Goal: Communication & Community: Answer question/provide support

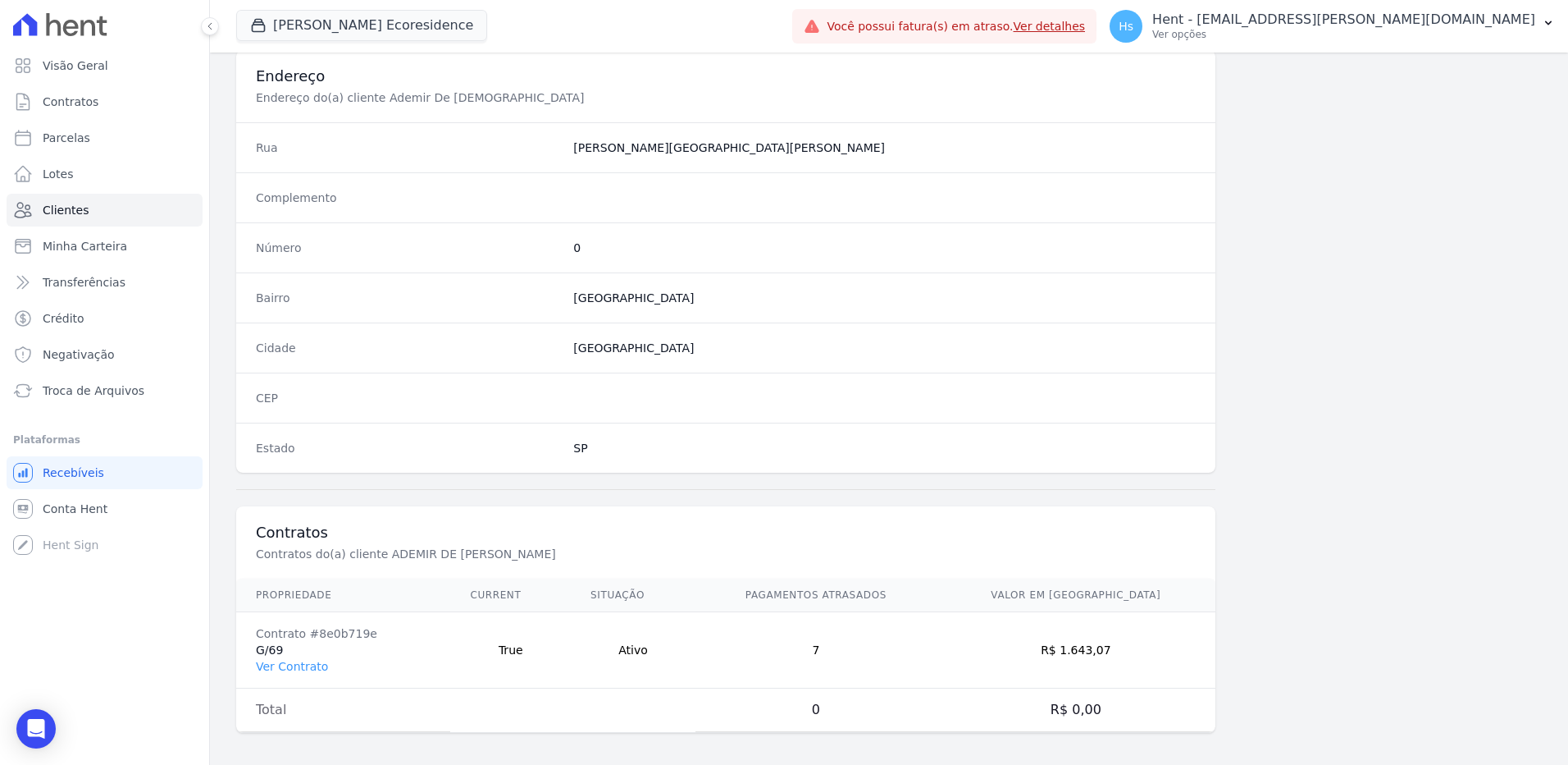
scroll to position [771, 0]
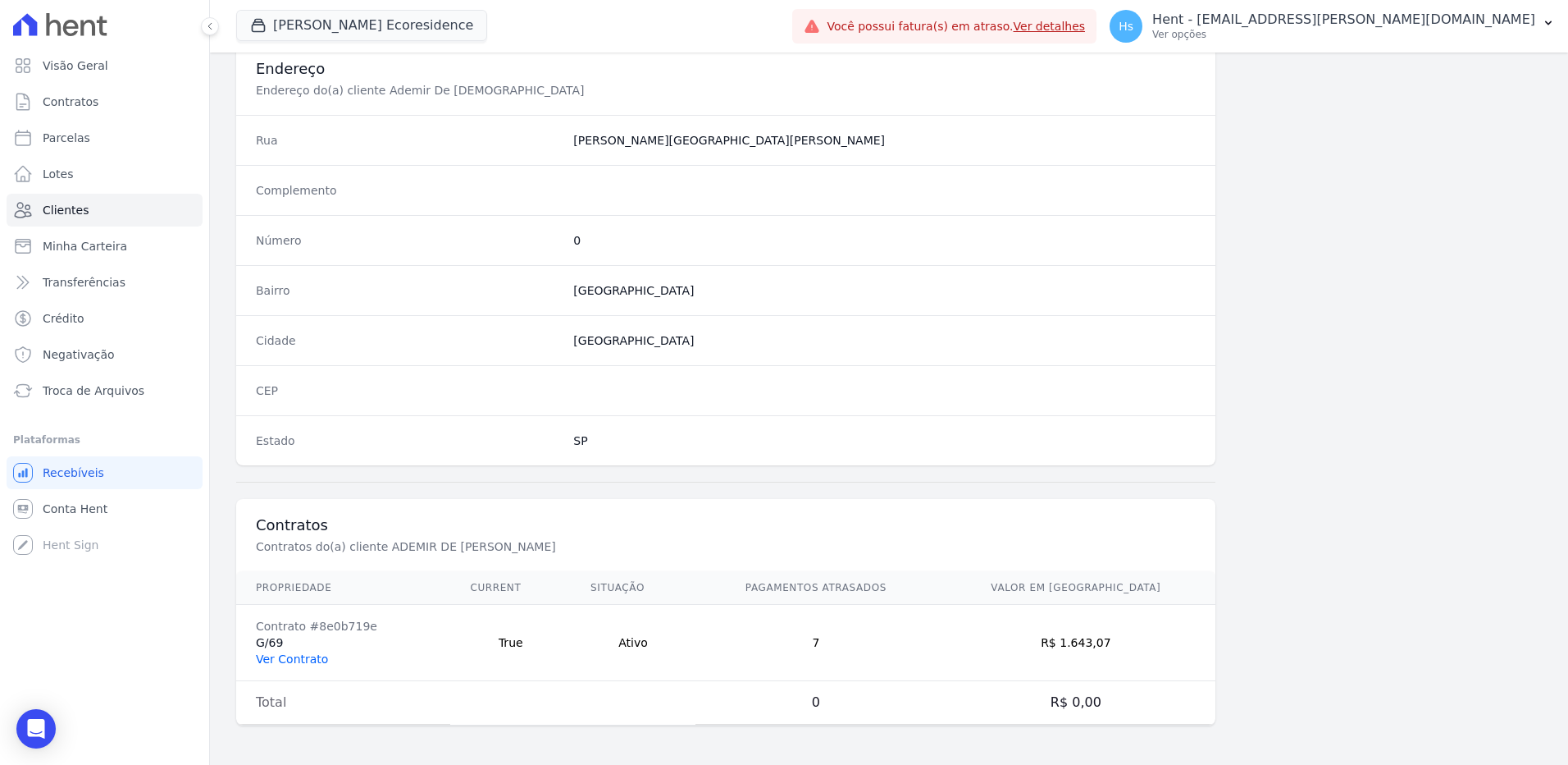
click at [295, 665] on link "Ver Contrato" at bounding box center [292, 658] width 72 height 13
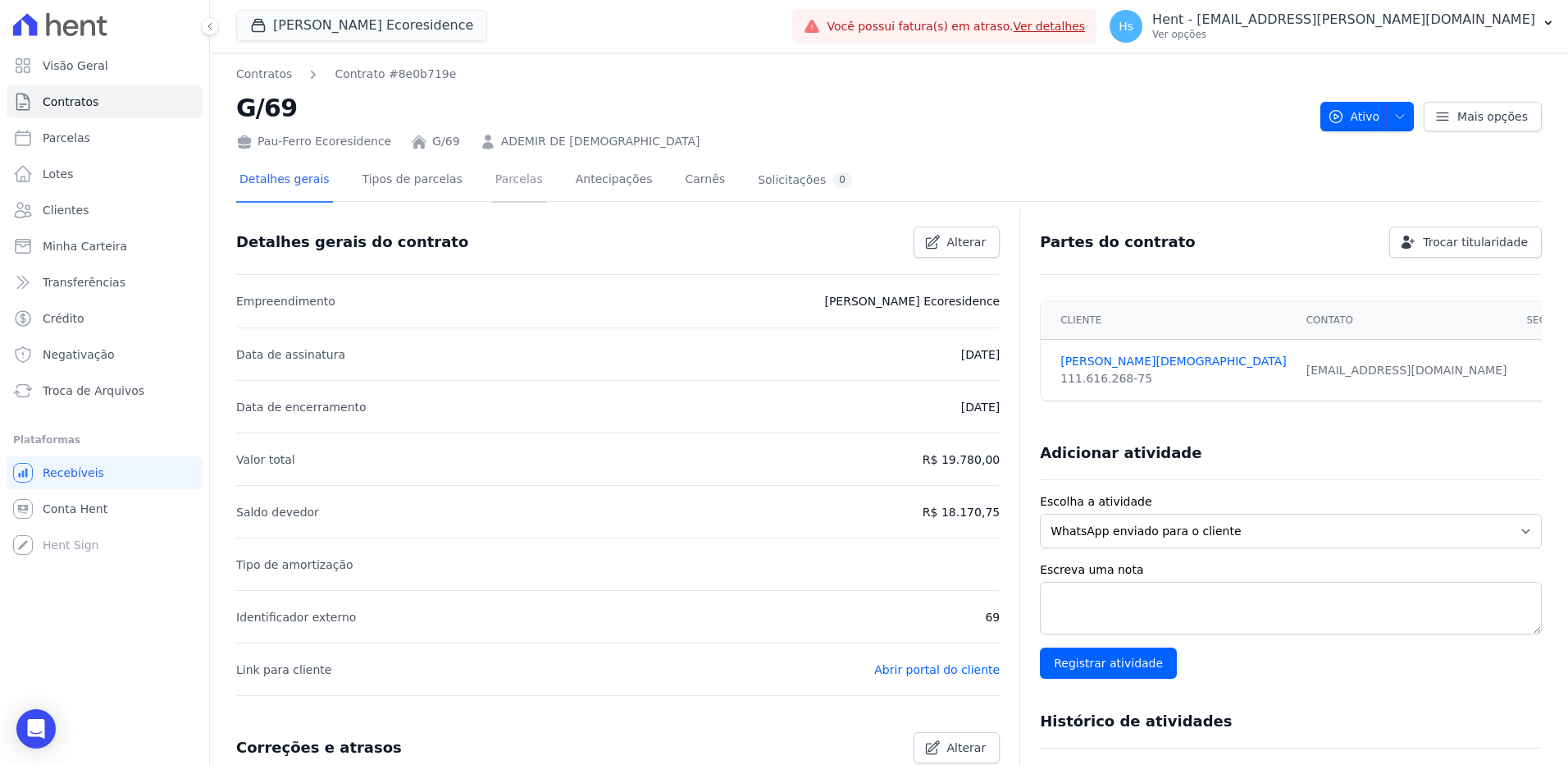
click at [494, 185] on link "Parcelas" at bounding box center [519, 180] width 54 height 43
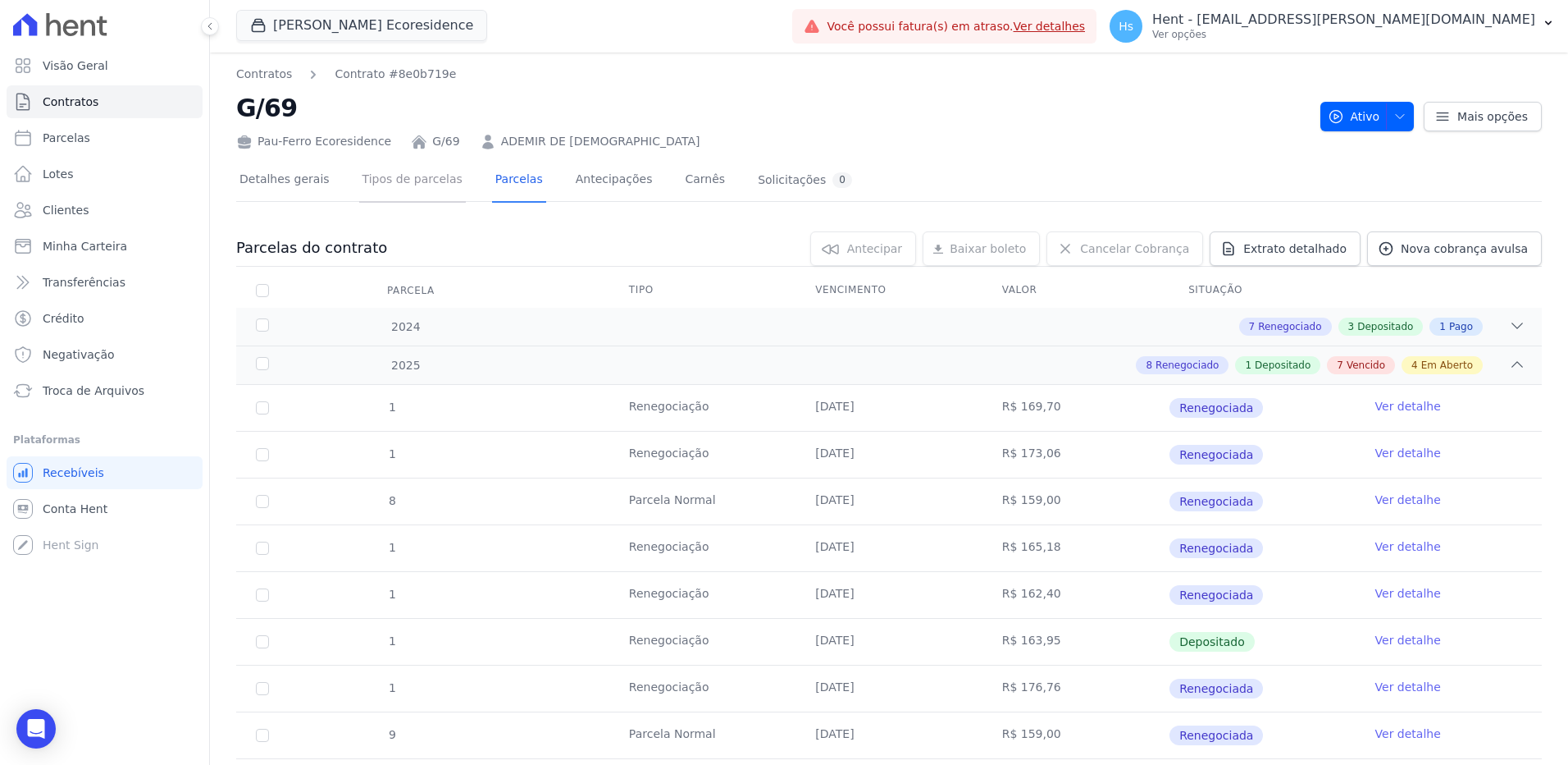
click at [384, 181] on link "Tipos de parcelas" at bounding box center [412, 180] width 107 height 43
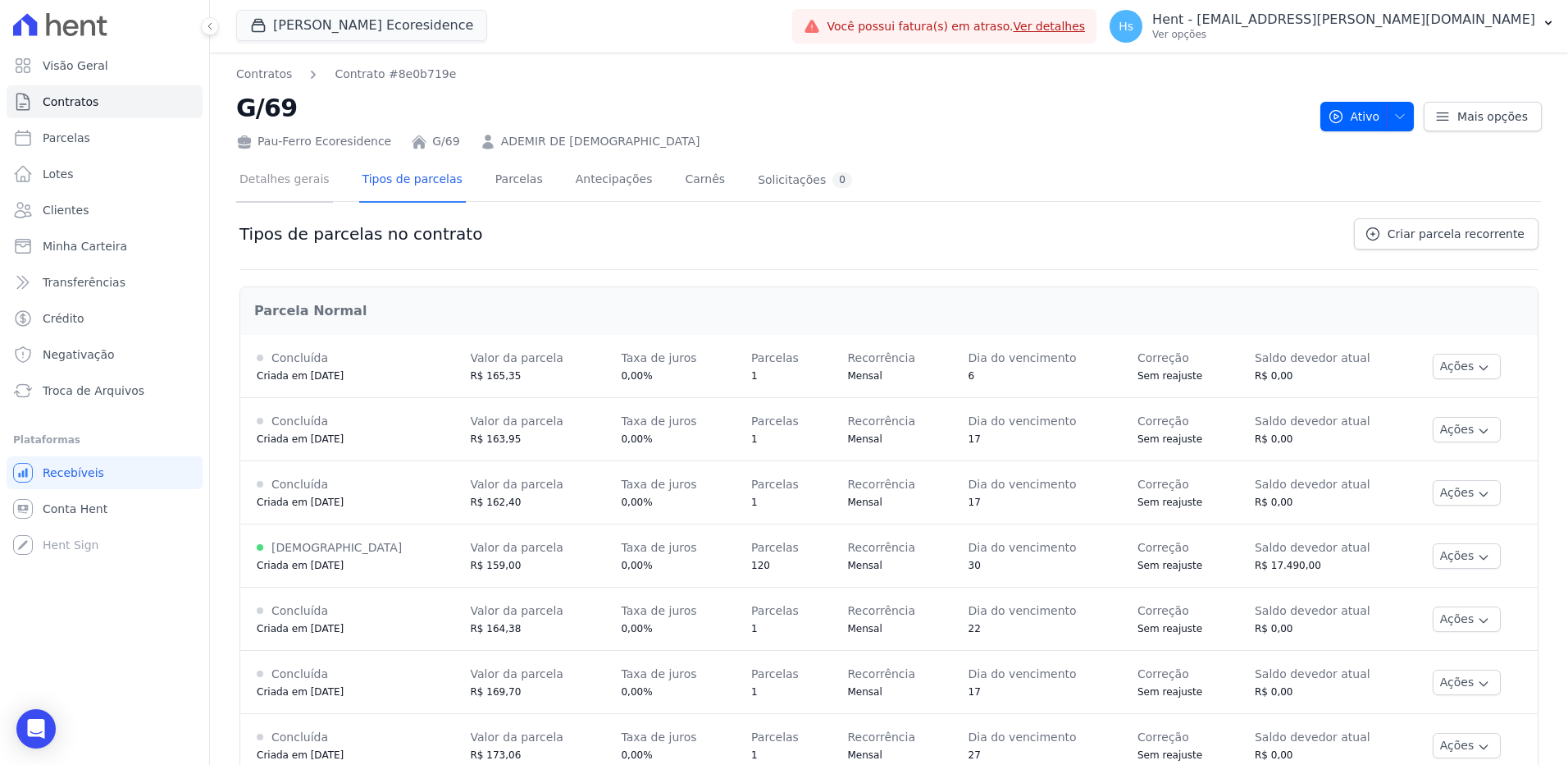
click at [248, 189] on link "Detalhes gerais" at bounding box center [285, 180] width 97 height 43
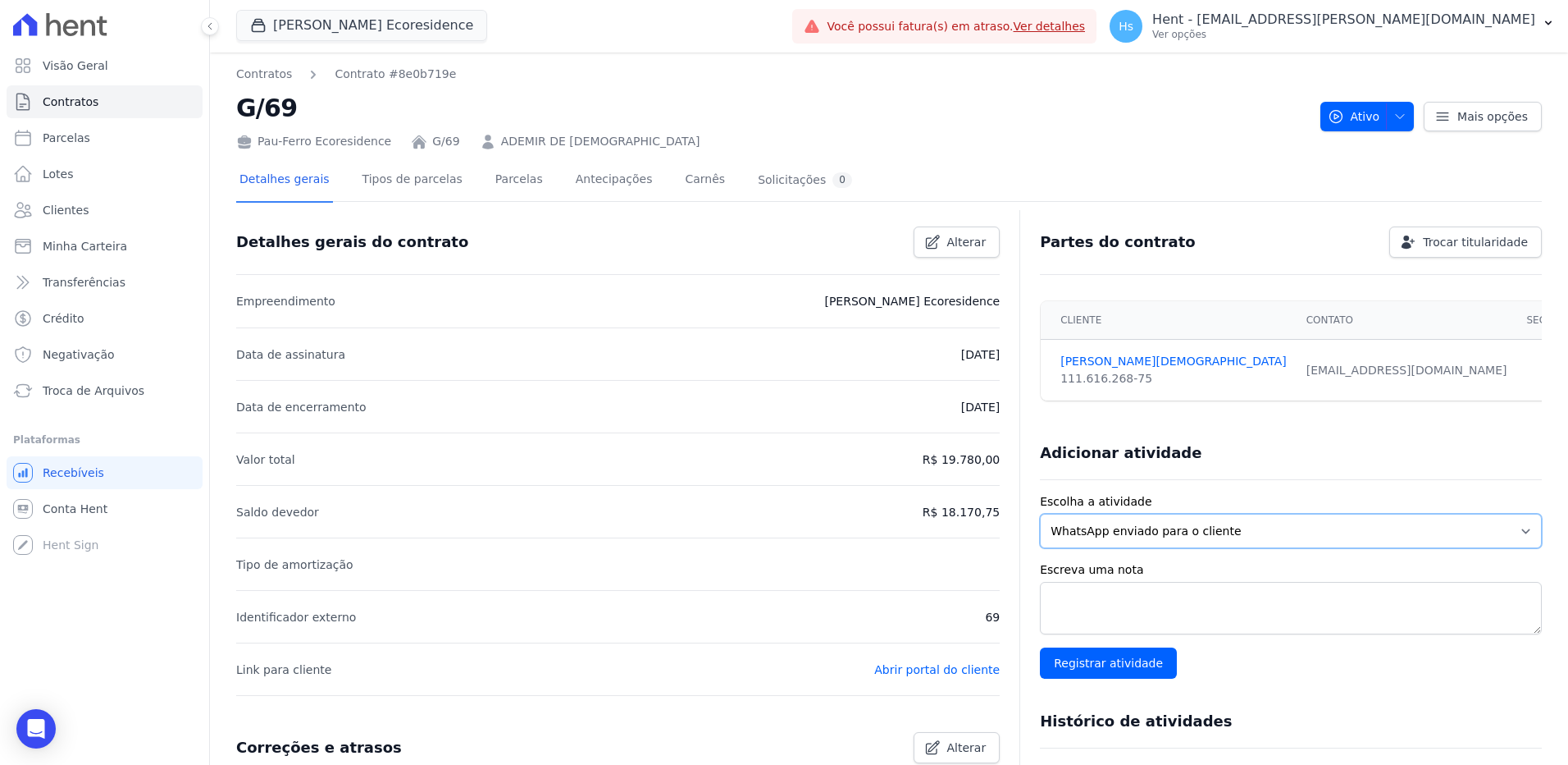
click at [1147, 527] on select "WhatsApp enviado para o cliente Adicionar um comentário Ligação feita para o cl…" at bounding box center [1290, 530] width 502 height 35
click at [1040, 513] on select "WhatsApp enviado para o cliente Adicionar um comentário Ligação feita para o cl…" at bounding box center [1290, 530] width 502 height 35
click at [1087, 603] on textarea "Escreva uma nota" at bounding box center [1290, 608] width 502 height 52
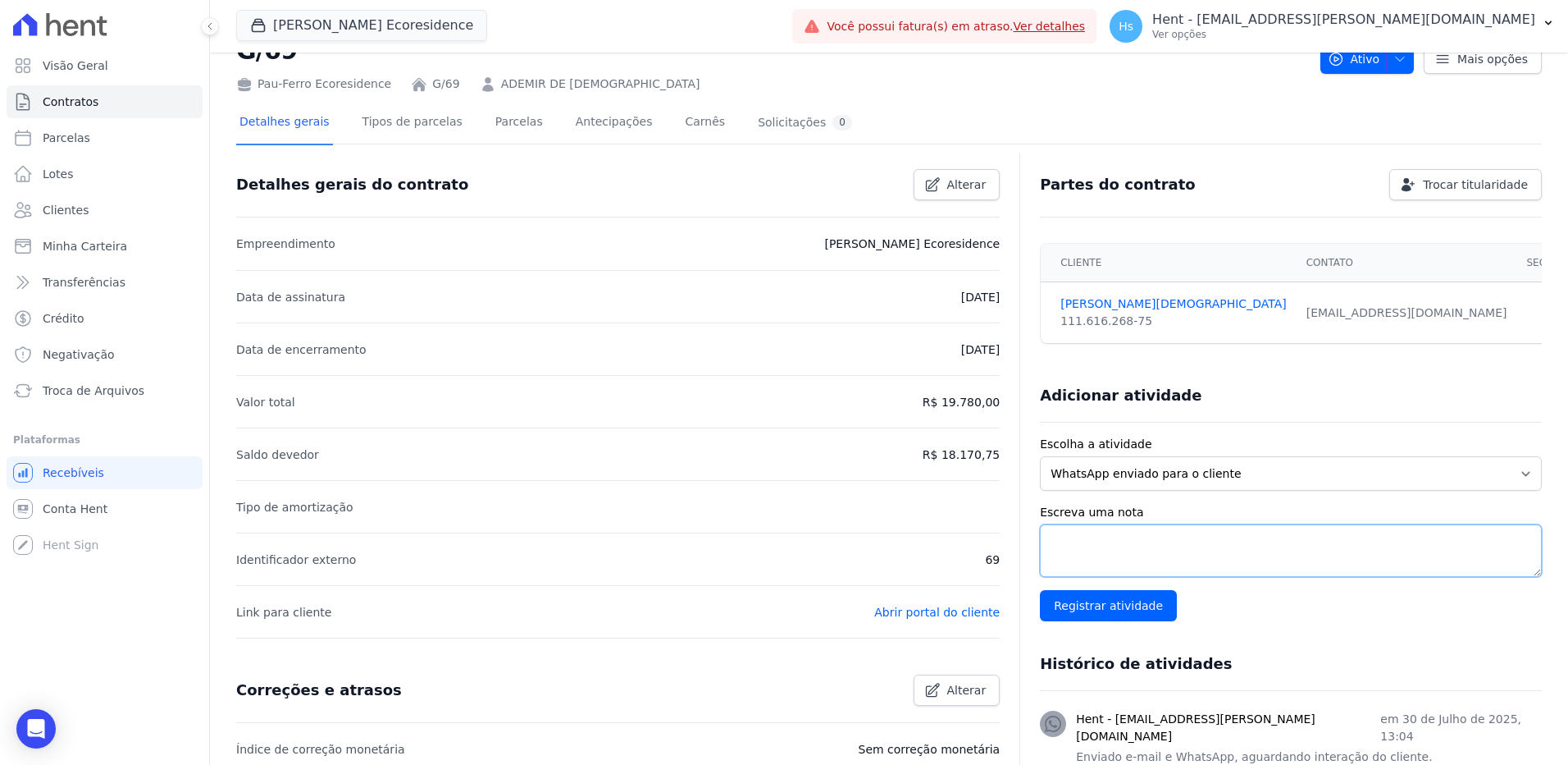
scroll to position [82, 0]
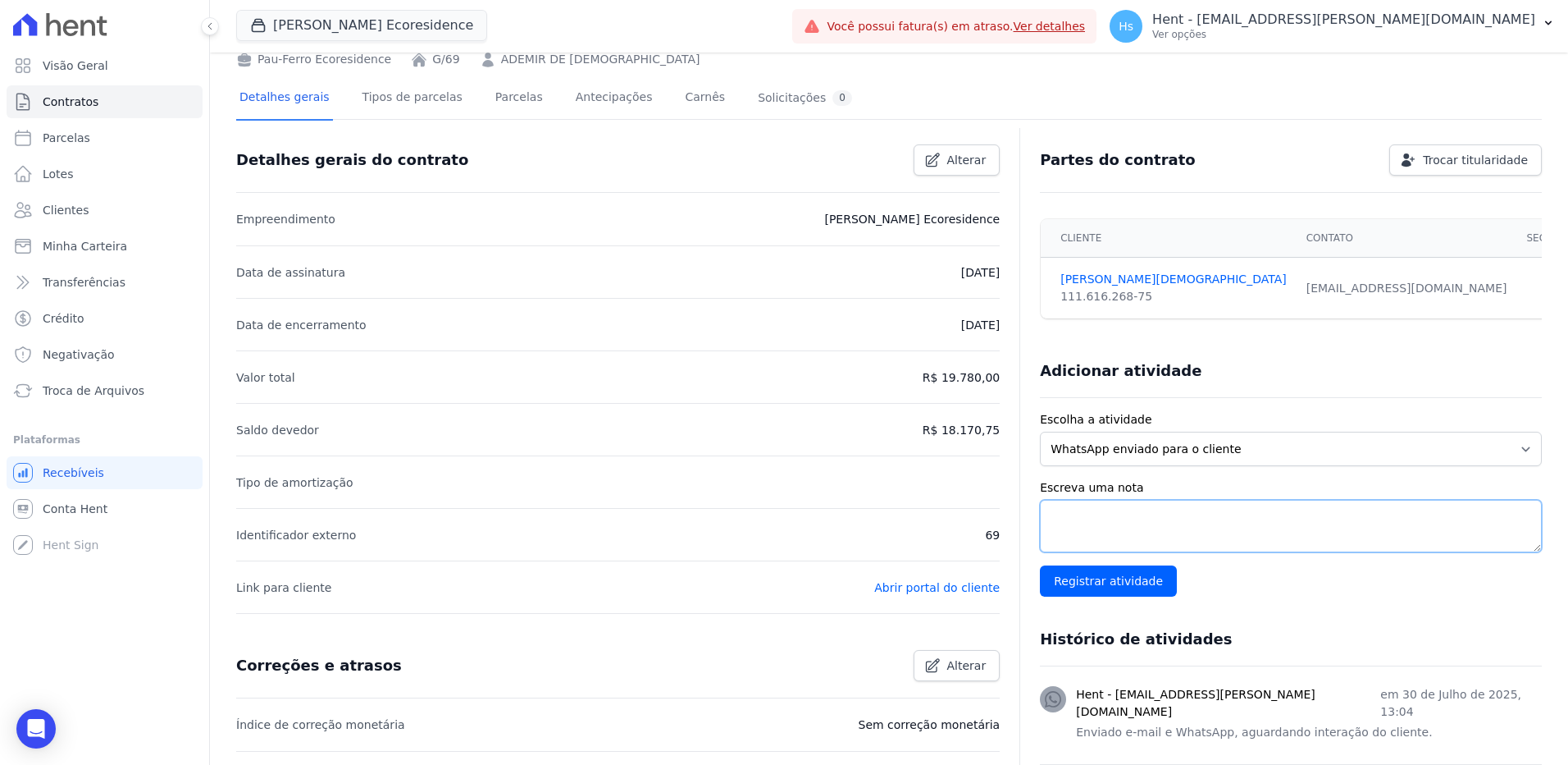
click at [1099, 520] on textarea "Escreva uma nota" at bounding box center [1290, 526] width 502 height 52
paste textarea "Enviado e-mail e WhatsApp, aguardando interação do cliente."
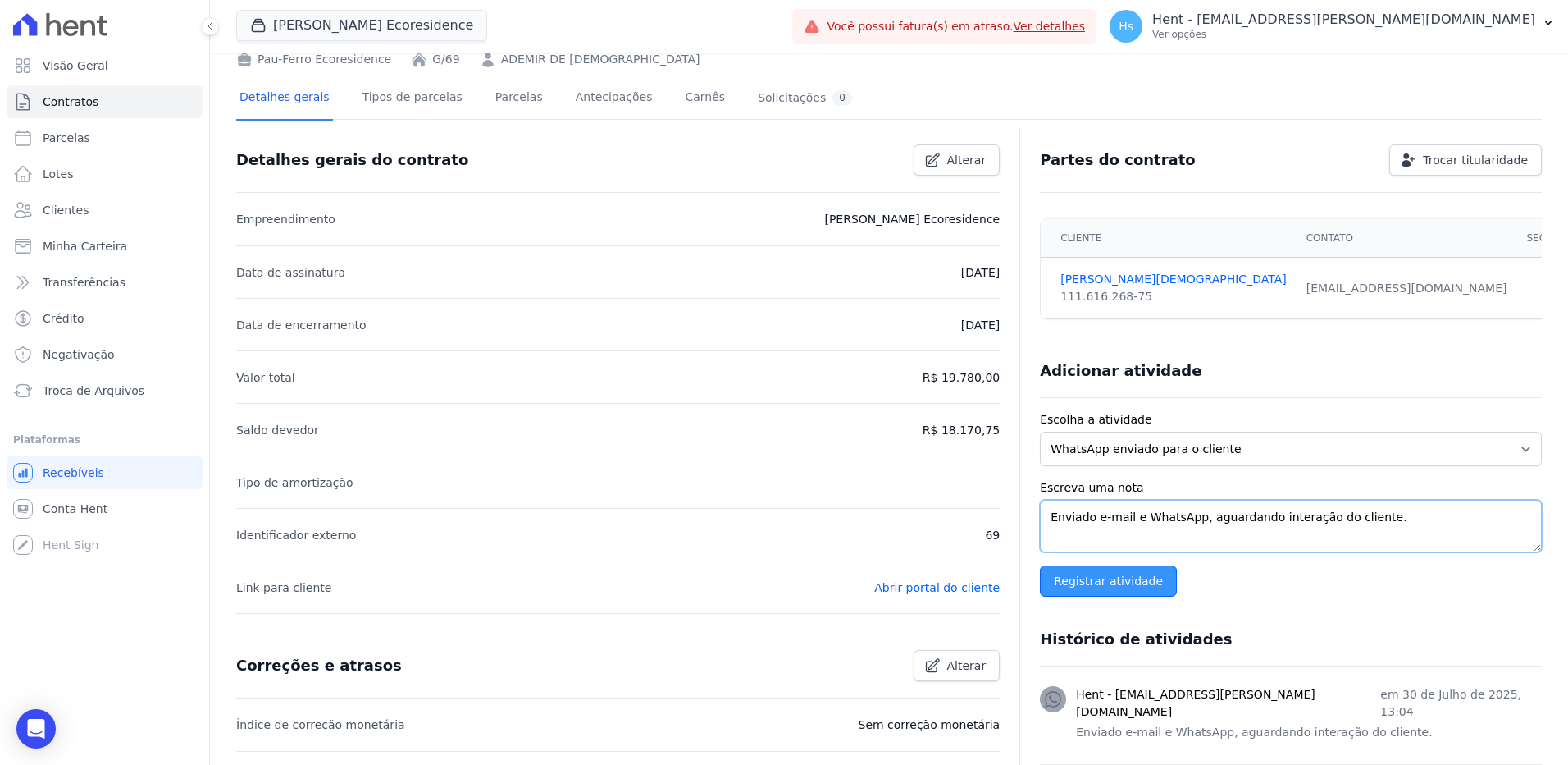
type textarea "Enviado e-mail e WhatsApp, aguardando interação do cliente."
click at [1100, 582] on input "Registrar atividade" at bounding box center [1108, 580] width 137 height 31
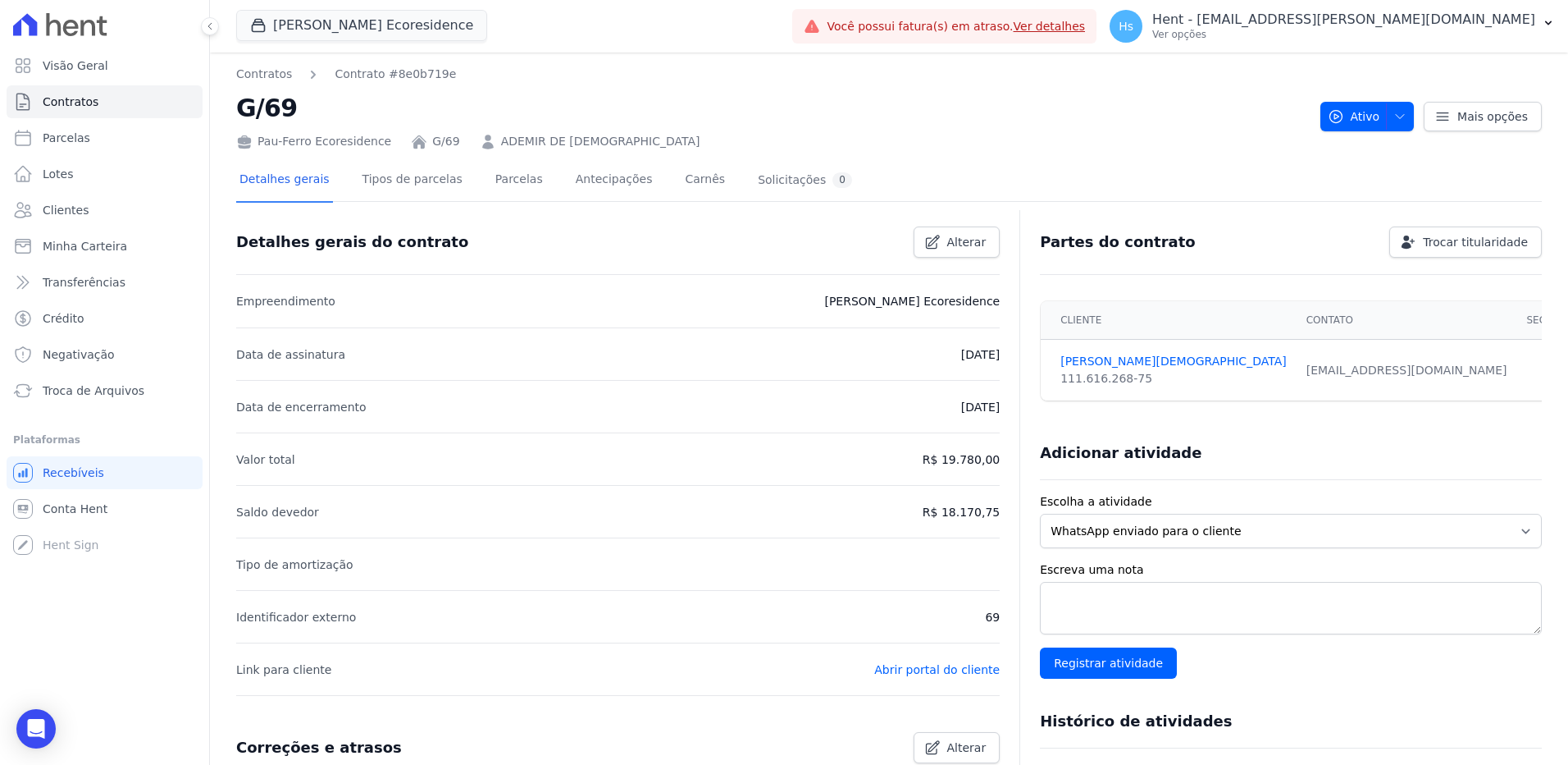
click at [484, 104] on h2 "G/69" at bounding box center [772, 108] width 1072 height 36
click at [509, 191] on link "Parcelas" at bounding box center [519, 180] width 54 height 43
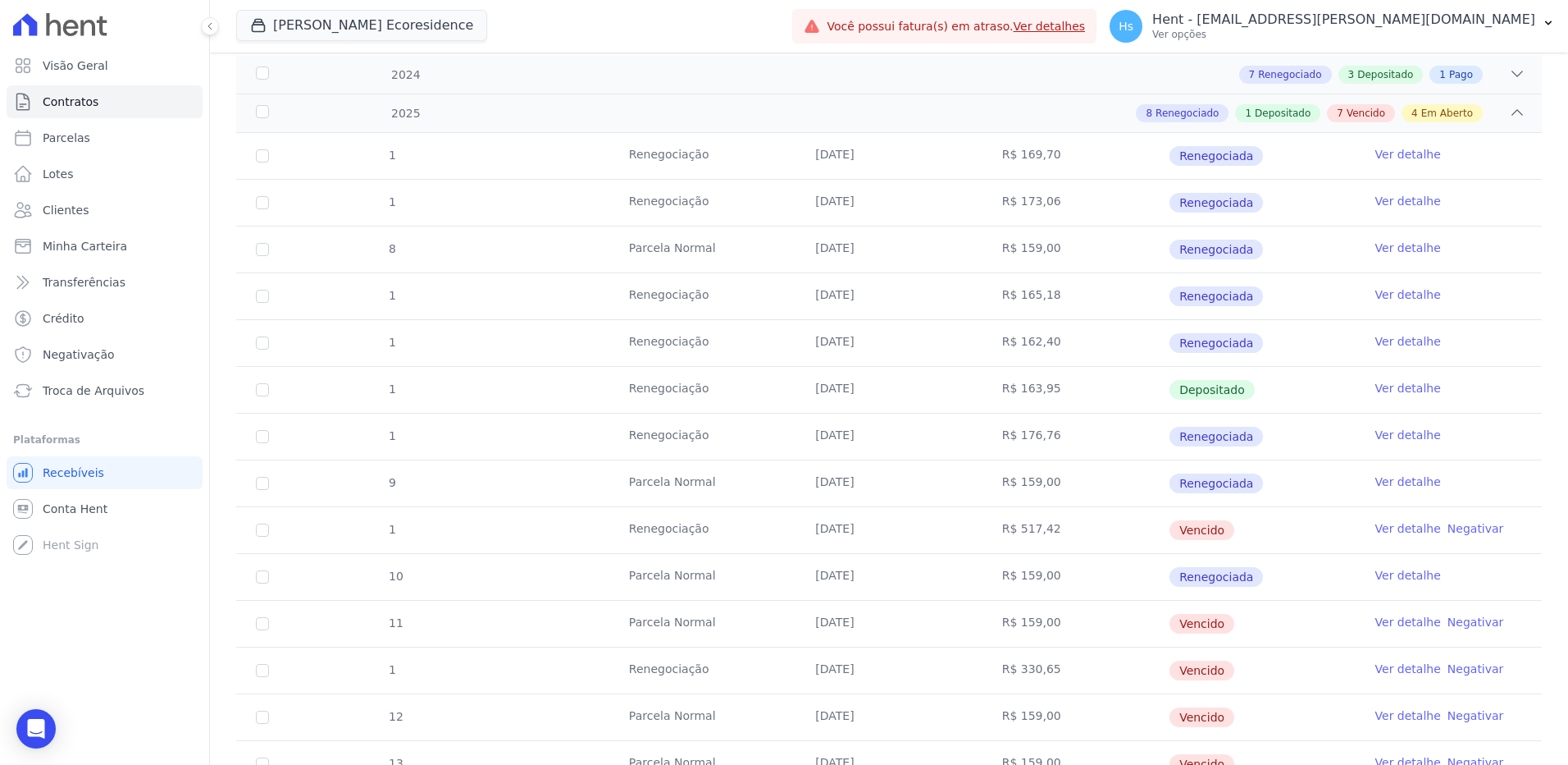
scroll to position [328, 0]
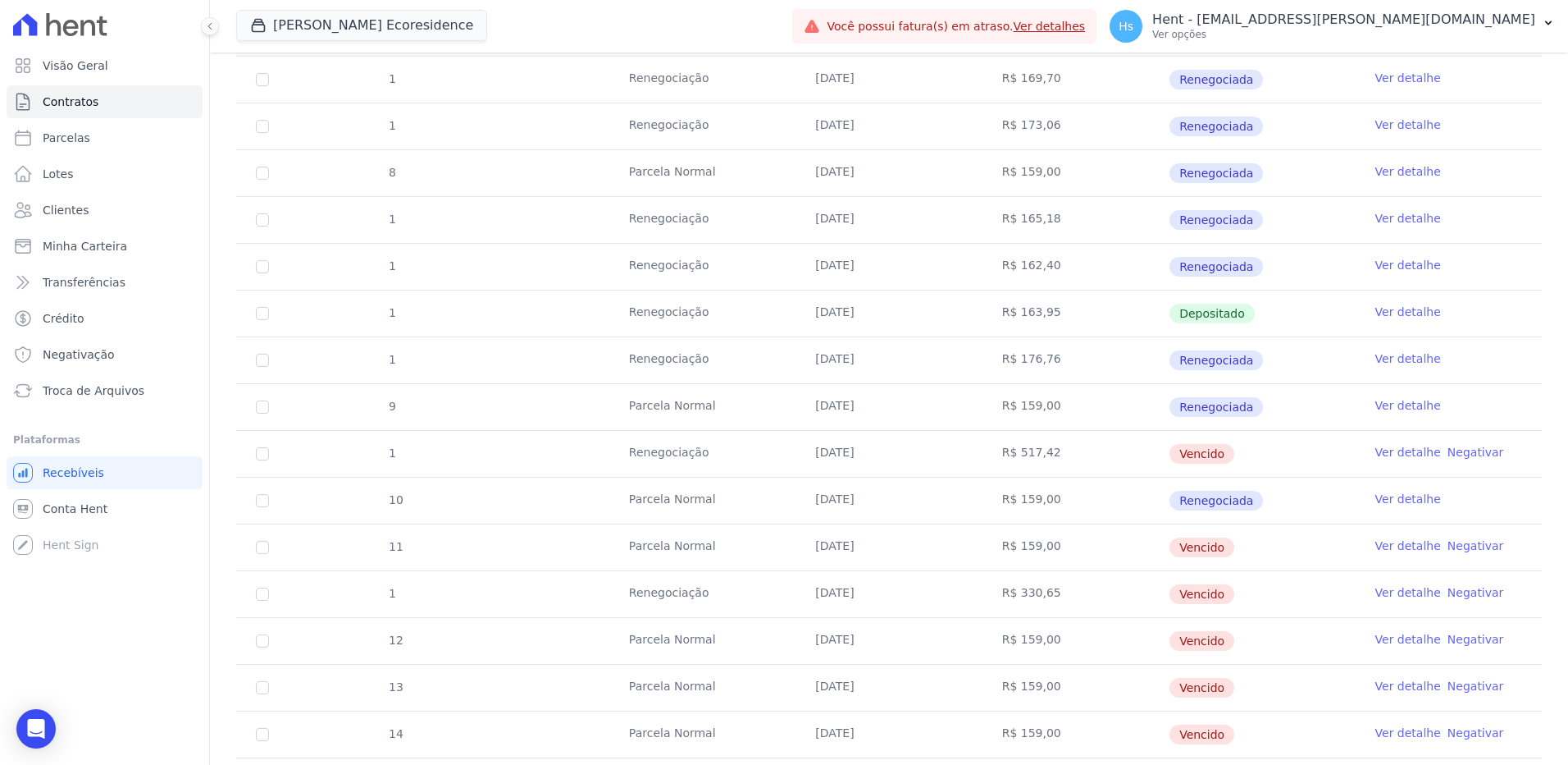
click at [1397, 452] on link "Ver detalhe" at bounding box center [1408, 453] width 65 height 17
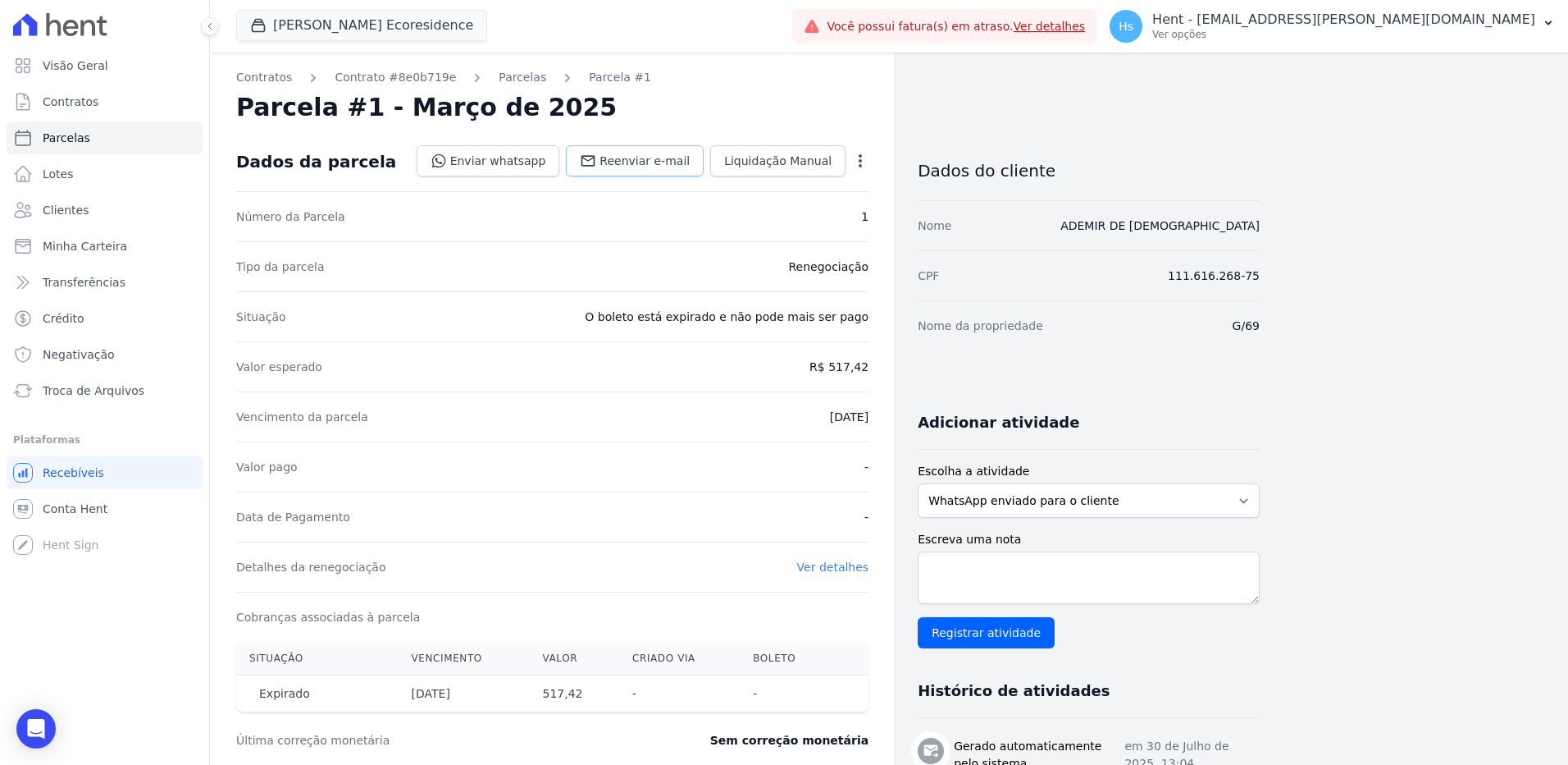
click at [629, 156] on span "Reenviar e-mail" at bounding box center [644, 161] width 90 height 17
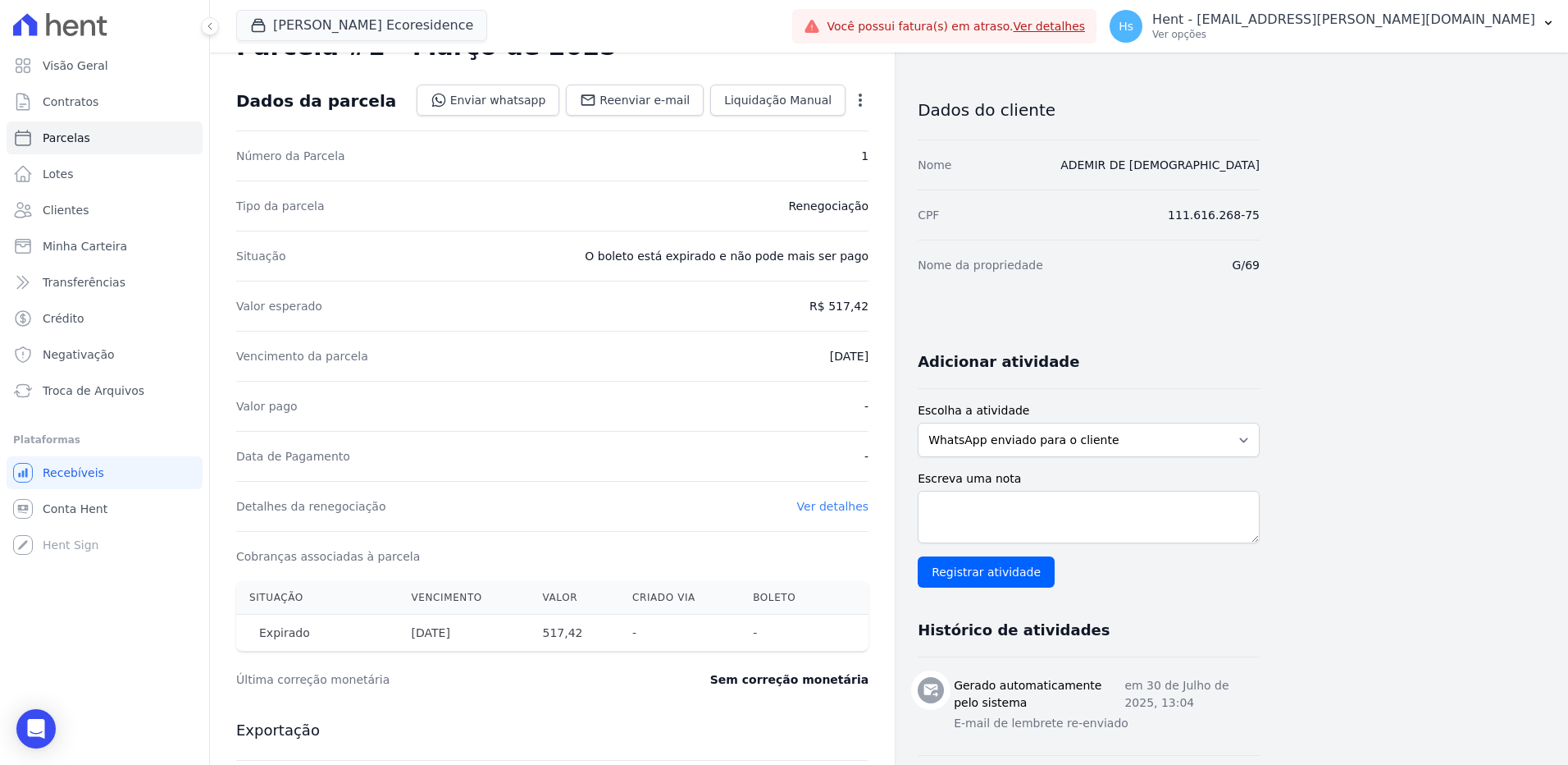
scroll to position [164, 0]
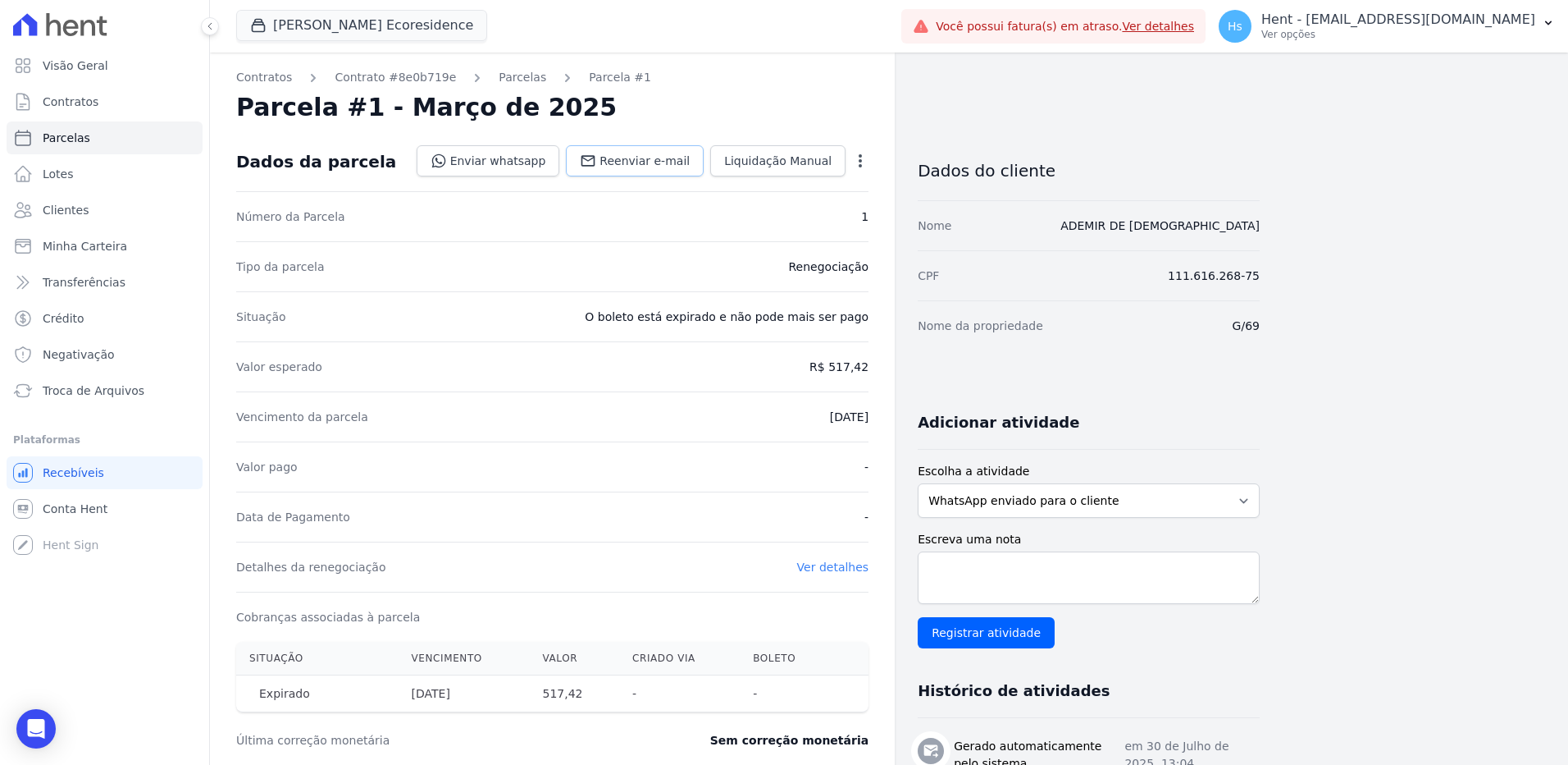
click at [665, 166] on span "Reenviar e-mail" at bounding box center [644, 161] width 90 height 17
click at [89, 203] on link "Clientes" at bounding box center [105, 209] width 196 height 33
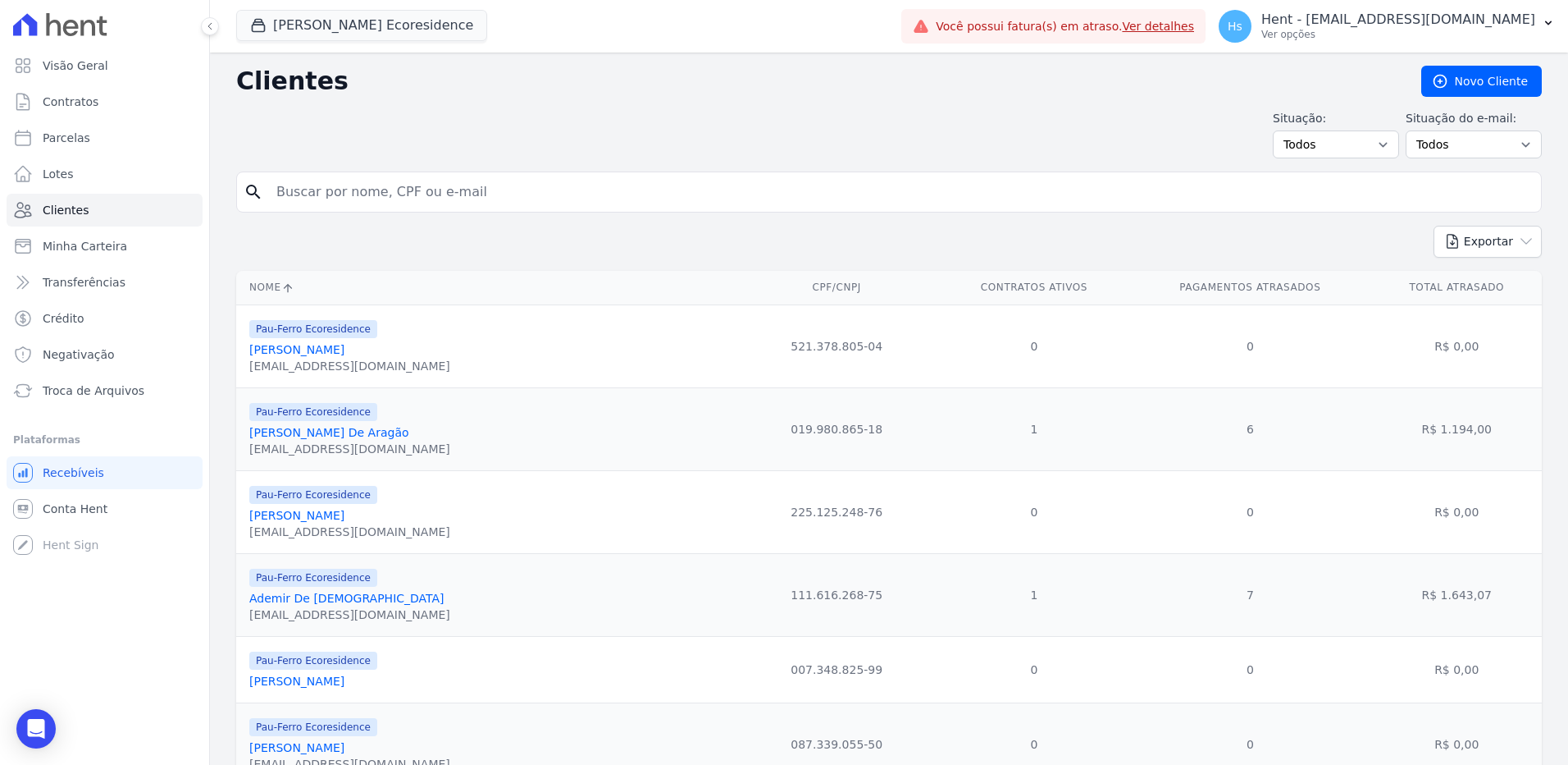
click at [439, 209] on div "search" at bounding box center [889, 192] width 1306 height 41
click at [434, 204] on input "search" at bounding box center [900, 192] width 1268 height 33
paste input "[PERSON_NAME]"
type input "[PERSON_NAME]"
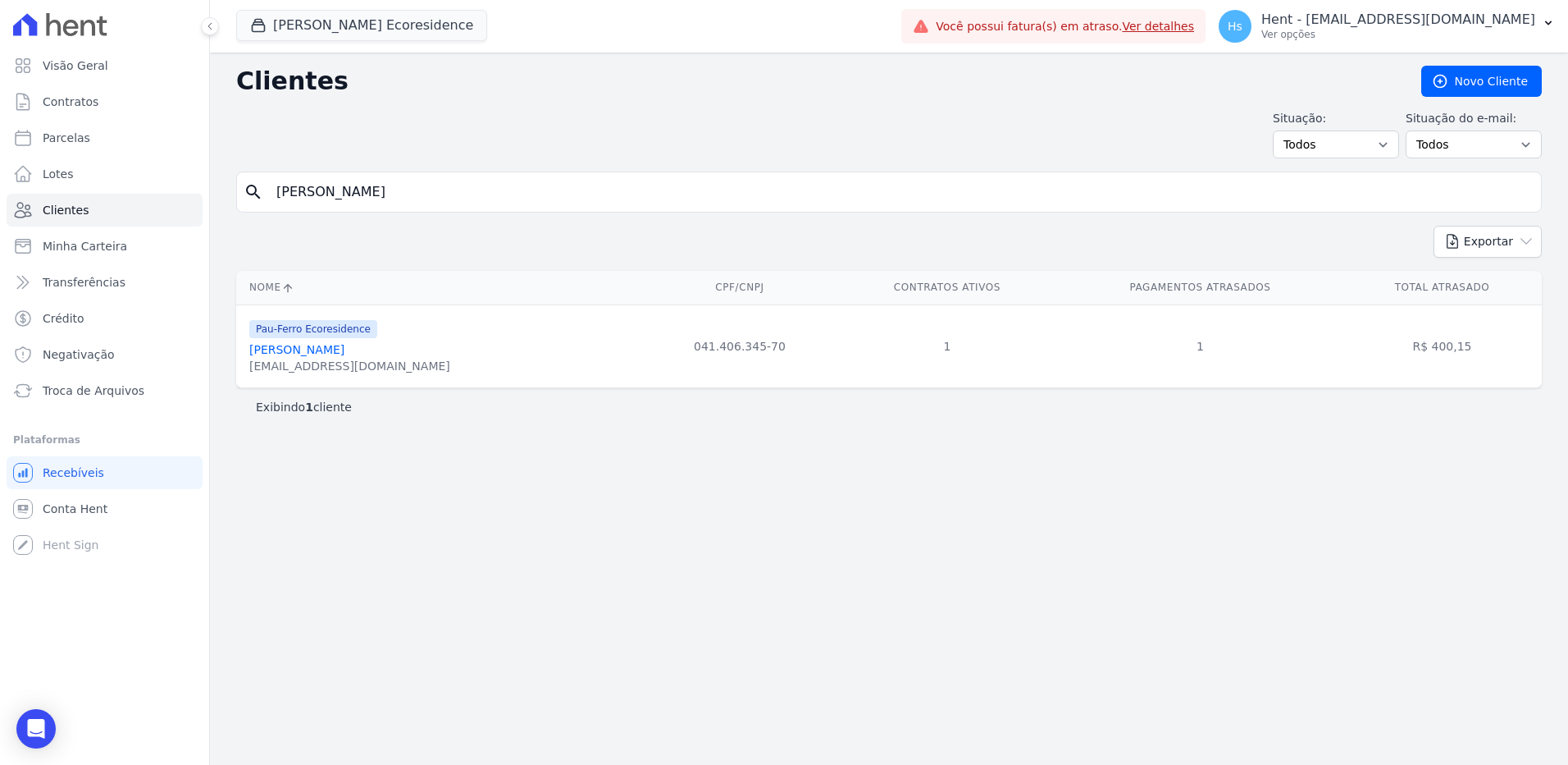
click at [300, 353] on link "[PERSON_NAME]" at bounding box center [297, 350] width 95 height 13
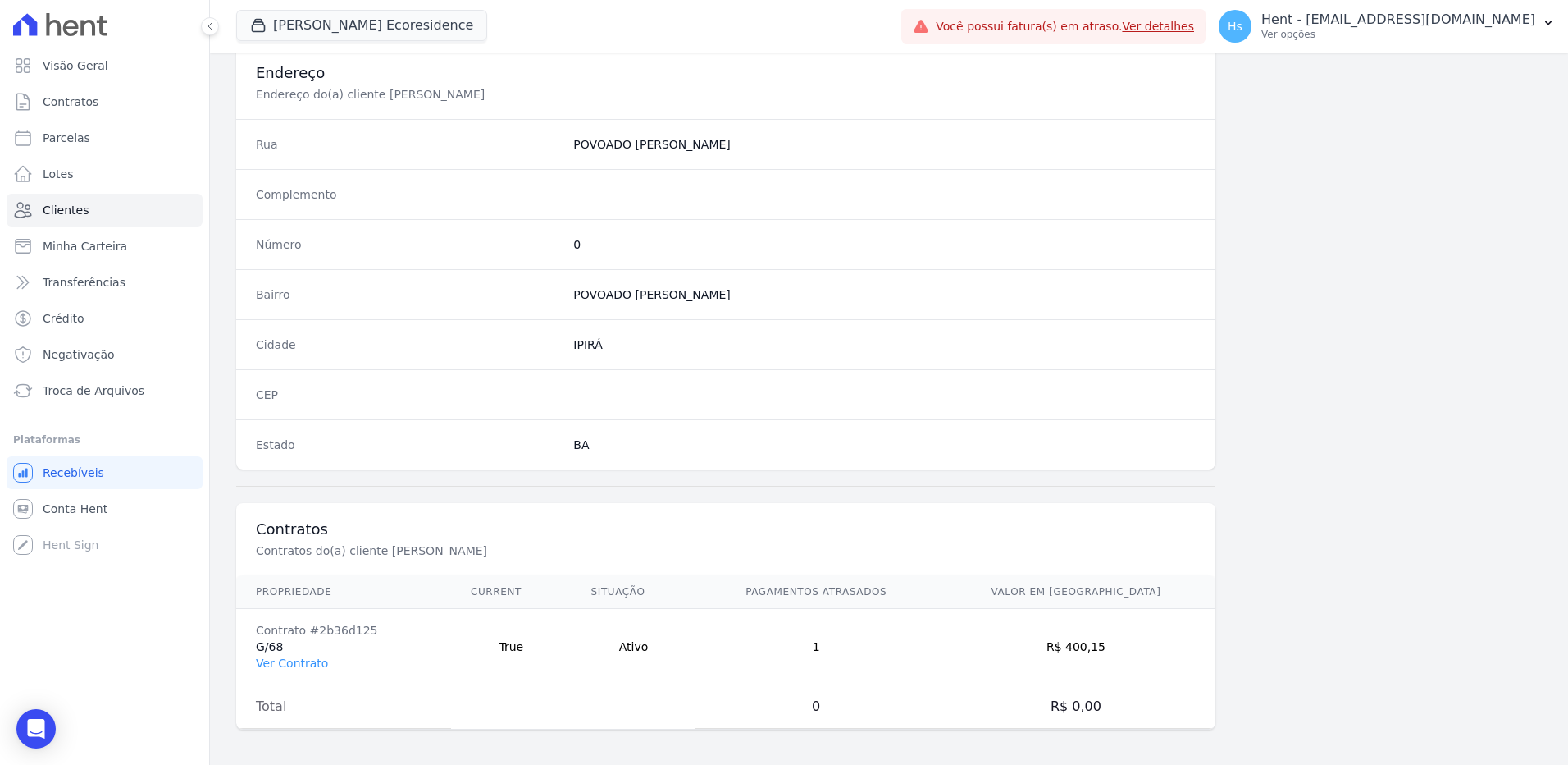
scroll to position [771, 0]
click at [294, 655] on link "Ver Contrato" at bounding box center [292, 658] width 72 height 13
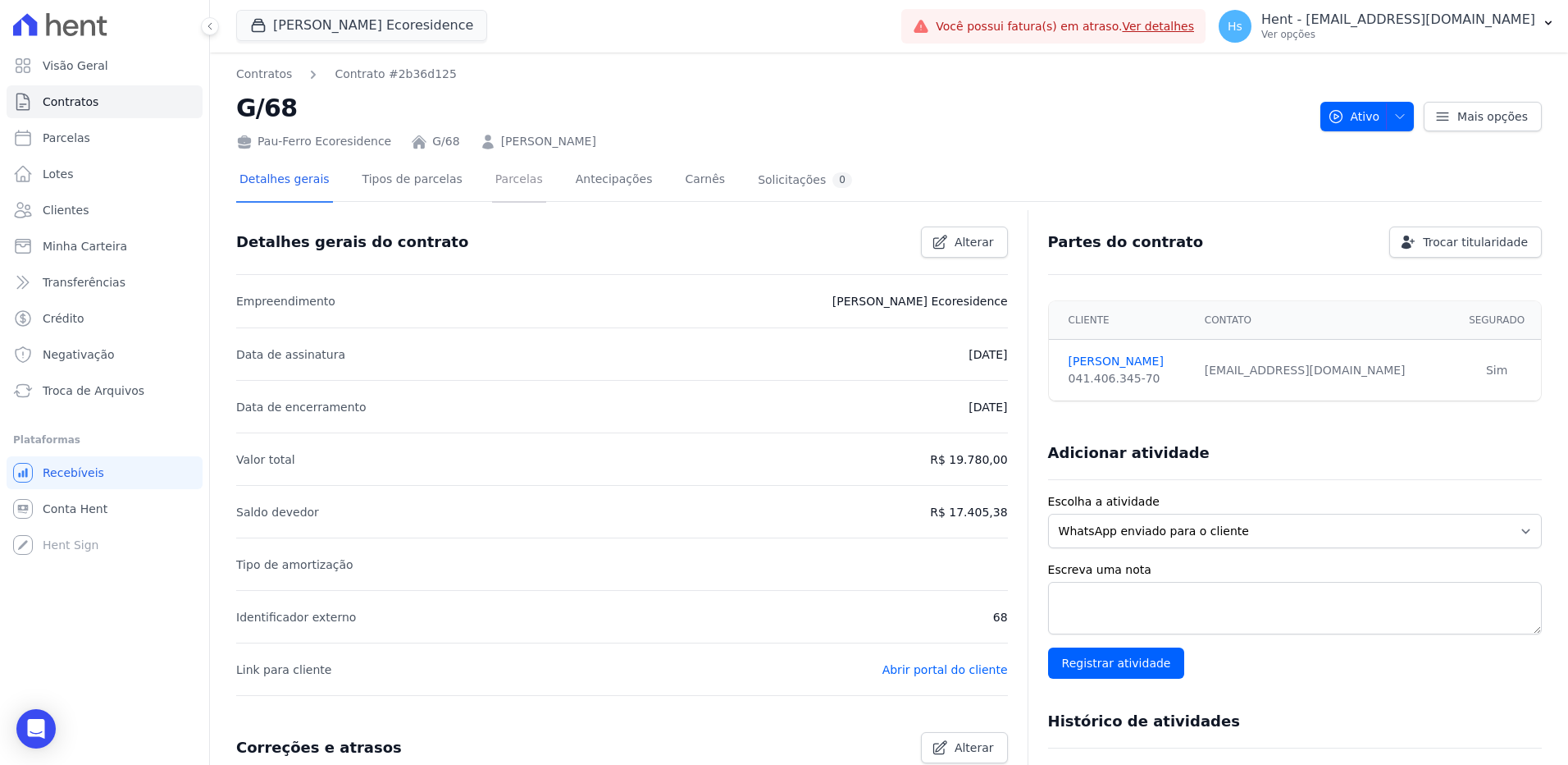
click at [517, 191] on link "Parcelas" at bounding box center [519, 180] width 54 height 43
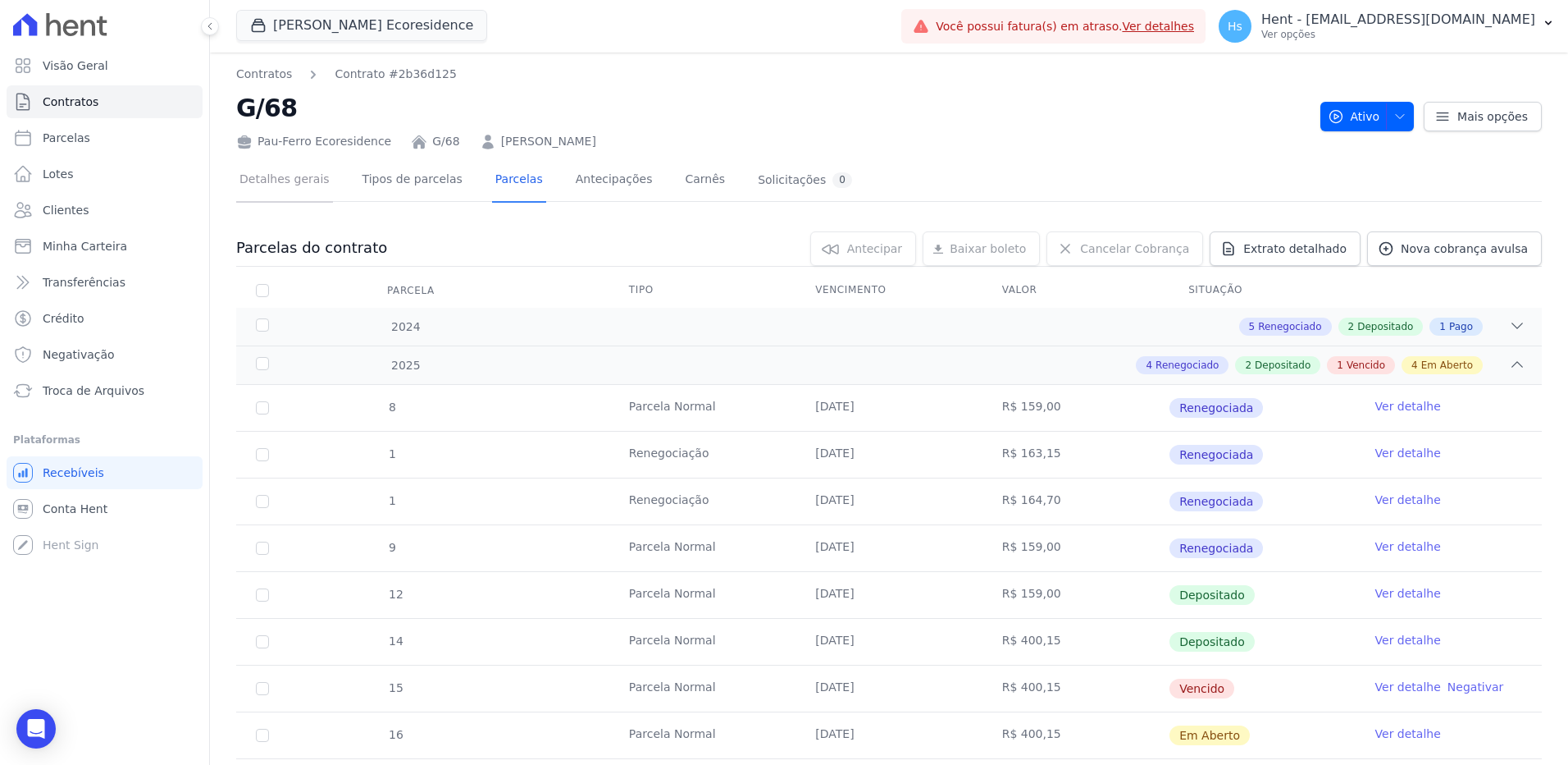
click at [263, 188] on link "Detalhes gerais" at bounding box center [285, 180] width 97 height 43
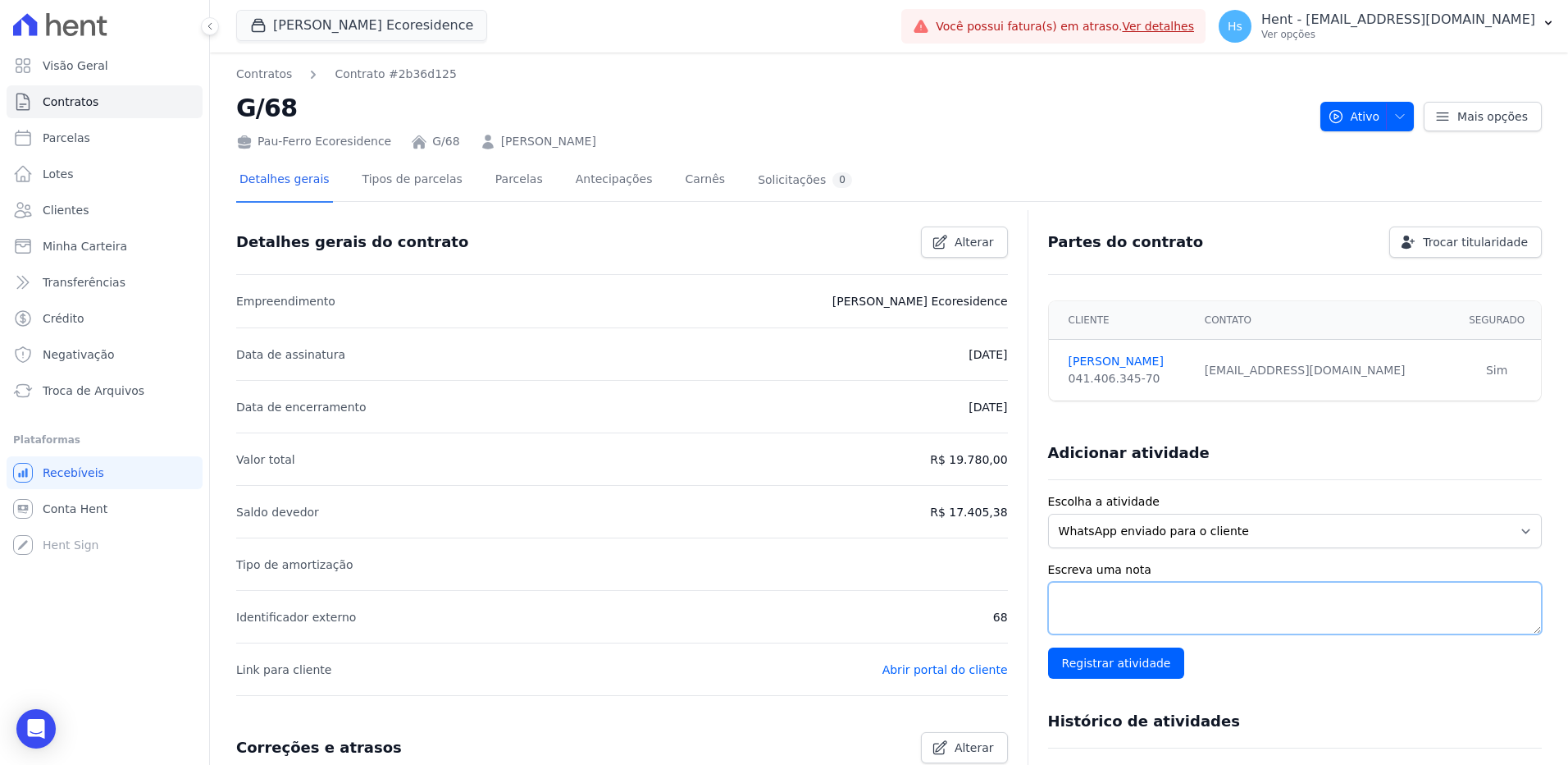
click at [1152, 601] on textarea "Escreva uma nota" at bounding box center [1295, 608] width 494 height 52
click at [1179, 607] on textarea "Escreva uma nota" at bounding box center [1295, 608] width 494 height 52
paste textarea "Enviado e-mail e WhatsApp, aguardando interação do cliente."
type textarea "Enviado e-mail e WhatsApp, aguardando interação do cliente."
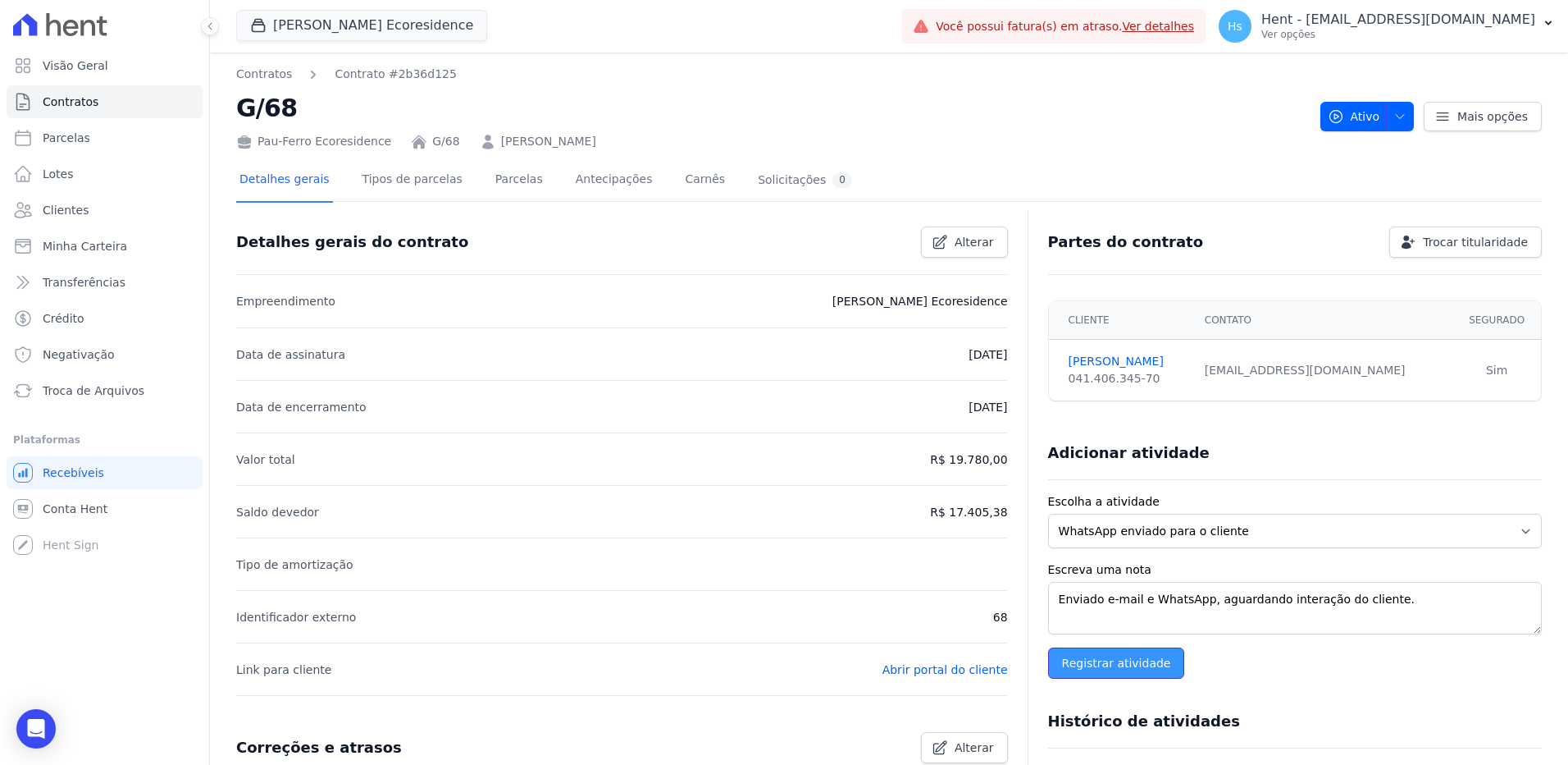
click at [1132, 666] on input "Registrar atividade" at bounding box center [1116, 662] width 137 height 31
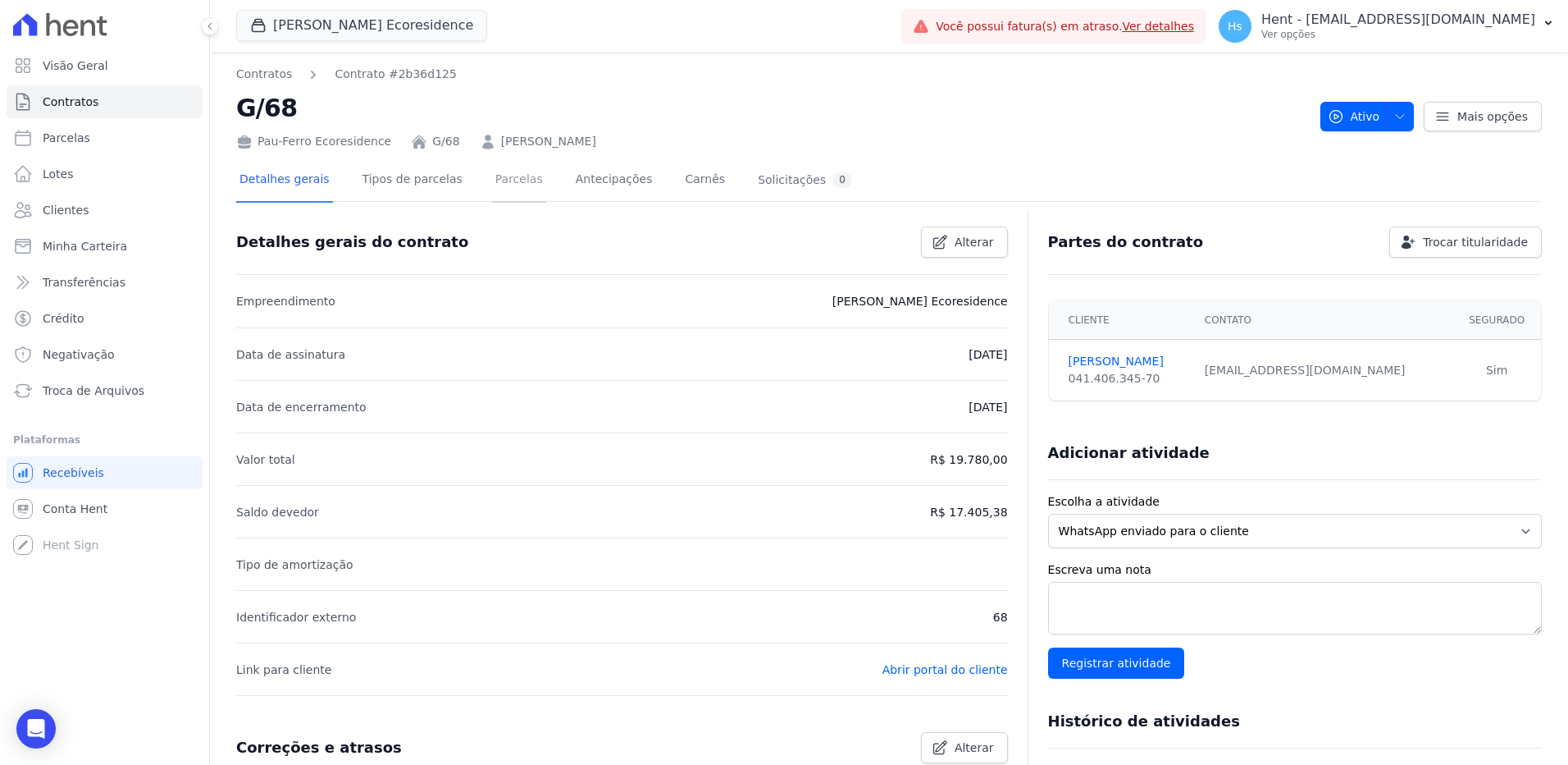
click at [509, 179] on link "Parcelas" at bounding box center [519, 180] width 54 height 43
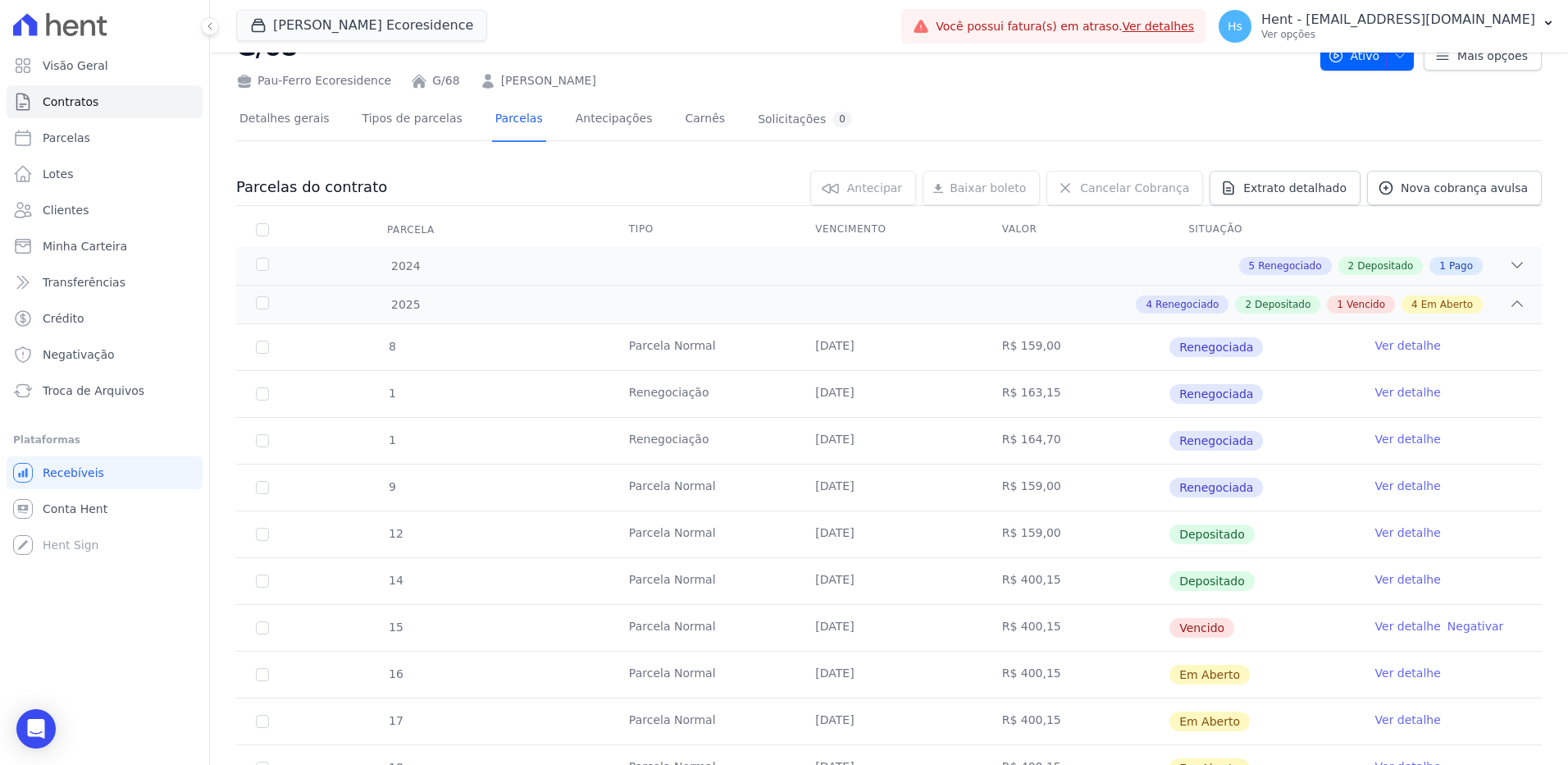
scroll to position [164, 0]
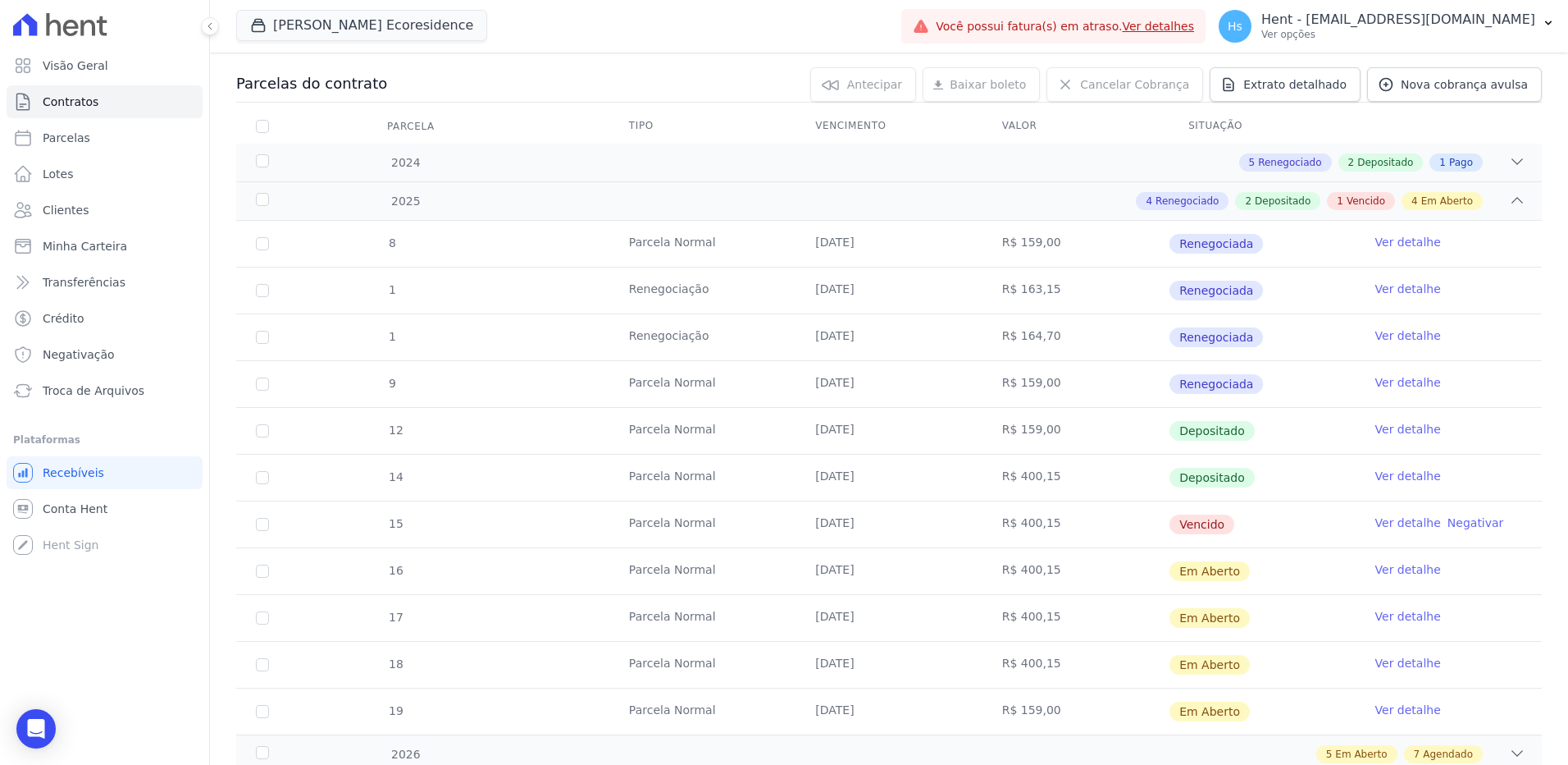
click at [1388, 526] on link "Ver detalhe" at bounding box center [1408, 523] width 65 height 17
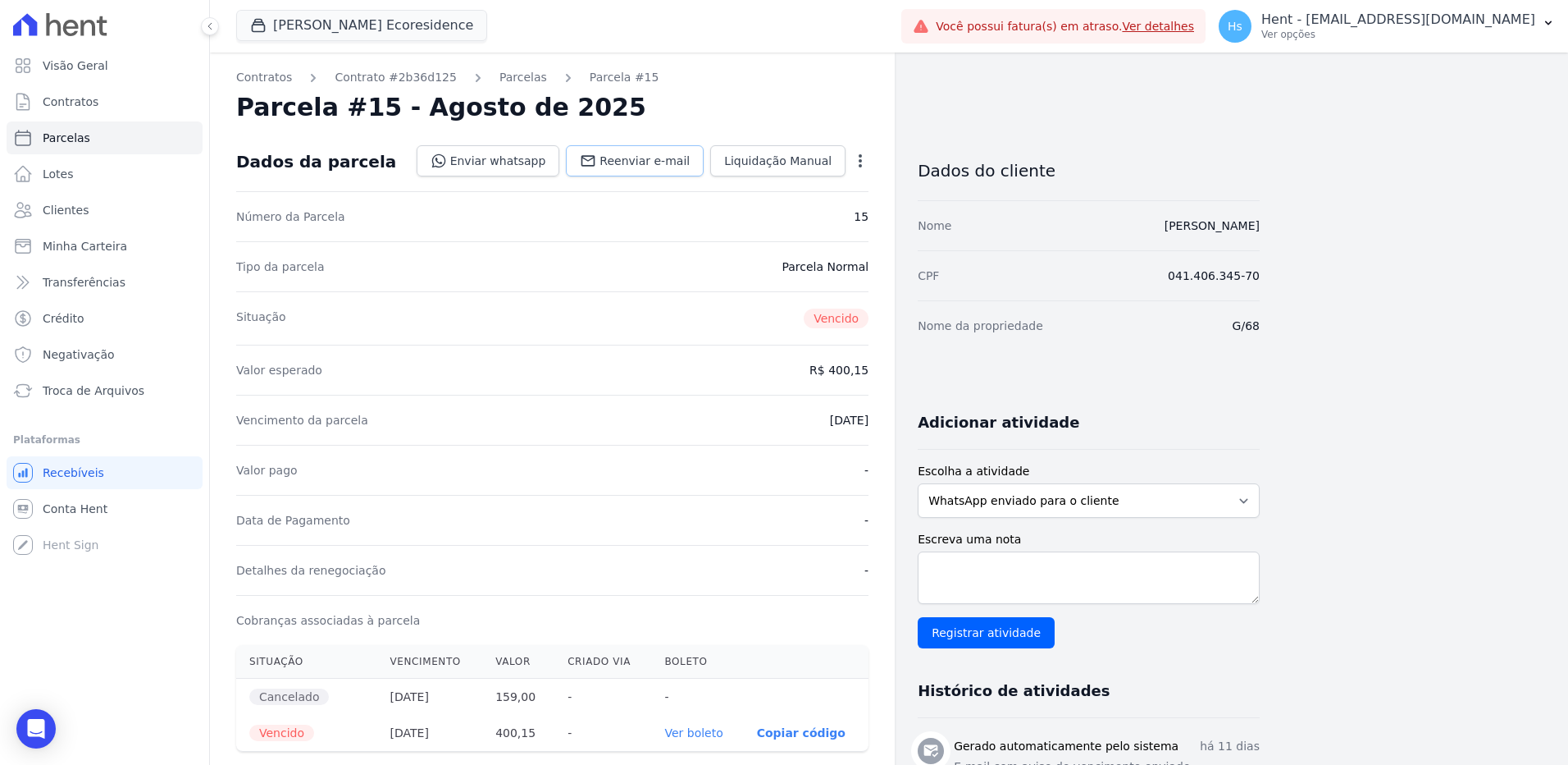
click at [654, 166] on span "Reenviar e-mail" at bounding box center [644, 161] width 90 height 17
click at [655, 170] on link "Reenviar e-mail" at bounding box center [634, 160] width 137 height 31
click at [1007, 587] on textarea "Escreva uma nota" at bounding box center [1089, 577] width 342 height 52
click at [1001, 543] on label "Escreva uma nota" at bounding box center [1089, 540] width 342 height 17
click at [1001, 551] on textarea "Escreva uma nota" at bounding box center [1089, 577] width 342 height 52
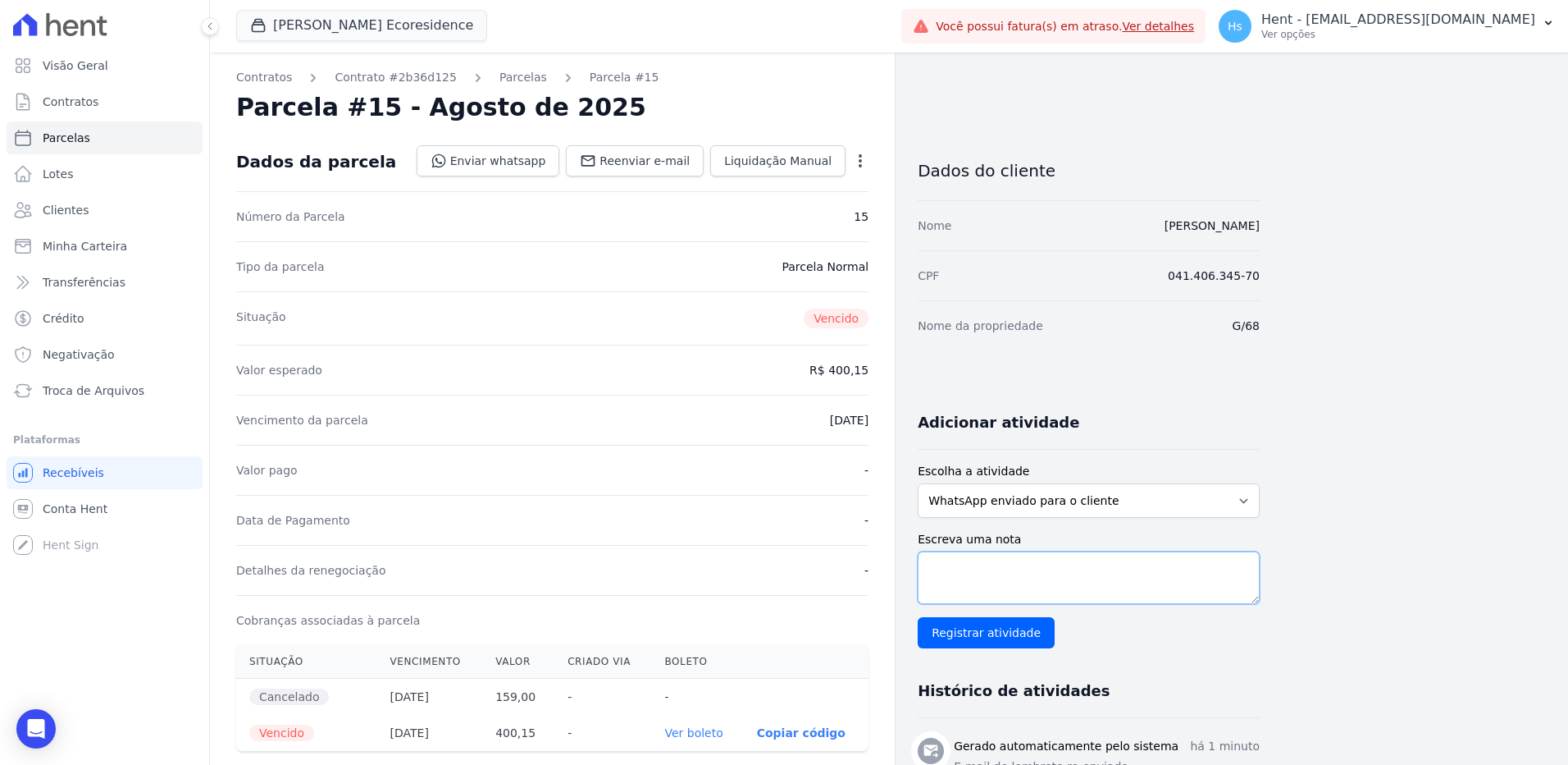
click at [1000, 556] on textarea "Escreva uma nota" at bounding box center [1089, 577] width 342 height 52
paste textarea "Enviado e-mail e WhatsApp, aguardando interação do cliente."
click at [1000, 556] on textarea "Enviado e-mail e WhatsApp, aguardando interação do cliente." at bounding box center [1089, 577] width 342 height 52
type textarea "Enviado e-mail e WhatsApp, aguardando interação do cliente."
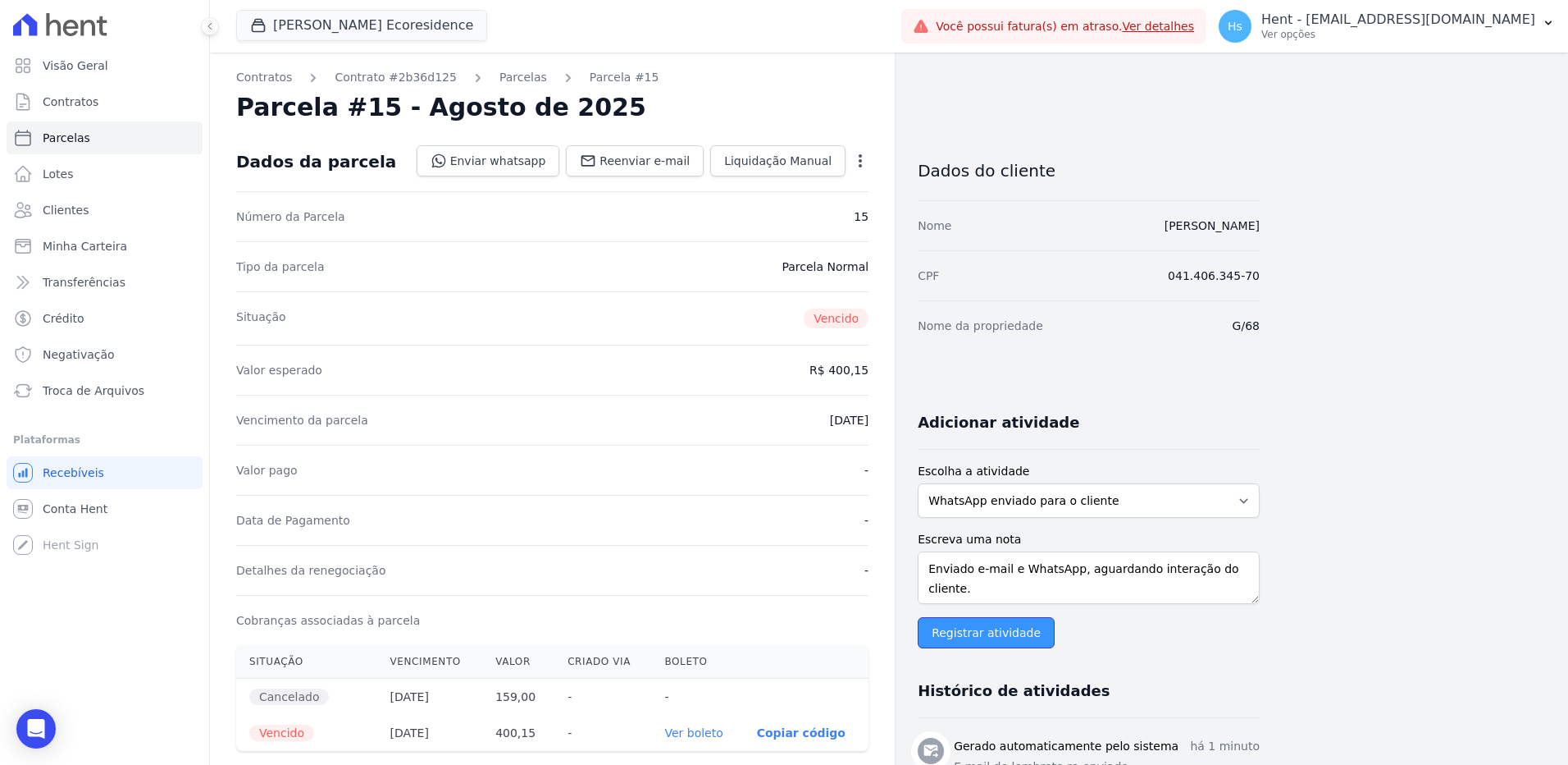
click at [971, 642] on input "Registrar atividade" at bounding box center [986, 632] width 137 height 31
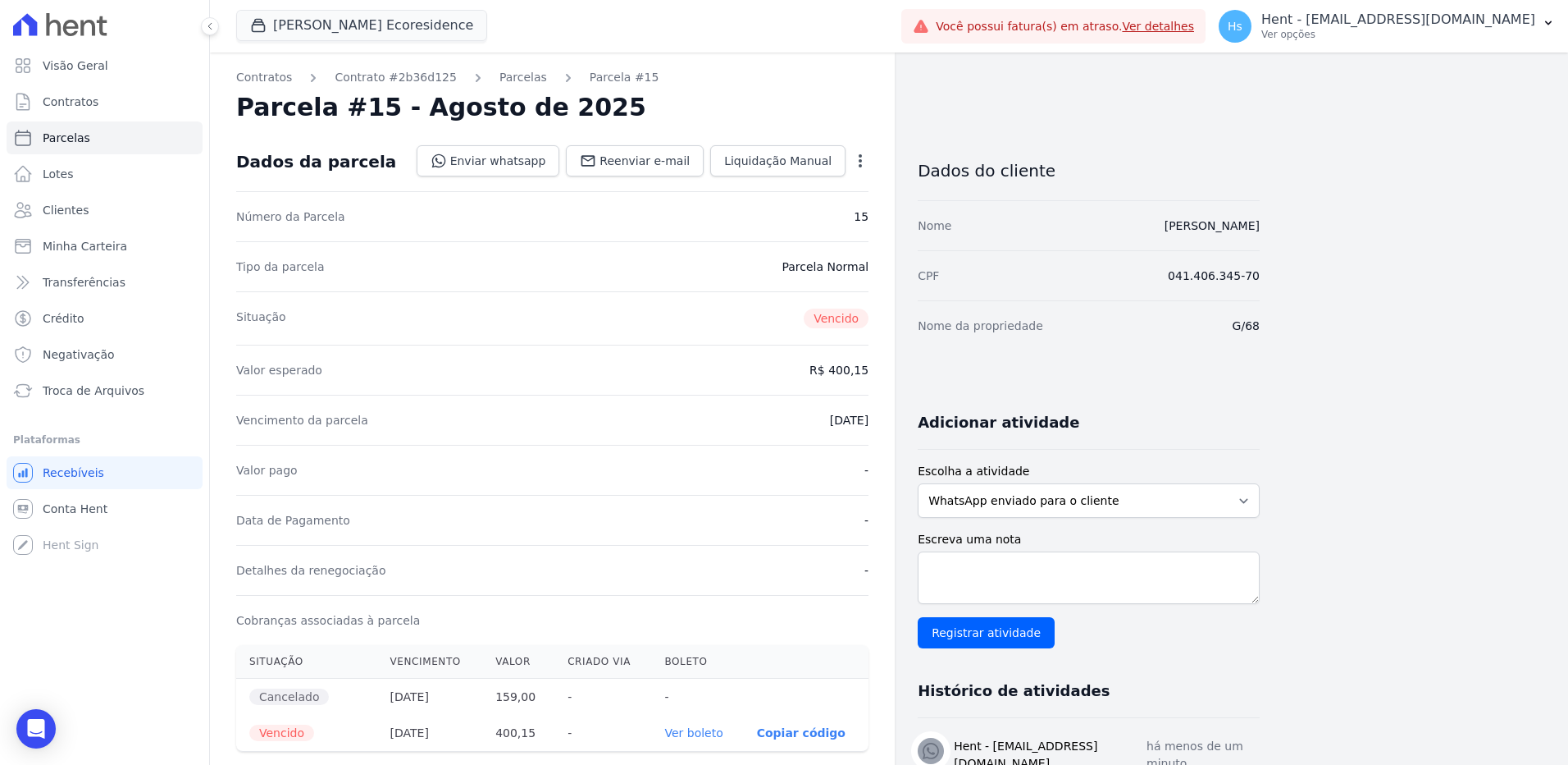
click at [865, 161] on icon "button" at bounding box center [860, 161] width 17 height 17
click at [52, 229] on ul "Visão Geral Contratos [GEOGRAPHIC_DATA] Lotes Clientes Minha Carteira Transferê…" at bounding box center [105, 228] width 196 height 357
click at [48, 217] on span "Clientes" at bounding box center [65, 210] width 46 height 17
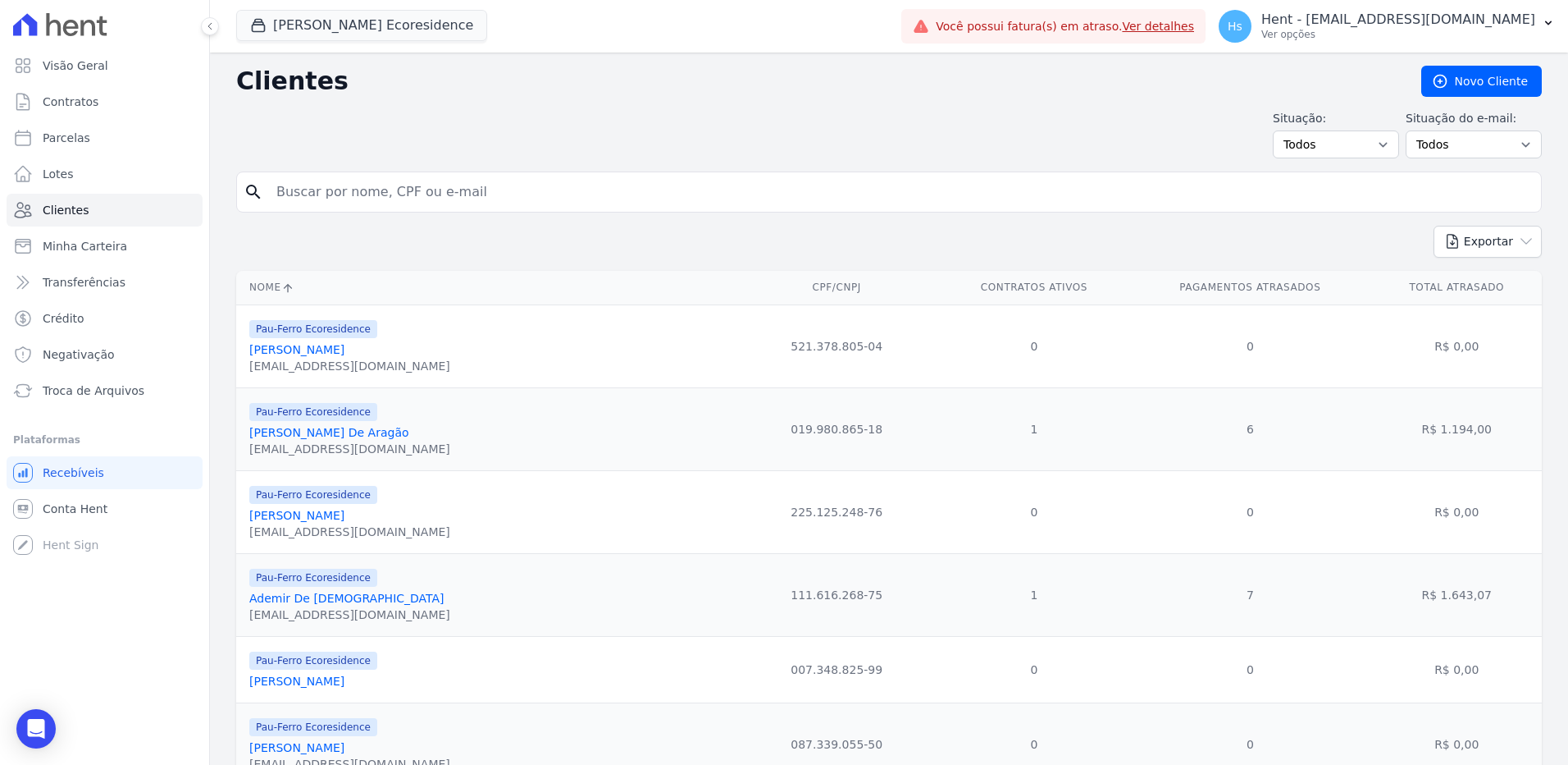
click at [374, 195] on input "search" at bounding box center [900, 192] width 1268 height 33
paste input "[PERSON_NAME]"
type input "[PERSON_NAME]"
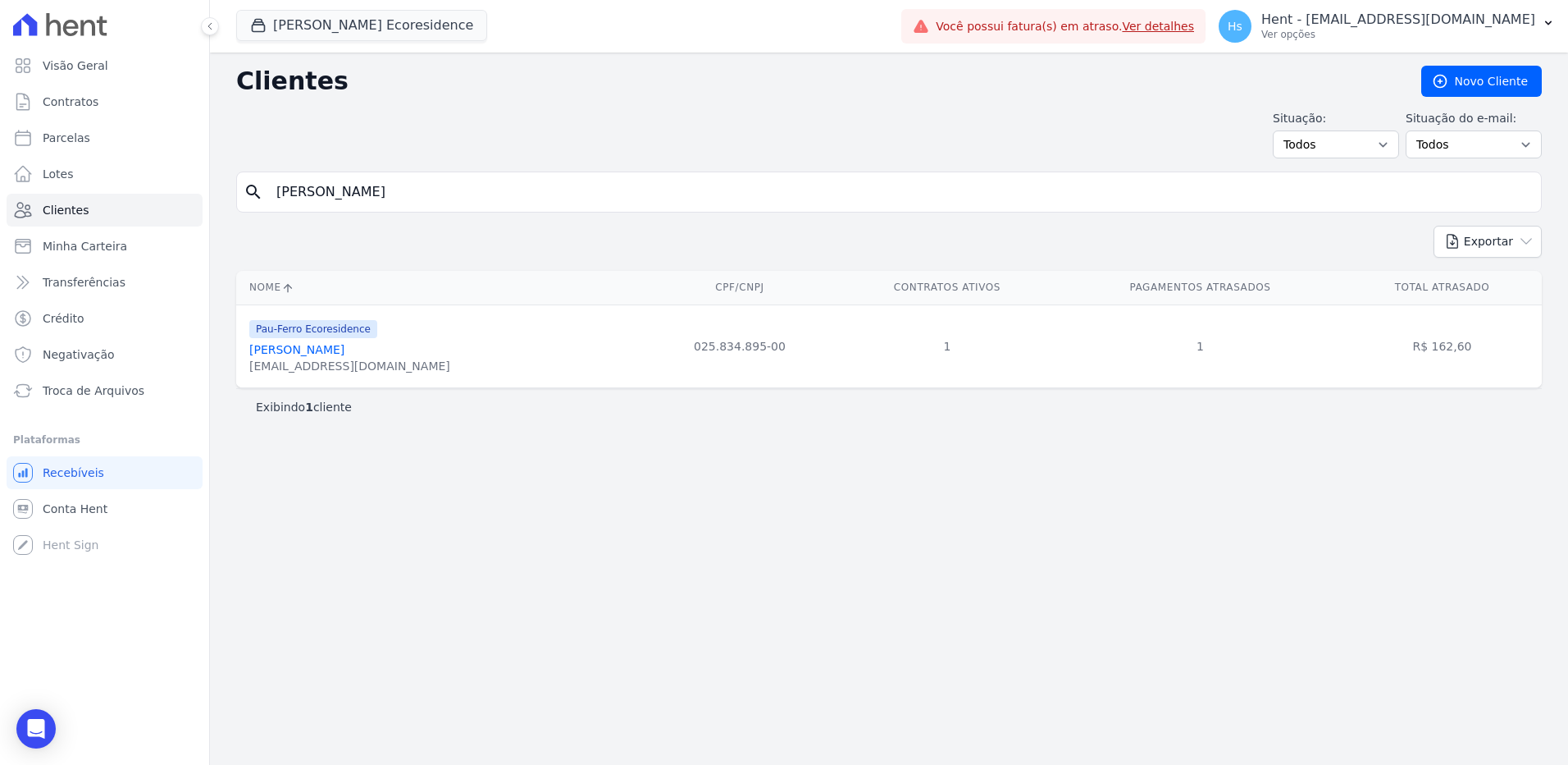
click at [342, 353] on link "[PERSON_NAME]" at bounding box center [297, 350] width 95 height 13
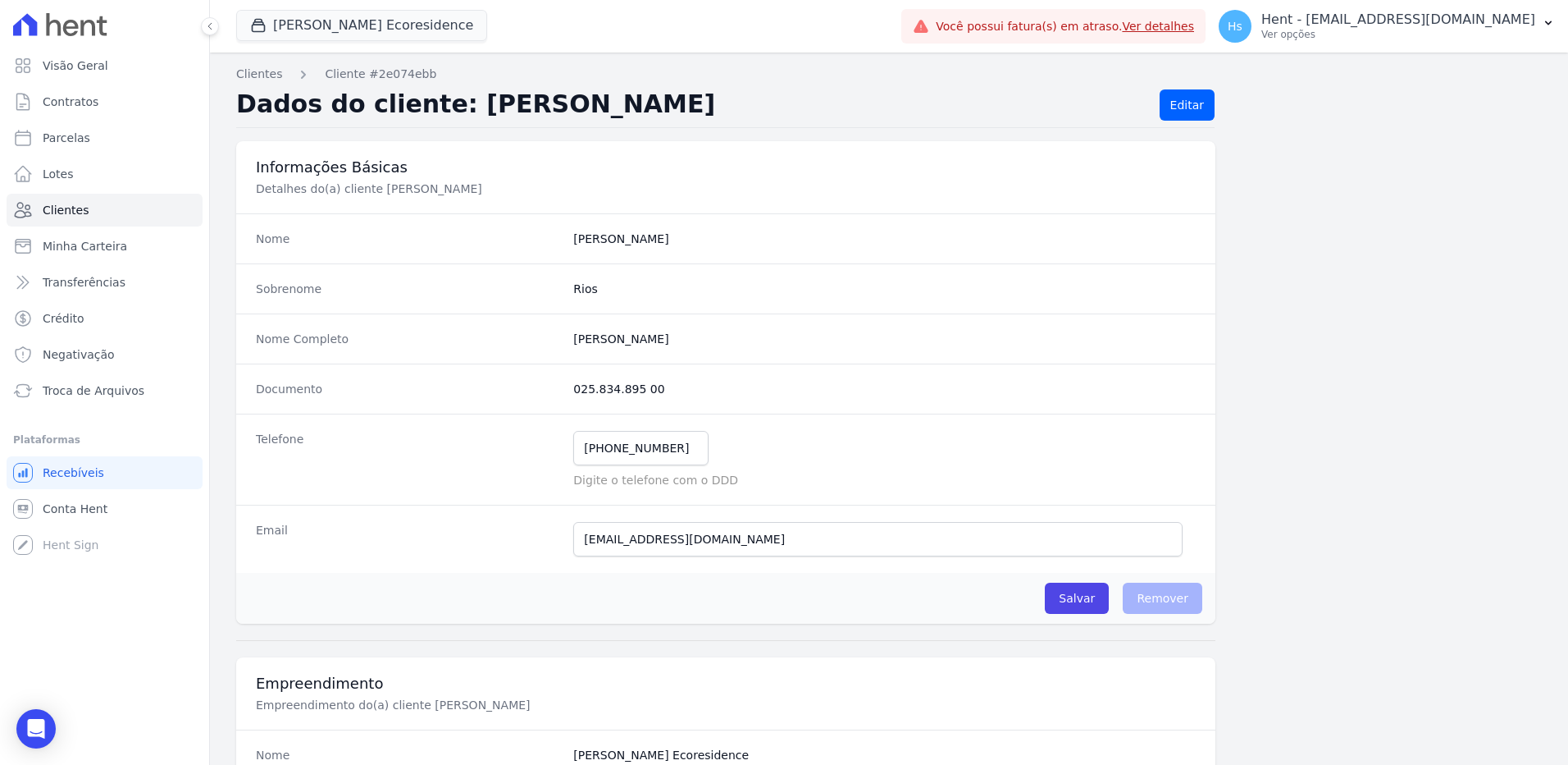
drag, startPoint x: 658, startPoint y: 384, endPoint x: 563, endPoint y: 390, distance: 95.2
click at [563, 390] on div "Documento 025.834.895 00" at bounding box center [726, 389] width 979 height 51
drag, startPoint x: 563, startPoint y: 390, endPoint x: 584, endPoint y: 392, distance: 21.1
copy div "025.834.895 00"
drag, startPoint x: 687, startPoint y: 453, endPoint x: 603, endPoint y: 448, distance: 84.1
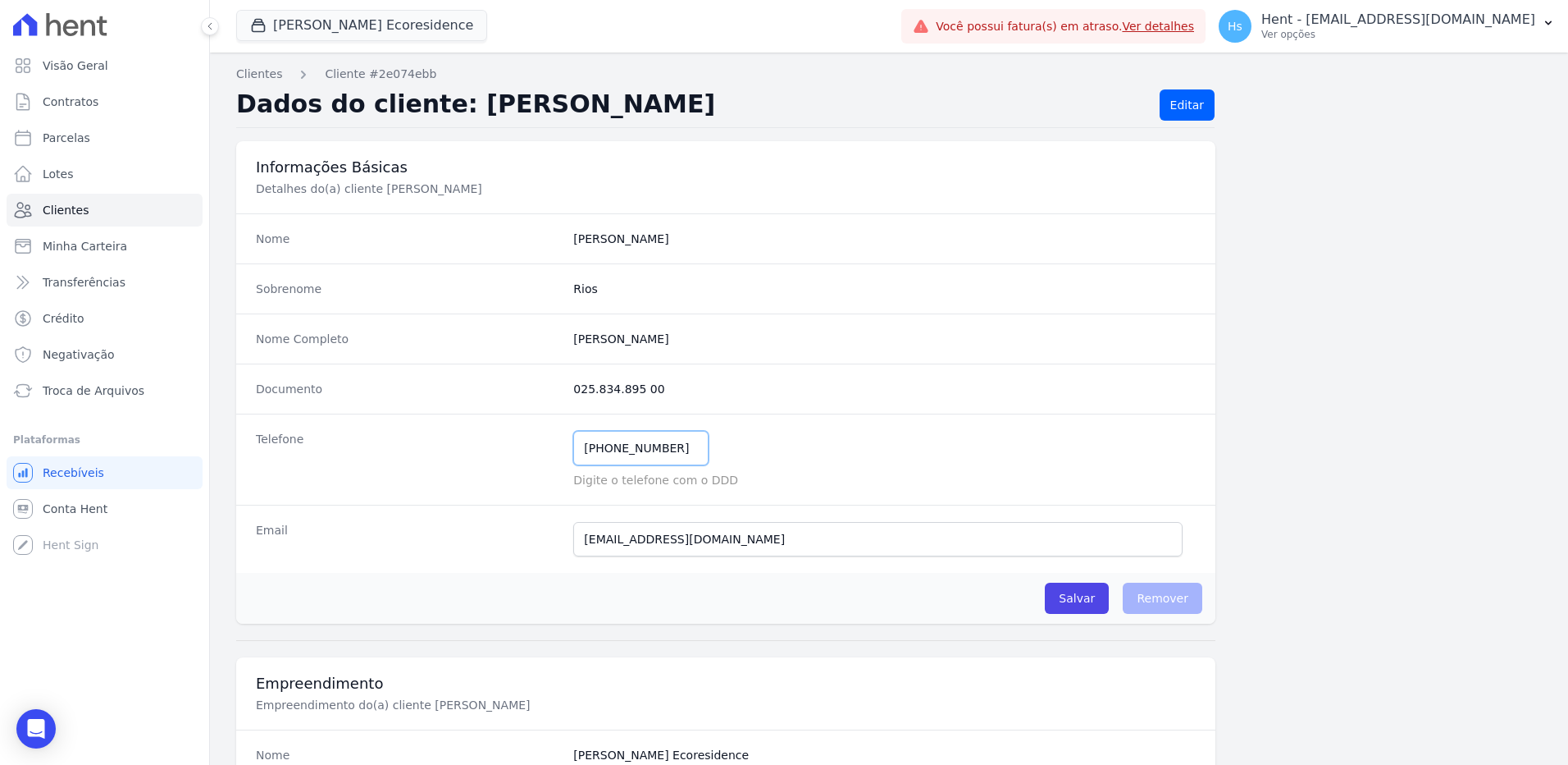
click at [603, 448] on input "[PHONE_NUMBER]" at bounding box center [640, 448] width 136 height 35
click at [669, 444] on input "[PHONE_NUMBER]" at bounding box center [640, 448] width 136 height 35
drag, startPoint x: 651, startPoint y: 449, endPoint x: 578, endPoint y: 450, distance: 73.0
click at [578, 450] on input "[PHONE_NUMBER]" at bounding box center [640, 448] width 136 height 35
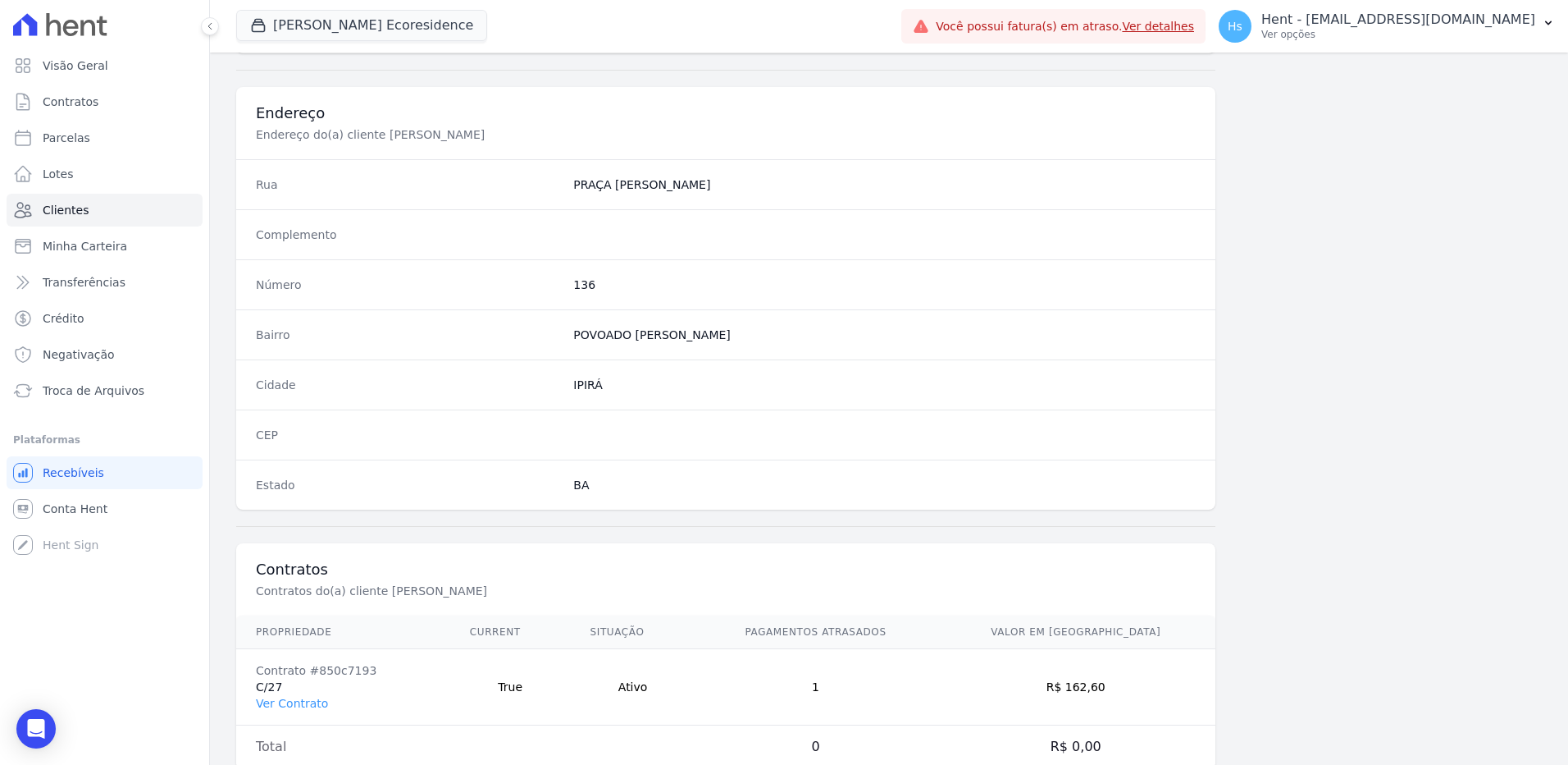
scroll to position [771, 0]
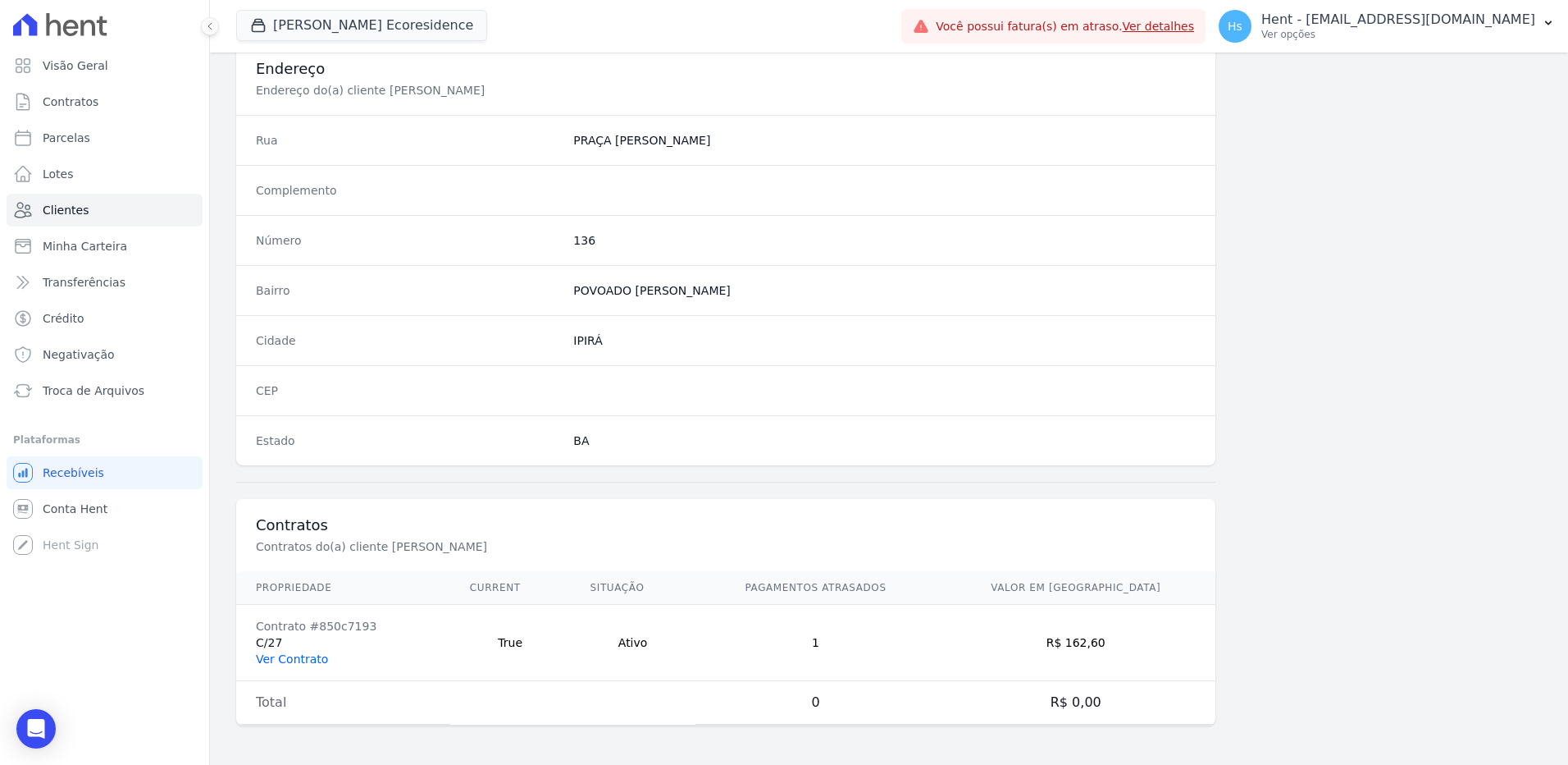
click at [271, 658] on link "Ver Contrato" at bounding box center [292, 658] width 72 height 13
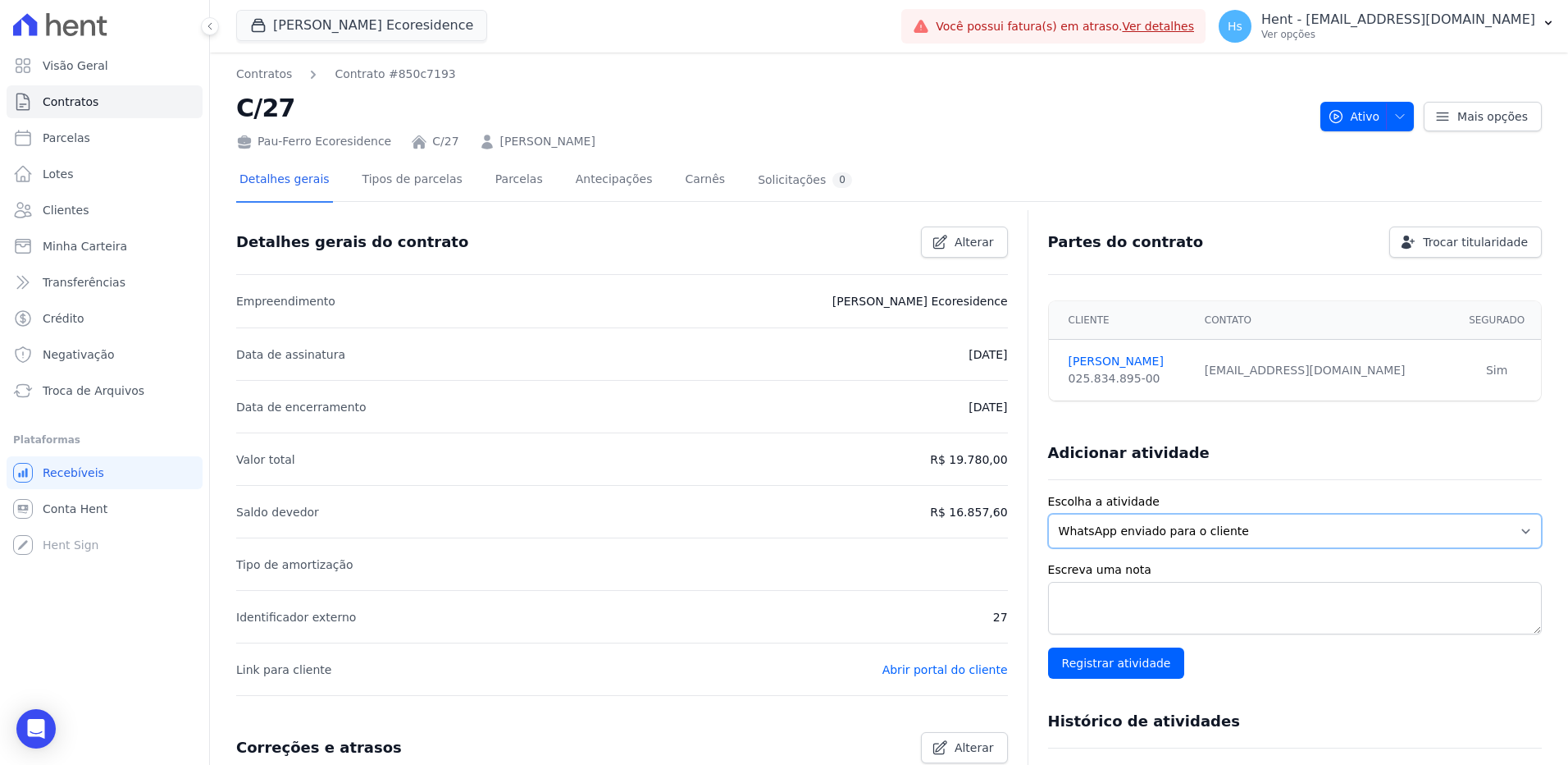
click at [1265, 522] on select "WhatsApp enviado para o cliente Adicionar um comentário Ligação feita para o cl…" at bounding box center [1295, 530] width 494 height 35
click at [1048, 513] on select "WhatsApp enviado para o cliente Adicionar um comentário Ligação feita para o cl…" at bounding box center [1295, 530] width 494 height 35
click at [1139, 585] on textarea "Escreva uma nota" at bounding box center [1295, 608] width 494 height 52
paste textarea "Enviado e-mail e WhatsApp, aguardando interação do cliente."
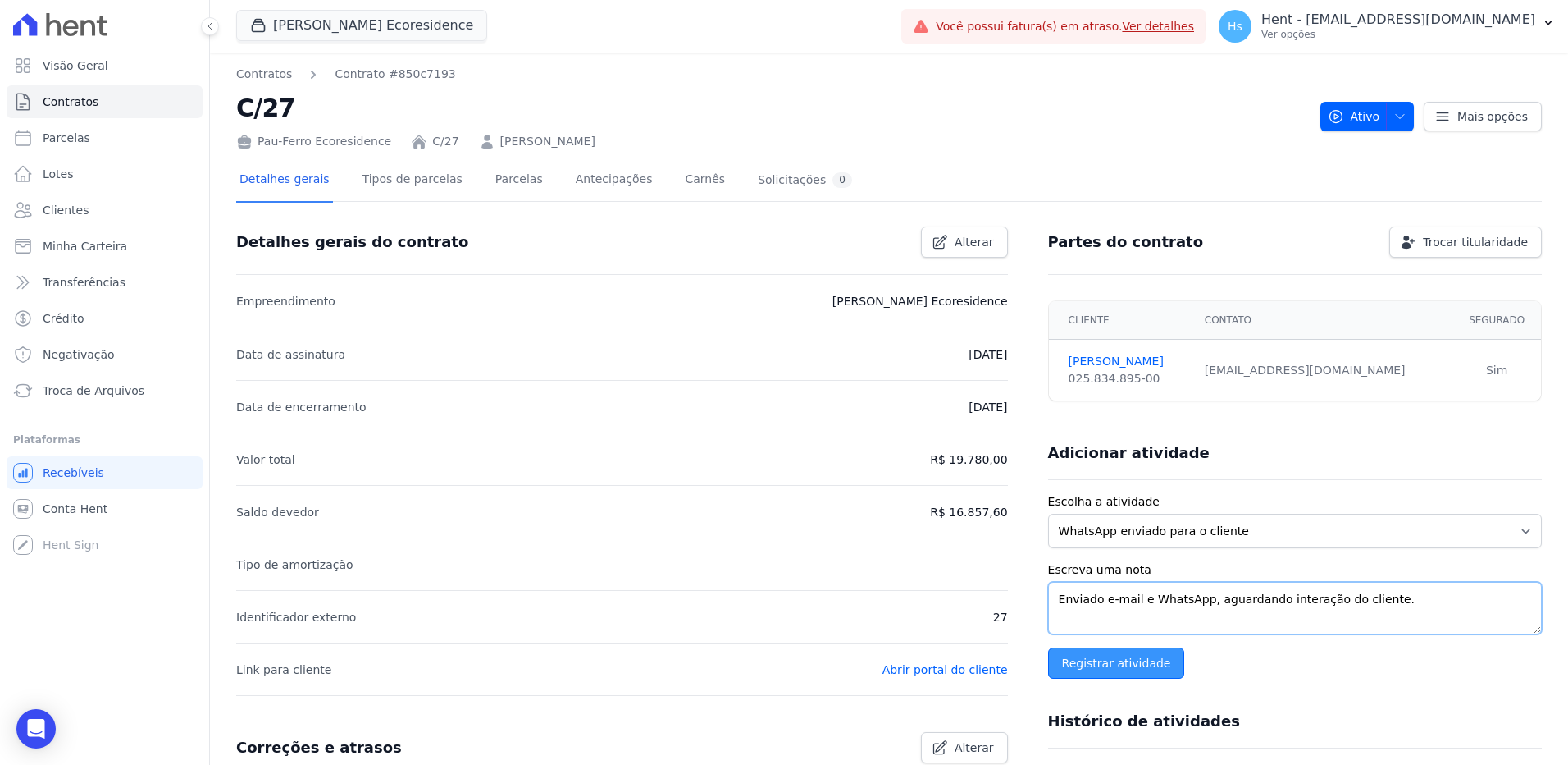
type textarea "Enviado e-mail e WhatsApp, aguardando interação do cliente."
click at [1112, 669] on input "Registrar atividade" at bounding box center [1116, 662] width 137 height 31
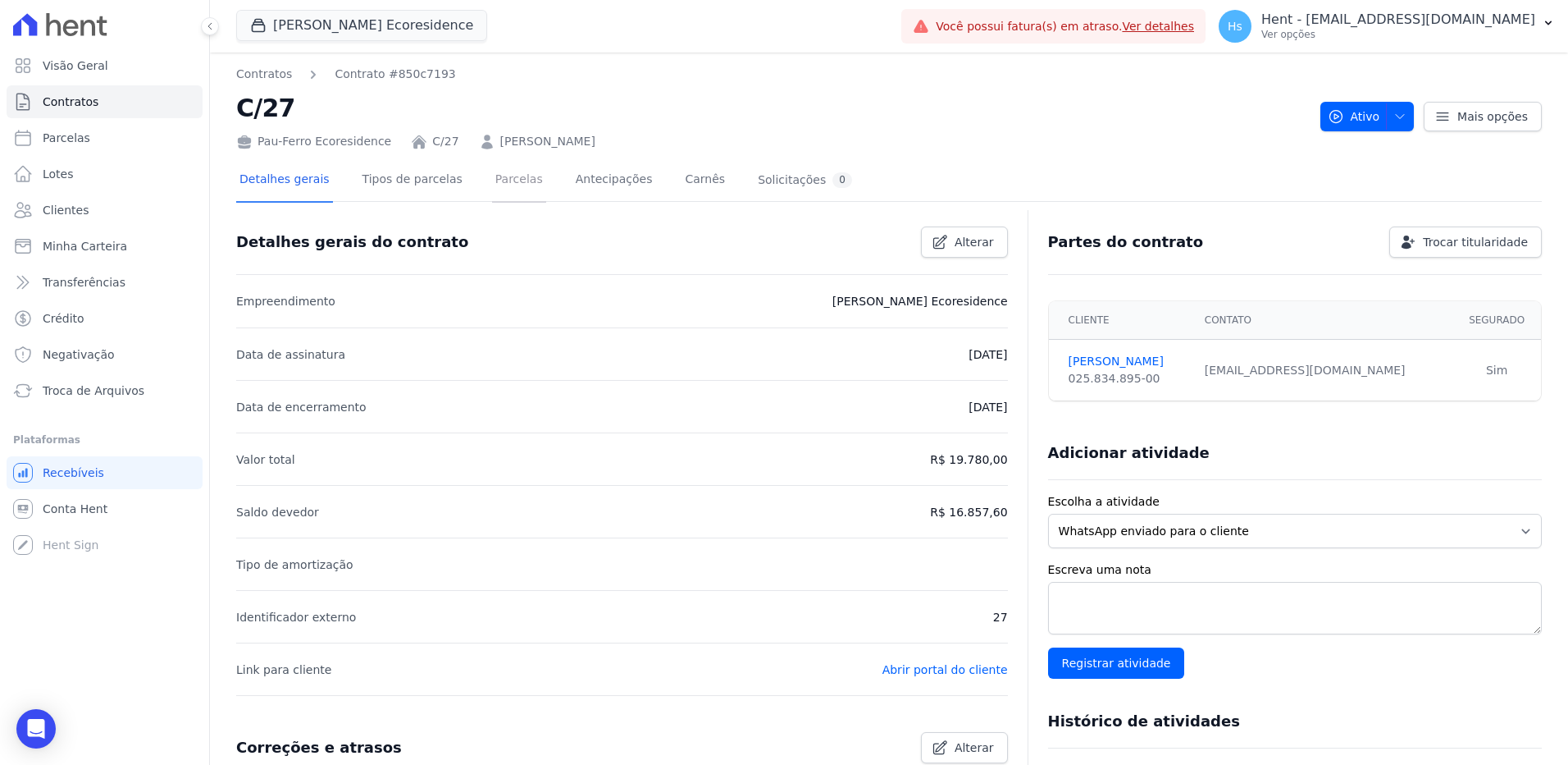
click at [505, 175] on link "Parcelas" at bounding box center [519, 180] width 54 height 43
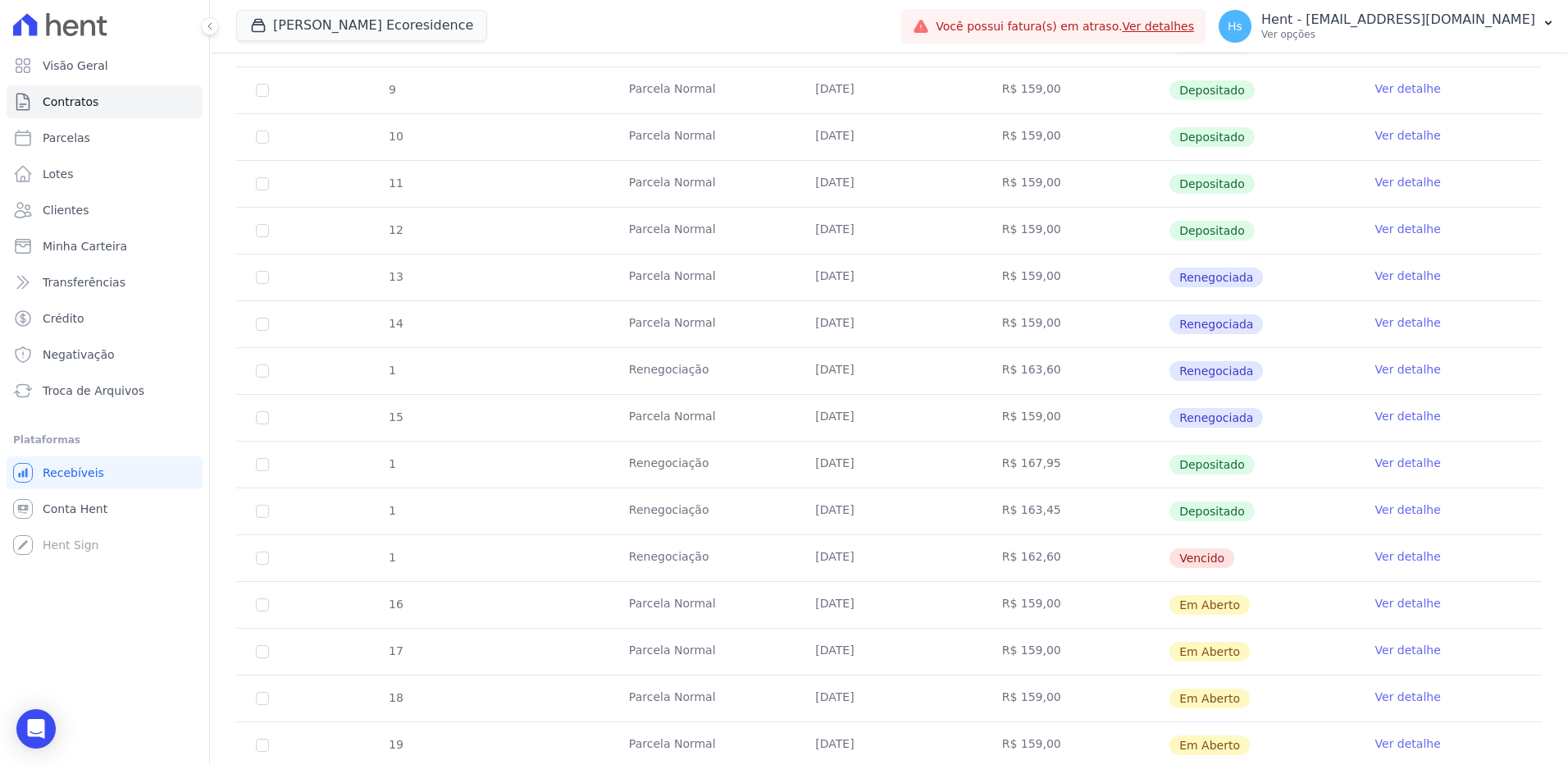
scroll to position [411, 0]
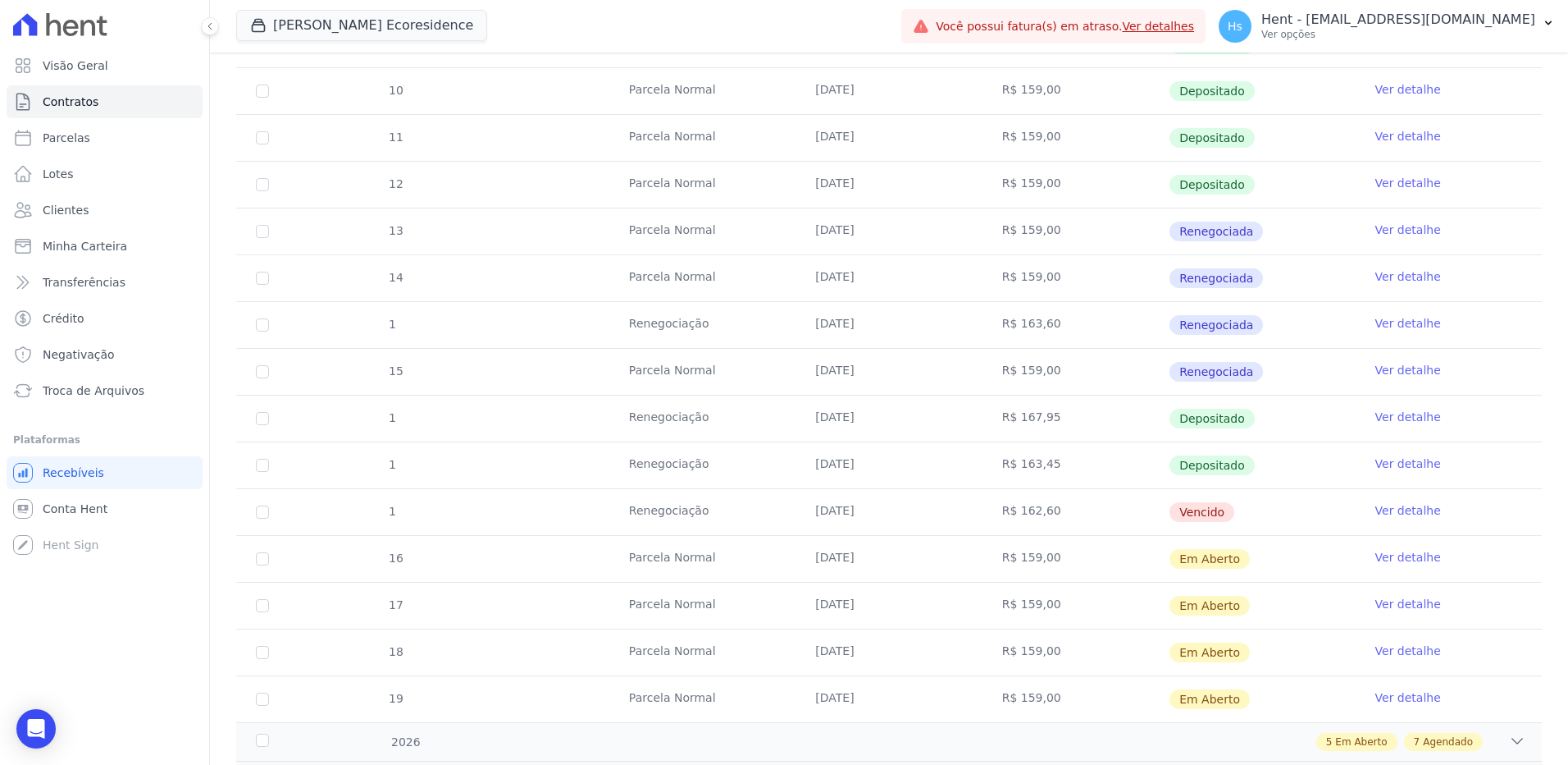
click at [1386, 502] on link "Ver detalhe" at bounding box center [1408, 511] width 65 height 17
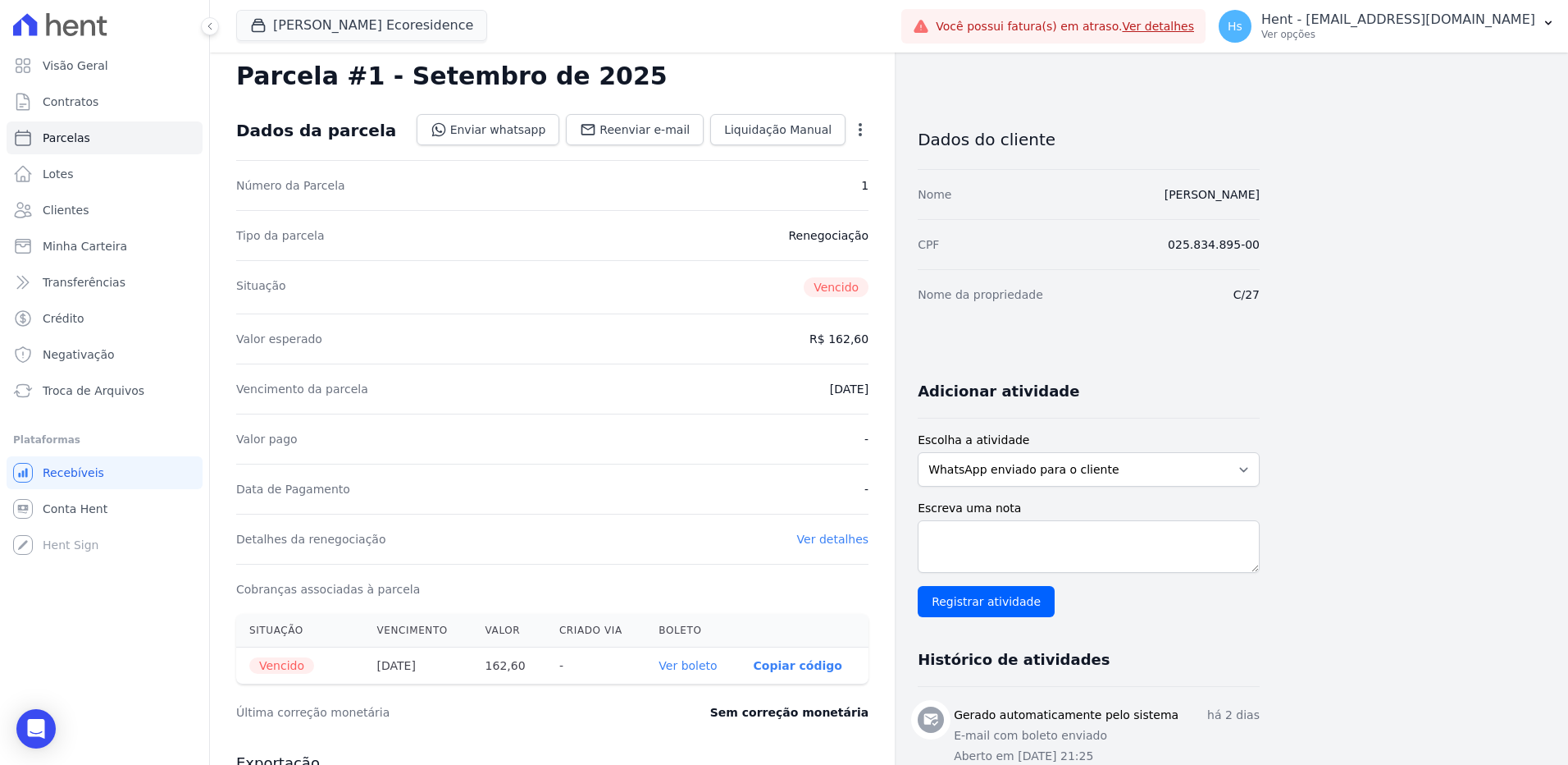
scroll to position [82, 0]
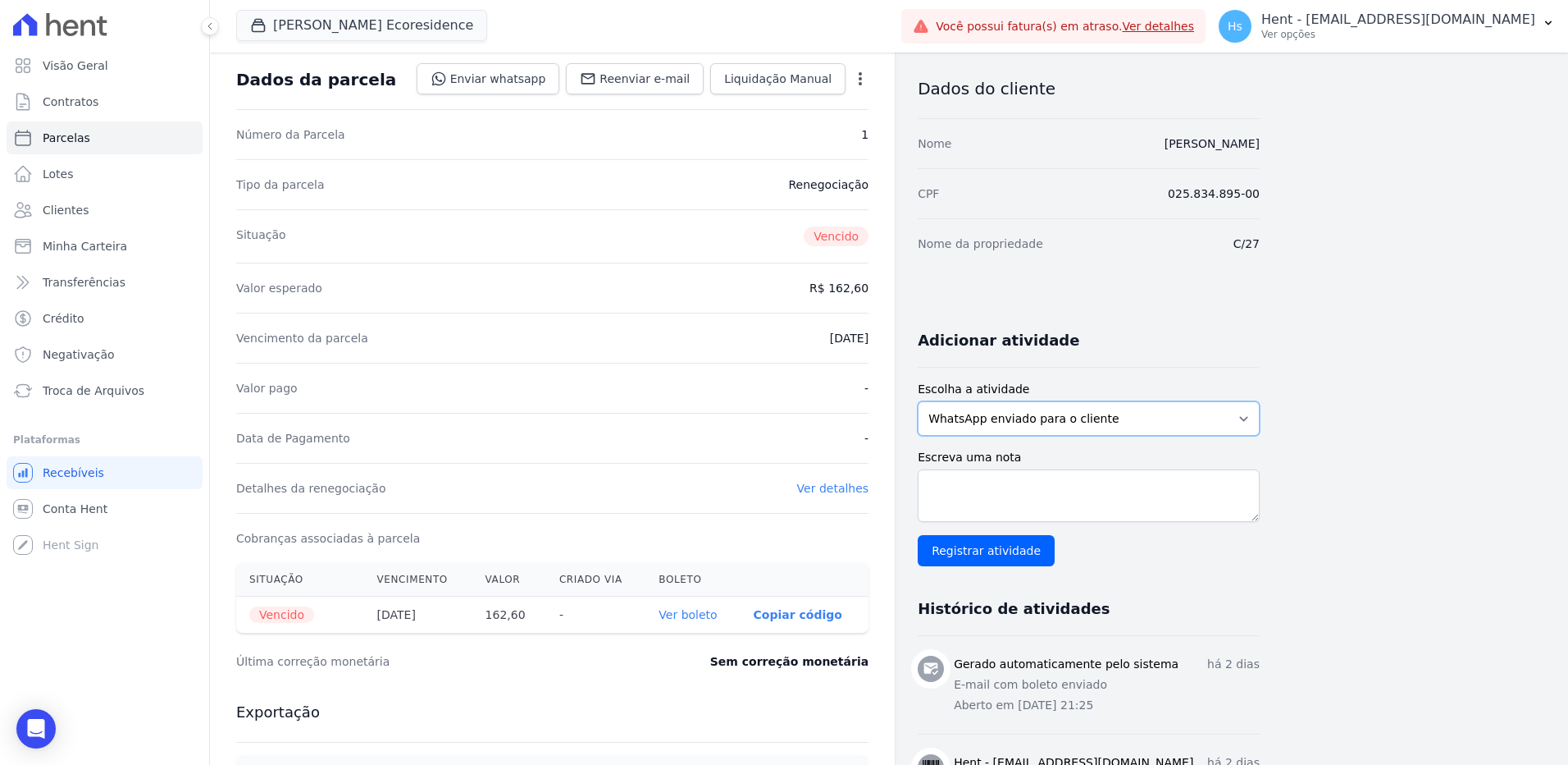
click at [1045, 432] on select "WhatsApp enviado para o cliente Adicionar um comentário Ligação feita para o cl…" at bounding box center [1089, 418] width 342 height 35
click at [1080, 432] on select "WhatsApp enviado para o cliente Adicionar um comentário Ligação feita para o cl…" at bounding box center [1089, 418] width 342 height 35
click at [918, 401] on select "WhatsApp enviado para o cliente Adicionar um comentário Ligação feita para o cl…" at bounding box center [1089, 418] width 342 height 35
click at [939, 491] on textarea "Escreva uma nota" at bounding box center [1089, 496] width 342 height 52
click at [1027, 498] on textarea "Escreva uma nota" at bounding box center [1089, 496] width 342 height 52
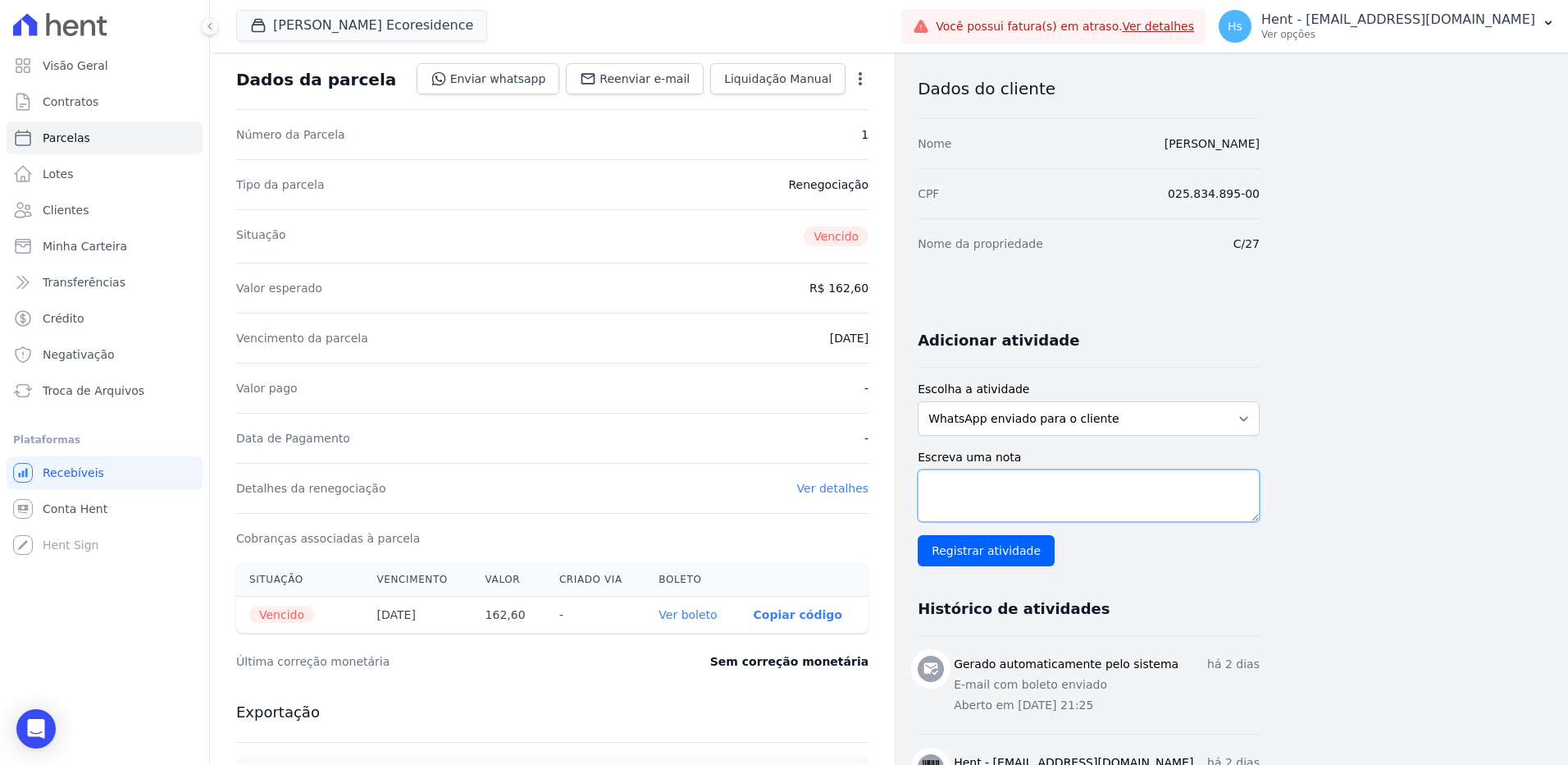
paste textarea "Enviado e-mail e WhatsApp, aguardando interação do cliente."
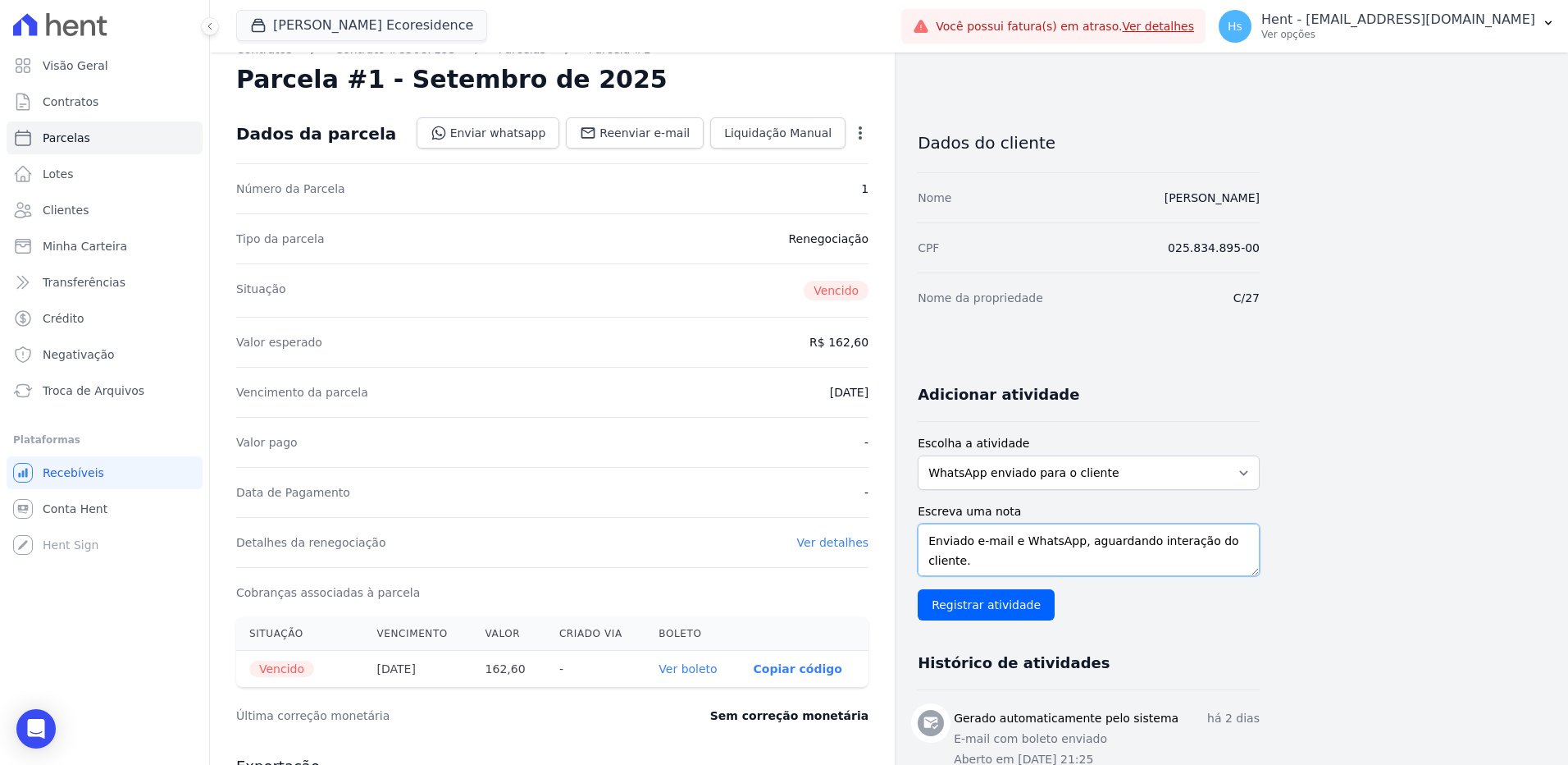
scroll to position [0, 0]
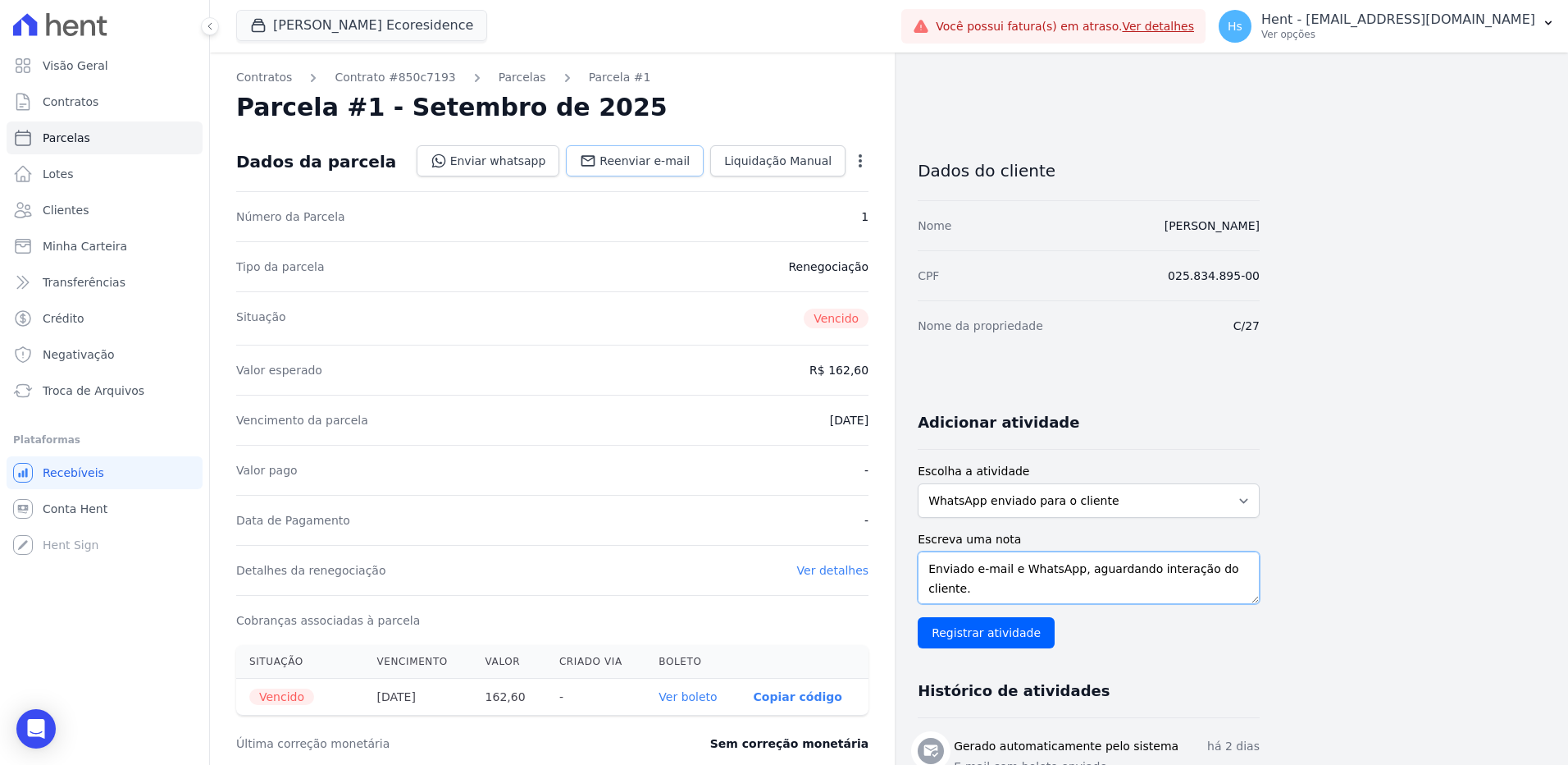
type textarea "Enviado e-mail e WhatsApp, aguardando interação do cliente."
click at [665, 157] on span "Reenviar e-mail" at bounding box center [644, 161] width 90 height 17
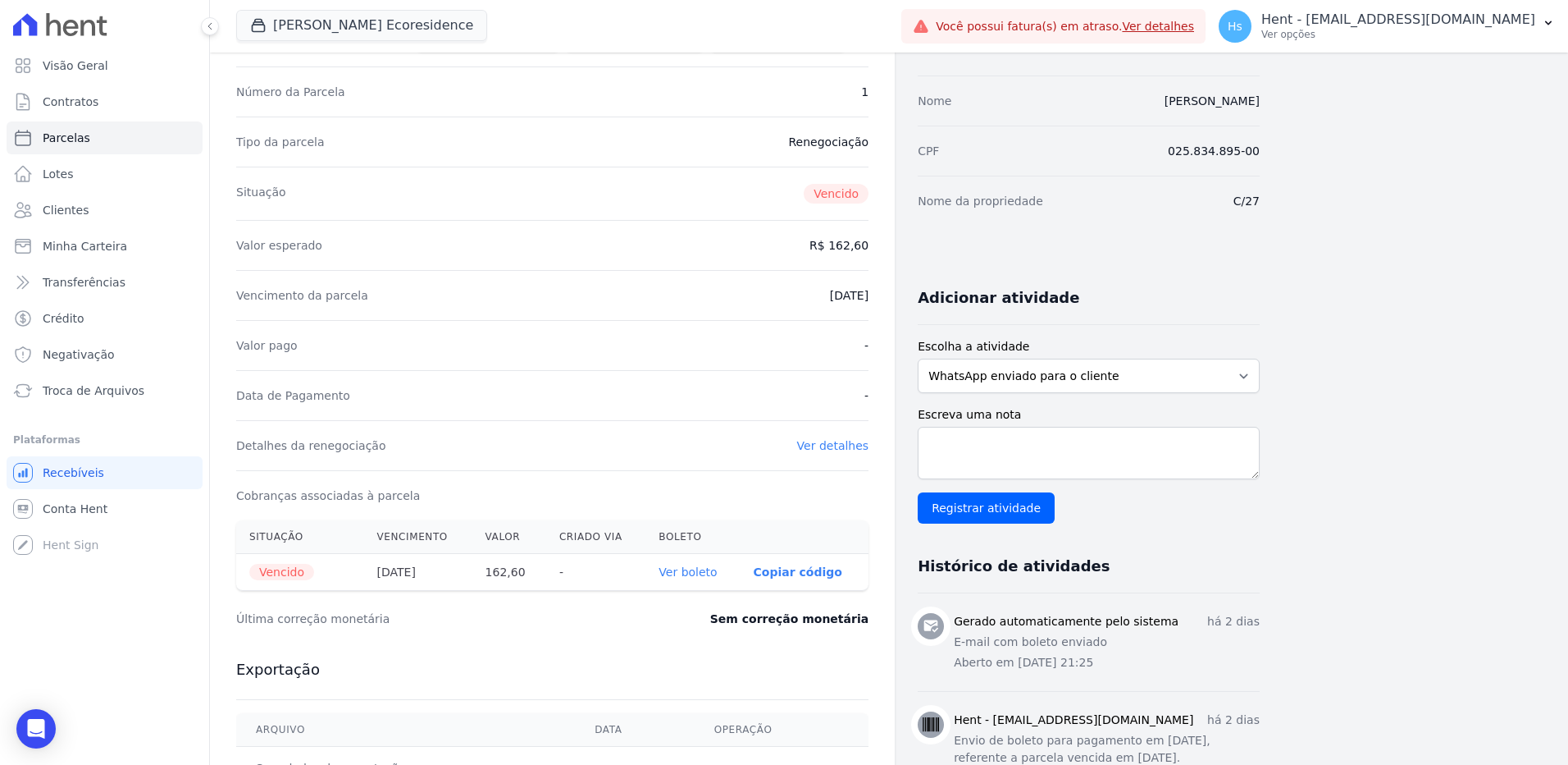
scroll to position [164, 0]
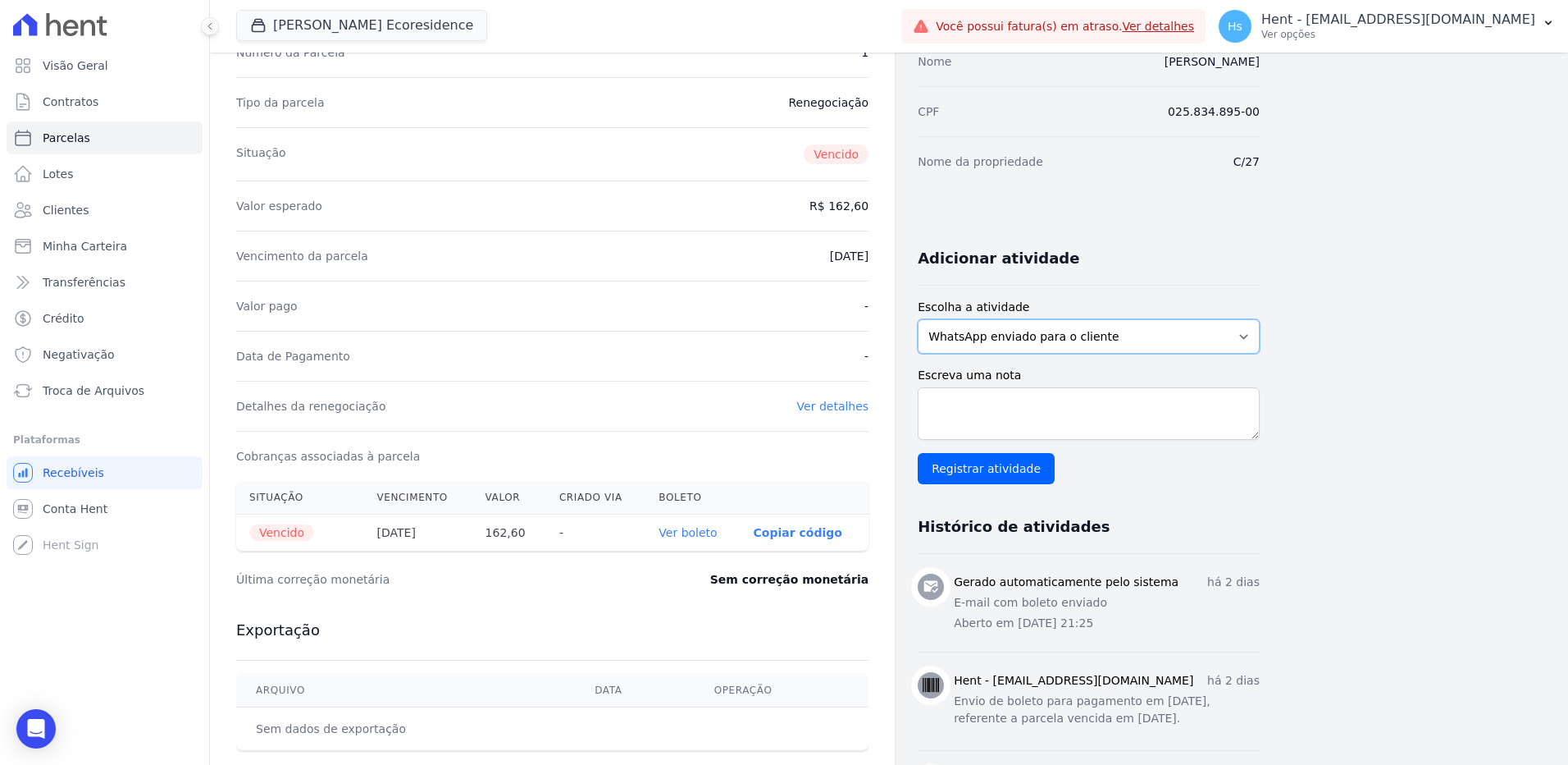
click at [1013, 340] on select "WhatsApp enviado para o cliente Adicionar um comentário Ligação feita para o cl…" at bounding box center [1089, 336] width 342 height 35
click at [918, 319] on select "WhatsApp enviado para o cliente Adicionar um comentário Ligação feita para o cl…" at bounding box center [1089, 336] width 342 height 35
click at [968, 386] on div "Escreva uma nota Registrar atividade" at bounding box center [1089, 425] width 342 height 117
click at [969, 407] on textarea "Escreva uma nota" at bounding box center [1089, 413] width 342 height 52
paste textarea "Enviado e-mail e WhatsApp, aguardando interação do cliente."
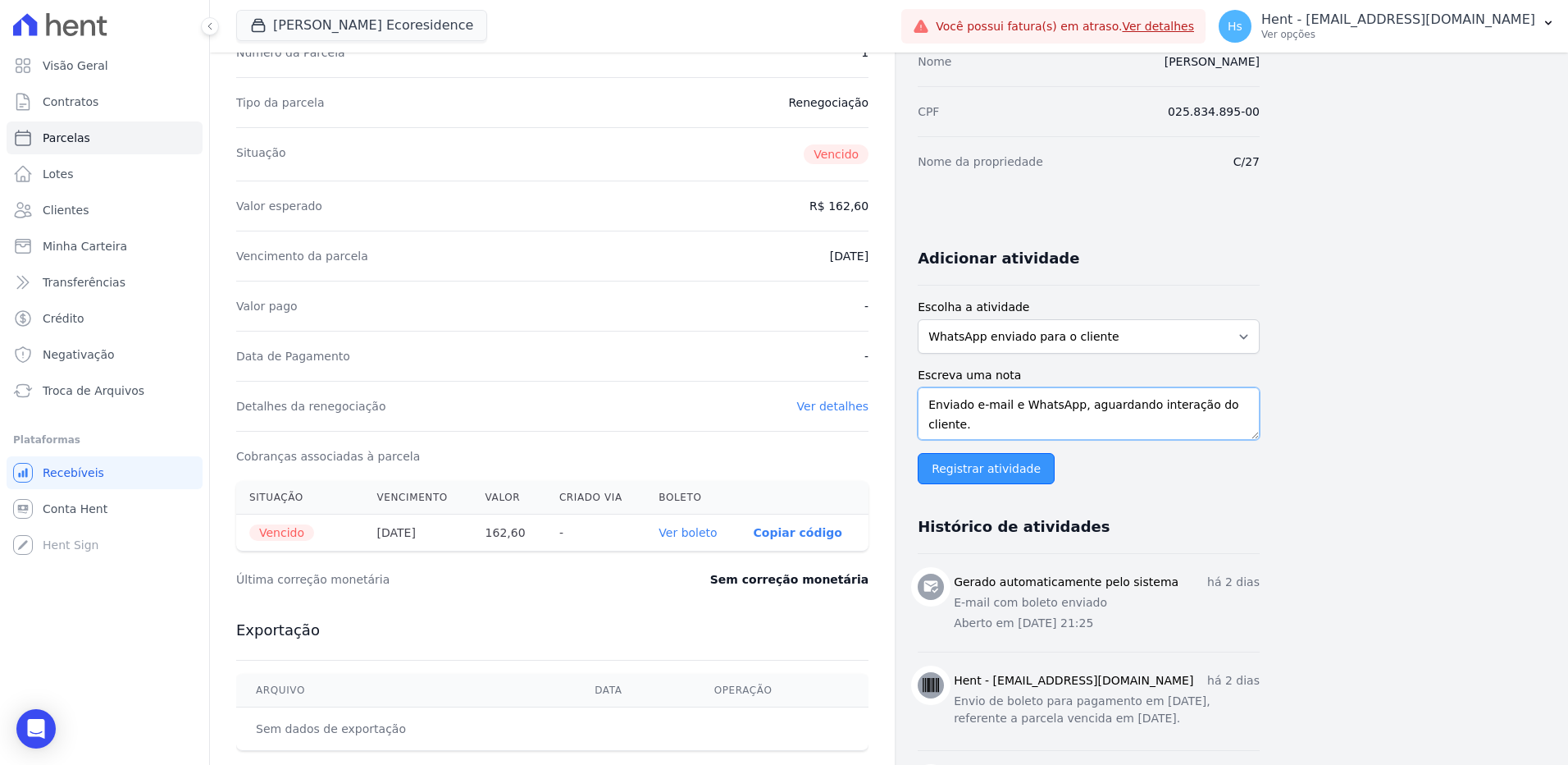
type textarea "Enviado e-mail e WhatsApp, aguardando interação do cliente."
click at [963, 467] on input "Registrar atividade" at bounding box center [986, 468] width 137 height 31
click at [1039, 458] on input "Registrar atividade" at bounding box center [986, 468] width 137 height 31
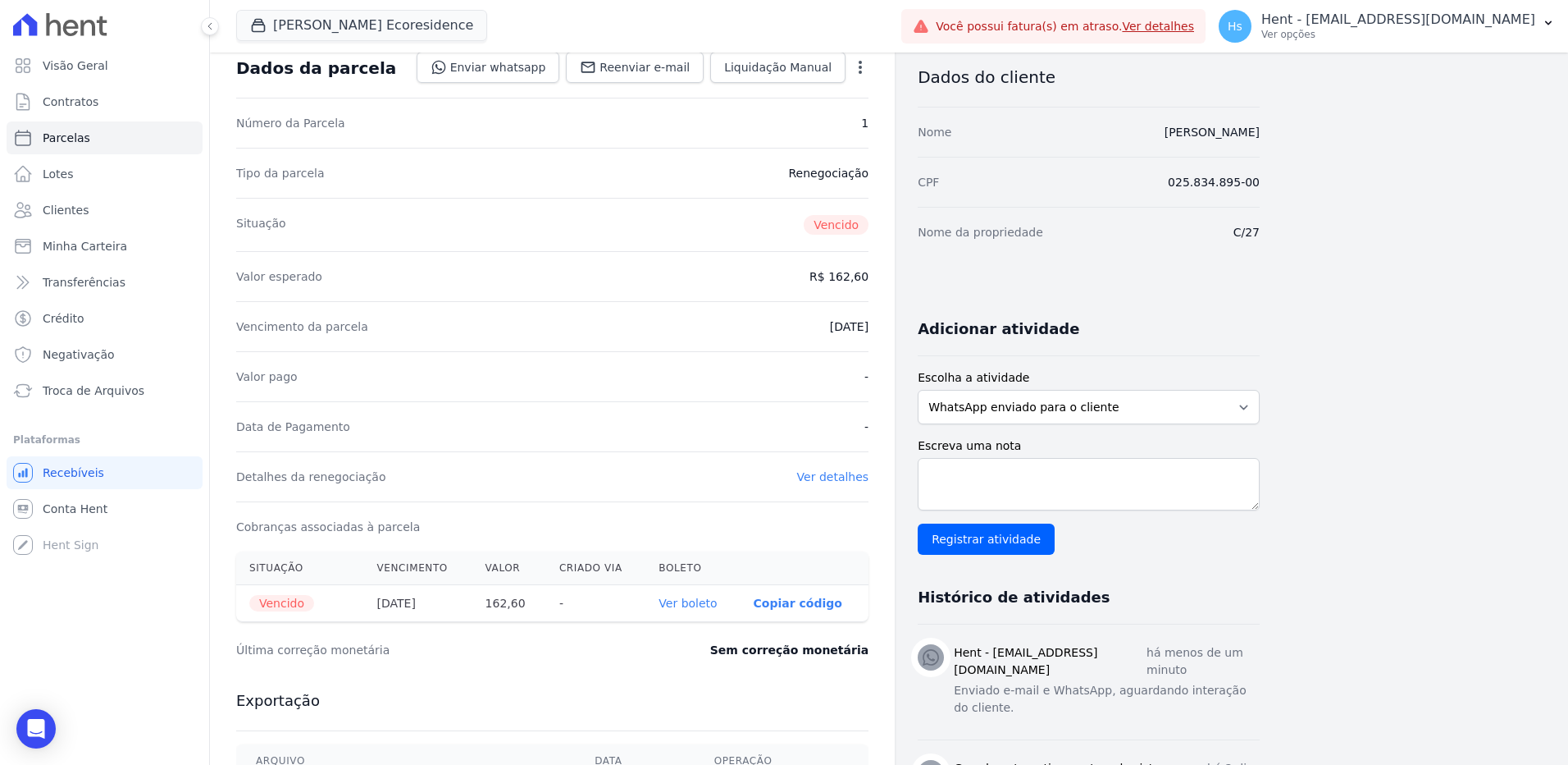
scroll to position [0, 0]
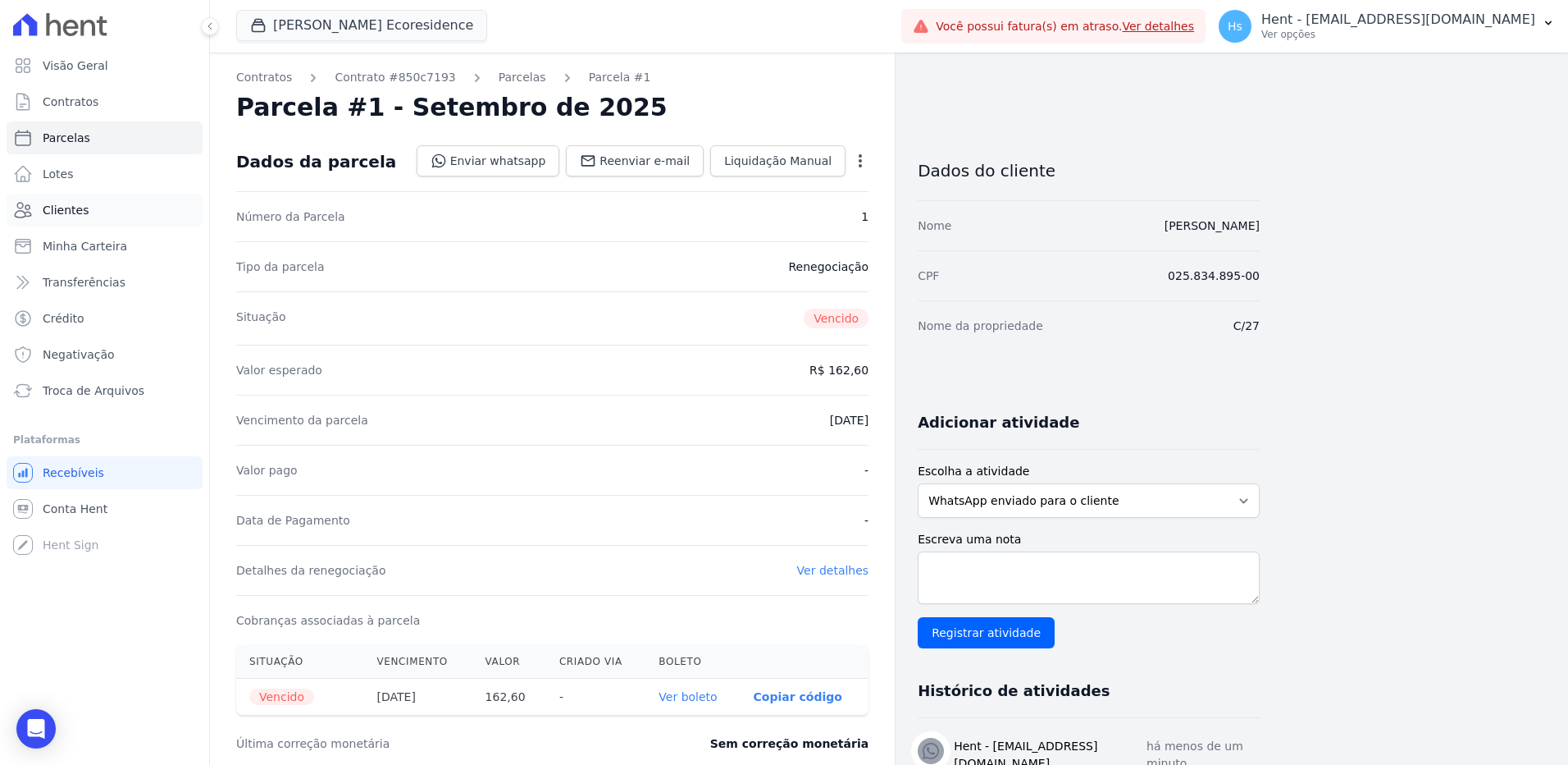
click at [73, 205] on span "Clientes" at bounding box center [65, 210] width 46 height 17
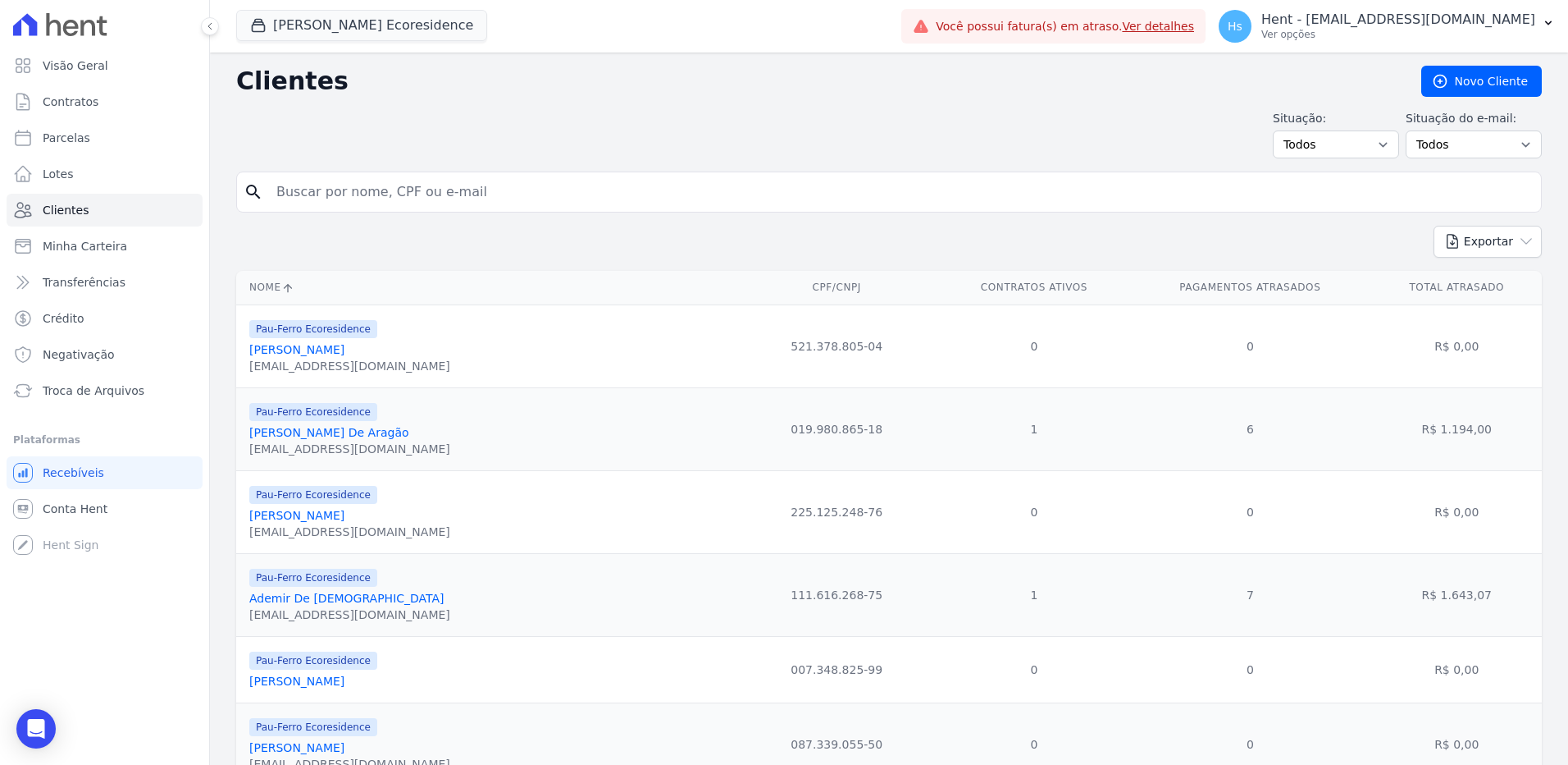
click at [337, 193] on input "search" at bounding box center [900, 192] width 1268 height 33
paste input "Ademir De [DEMOGRAPHIC_DATA]"
type input "Ademir De [DEMOGRAPHIC_DATA]"
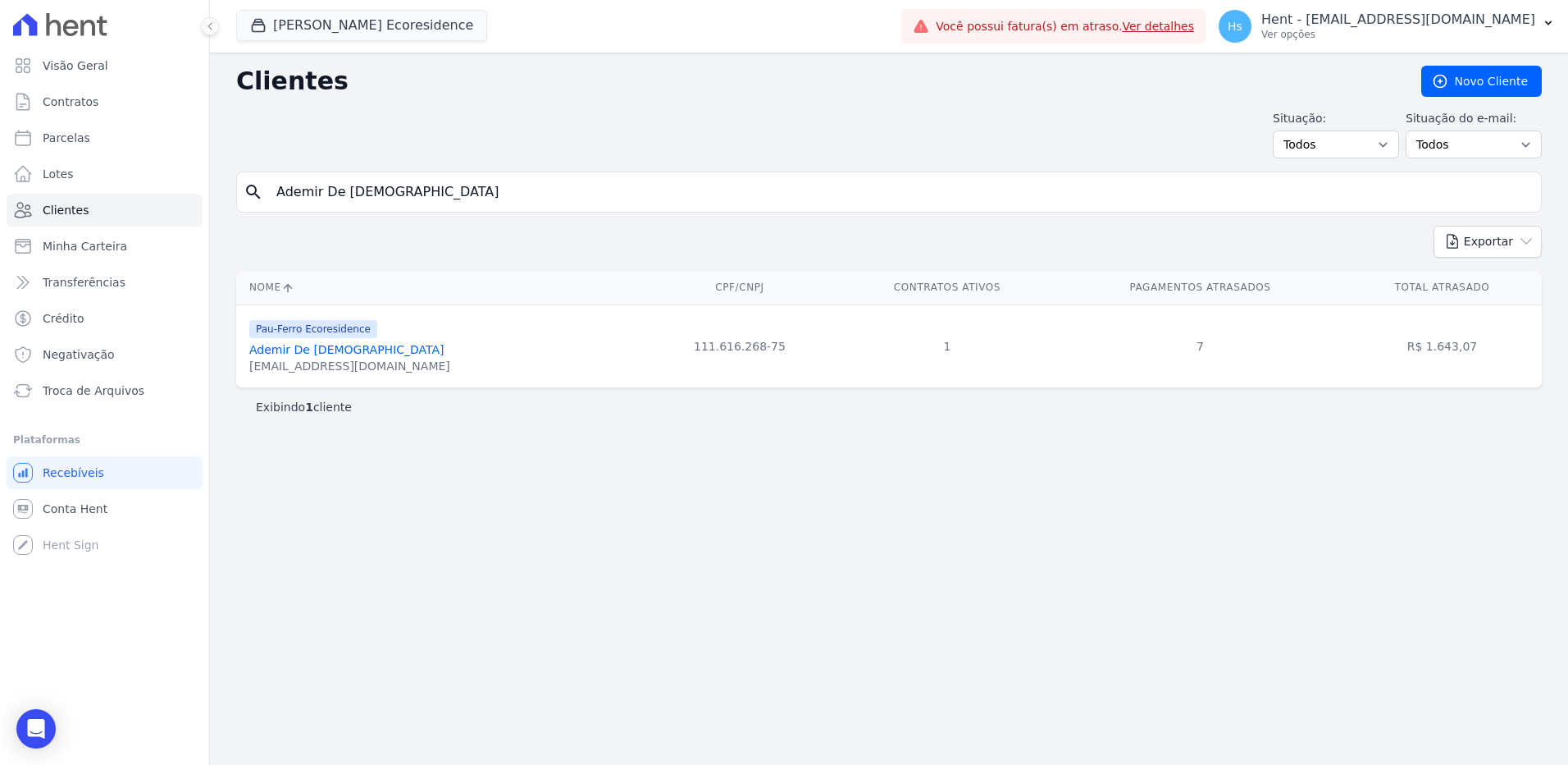
click at [301, 346] on link "Ademir De [DEMOGRAPHIC_DATA]" at bounding box center [347, 350] width 195 height 13
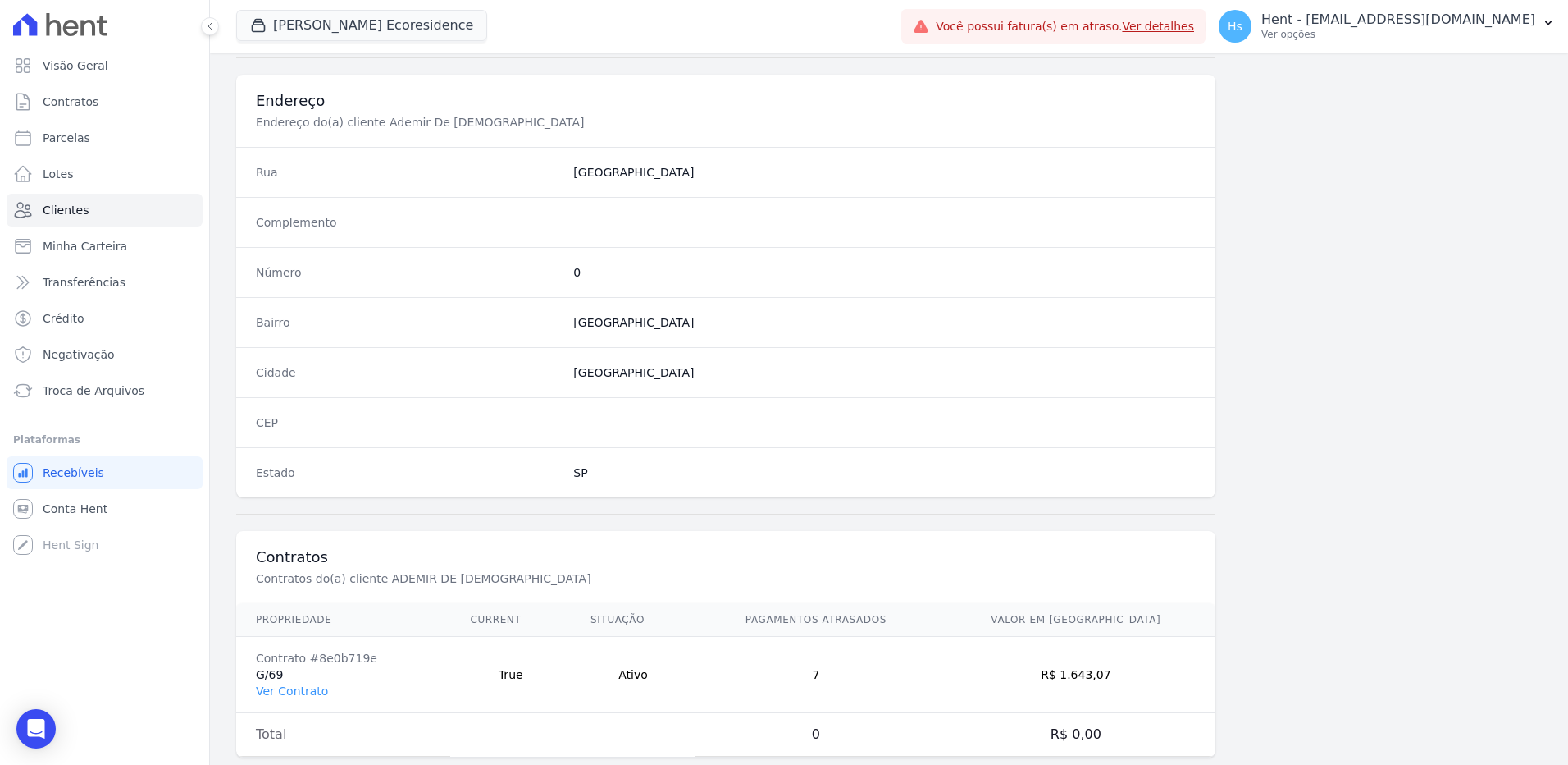
scroll to position [771, 0]
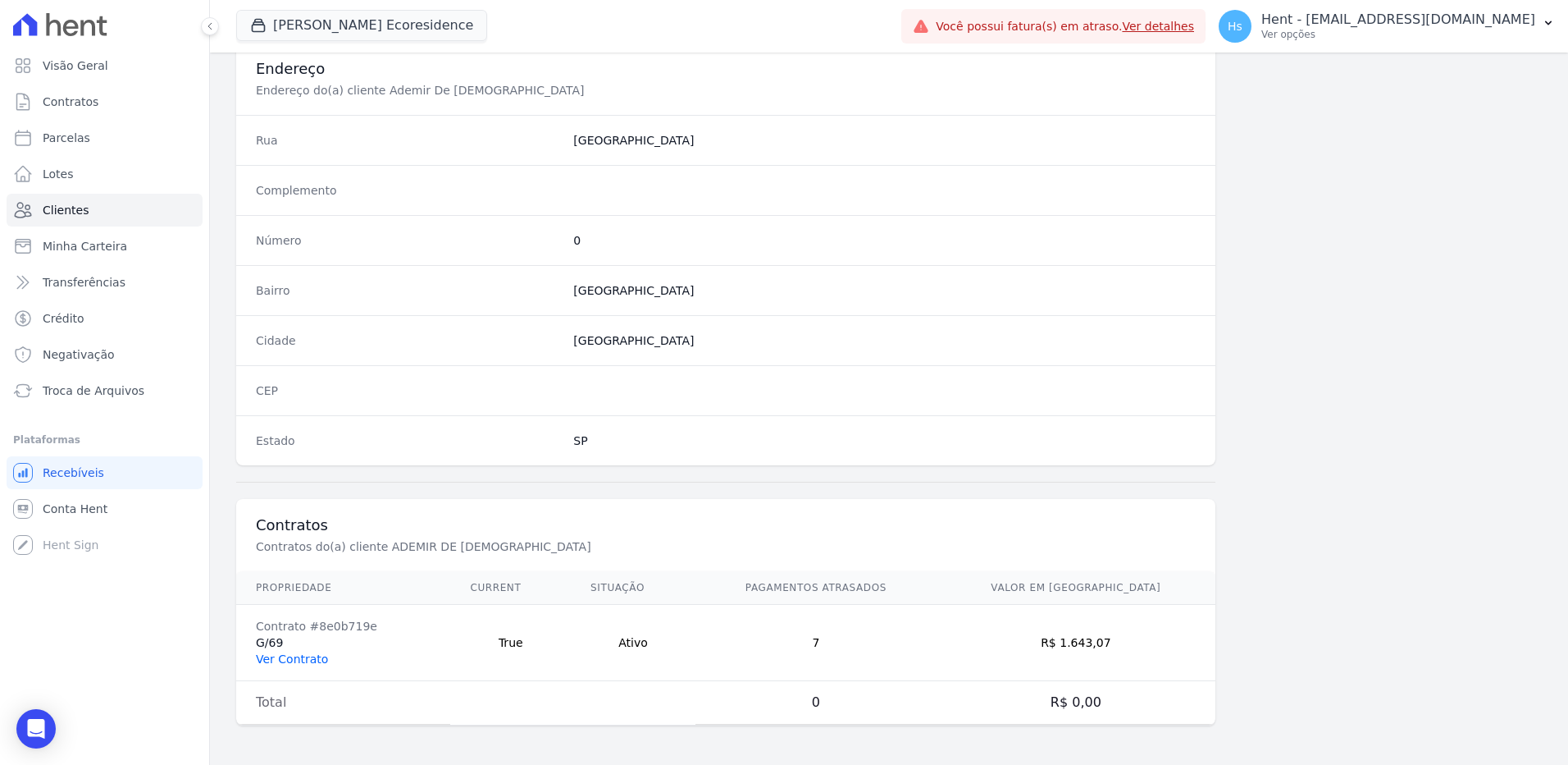
click at [297, 661] on link "Ver Contrato" at bounding box center [292, 658] width 72 height 13
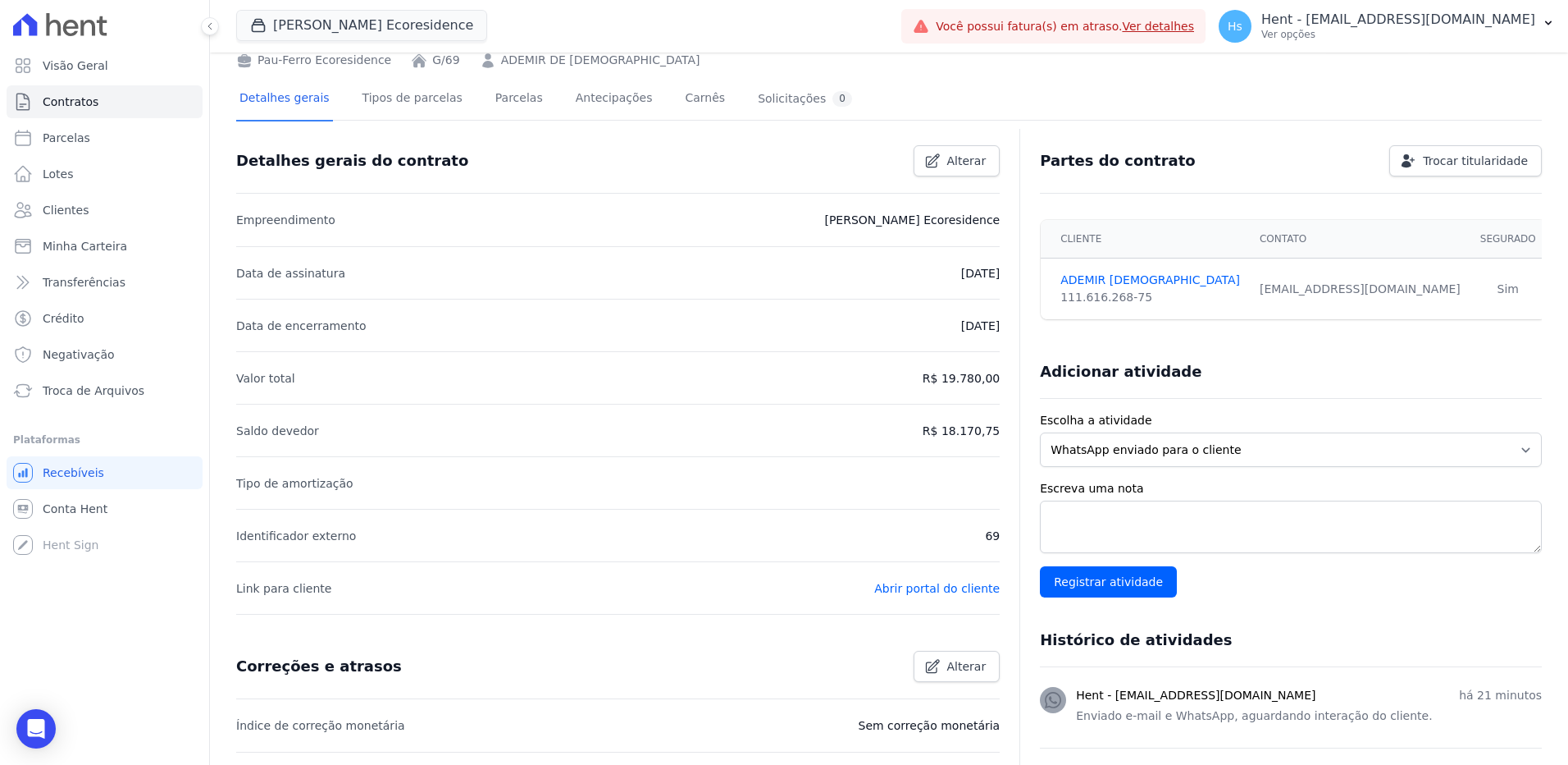
scroll to position [82, 0]
click at [499, 103] on link "Parcelas" at bounding box center [519, 98] width 54 height 43
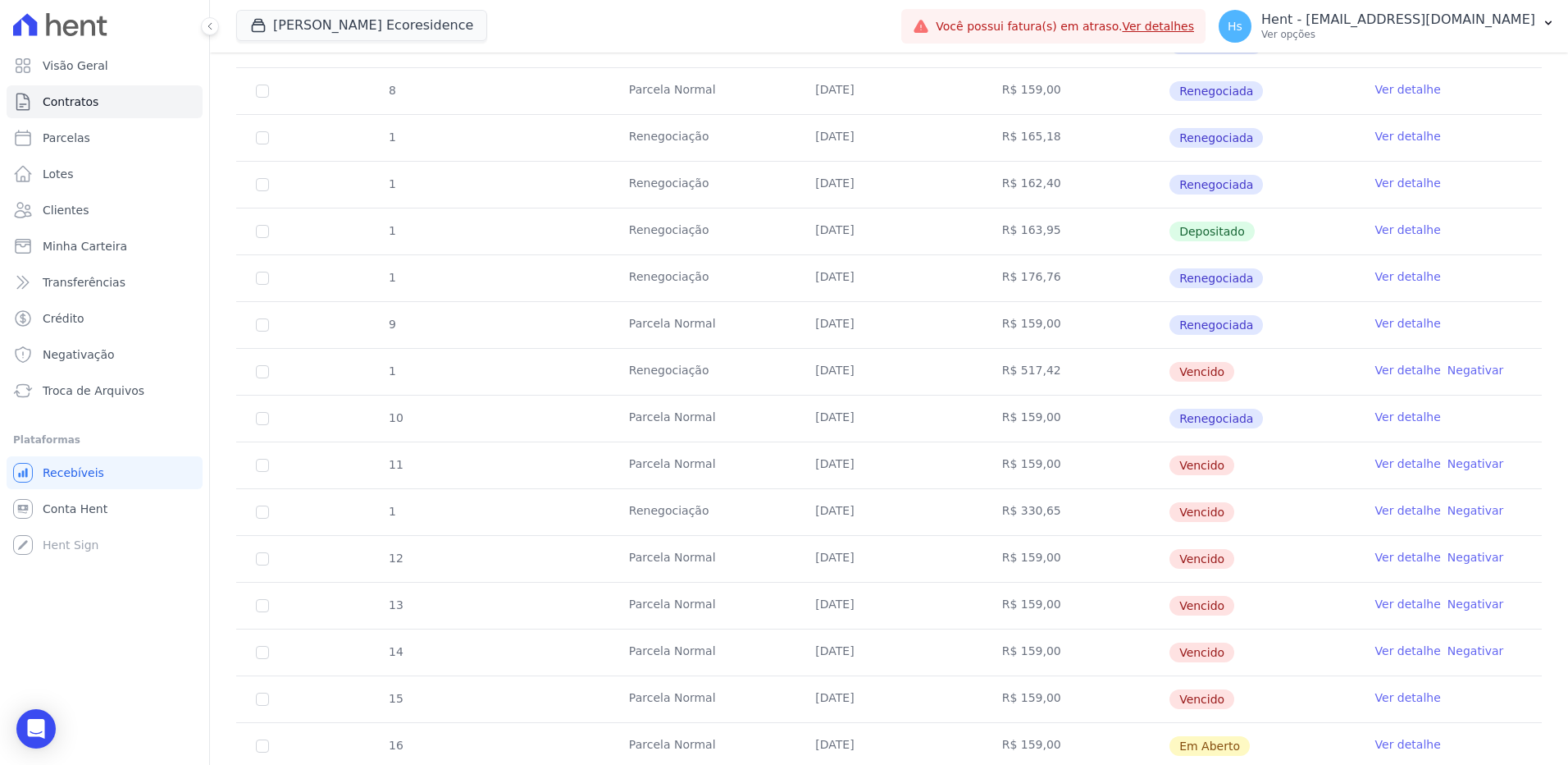
scroll to position [328, 0]
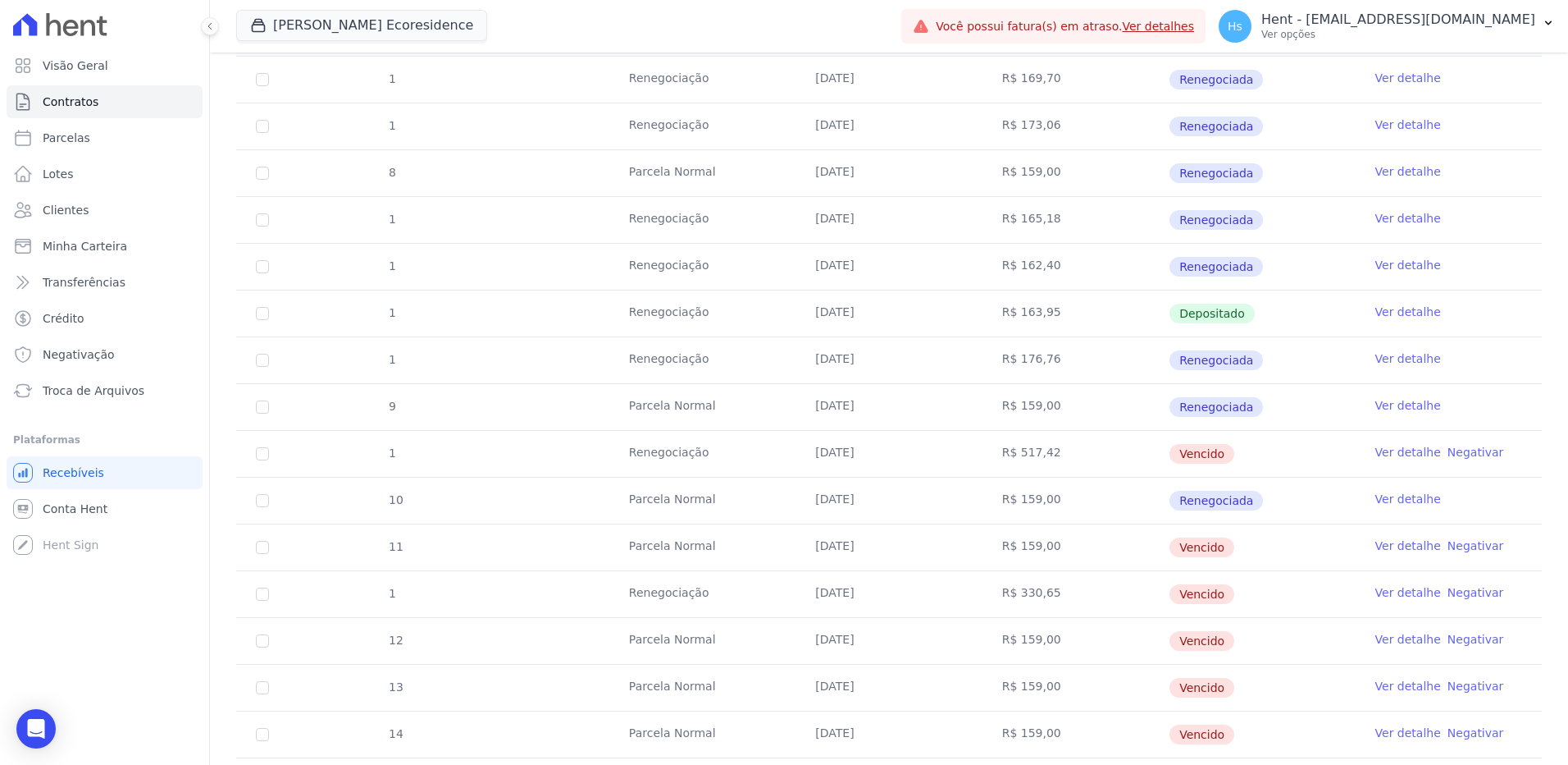
click at [1413, 456] on link "Ver detalhe" at bounding box center [1408, 453] width 65 height 17
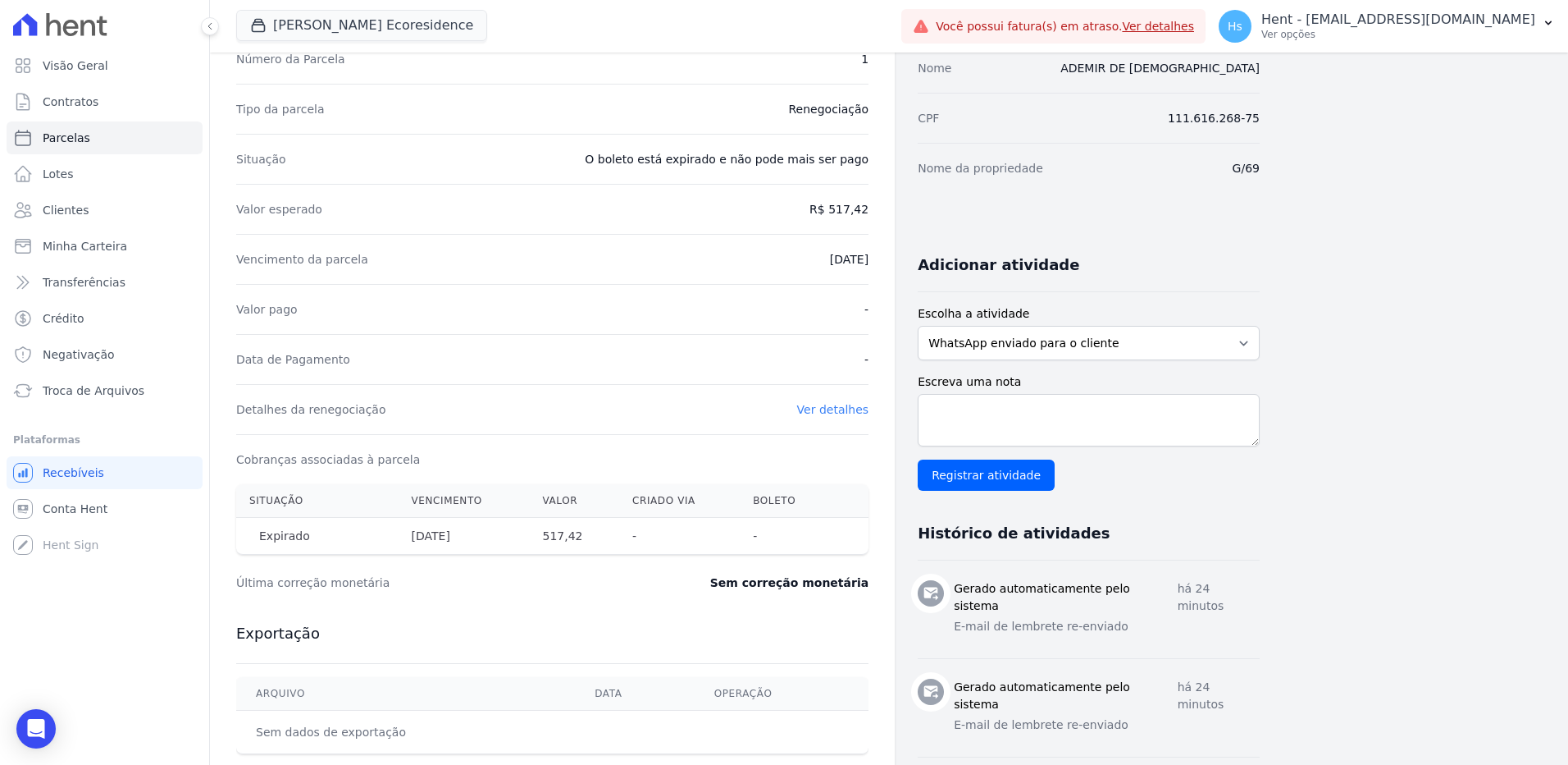
scroll to position [164, 0]
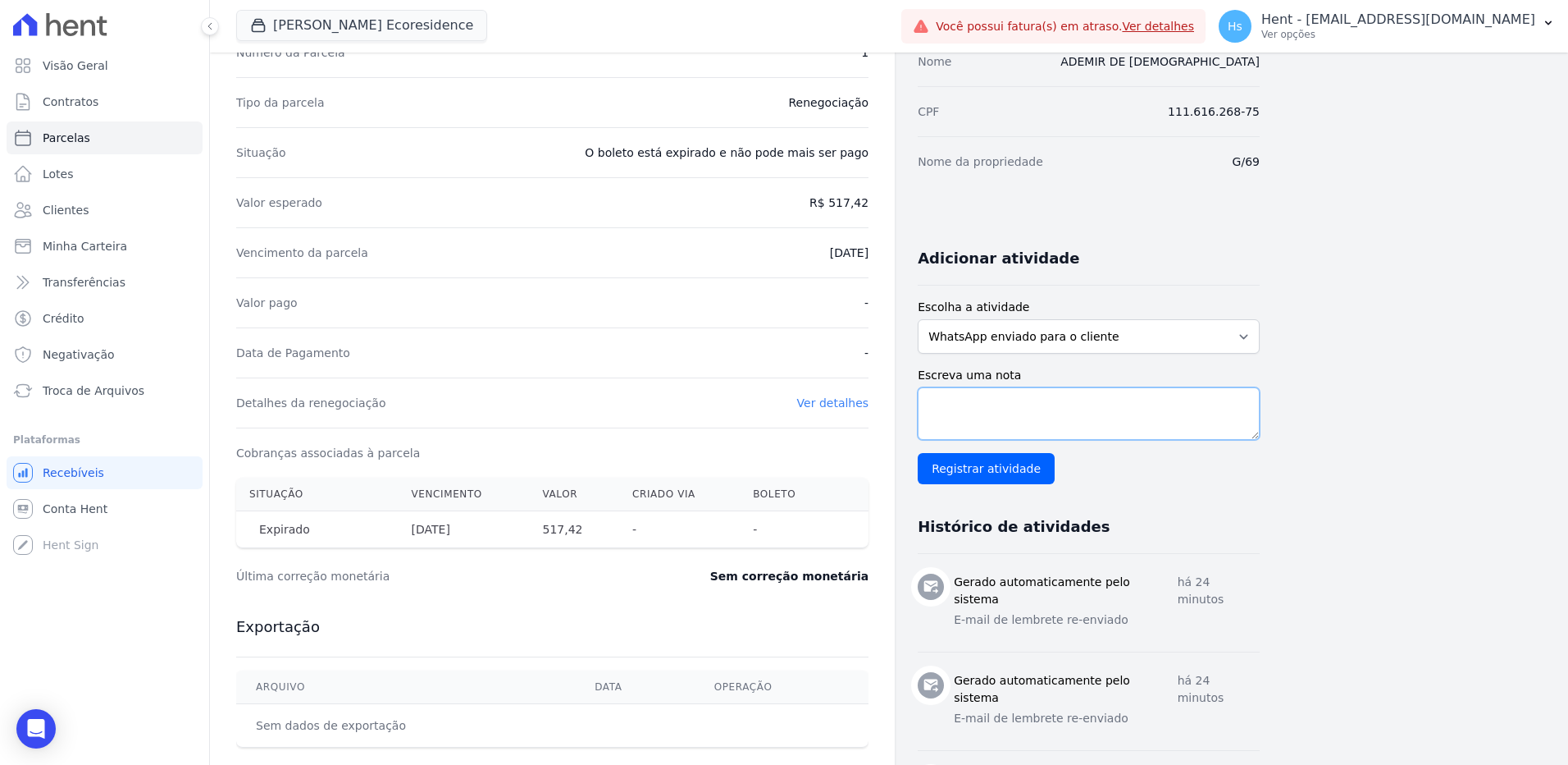
click at [954, 400] on textarea "Escreva uma nota" at bounding box center [1089, 413] width 342 height 52
paste textarea "Enviado e-mail e WhatsApp, aguardando interação do cliente."
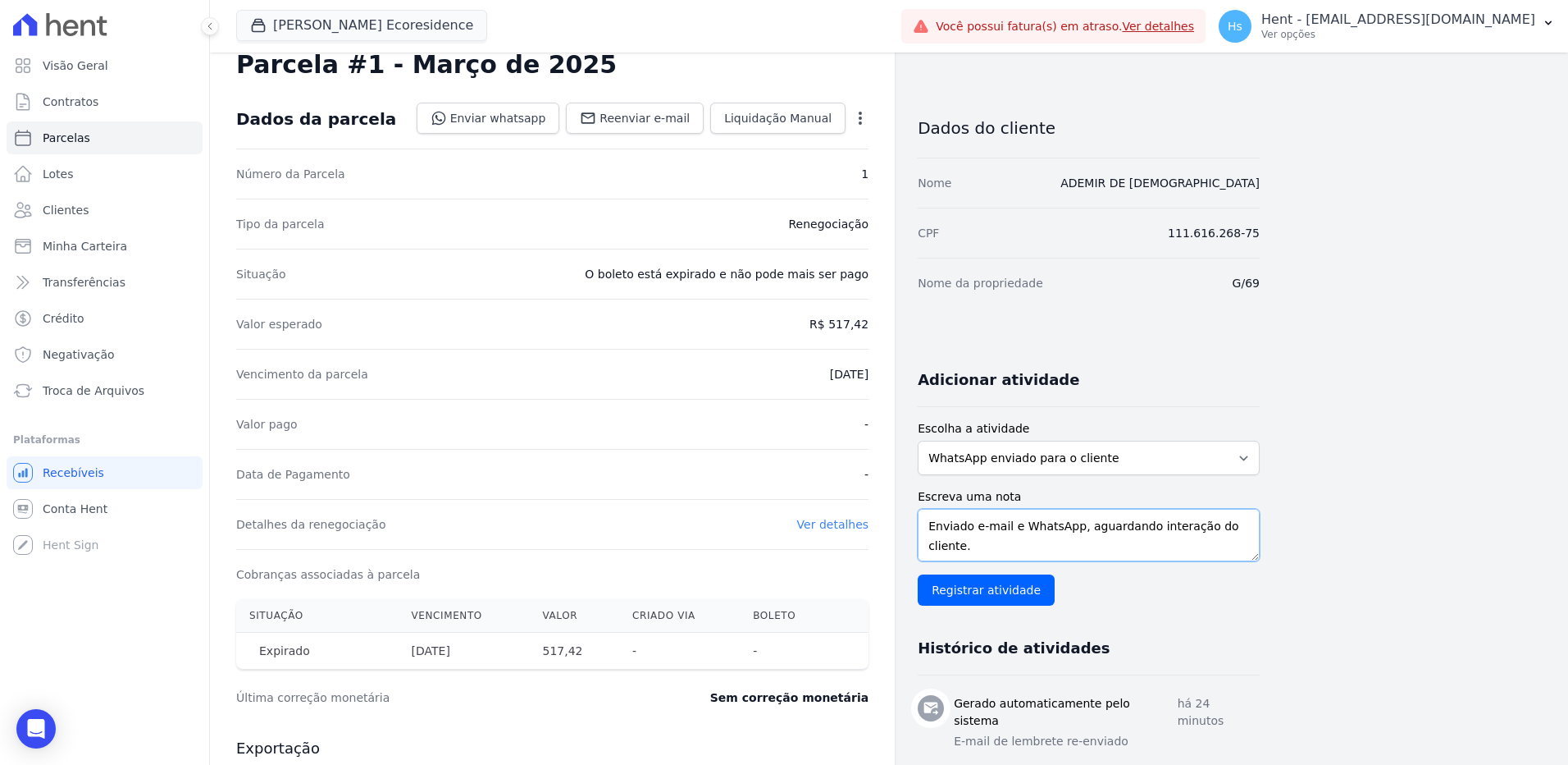
scroll to position [0, 0]
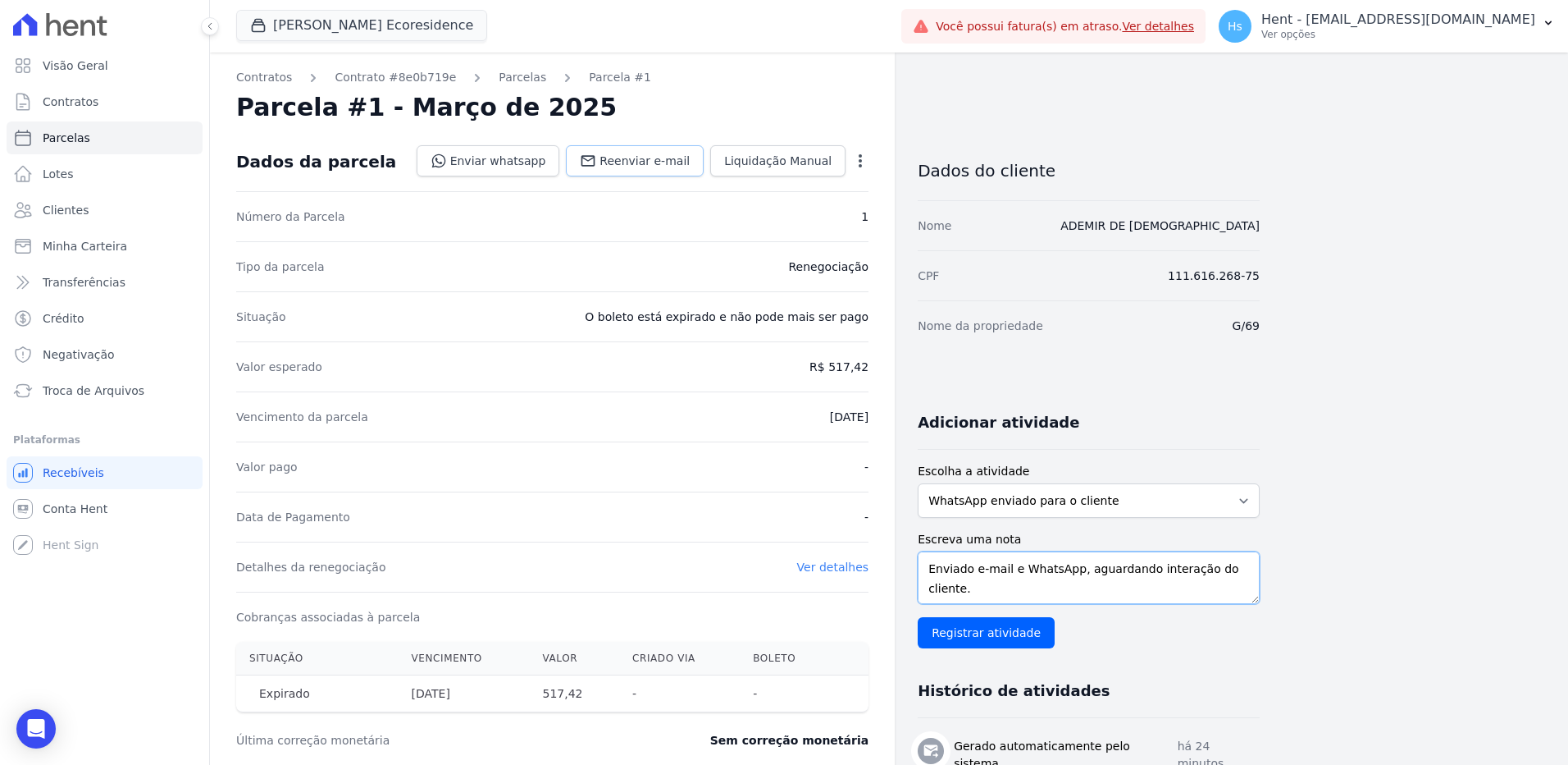
type textarea "Enviado e-mail e WhatsApp, aguardando interação do cliente."
click at [669, 164] on span "Reenviar e-mail" at bounding box center [644, 161] width 90 height 17
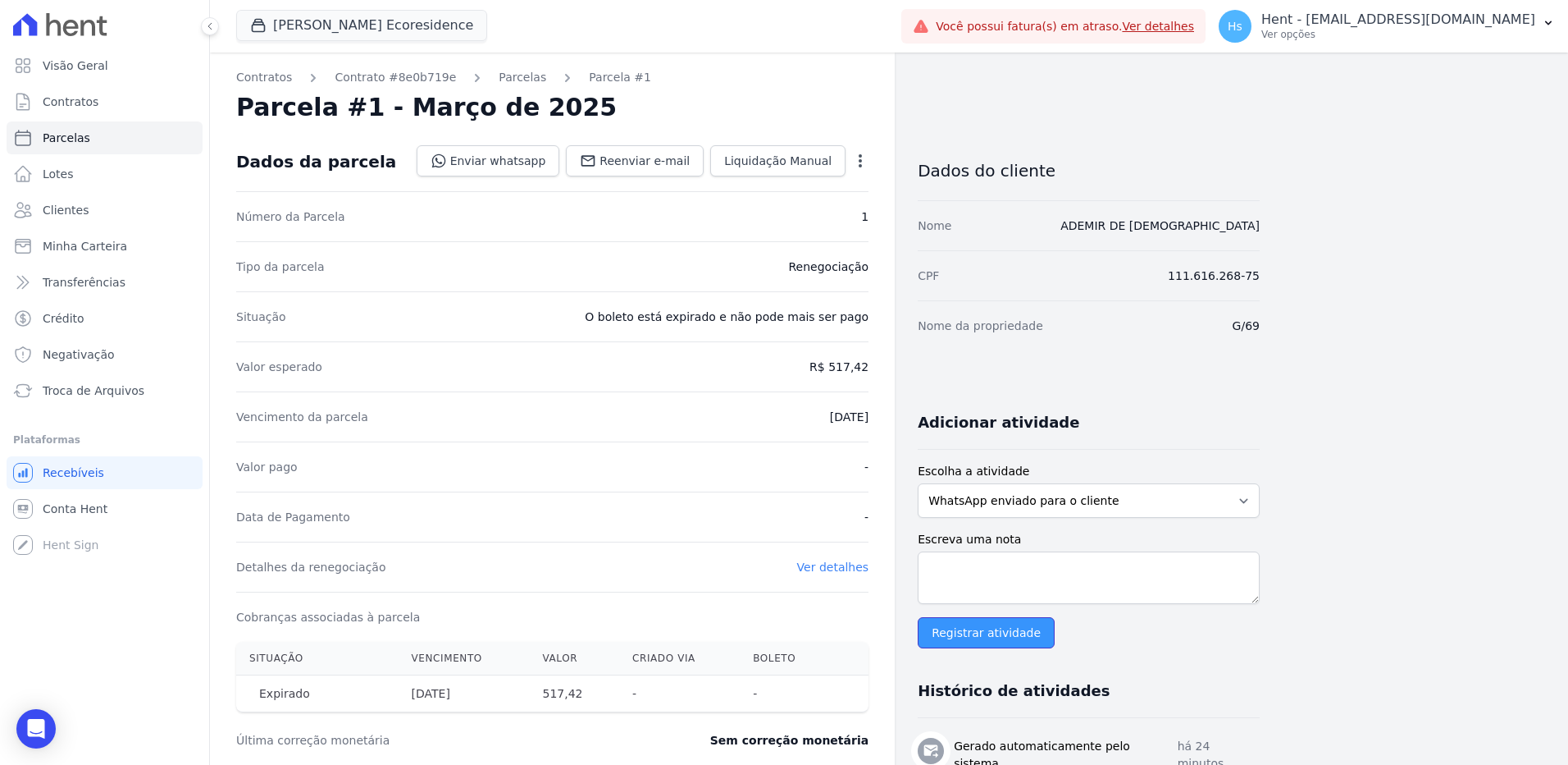
click at [986, 638] on input "Registrar atividade" at bounding box center [986, 632] width 137 height 31
click at [997, 551] on textarea "Escreva uma nota" at bounding box center [1089, 577] width 342 height 52
click at [992, 565] on textarea "Escreva uma nota" at bounding box center [1089, 577] width 342 height 52
paste textarea "Enviado e-mail e WhatsApp, aguardando interação do cliente."
type textarea "Enviado e-mail e WhatsApp, aguardando interação do cliente."
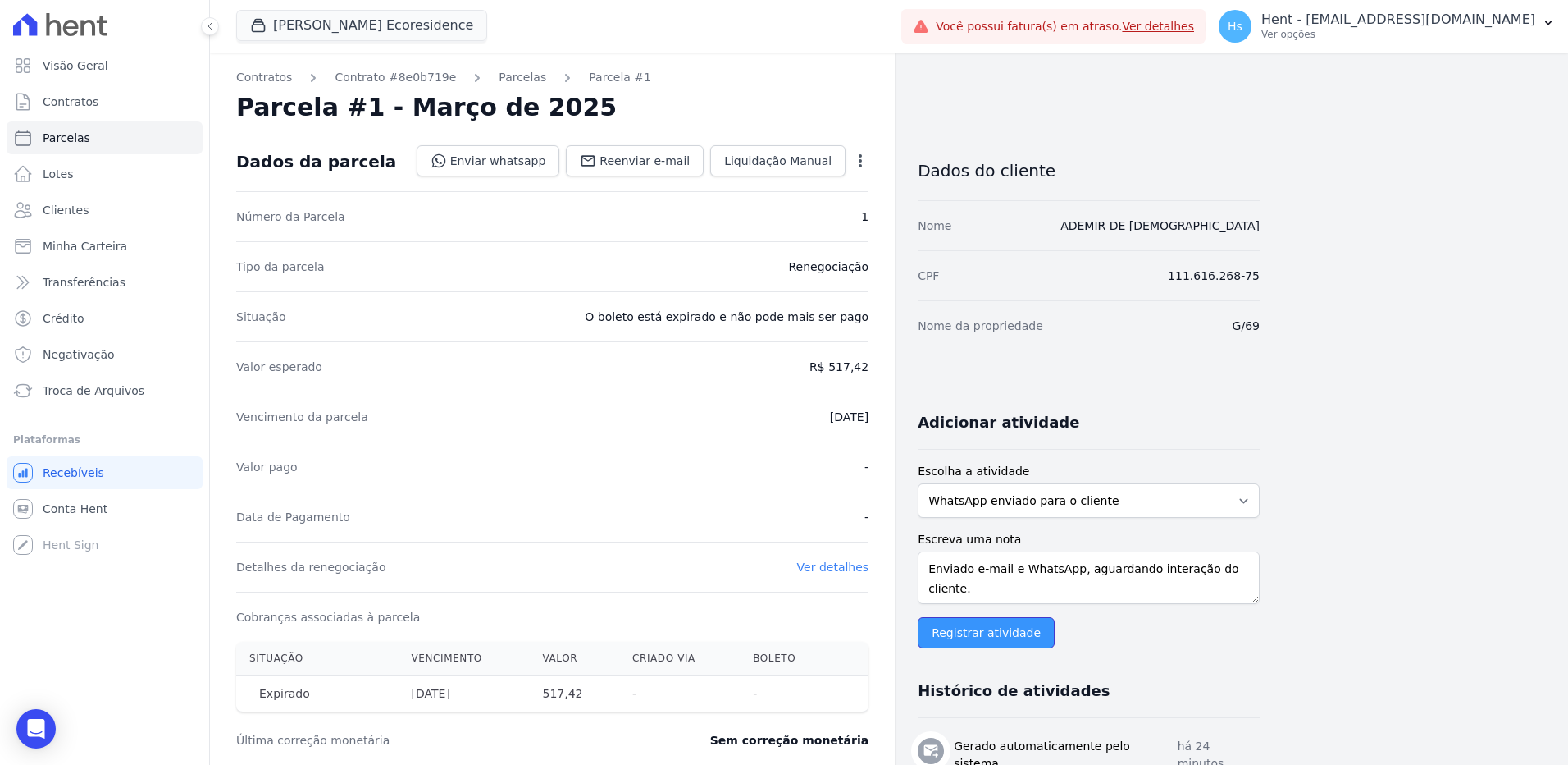
click at [943, 642] on input "Registrar atividade" at bounding box center [986, 632] width 137 height 31
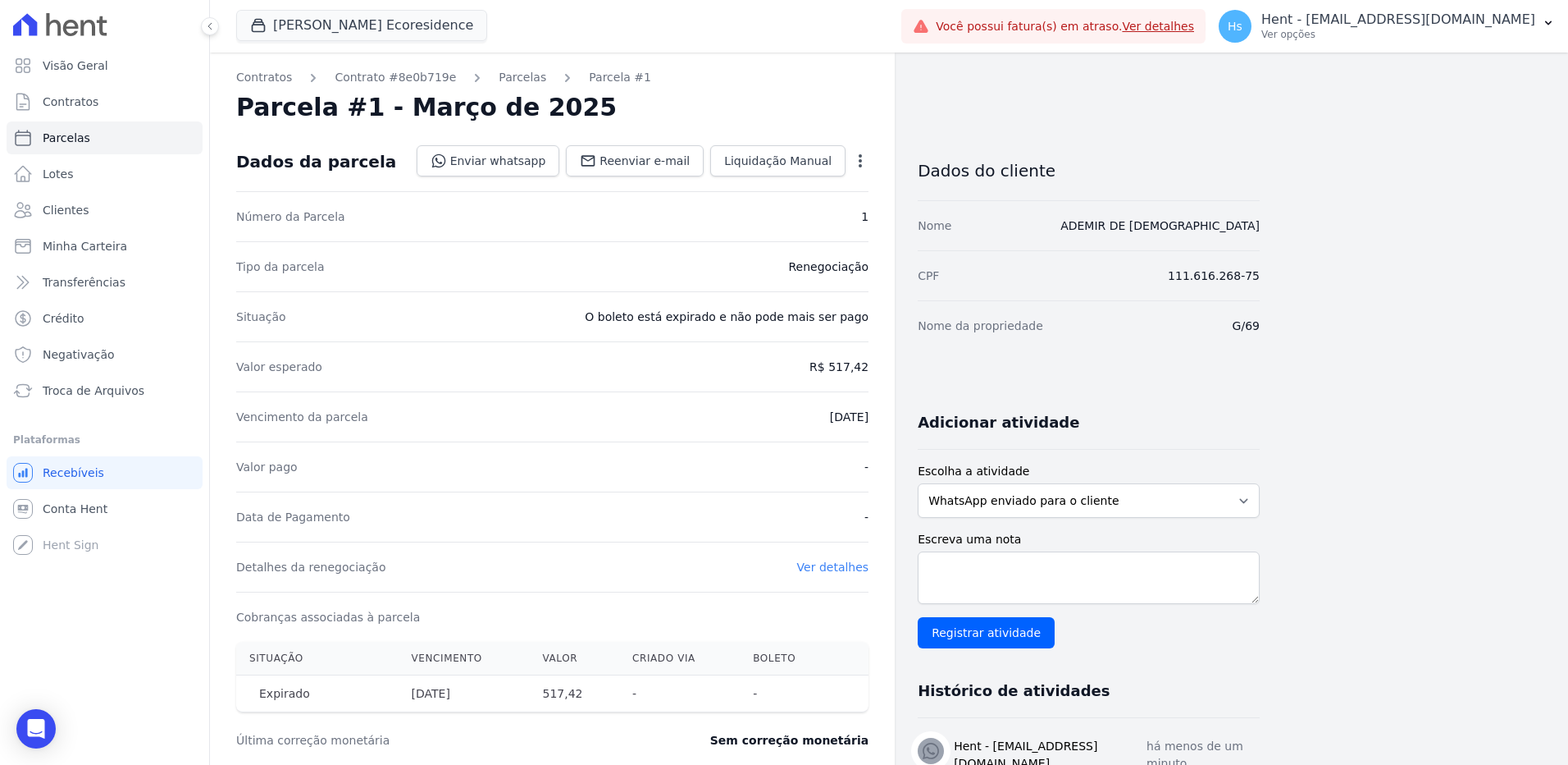
click at [501, 81] on link "Parcelas" at bounding box center [522, 78] width 48 height 17
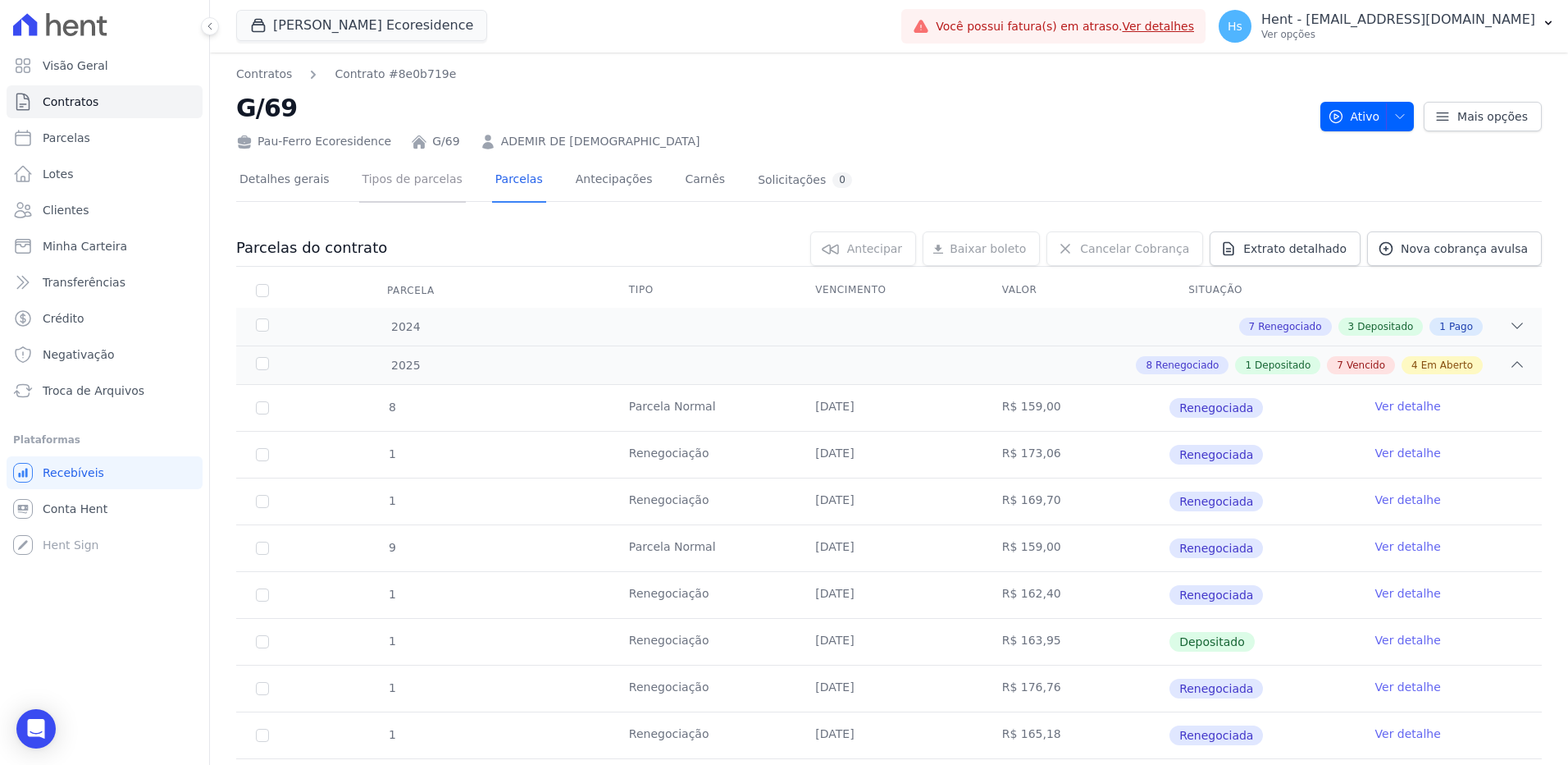
click at [407, 183] on link "Tipos de parcelas" at bounding box center [412, 180] width 107 height 43
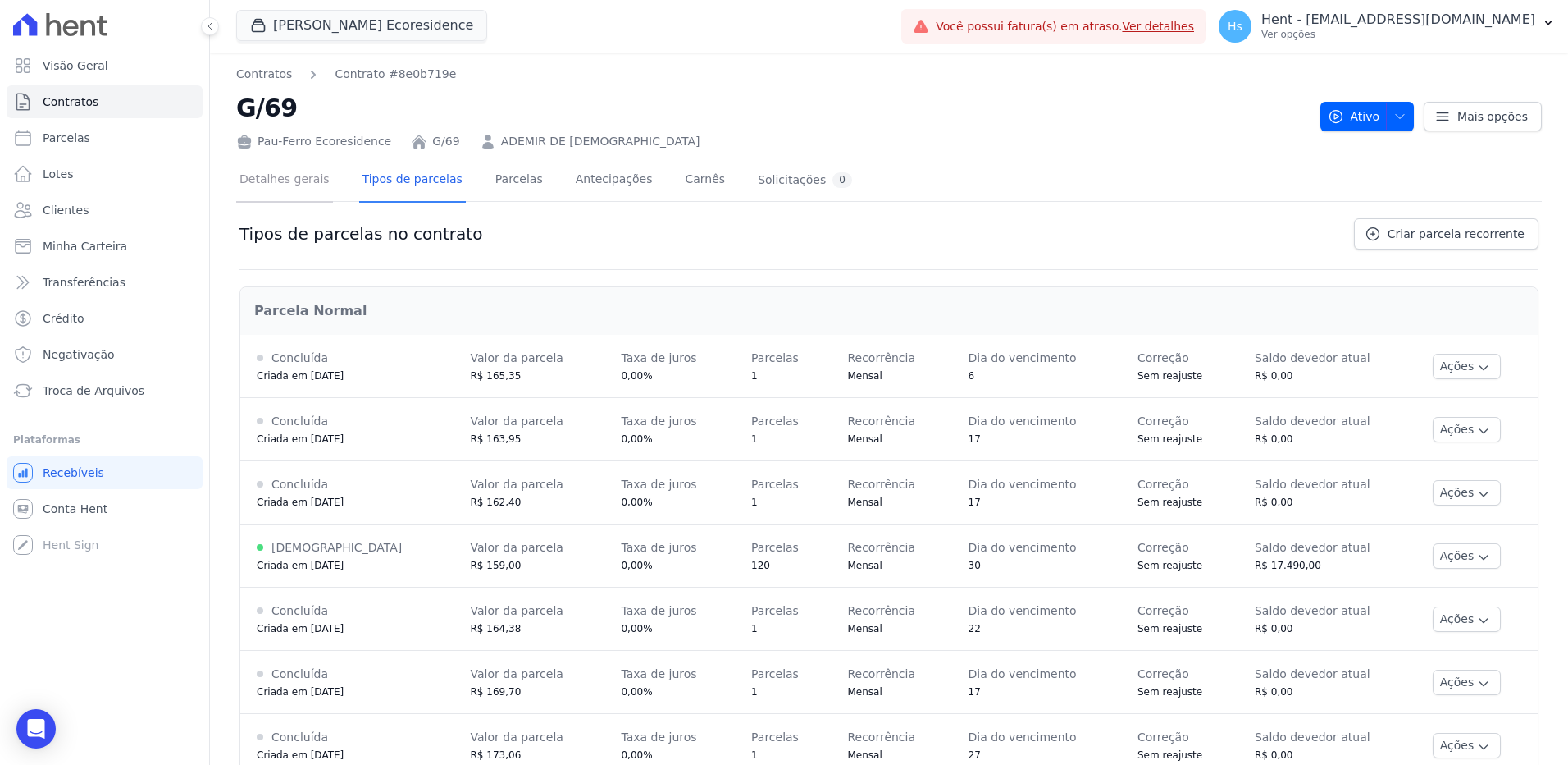
click at [270, 186] on link "Detalhes gerais" at bounding box center [285, 180] width 97 height 43
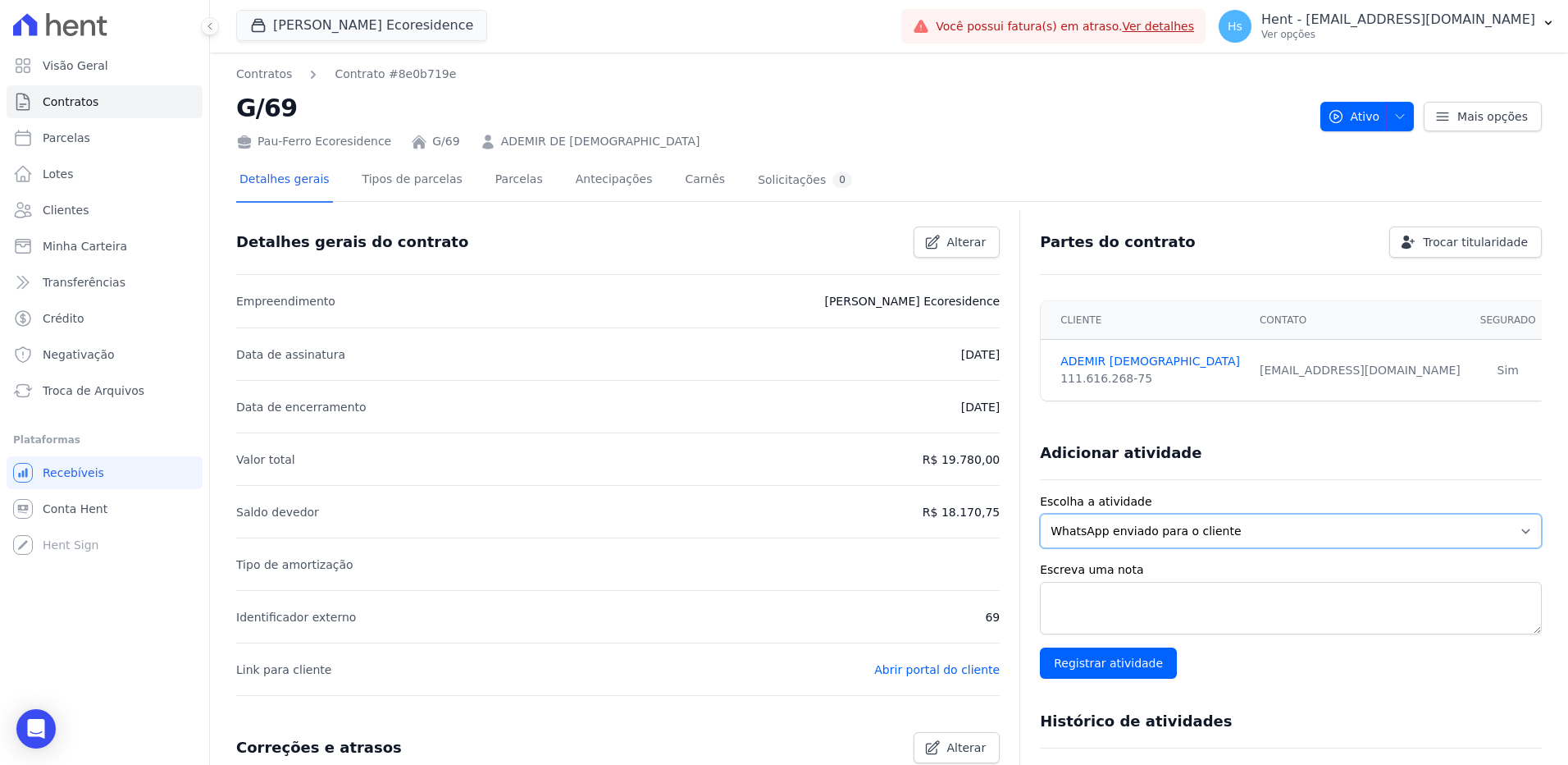
click at [1250, 527] on select "WhatsApp enviado para o cliente Adicionar um comentário Ligação feita para o cl…" at bounding box center [1290, 530] width 502 height 35
click at [1040, 513] on select "WhatsApp enviado para o cliente Adicionar um comentário Ligação feita para o cl…" at bounding box center [1290, 530] width 502 height 35
click at [1337, 645] on div "Escreva uma nota Registrar atividade" at bounding box center [1290, 619] width 502 height 117
click at [1286, 609] on textarea "Escreva uma nota" at bounding box center [1290, 608] width 502 height 52
paste textarea "Enviado e-mail e WhatsApp, aguardando interação do cliente."
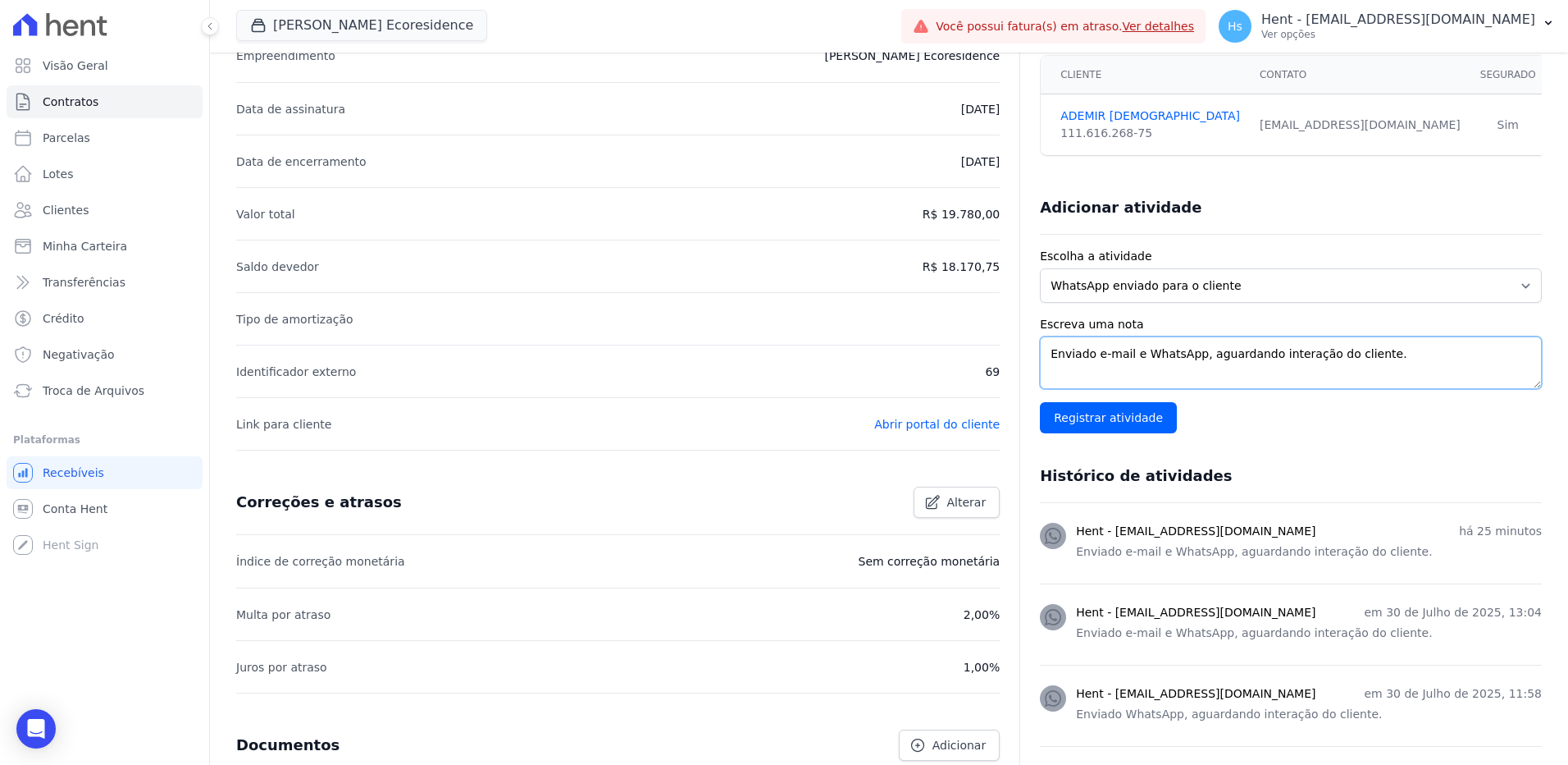
scroll to position [246, 0]
type textarea "Enviado e-mail e WhatsApp, aguardando interação do cliente."
drag, startPoint x: 1024, startPoint y: 364, endPoint x: 913, endPoint y: 364, distance: 111.0
click at [913, 364] on div "Detalhes gerais do contrato Alterar Empreendimento [PERSON_NAME] Ecoresidence D…" at bounding box center [889, 702] width 1306 height 1466
click at [1109, 297] on select "WhatsApp enviado para o cliente Adicionar um comentário Ligação feita para o cl…" at bounding box center [1290, 284] width 502 height 35
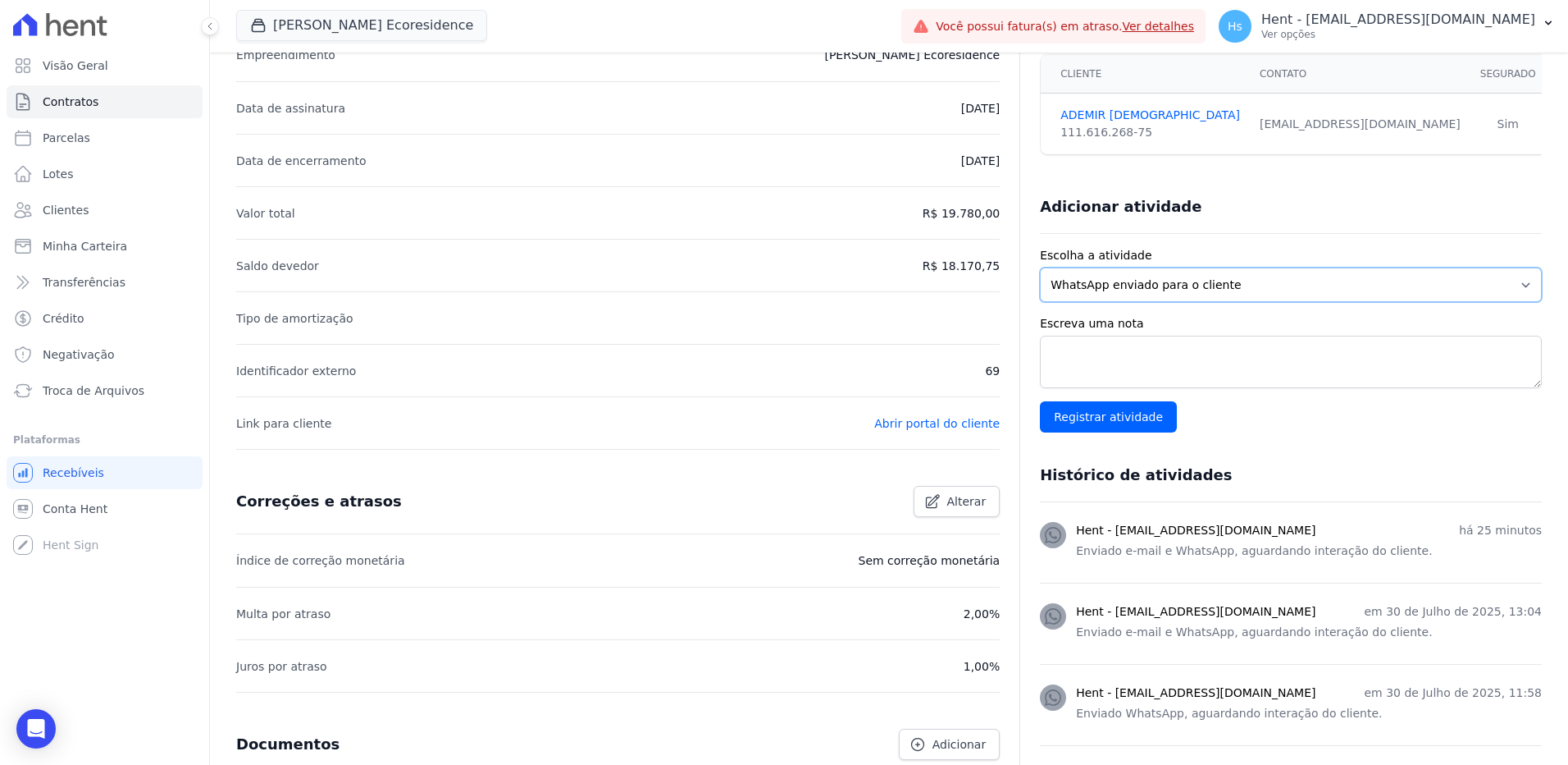
click at [1100, 288] on select "WhatsApp enviado para o cliente Adicionar um comentário Ligação feita para o cl…" at bounding box center [1290, 284] width 502 height 35
click at [618, 183] on li "Data de encerramento [DATE]" at bounding box center [618, 160] width 764 height 52
click at [71, 206] on span "Clientes" at bounding box center [65, 210] width 46 height 17
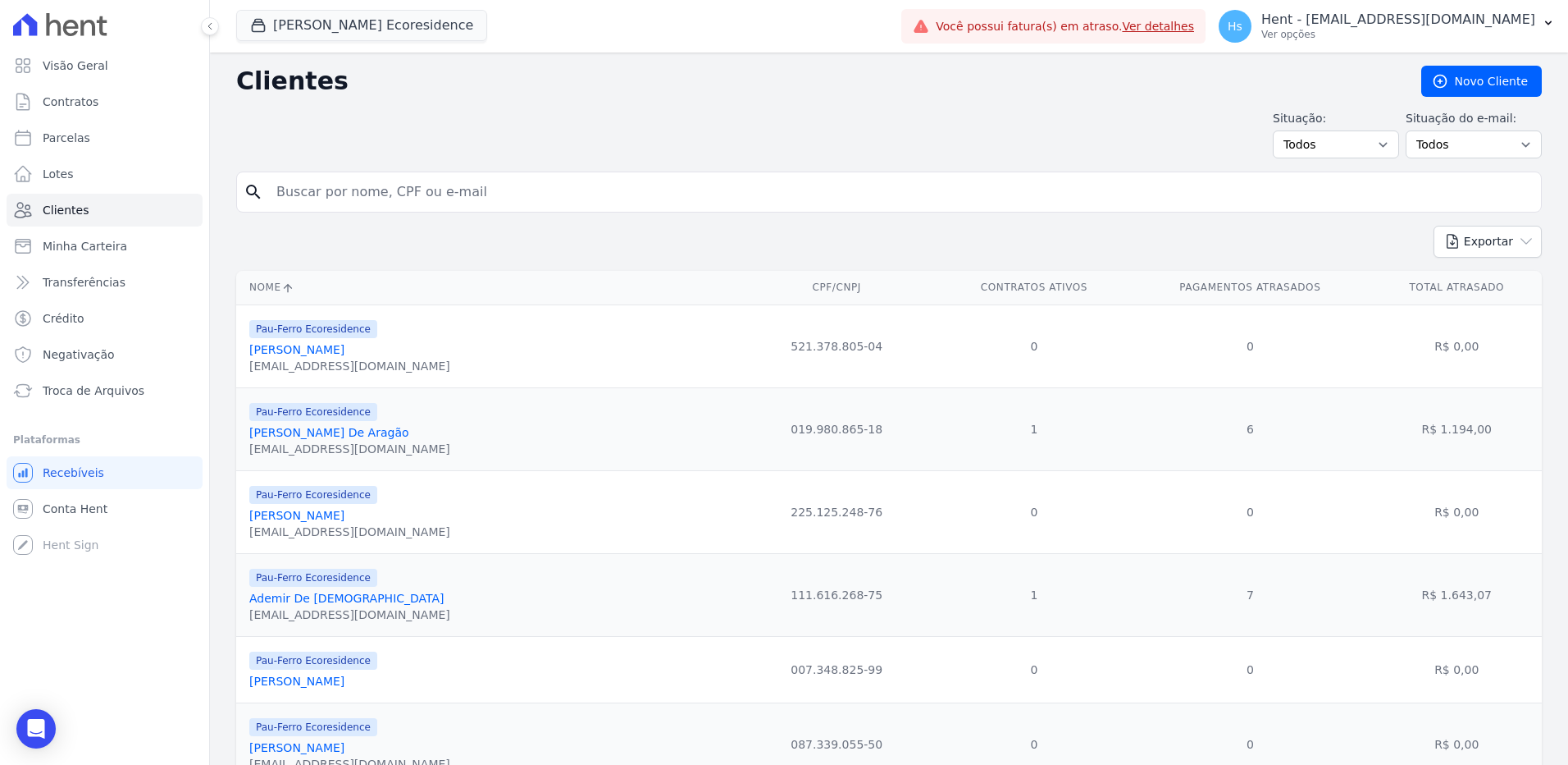
click at [310, 179] on input "search" at bounding box center [900, 192] width 1268 height 33
paste input "[PERSON_NAME]"
type input "[PERSON_NAME]"
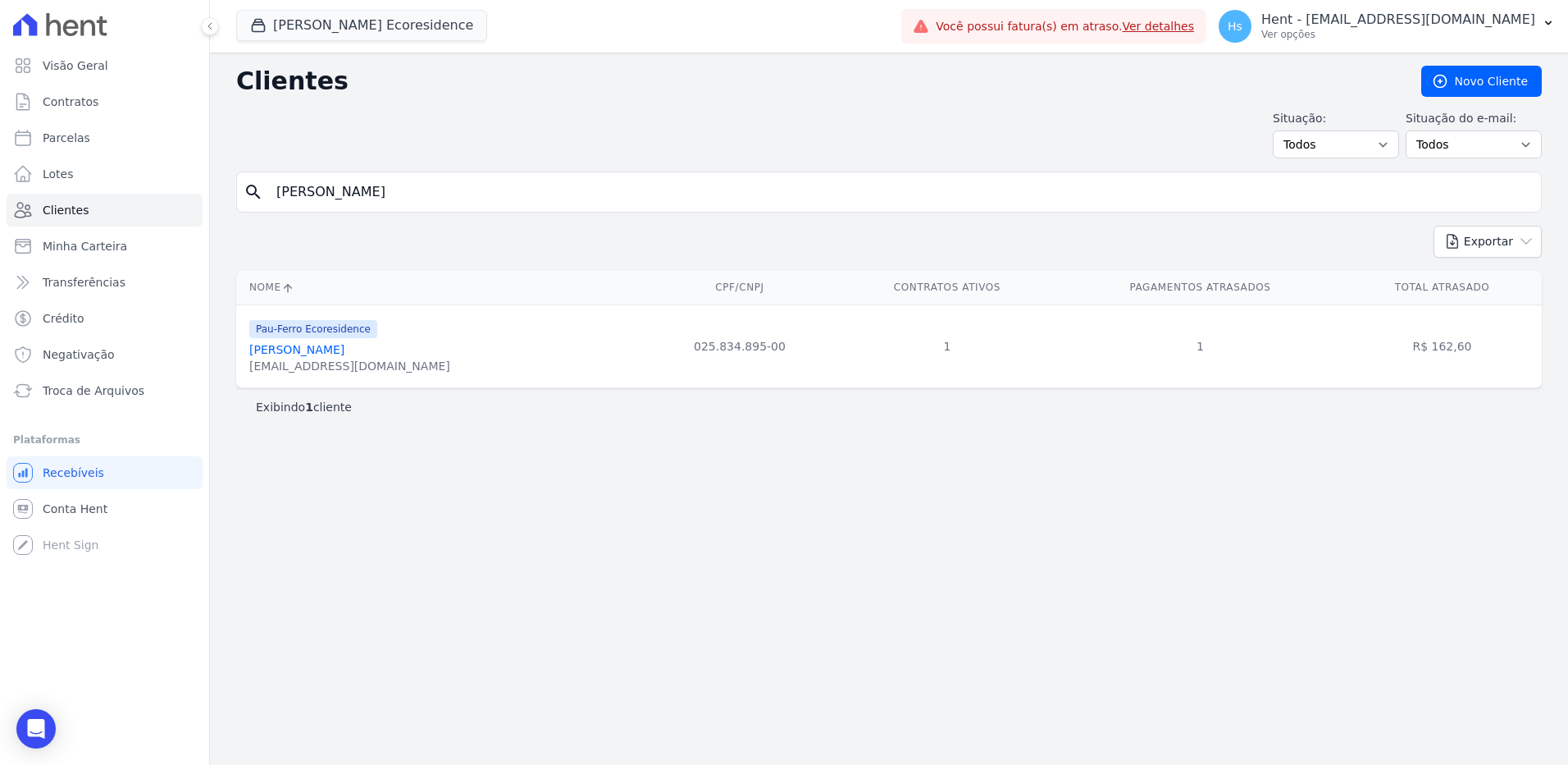
click at [344, 354] on link "[PERSON_NAME]" at bounding box center [297, 350] width 95 height 13
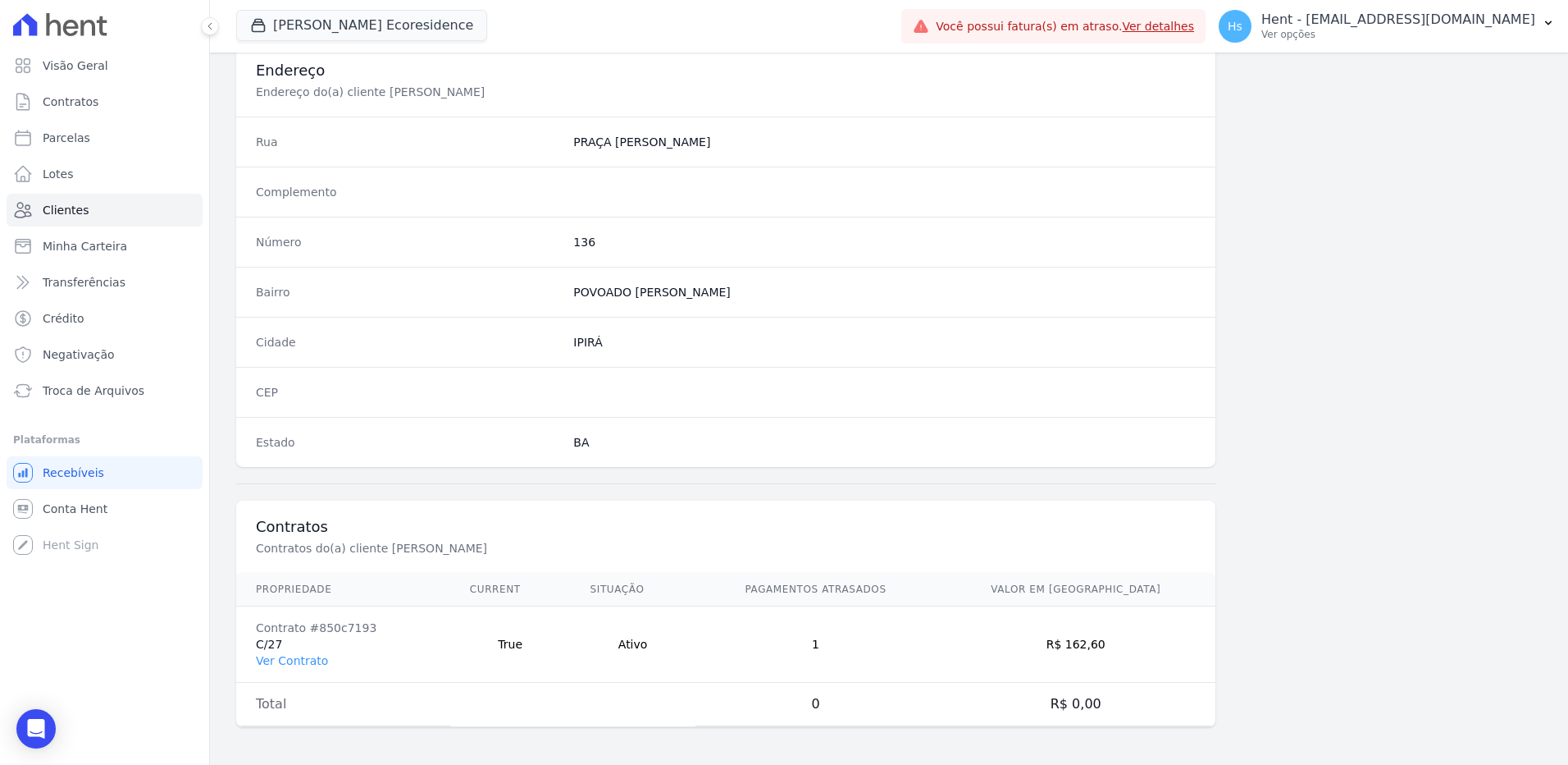
scroll to position [771, 0]
click at [309, 658] on link "Ver Contrato" at bounding box center [292, 658] width 72 height 13
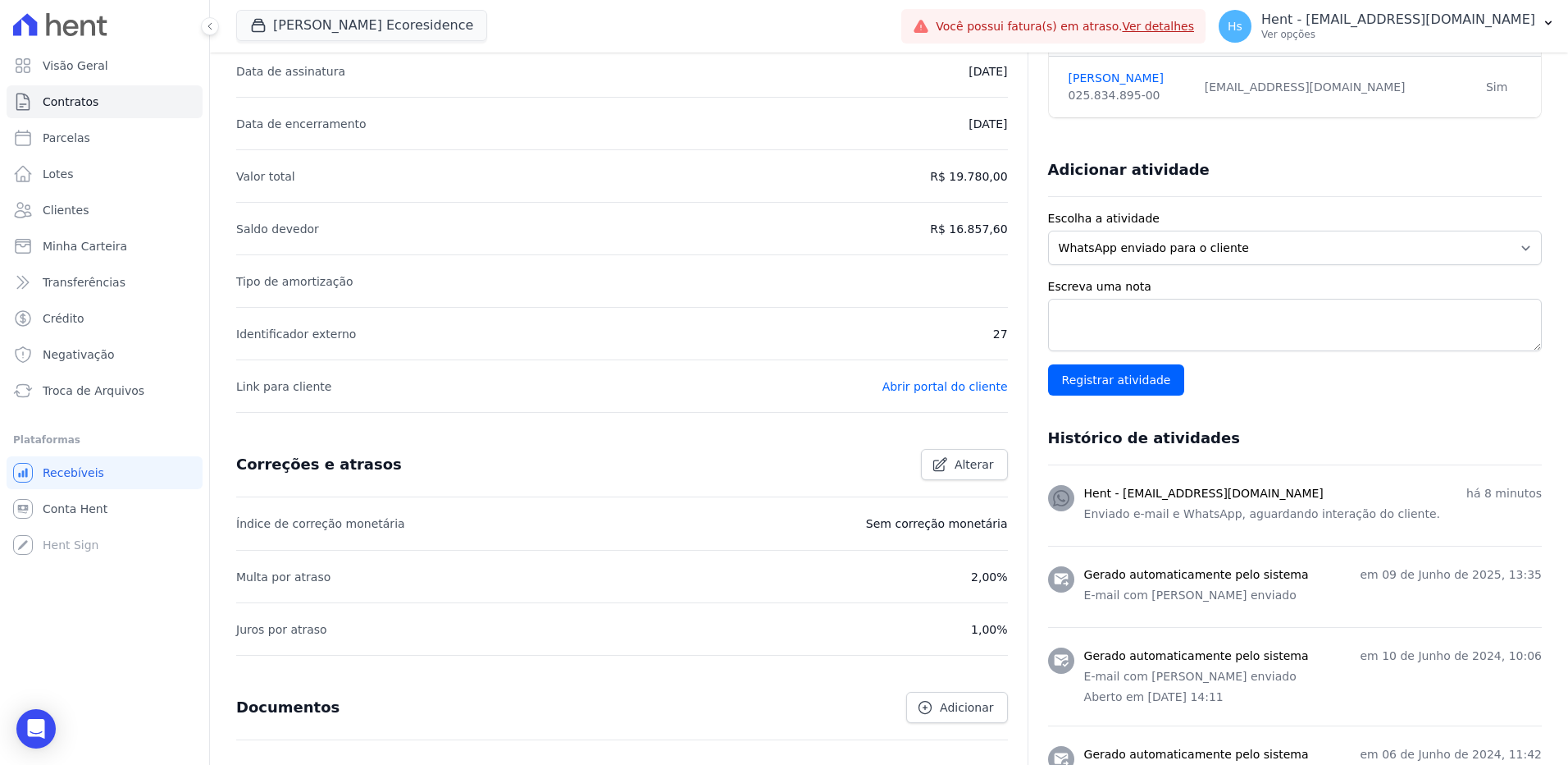
scroll to position [246, 0]
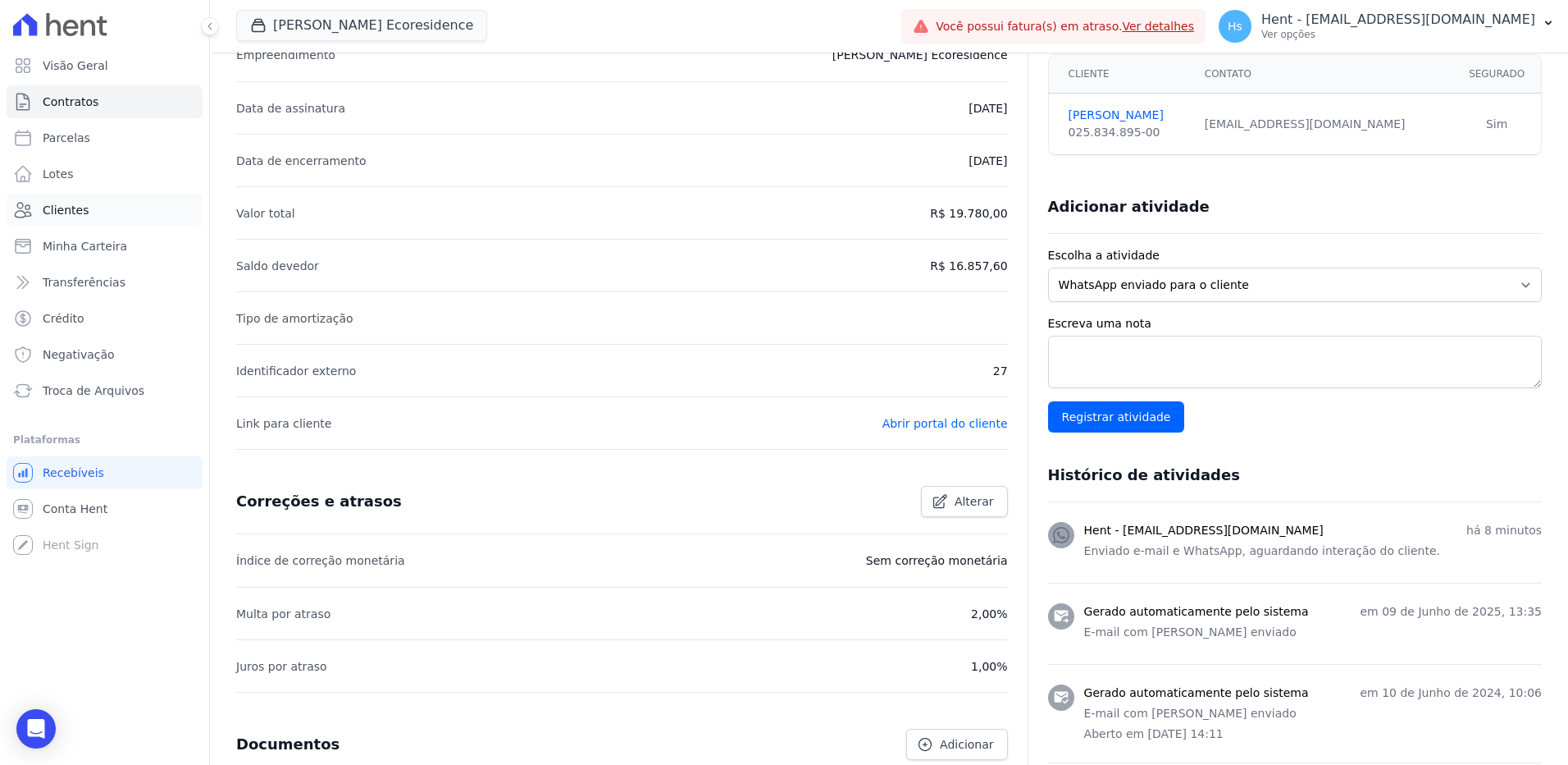
click at [64, 210] on span "Clientes" at bounding box center [65, 210] width 46 height 17
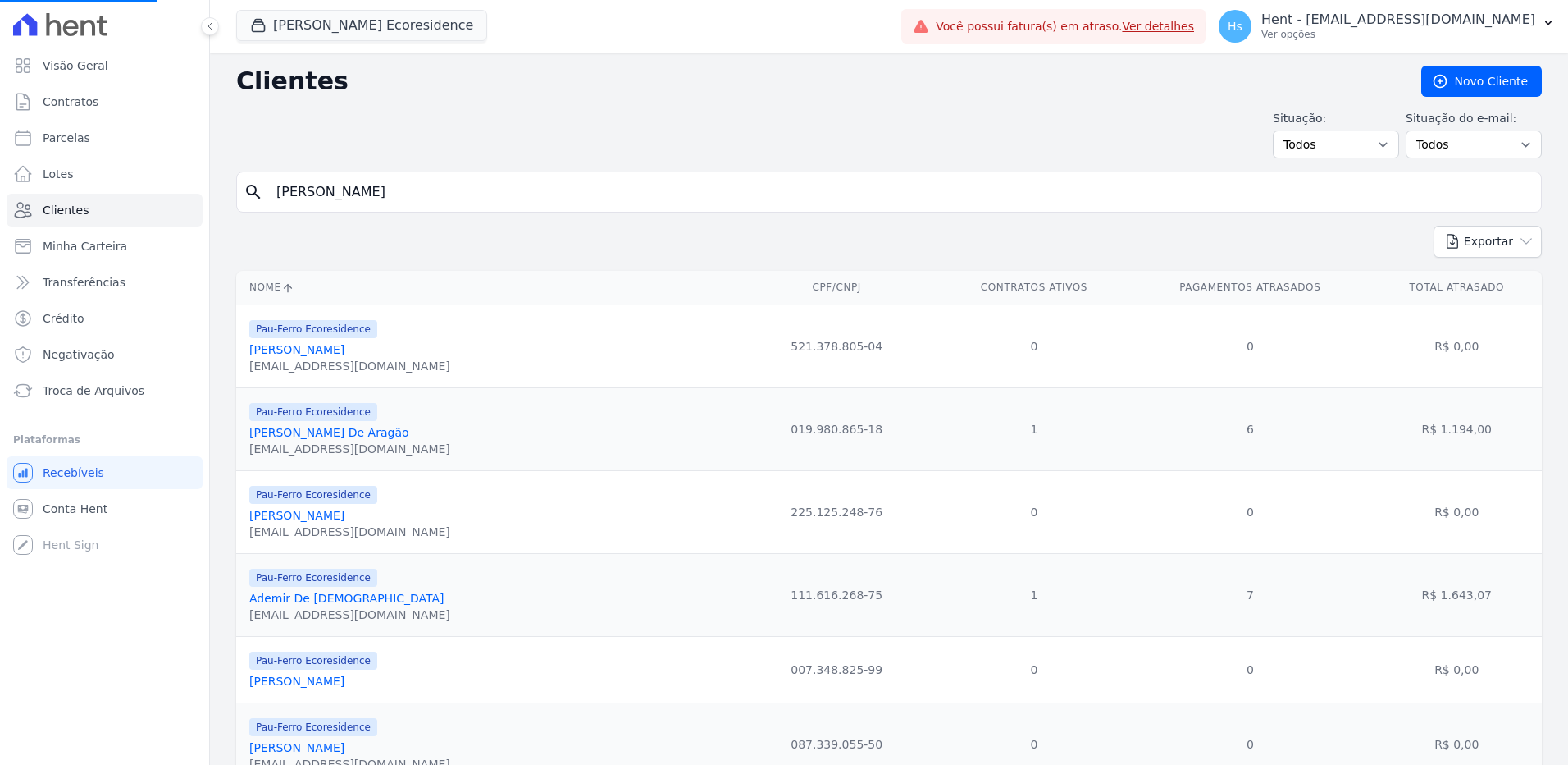
click at [367, 199] on input "[PERSON_NAME]" at bounding box center [900, 192] width 1268 height 33
paste input "[PERSON_NAME] De Aragão"
type input "[PERSON_NAME] De Aragão"
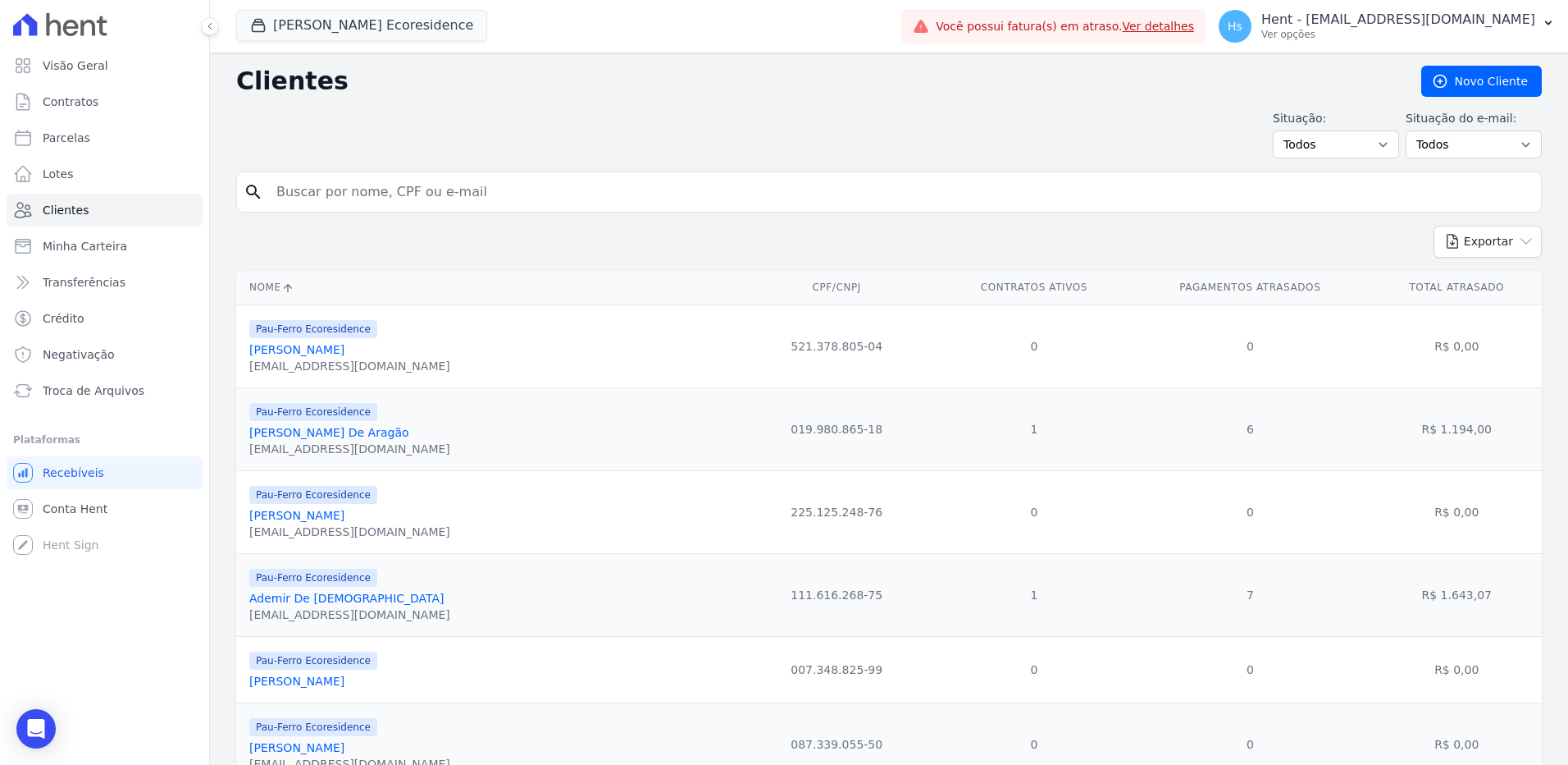
click at [360, 199] on input "search" at bounding box center [900, 192] width 1268 height 33
paste input "[PERSON_NAME] De Aragão"
type input "[PERSON_NAME] De Aragão"
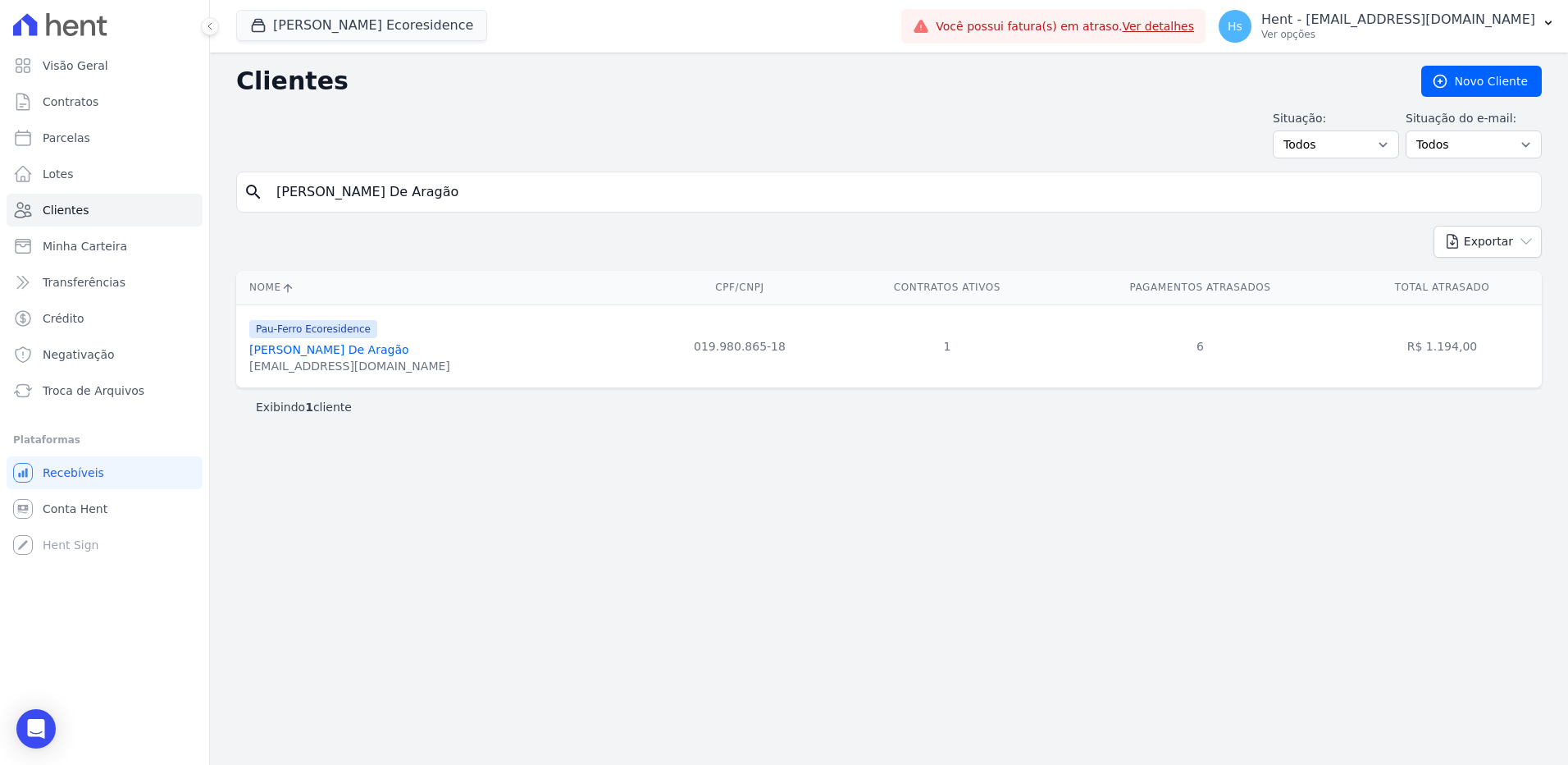
click at [312, 351] on link "[PERSON_NAME] De Aragão" at bounding box center [329, 350] width 160 height 13
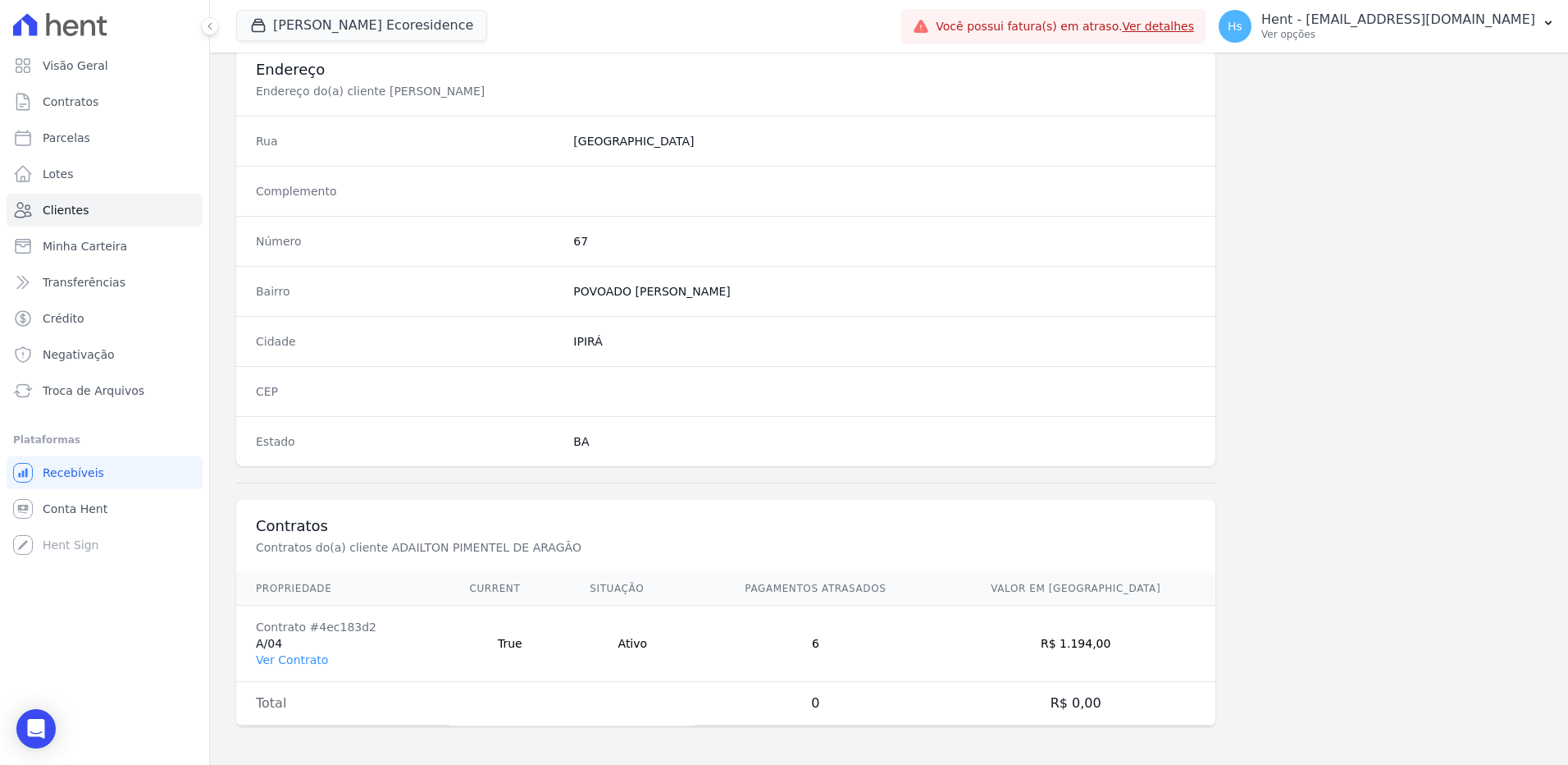
scroll to position [771, 0]
click at [298, 661] on link "Ver Contrato" at bounding box center [292, 658] width 72 height 13
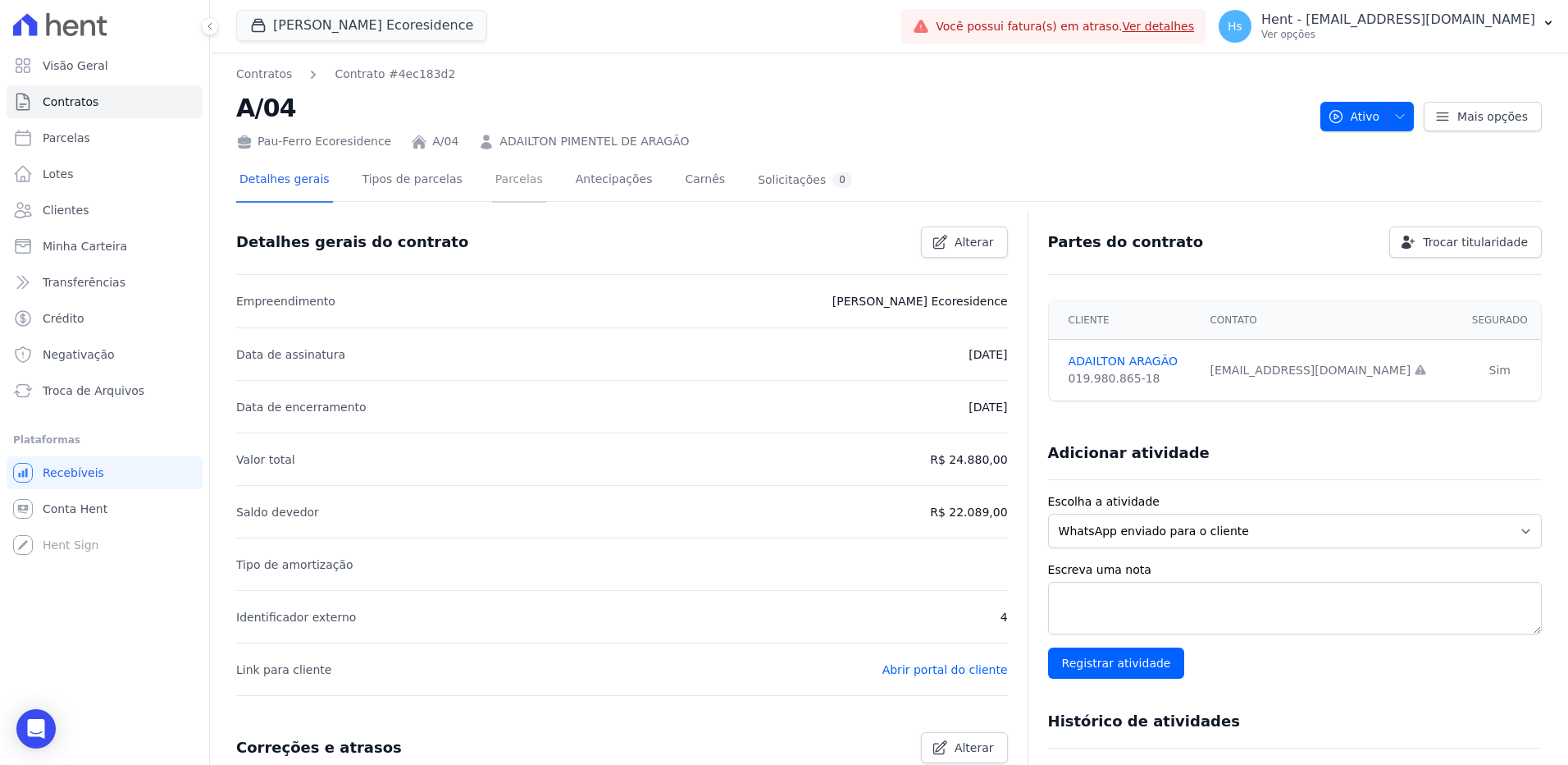
click at [504, 195] on link "Parcelas" at bounding box center [519, 180] width 54 height 43
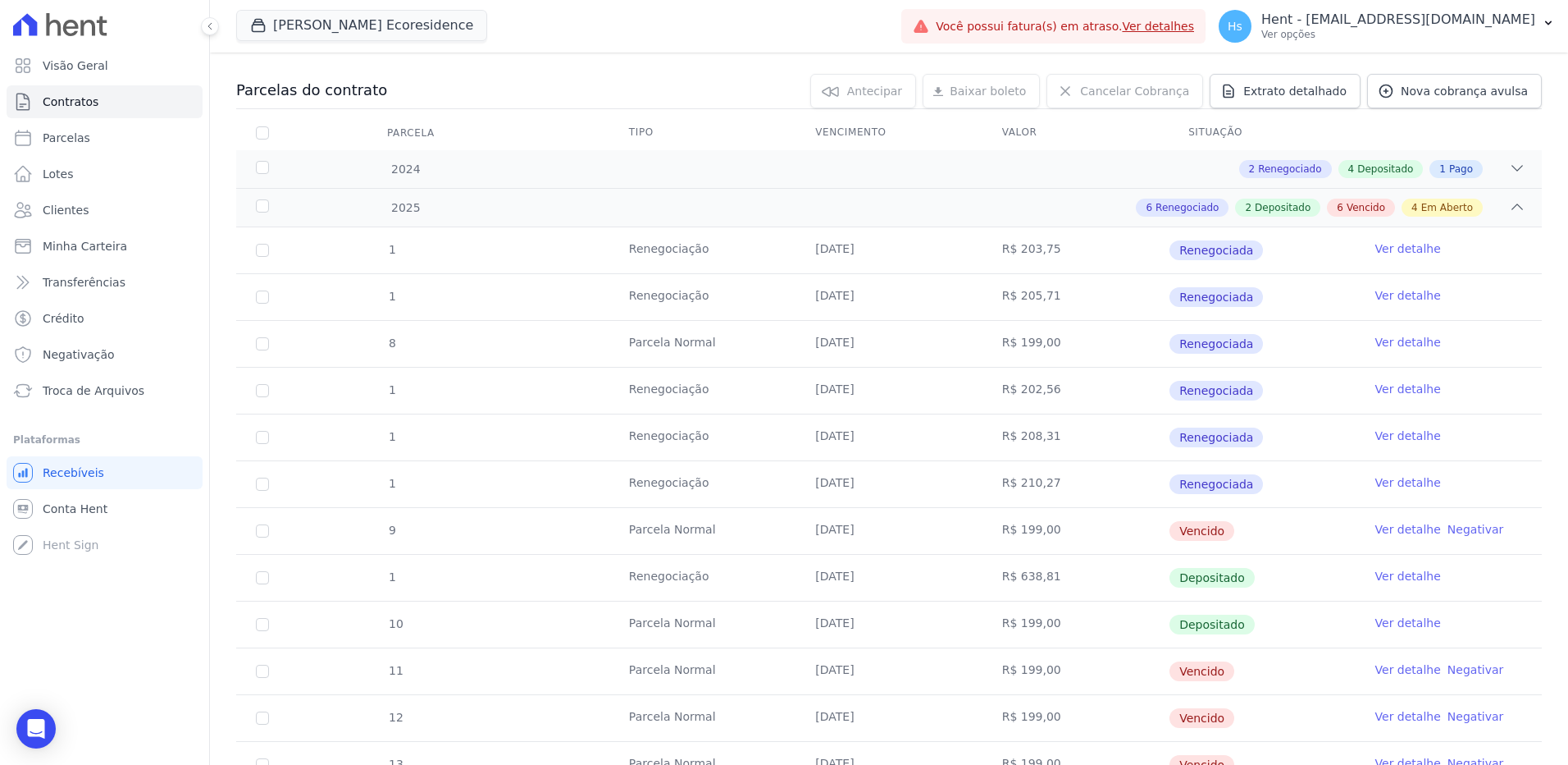
scroll to position [164, 0]
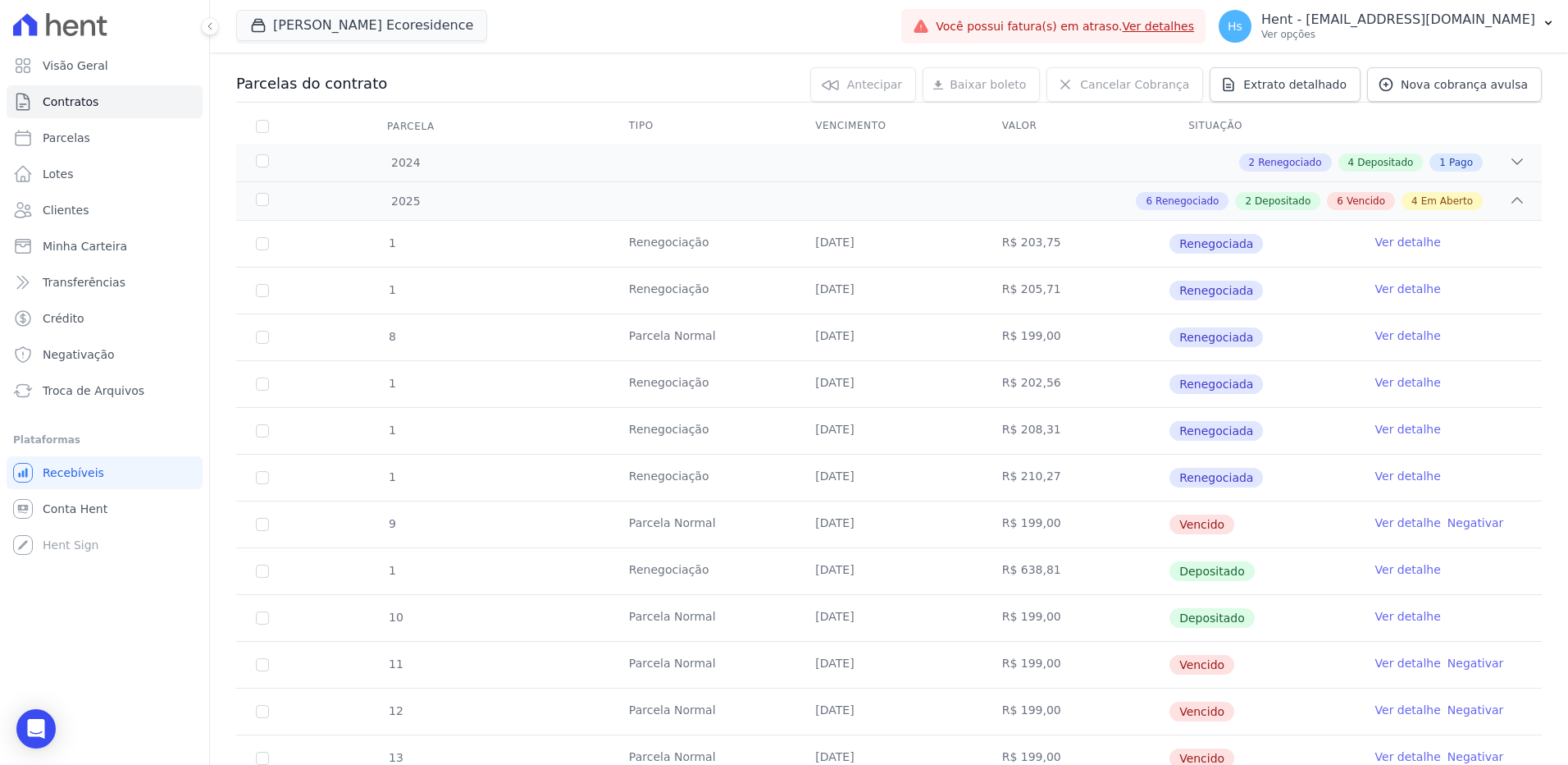
click at [1398, 520] on link "Ver detalhe" at bounding box center [1408, 523] width 65 height 17
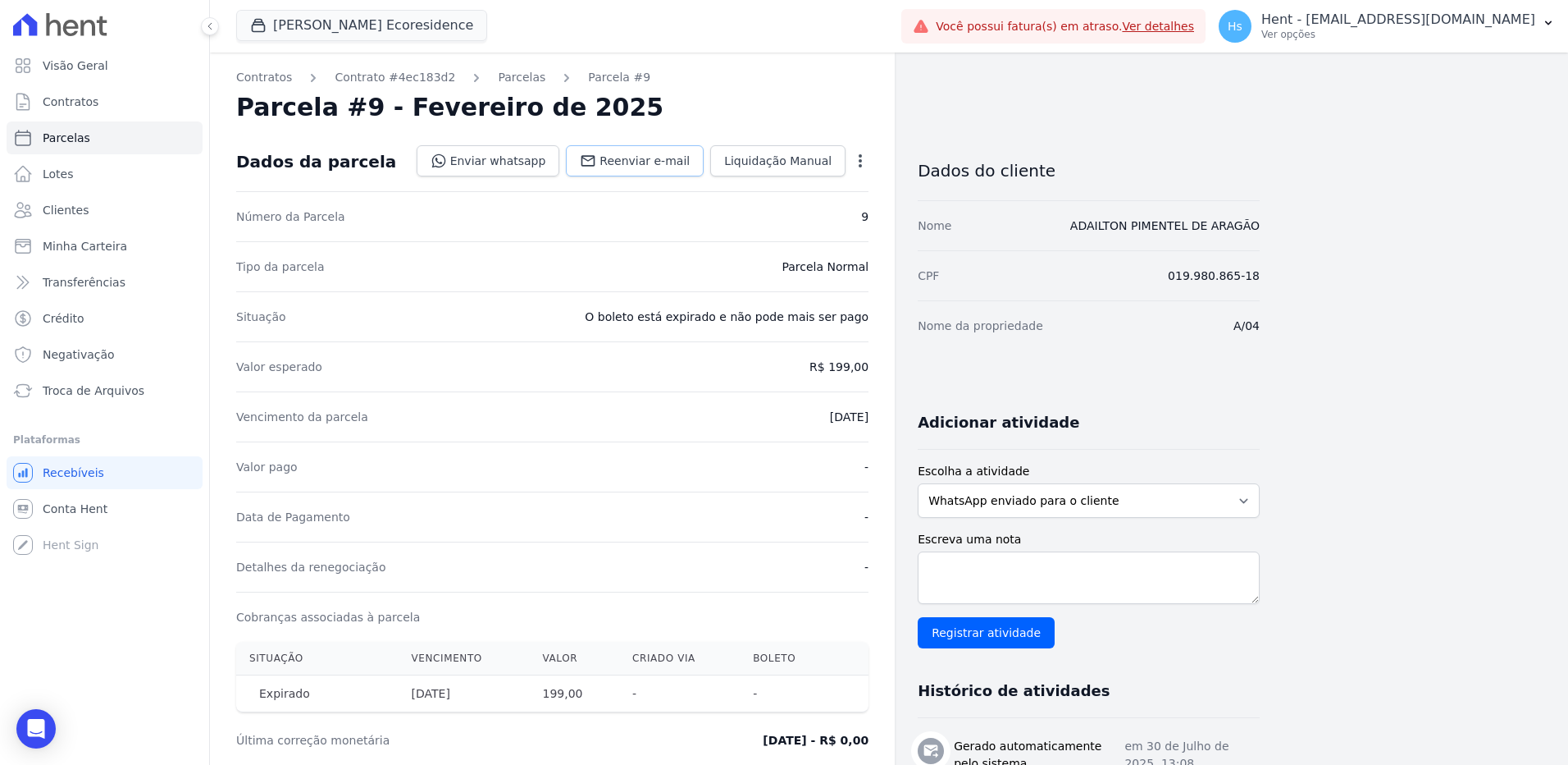
click at [657, 152] on link "Reenviar e-mail" at bounding box center [634, 160] width 137 height 31
click at [1038, 579] on textarea "Escreva uma nota" at bounding box center [1089, 577] width 342 height 52
paste textarea "Enviado e-mail e WhatsApp, aguardando interação do cliente."
type textarea "Enviado e-mail e WhatsApp, aguardando interação do cliente."
click at [971, 637] on input "Registrar atividade" at bounding box center [986, 632] width 137 height 31
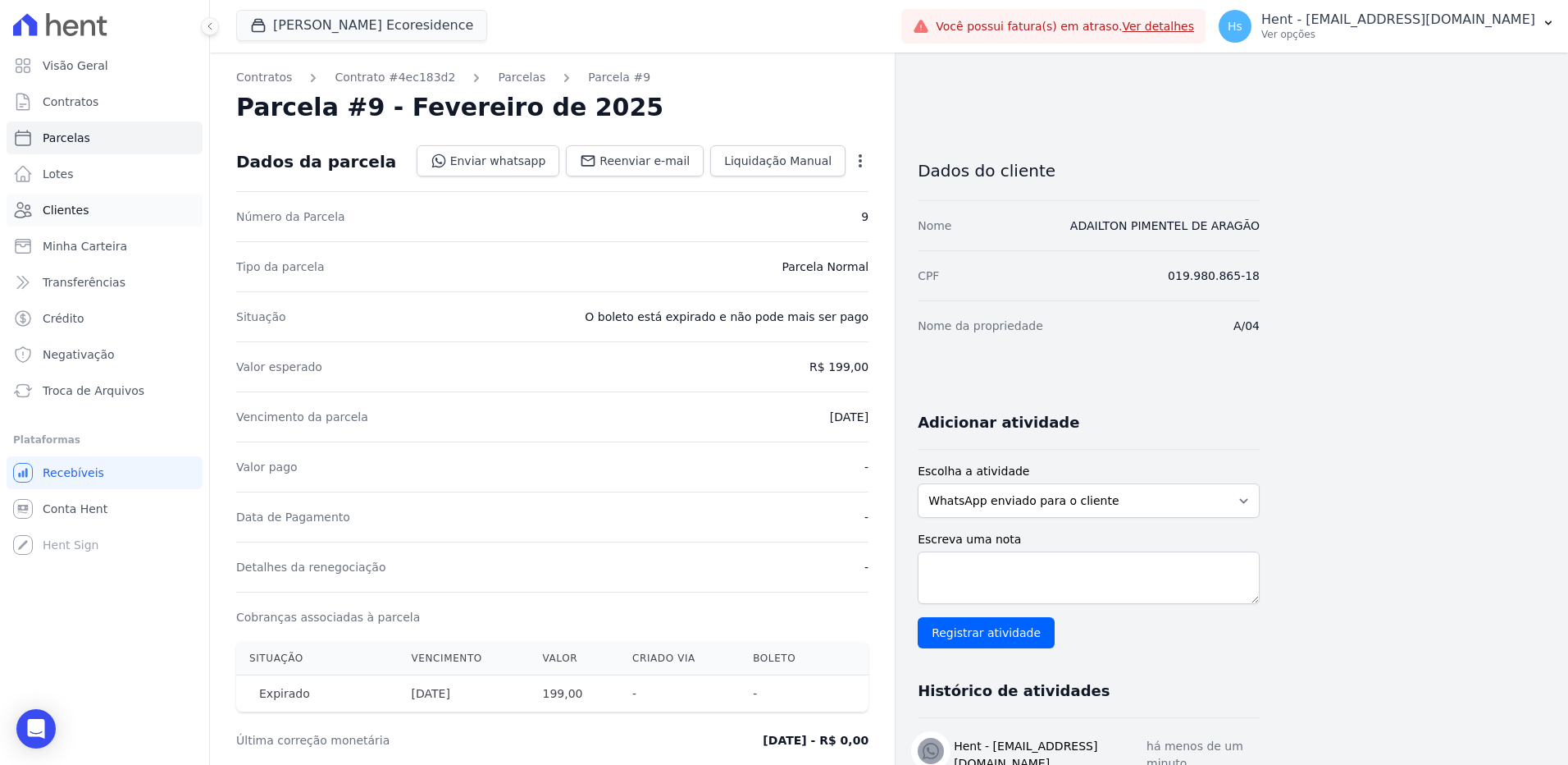
click at [50, 223] on link "Clientes" at bounding box center [105, 209] width 196 height 33
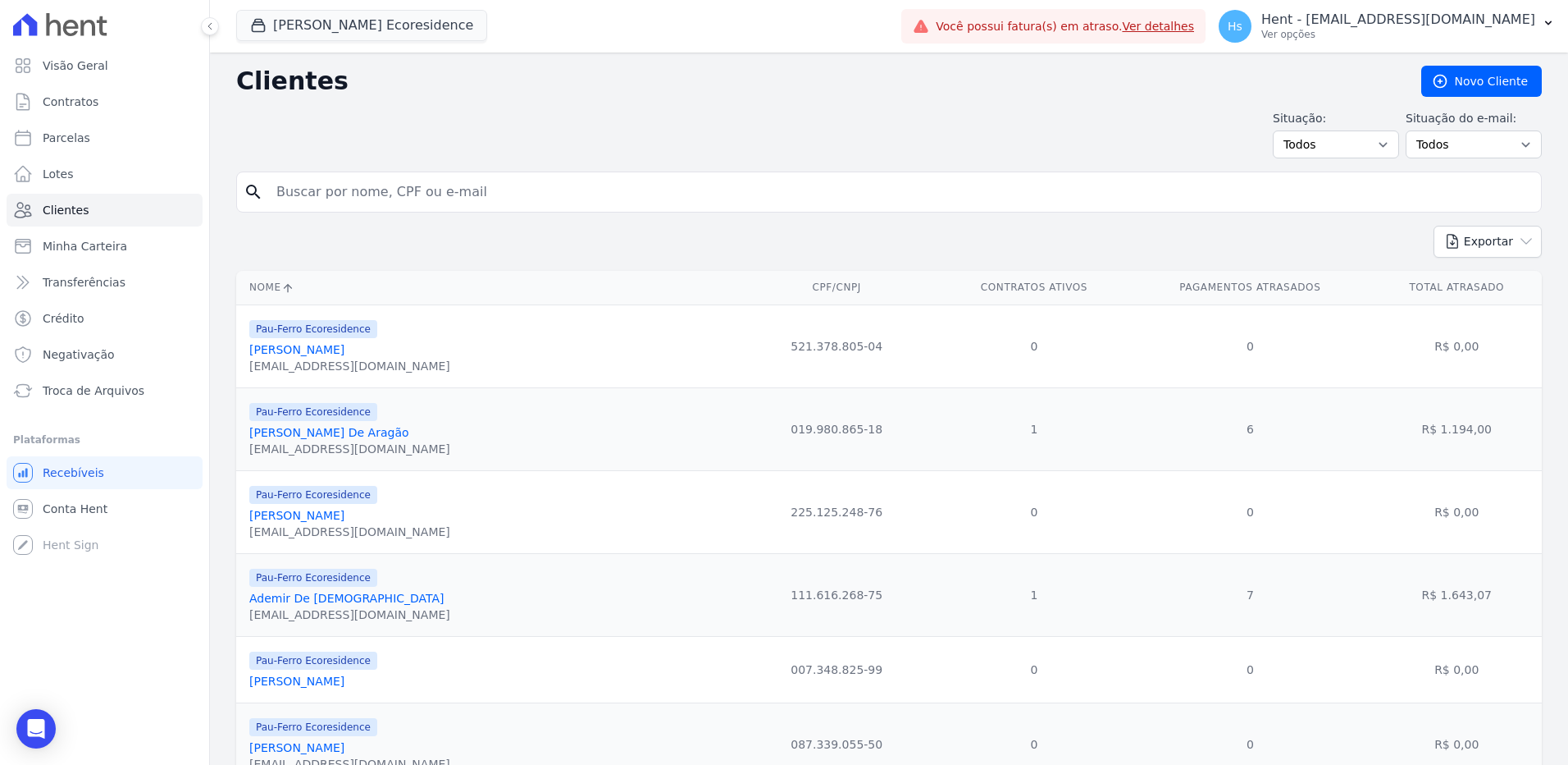
click at [347, 187] on input "search" at bounding box center [900, 192] width 1268 height 33
paste input "[PERSON_NAME]"
type input "[PERSON_NAME]"
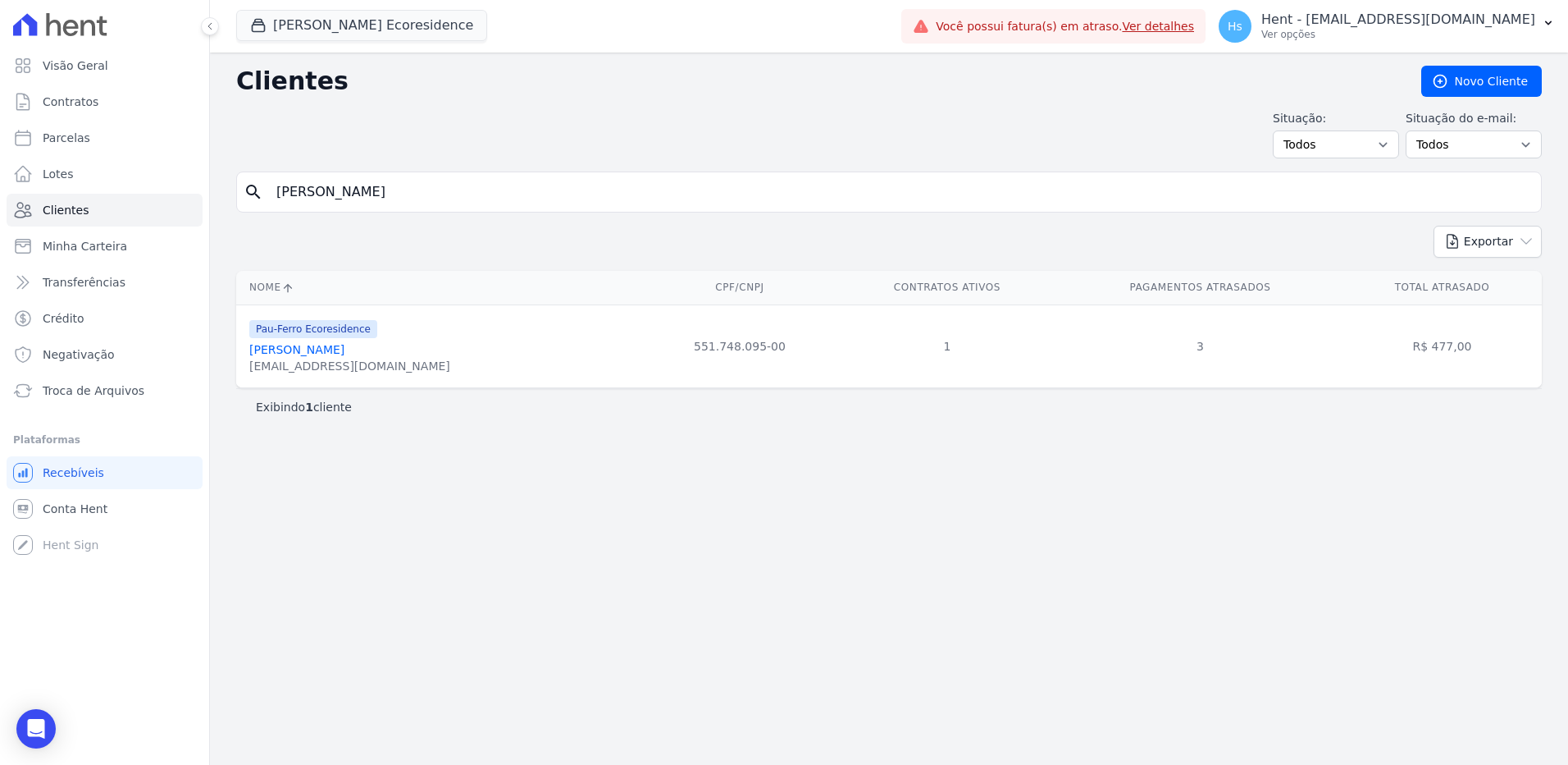
click at [299, 351] on link "[PERSON_NAME]" at bounding box center [297, 350] width 95 height 13
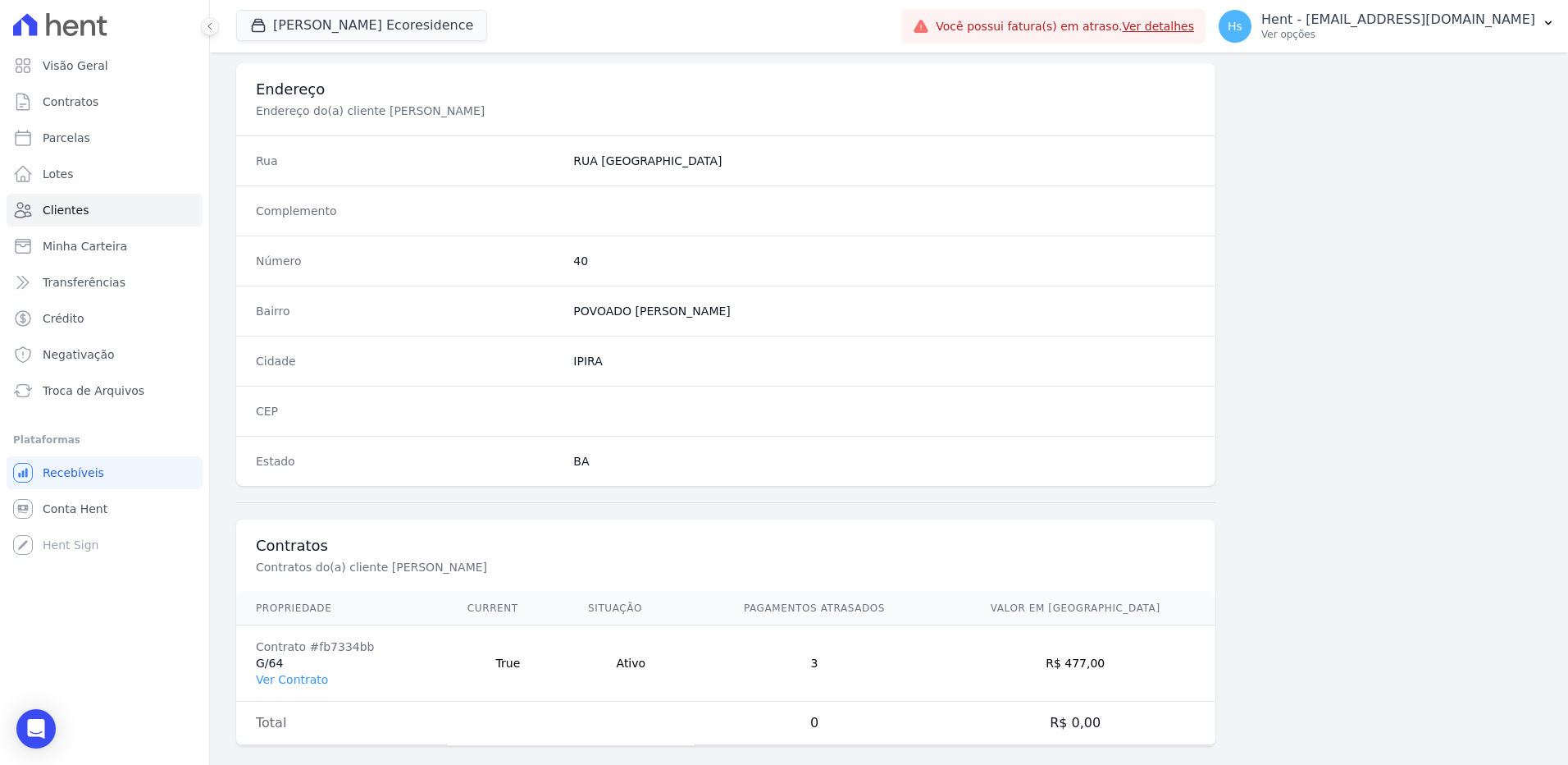
scroll to position [771, 0]
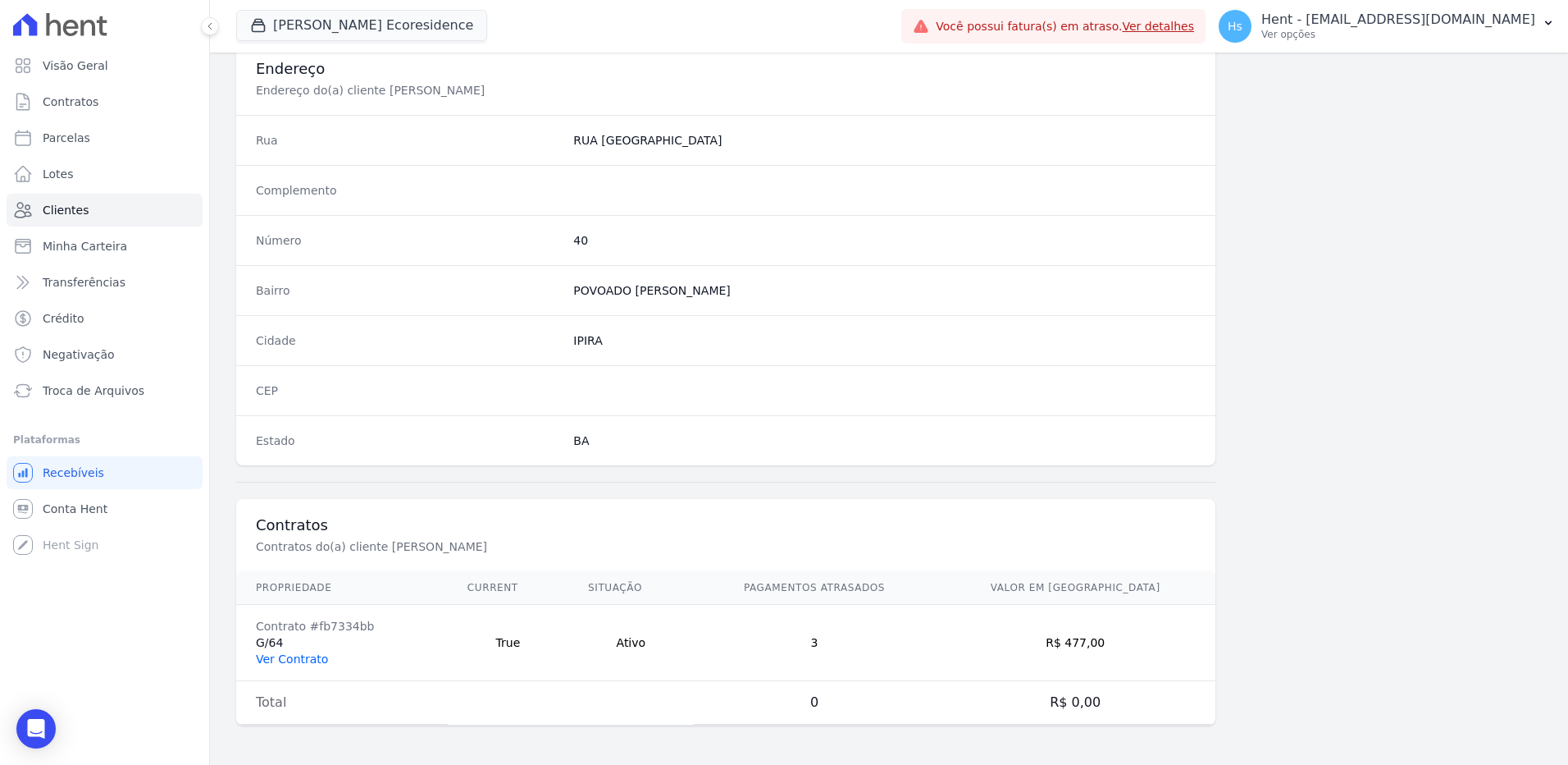
click at [301, 658] on link "Ver Contrato" at bounding box center [292, 658] width 72 height 13
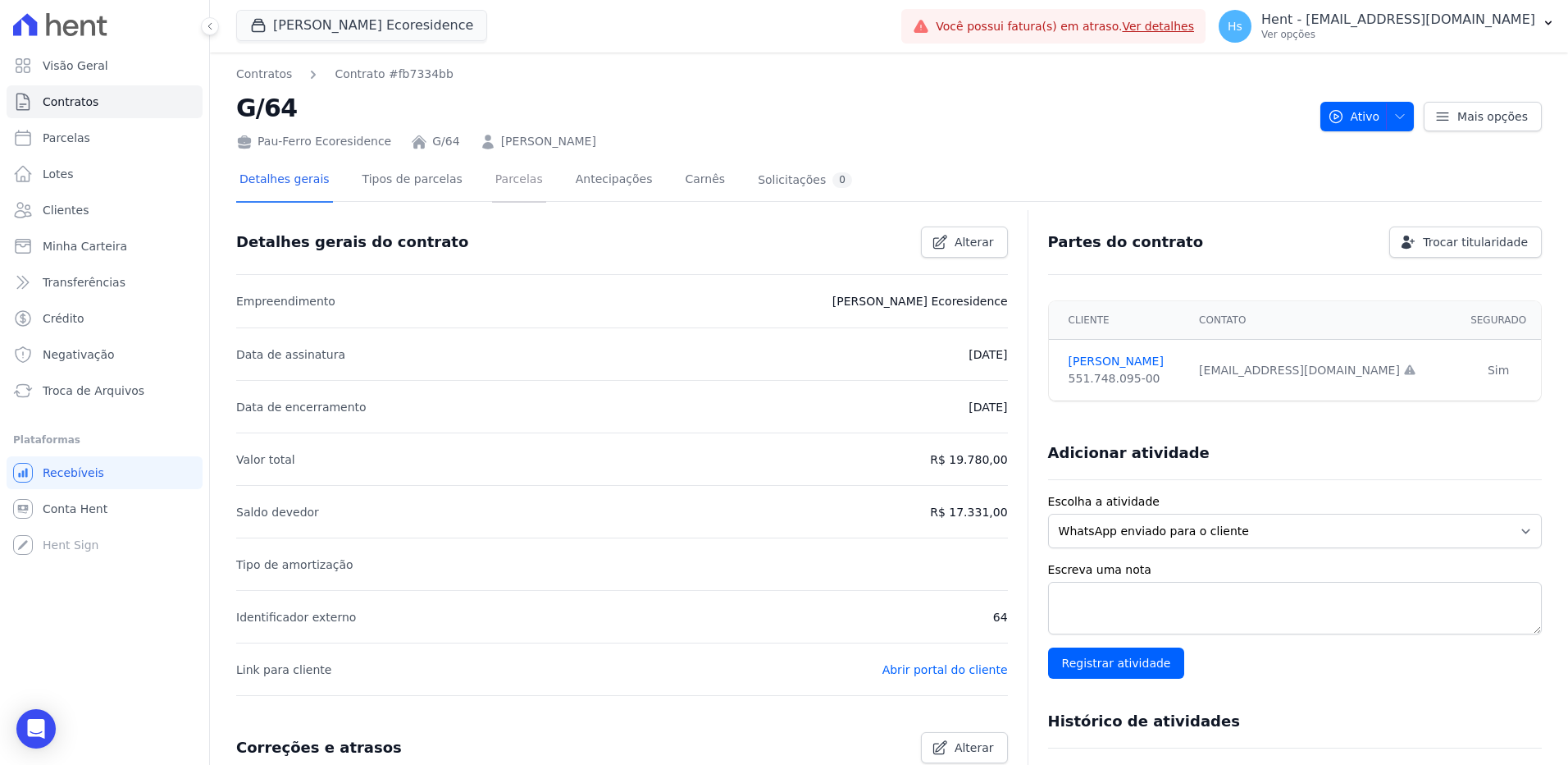
click at [496, 192] on link "Parcelas" at bounding box center [519, 180] width 54 height 43
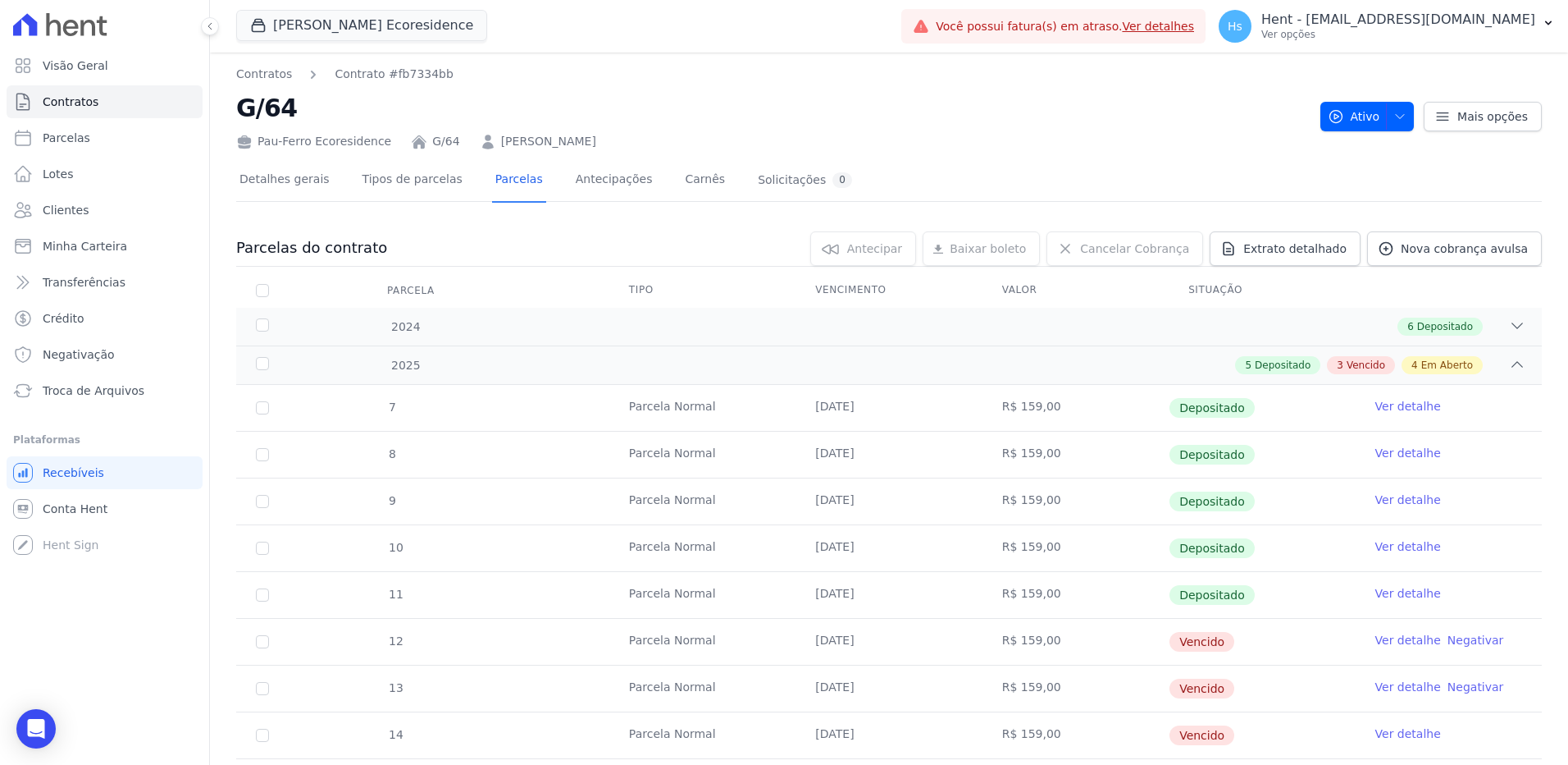
scroll to position [82, 0]
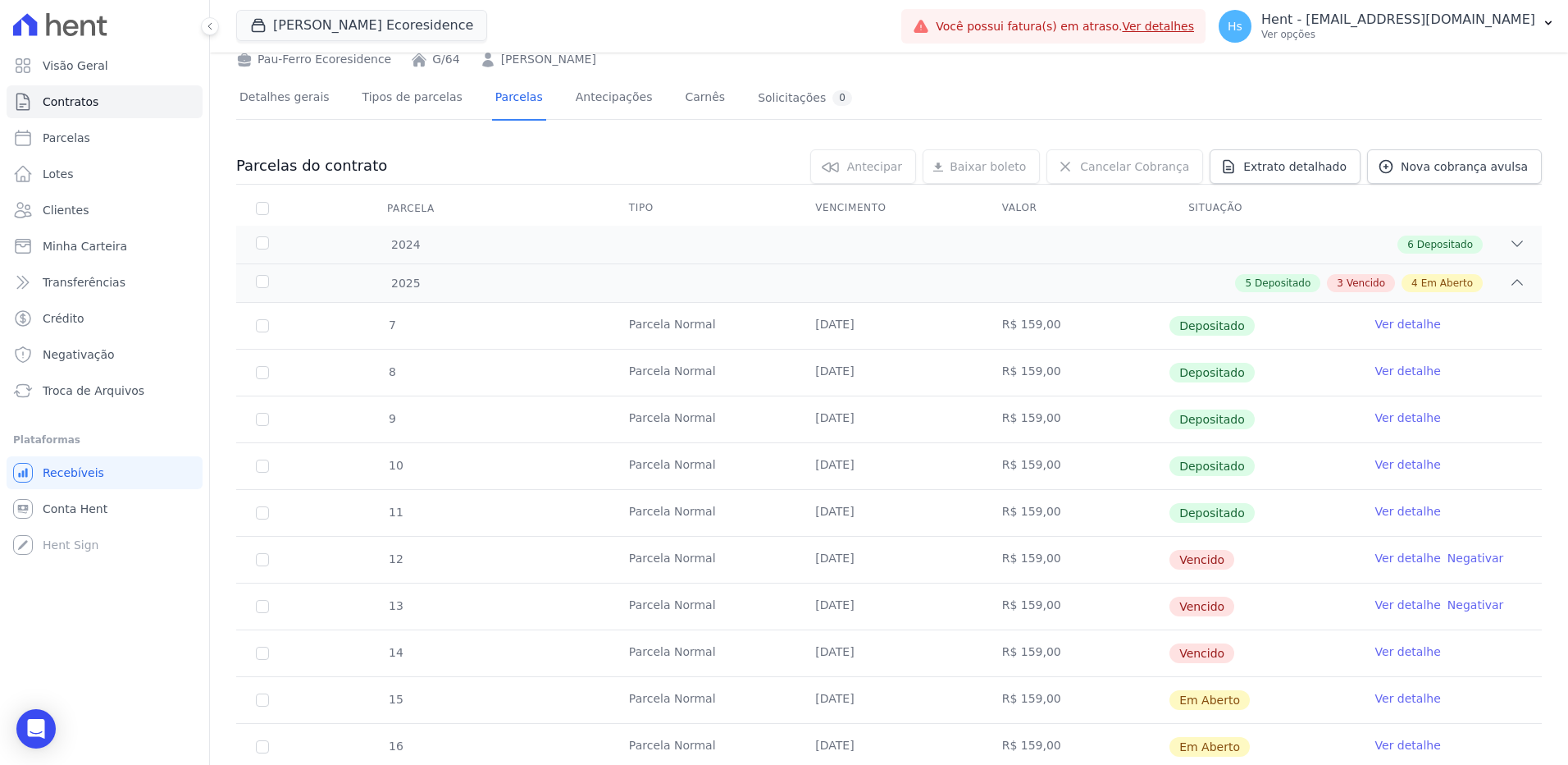
click at [1385, 568] on td "Ver detalhe Negativar" at bounding box center [1448, 559] width 186 height 46
click at [1385, 557] on link "Ver detalhe" at bounding box center [1408, 558] width 65 height 17
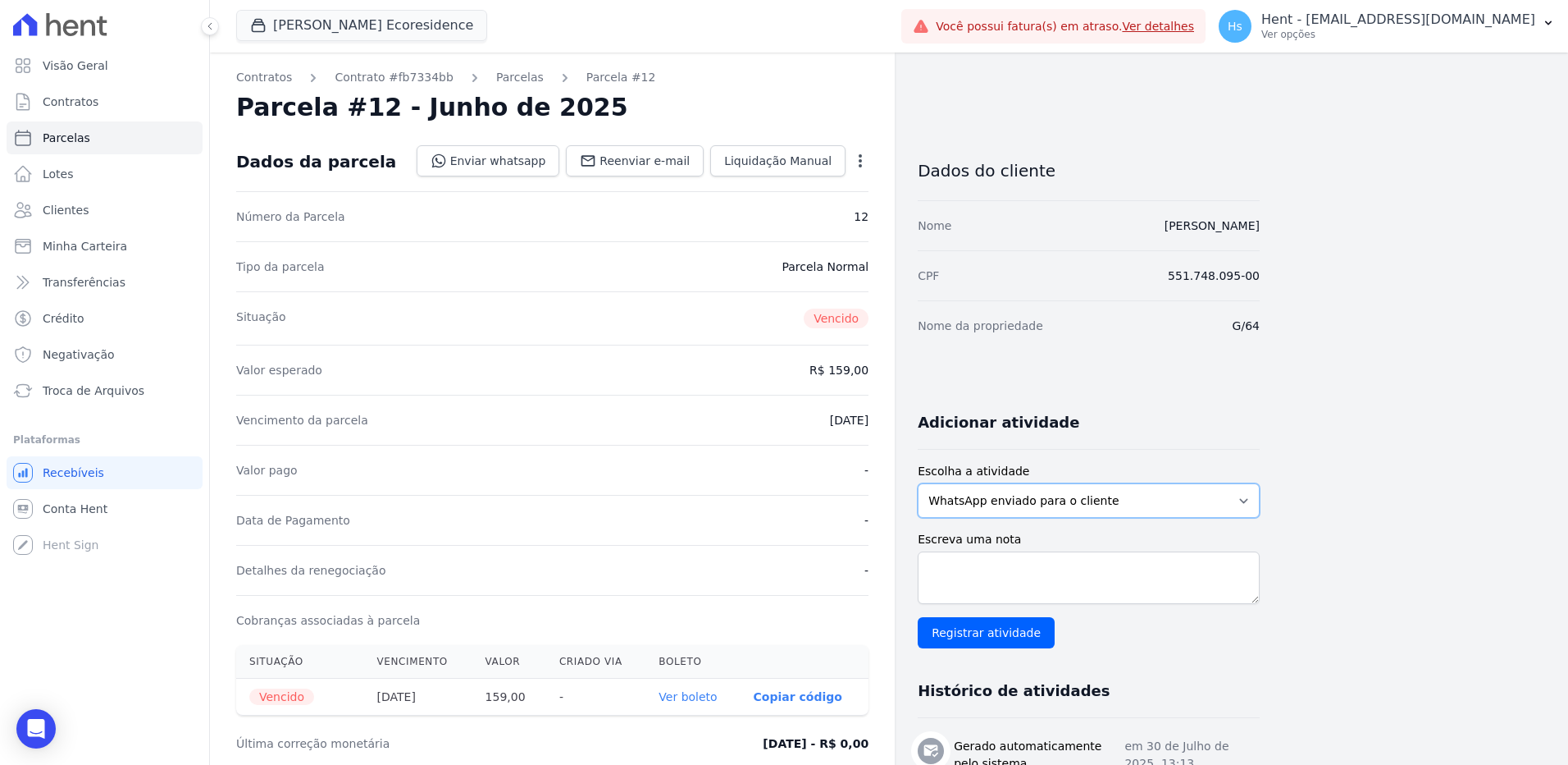
click at [1175, 509] on select "WhatsApp enviado para o cliente Adicionar um comentário Ligação feita para o cl…" at bounding box center [1089, 500] width 342 height 35
click at [918, 484] on select "WhatsApp enviado para o cliente Adicionar um comentário Ligação feita para o cl…" at bounding box center [1089, 500] width 342 height 35
paste textarea "Enviado e-mail e WhatsApp, aguardando interação do cliente."
type textarea "Enviado e-mail e WhatsApp, aguardando interação do cliente."
click at [1003, 631] on input "Registrar atividade" at bounding box center [986, 632] width 137 height 31
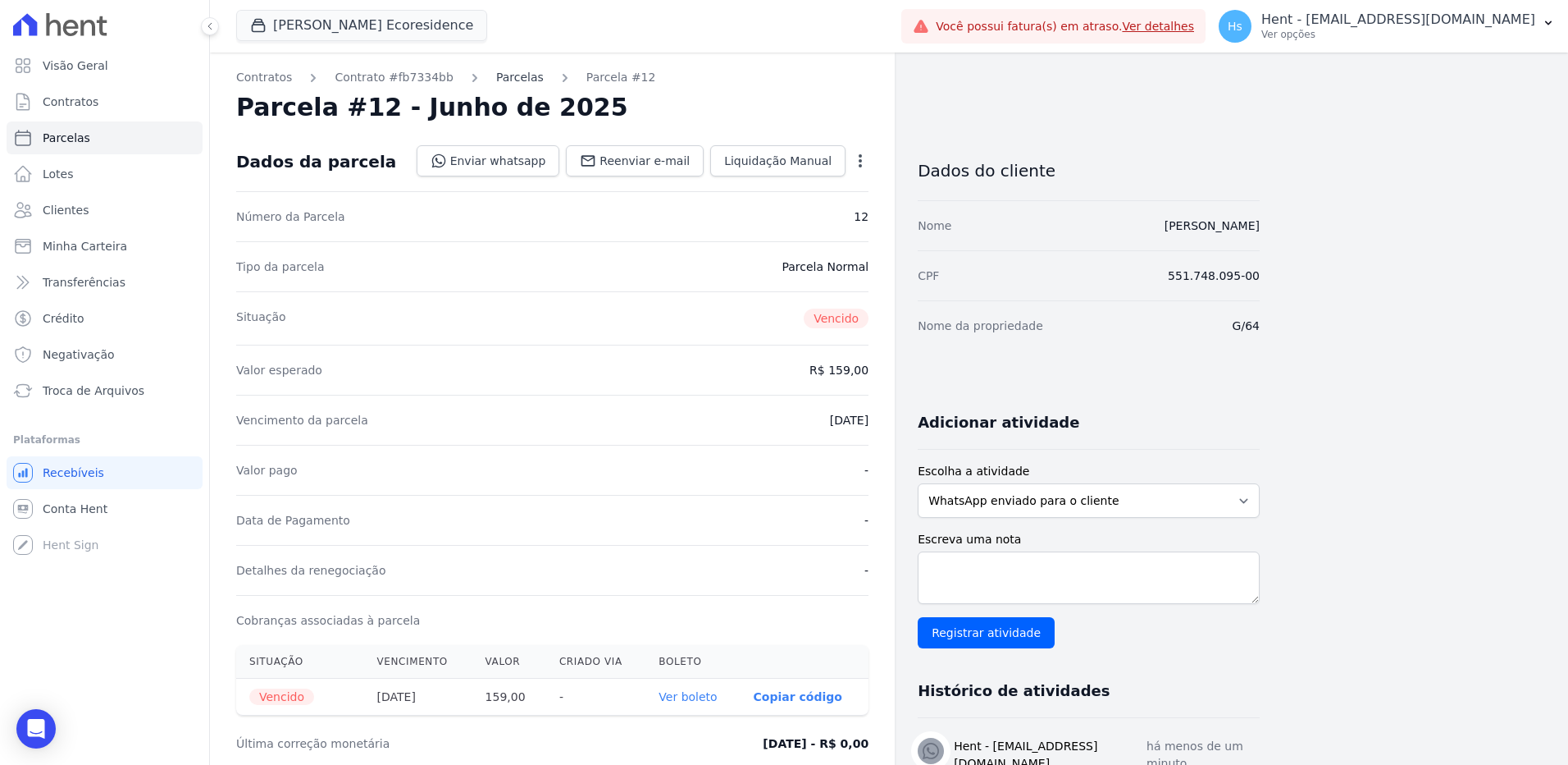
click at [504, 80] on link "Parcelas" at bounding box center [520, 78] width 48 height 17
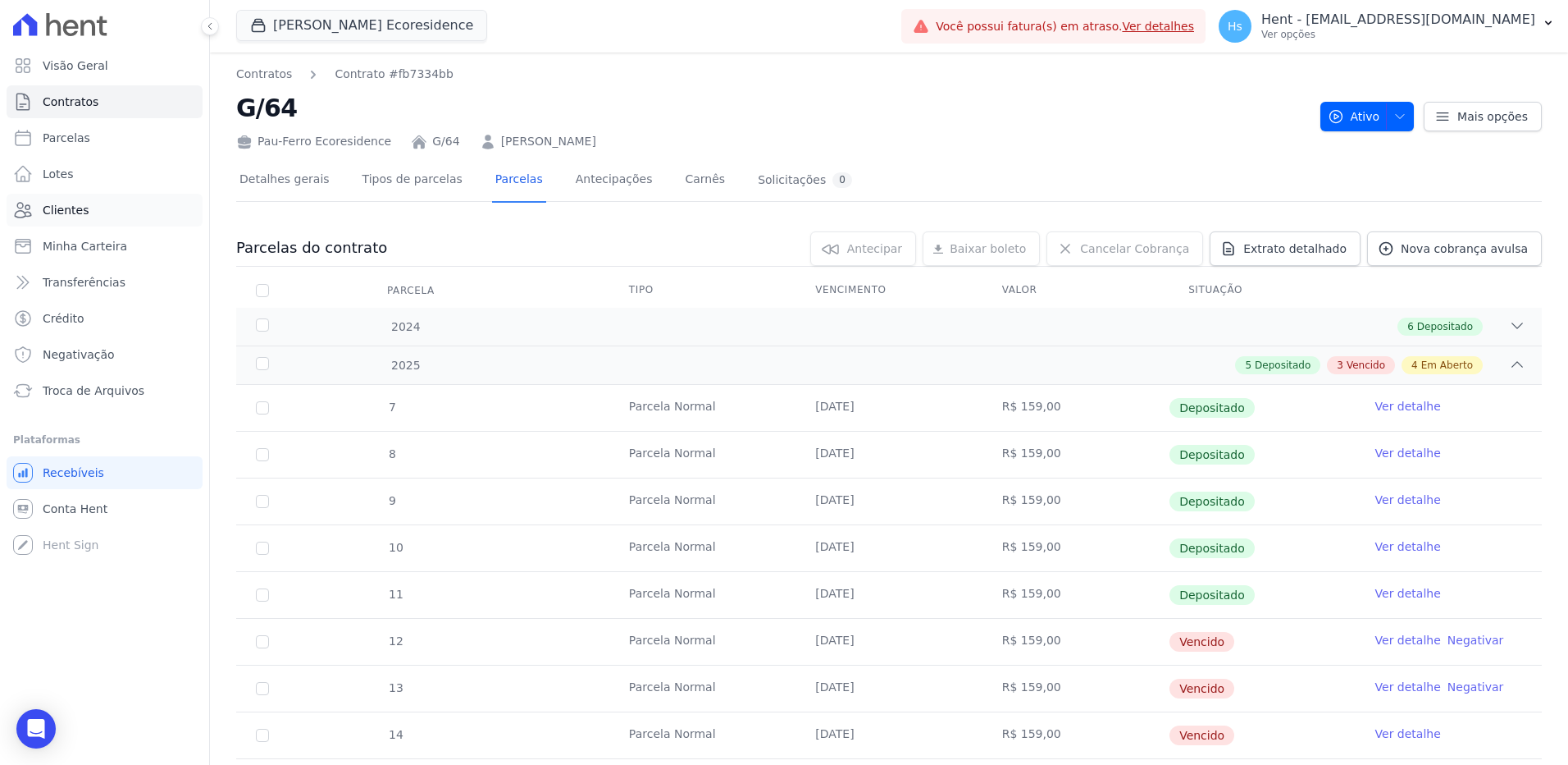
click at [83, 212] on span "Clientes" at bounding box center [65, 210] width 46 height 17
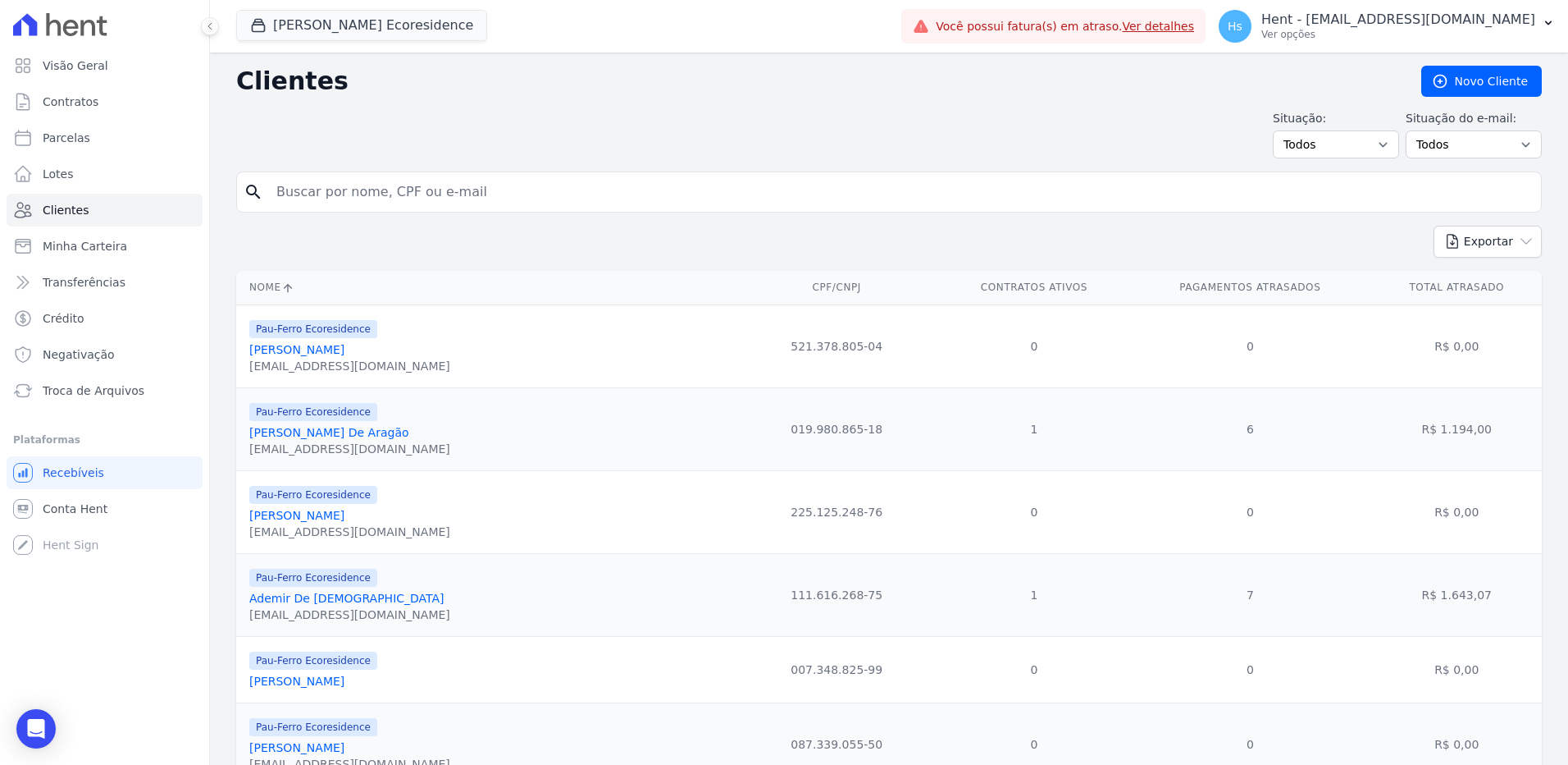
click at [358, 181] on input "search" at bounding box center [900, 192] width 1268 height 33
paste input "[PERSON_NAME]"
type input "[PERSON_NAME]"
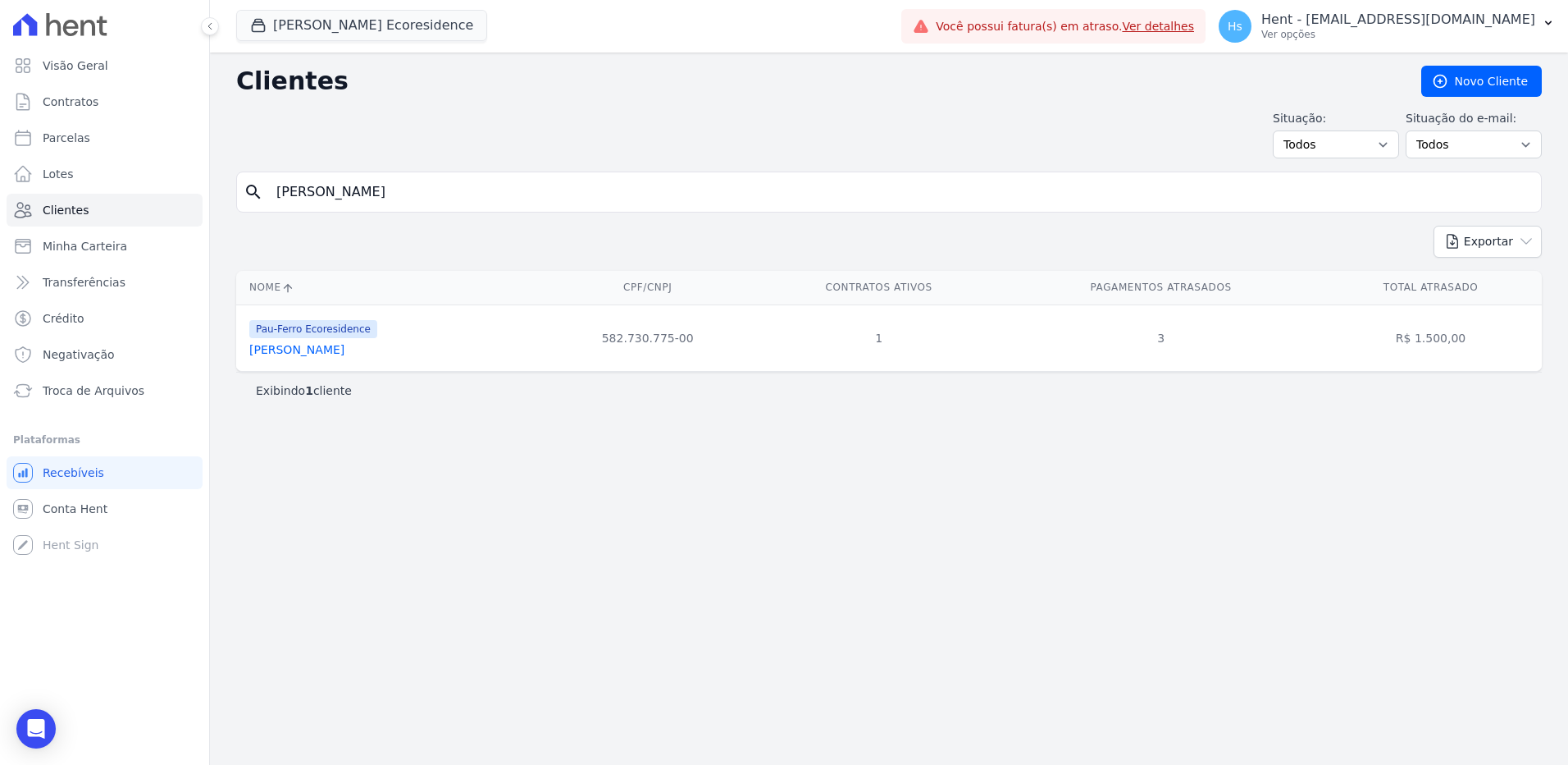
click at [344, 349] on link "[PERSON_NAME]" at bounding box center [297, 350] width 95 height 13
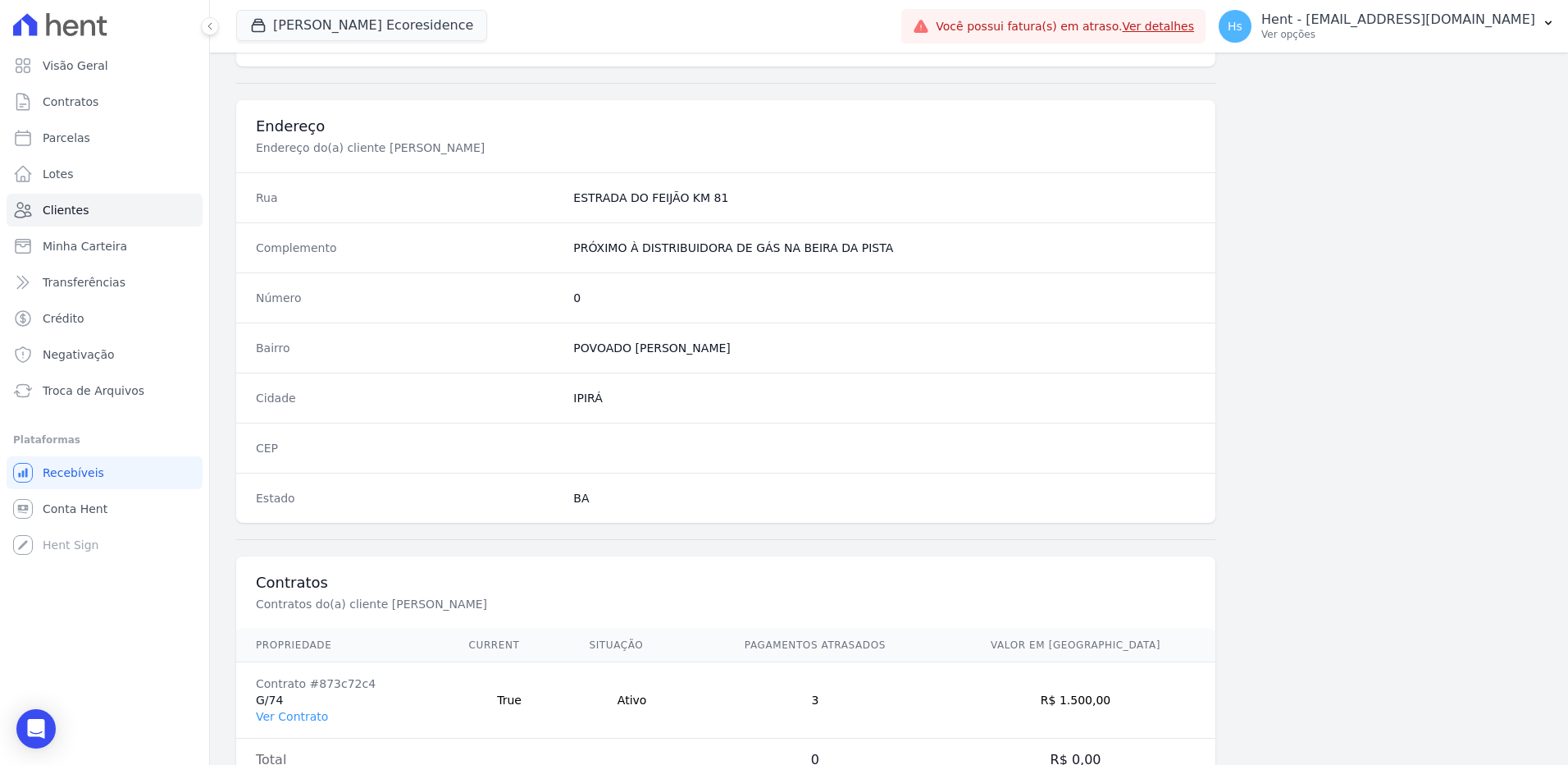
scroll to position [771, 0]
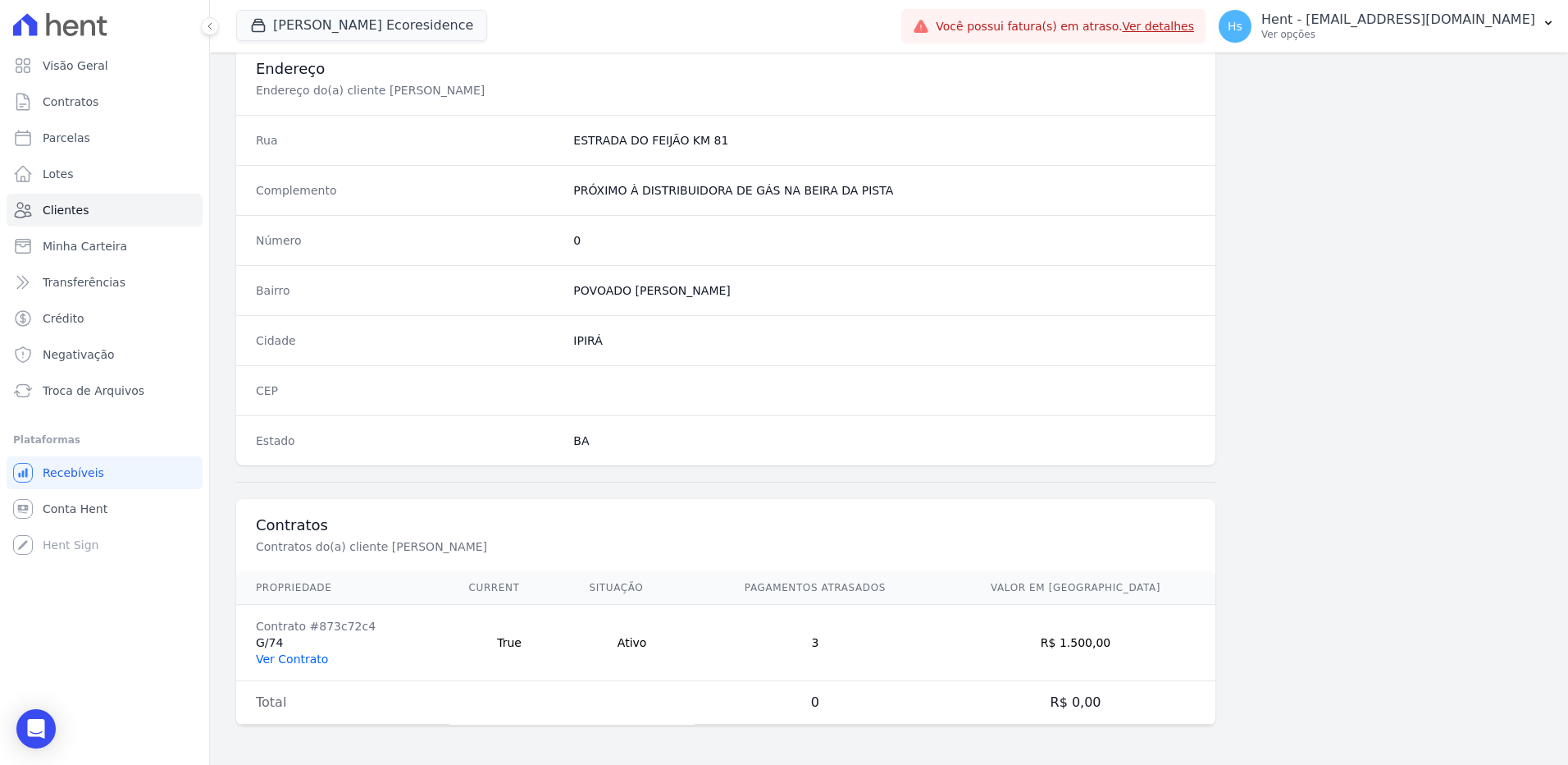
click at [310, 662] on link "Ver Contrato" at bounding box center [292, 658] width 72 height 13
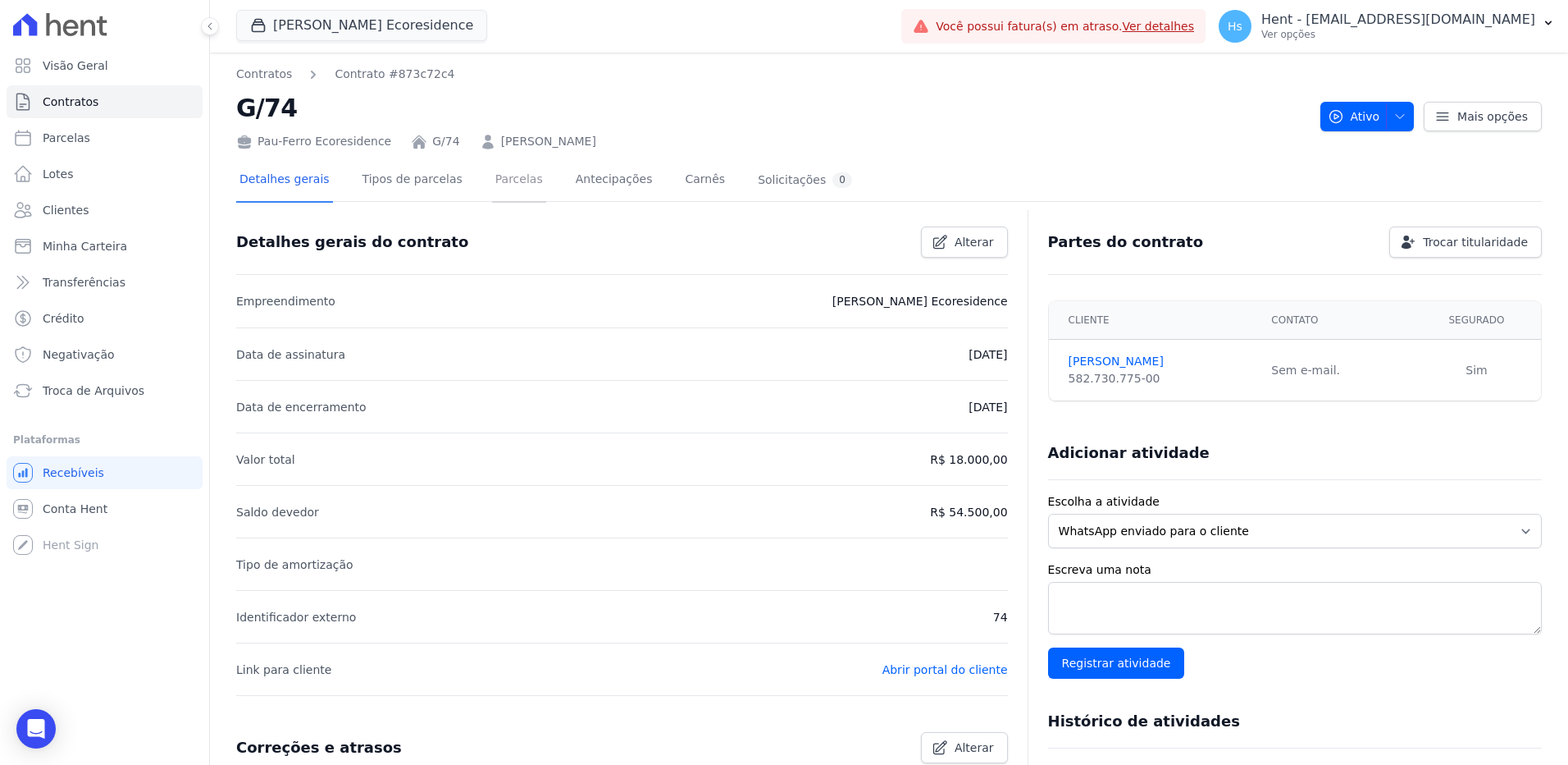
click at [493, 181] on link "Parcelas" at bounding box center [519, 180] width 54 height 43
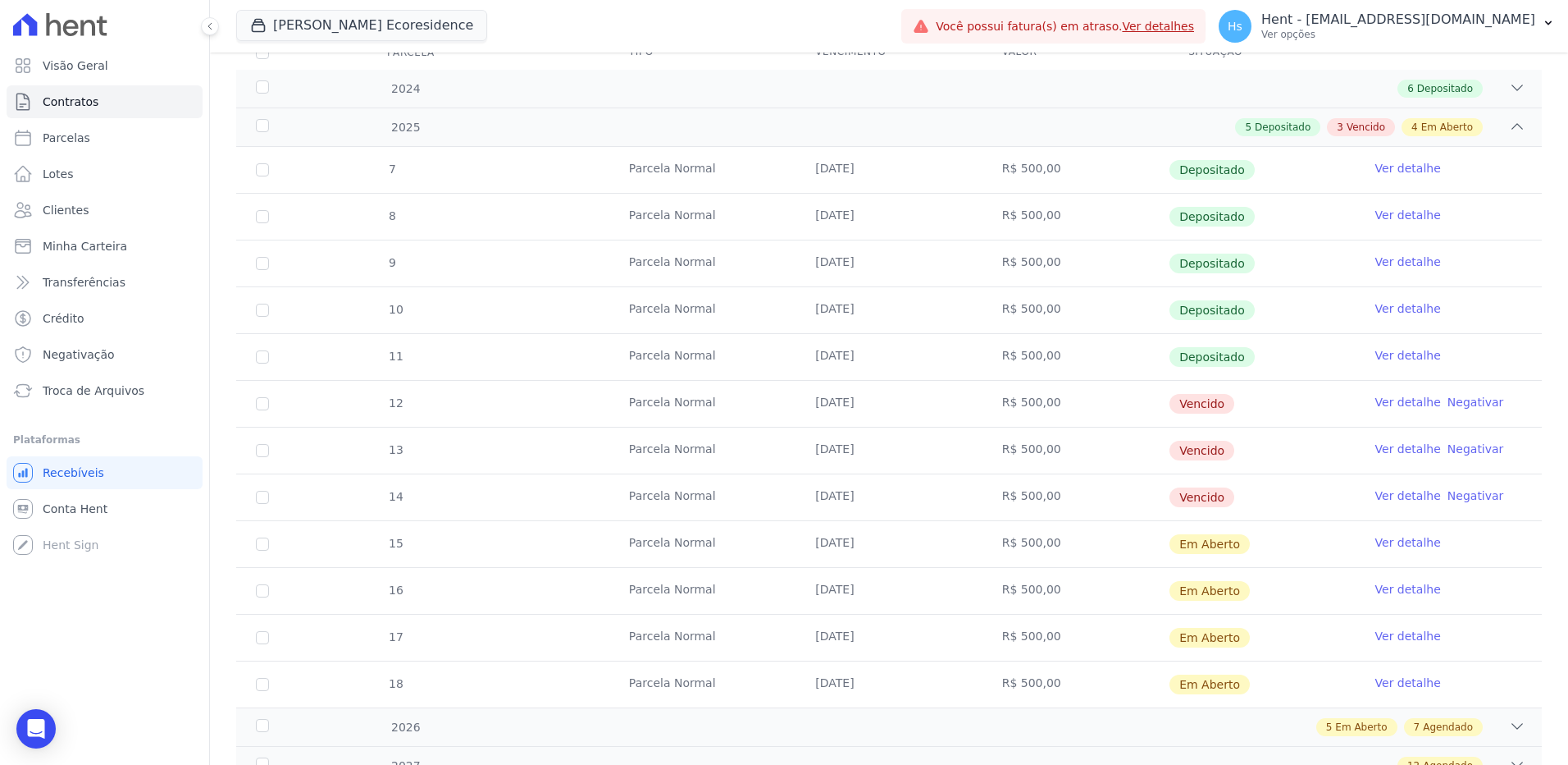
scroll to position [246, 0]
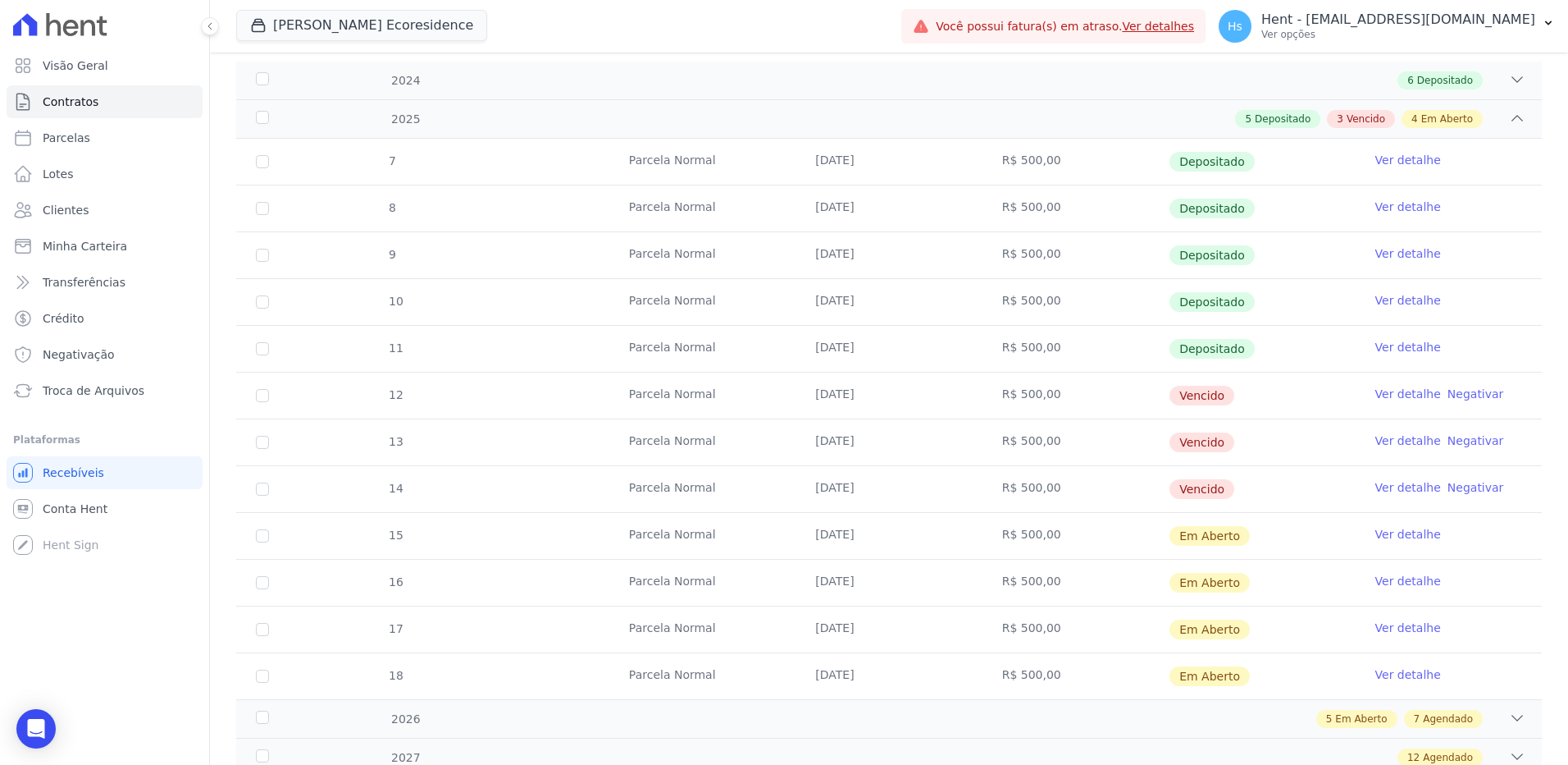
click at [1388, 391] on link "Ver detalhe" at bounding box center [1408, 394] width 65 height 17
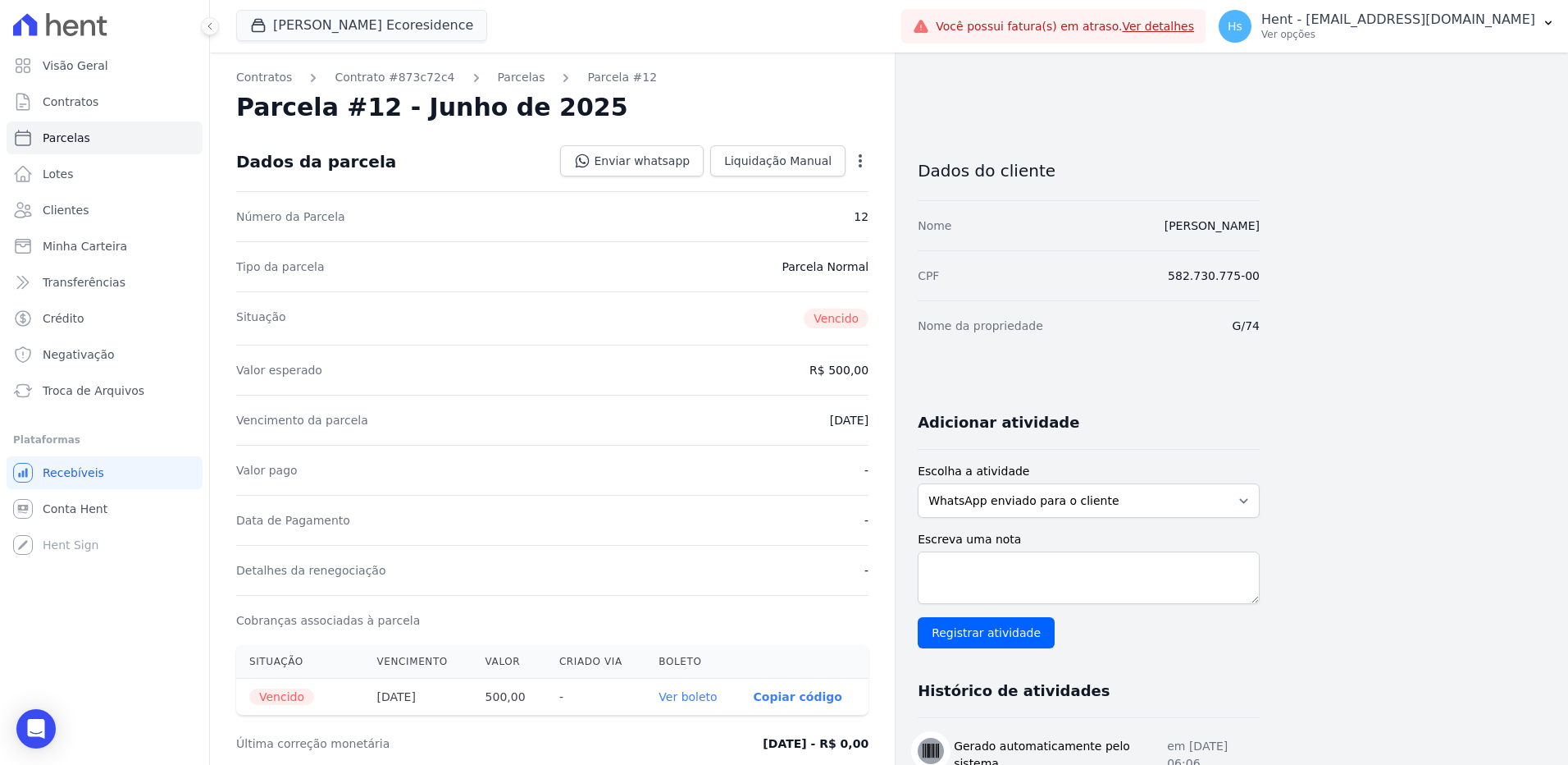
click at [865, 157] on icon "button" at bounding box center [860, 161] width 17 height 17
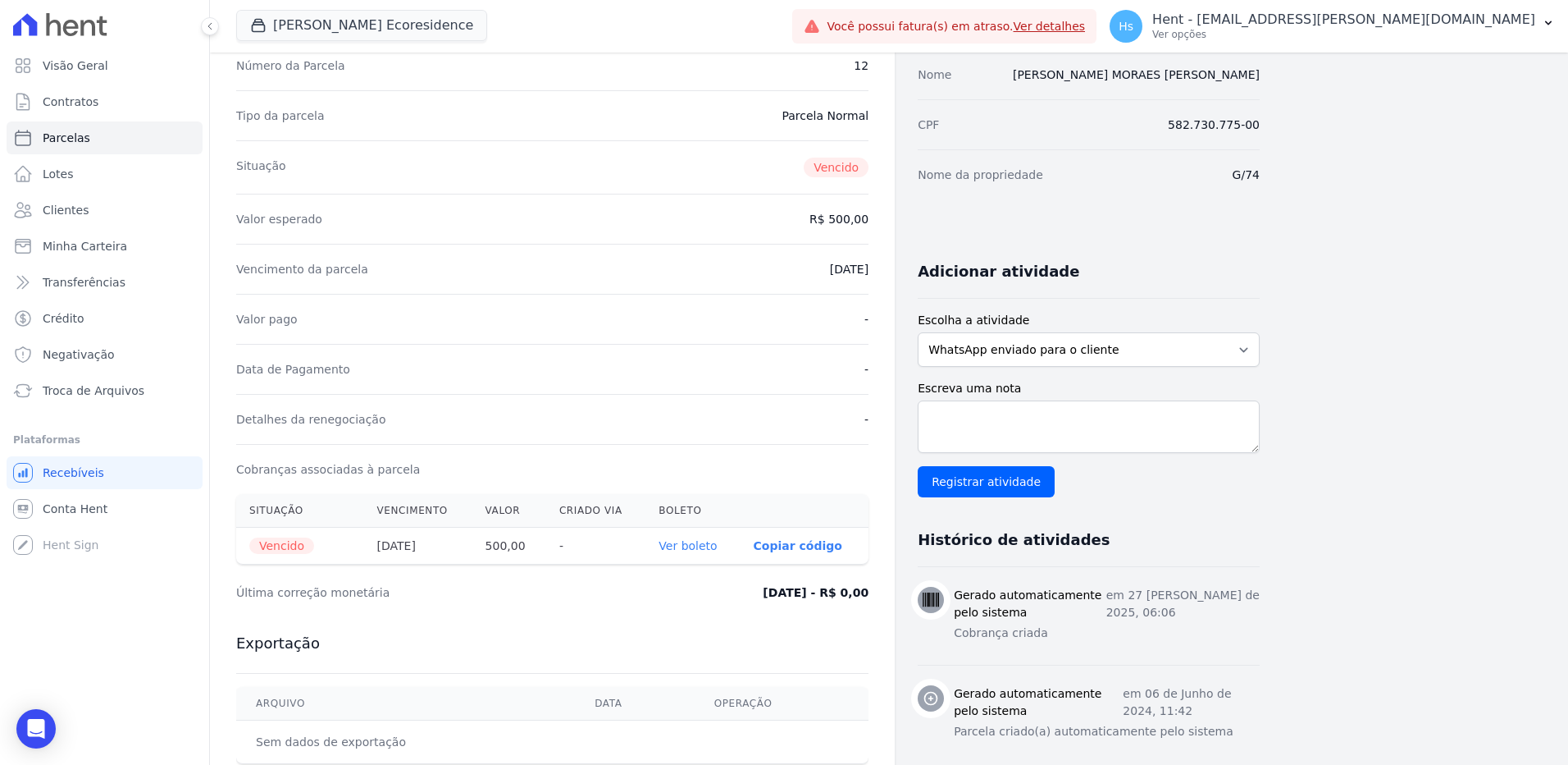
scroll to position [164, 0]
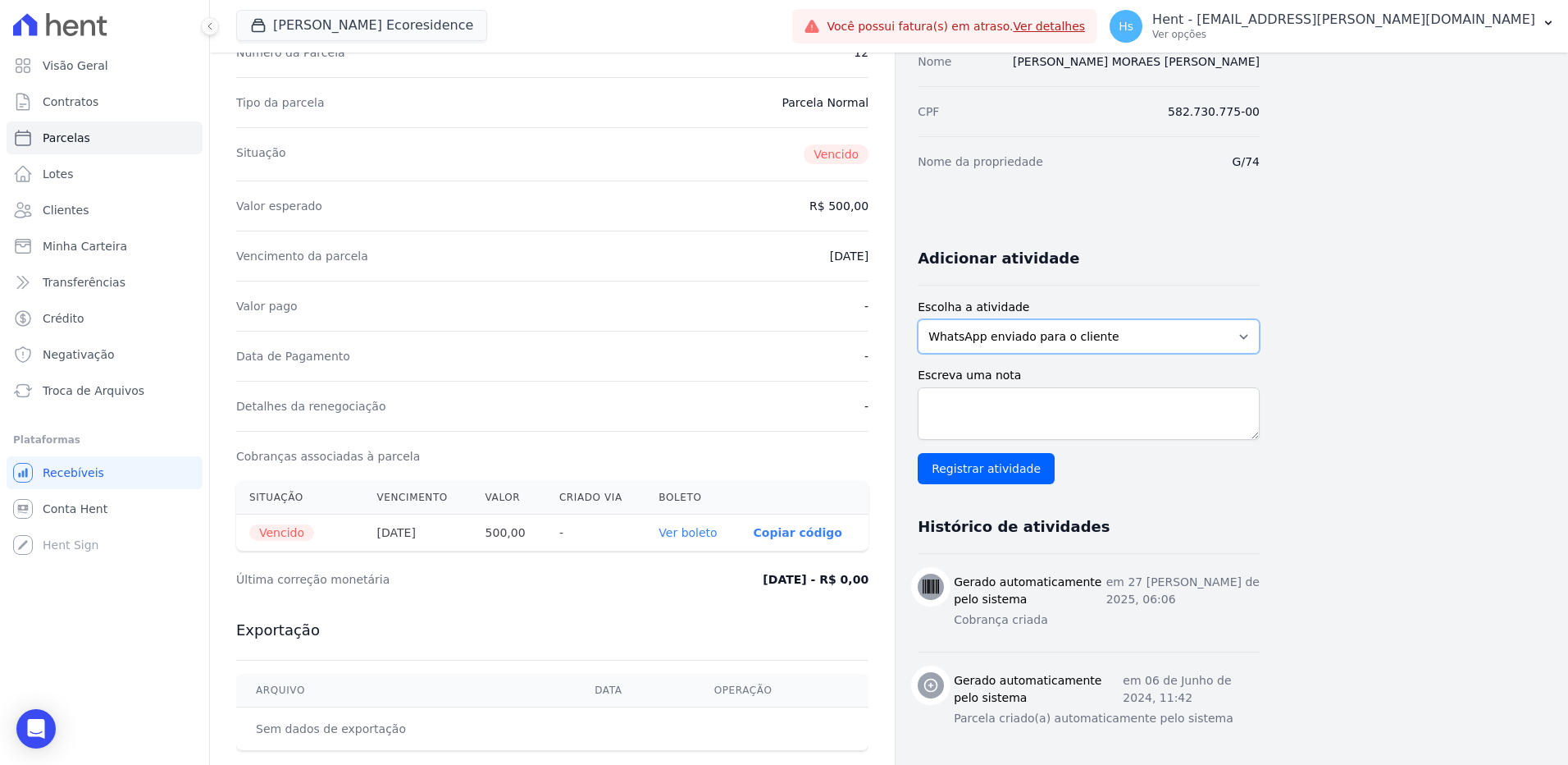
click at [1040, 332] on select "WhatsApp enviado para o cliente Adicionar um comentário Ligação feita para o cl…" at bounding box center [1089, 336] width 342 height 35
click at [918, 319] on select "WhatsApp enviado para o cliente Adicionar um comentário Ligação feita para o cl…" at bounding box center [1089, 336] width 342 height 35
click at [978, 386] on div "Escreva uma nota Registrar atividade" at bounding box center [1089, 425] width 342 height 117
drag, startPoint x: 978, startPoint y: 386, endPoint x: 940, endPoint y: 402, distance: 41.2
paste textarea "Enviado WhatsApp, aguardando interação do cliente."
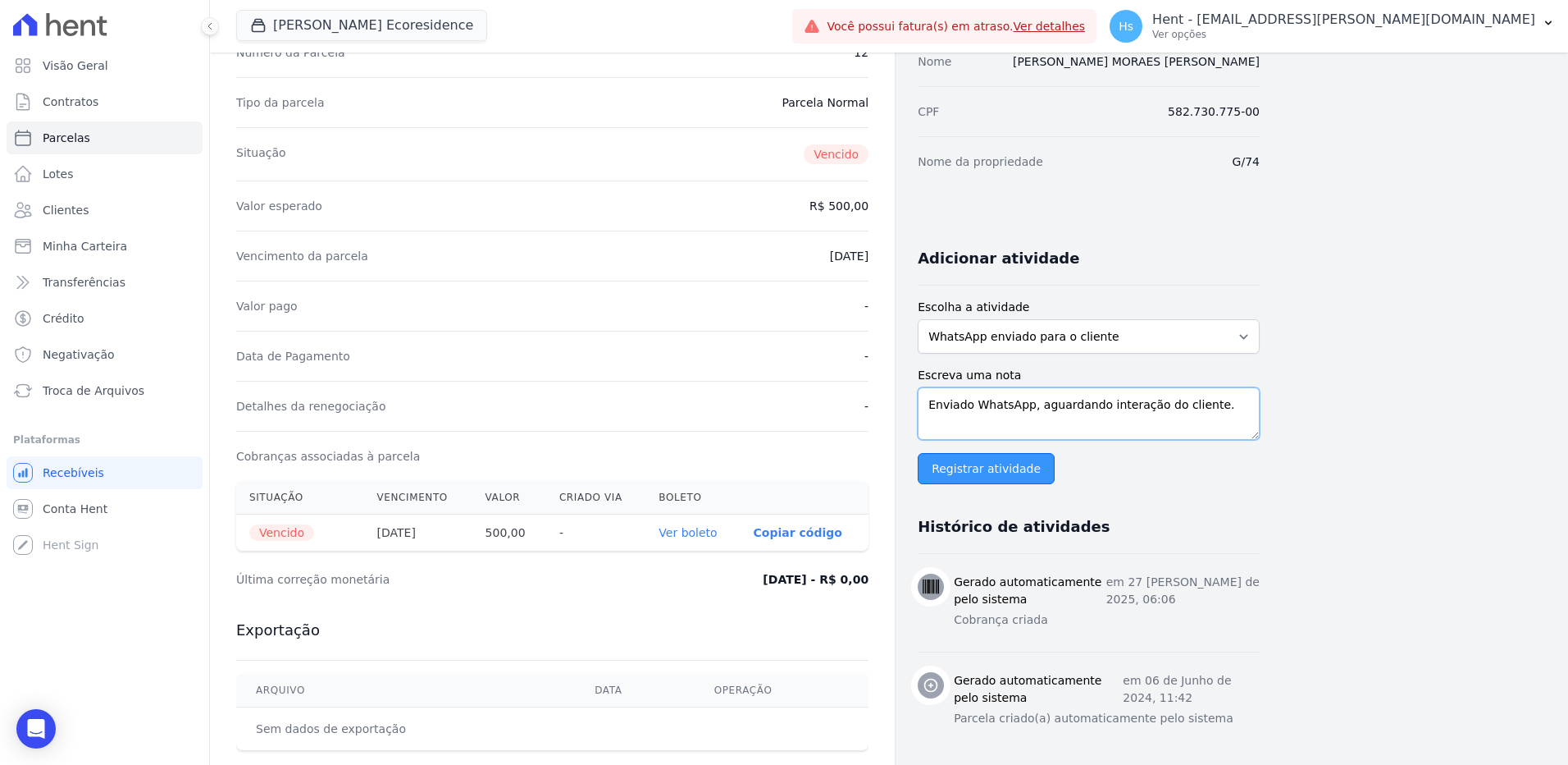
type textarea "Enviado WhatsApp, aguardando interação do cliente."
click at [955, 468] on input "Registrar atividade" at bounding box center [986, 468] width 137 height 31
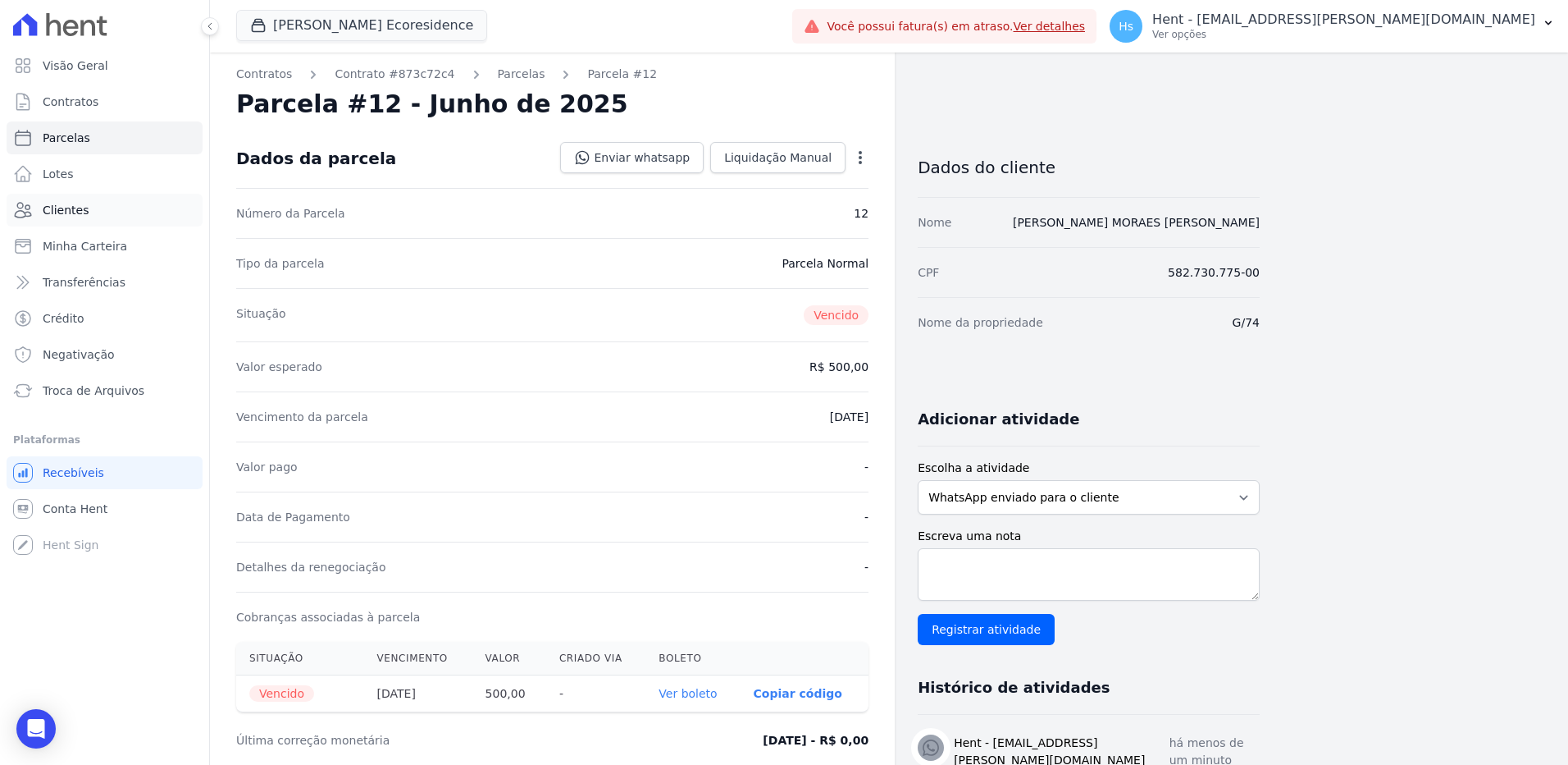
scroll to position [0, 0]
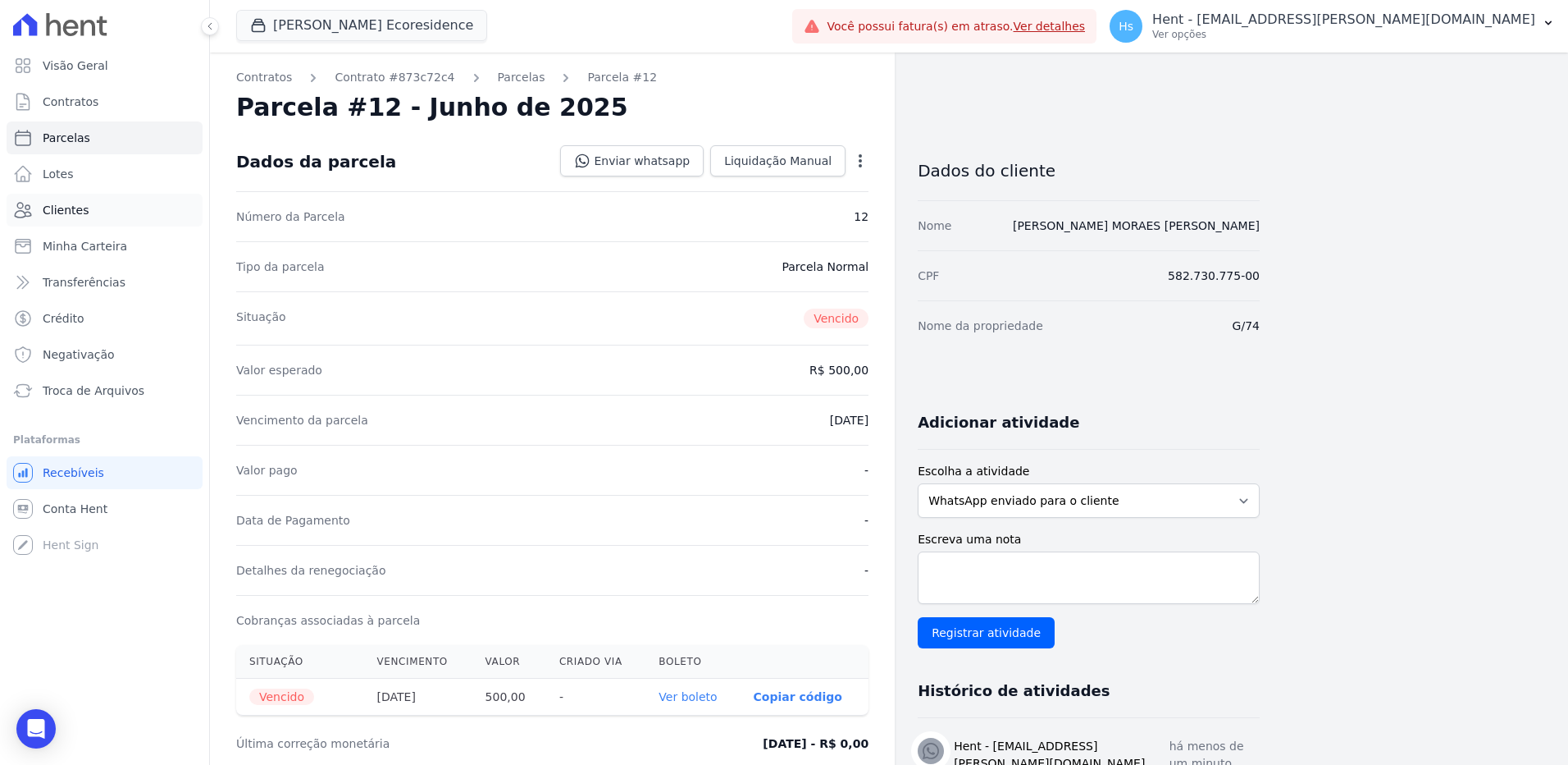
click at [64, 217] on span "Clientes" at bounding box center [65, 210] width 46 height 17
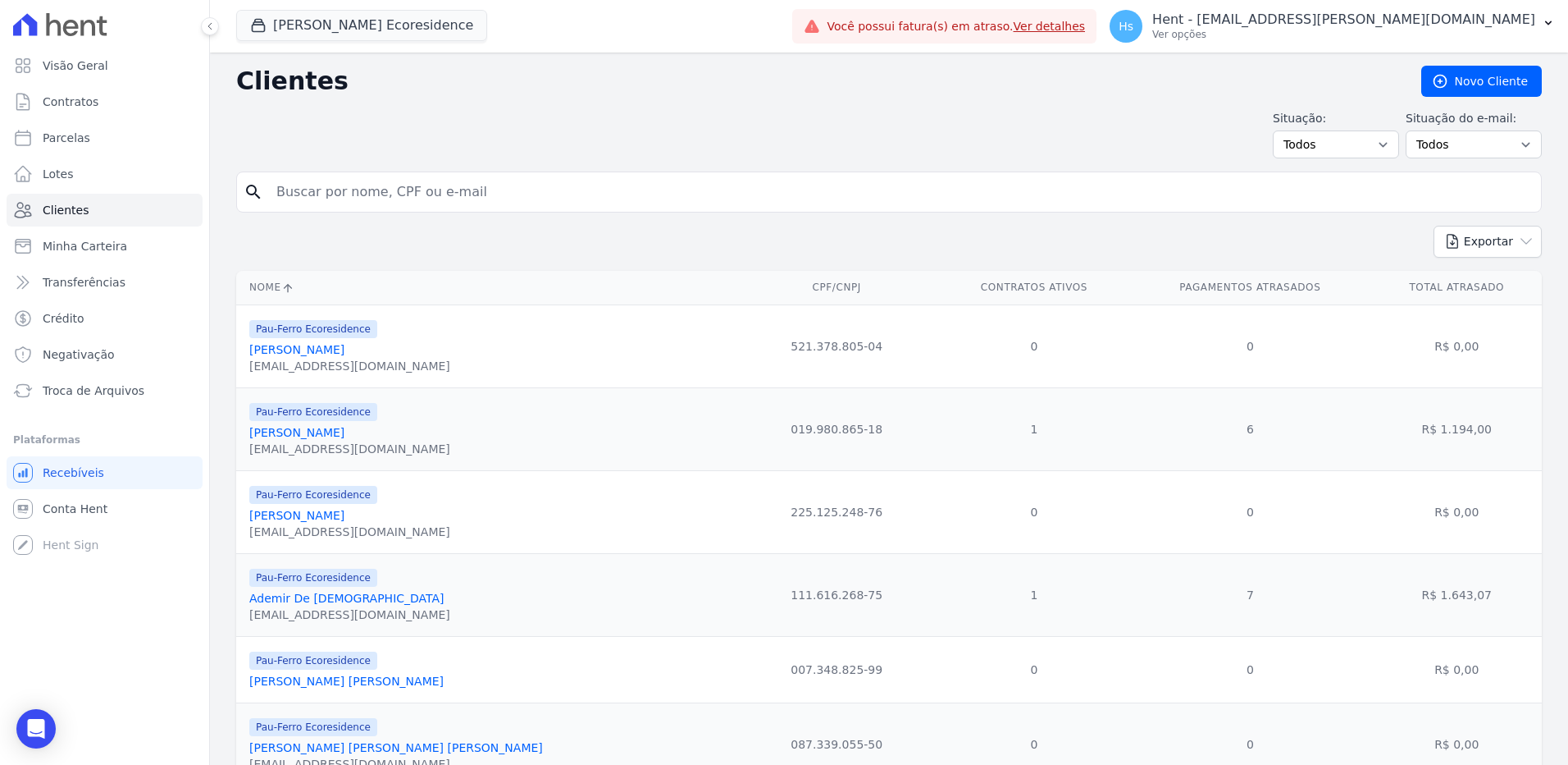
click at [366, 192] on input "search" at bounding box center [900, 192] width 1268 height 33
paste input "[PERSON_NAME]"
type input "[PERSON_NAME]"
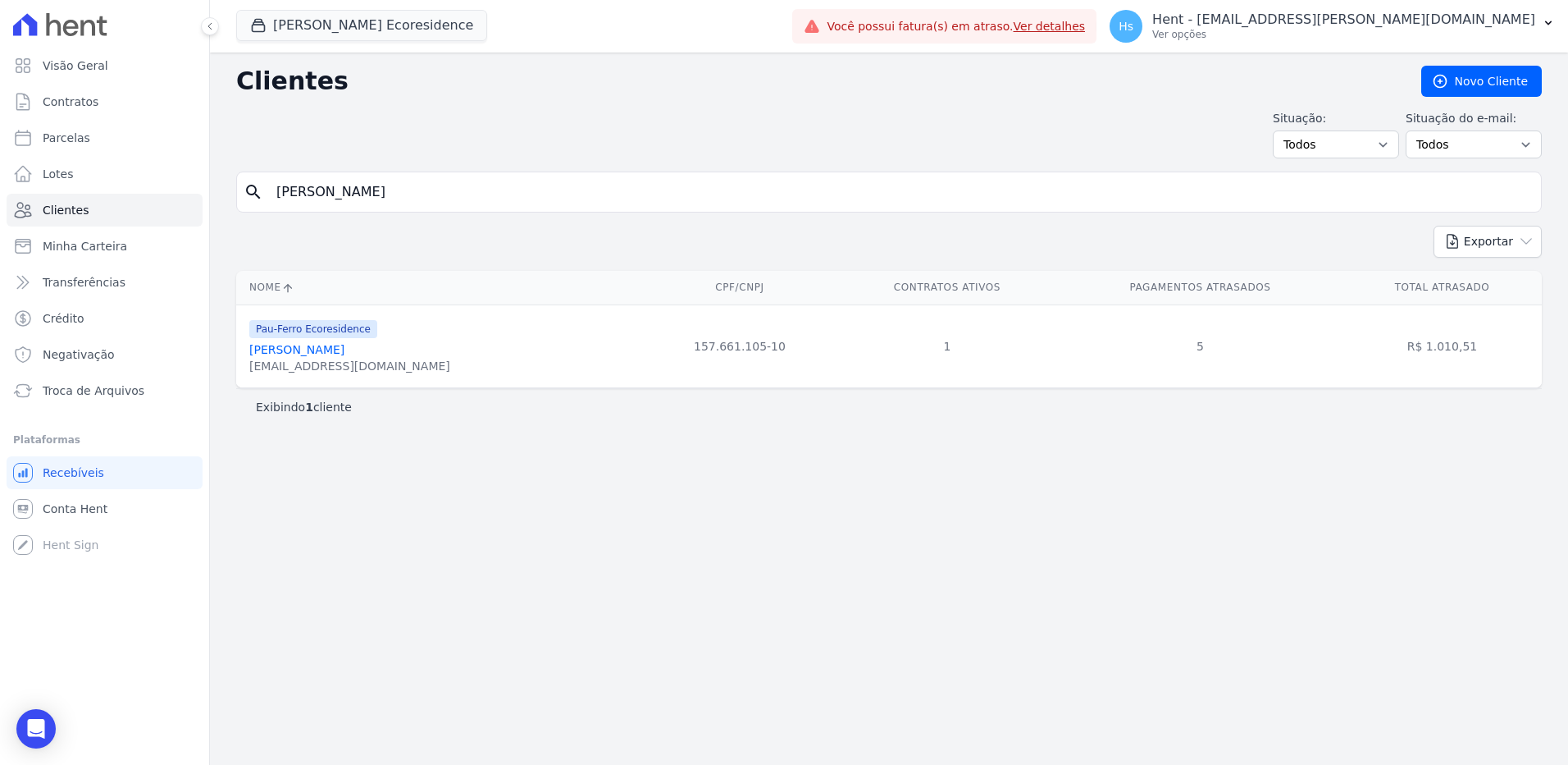
click at [273, 351] on link "[PERSON_NAME]" at bounding box center [297, 350] width 95 height 13
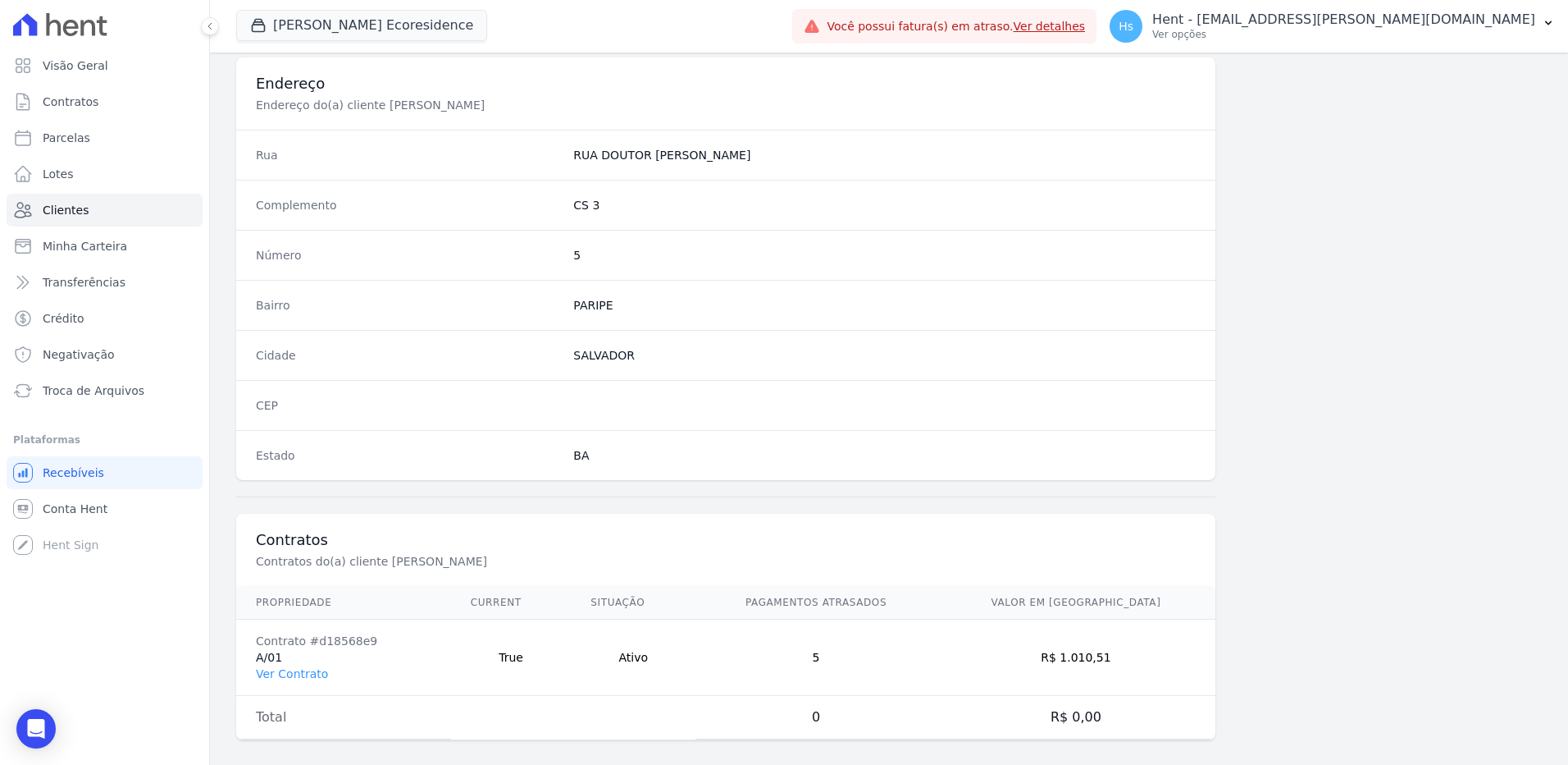
scroll to position [771, 0]
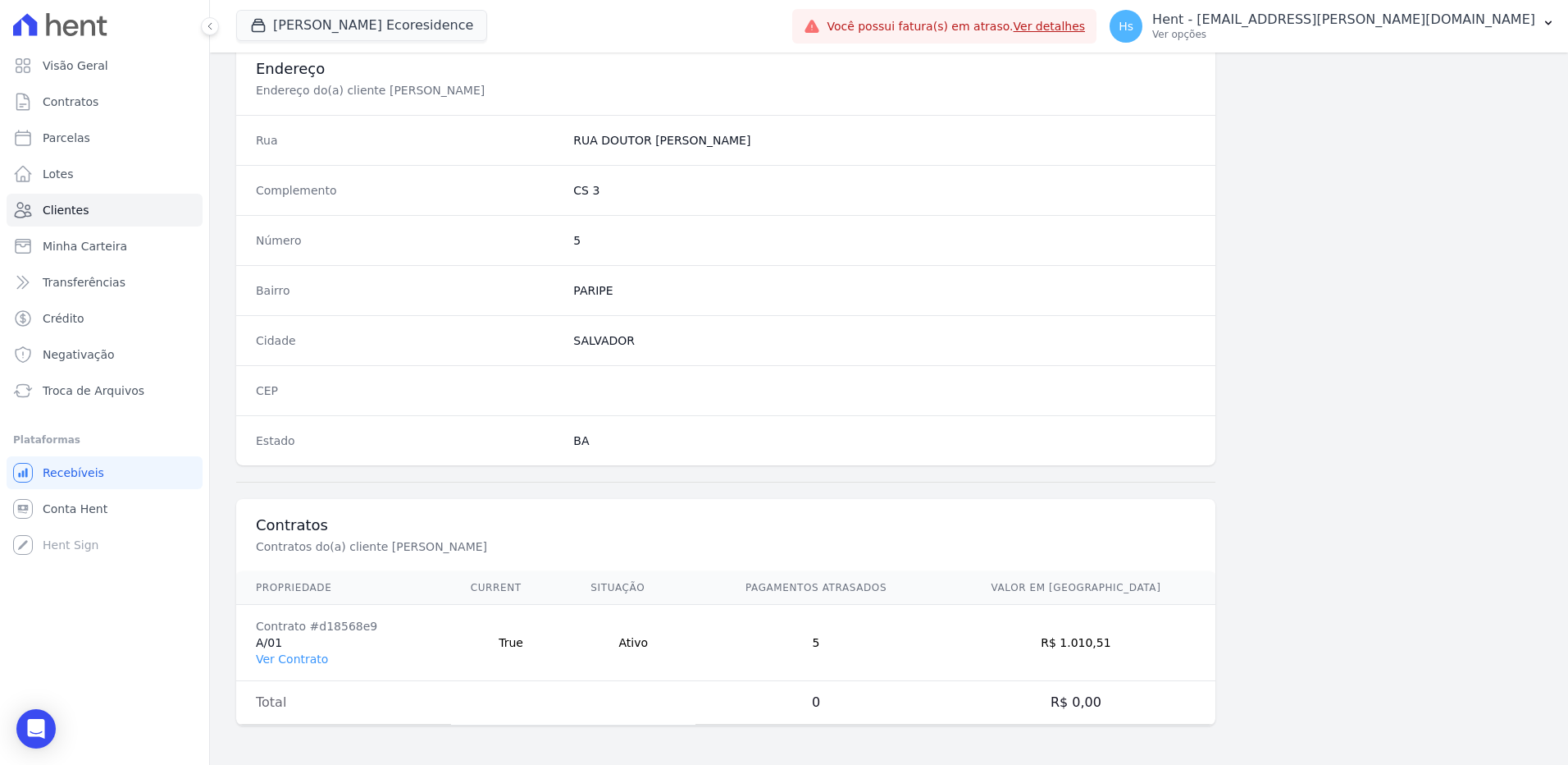
click at [295, 670] on td "Contrato #d18568e9 A/01 Ver Contrato" at bounding box center [344, 642] width 215 height 77
click at [291, 658] on link "Ver Contrato" at bounding box center [292, 658] width 72 height 13
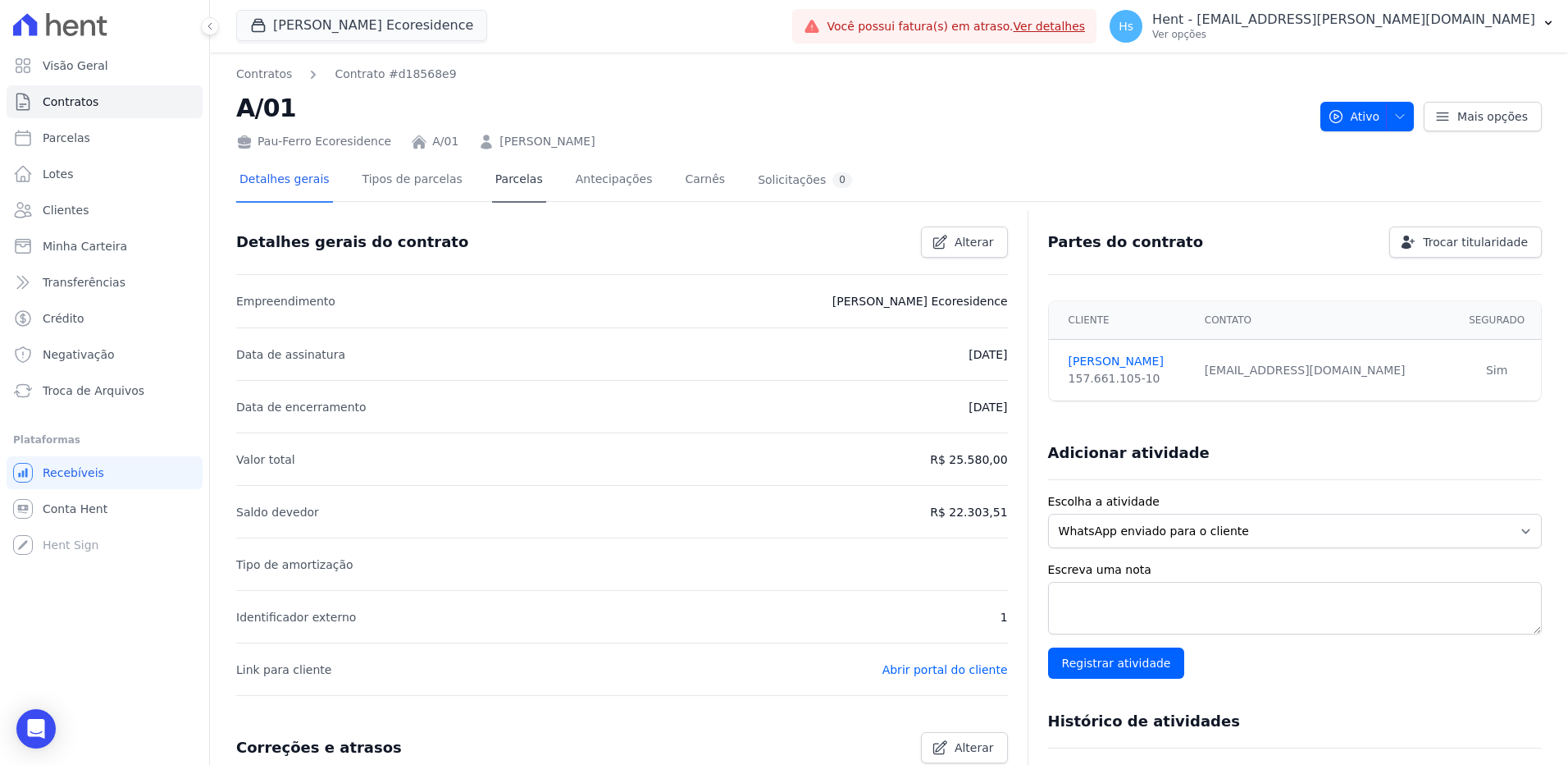
drag, startPoint x: 536, startPoint y: 181, endPoint x: 507, endPoint y: 179, distance: 29.1
click at [534, 181] on div "Detalhes gerais Tipos de parcelas Parcelas Antecipações Carnês Solicitações 0" at bounding box center [546, 180] width 619 height 43
click at [507, 179] on link "Parcelas" at bounding box center [519, 180] width 54 height 43
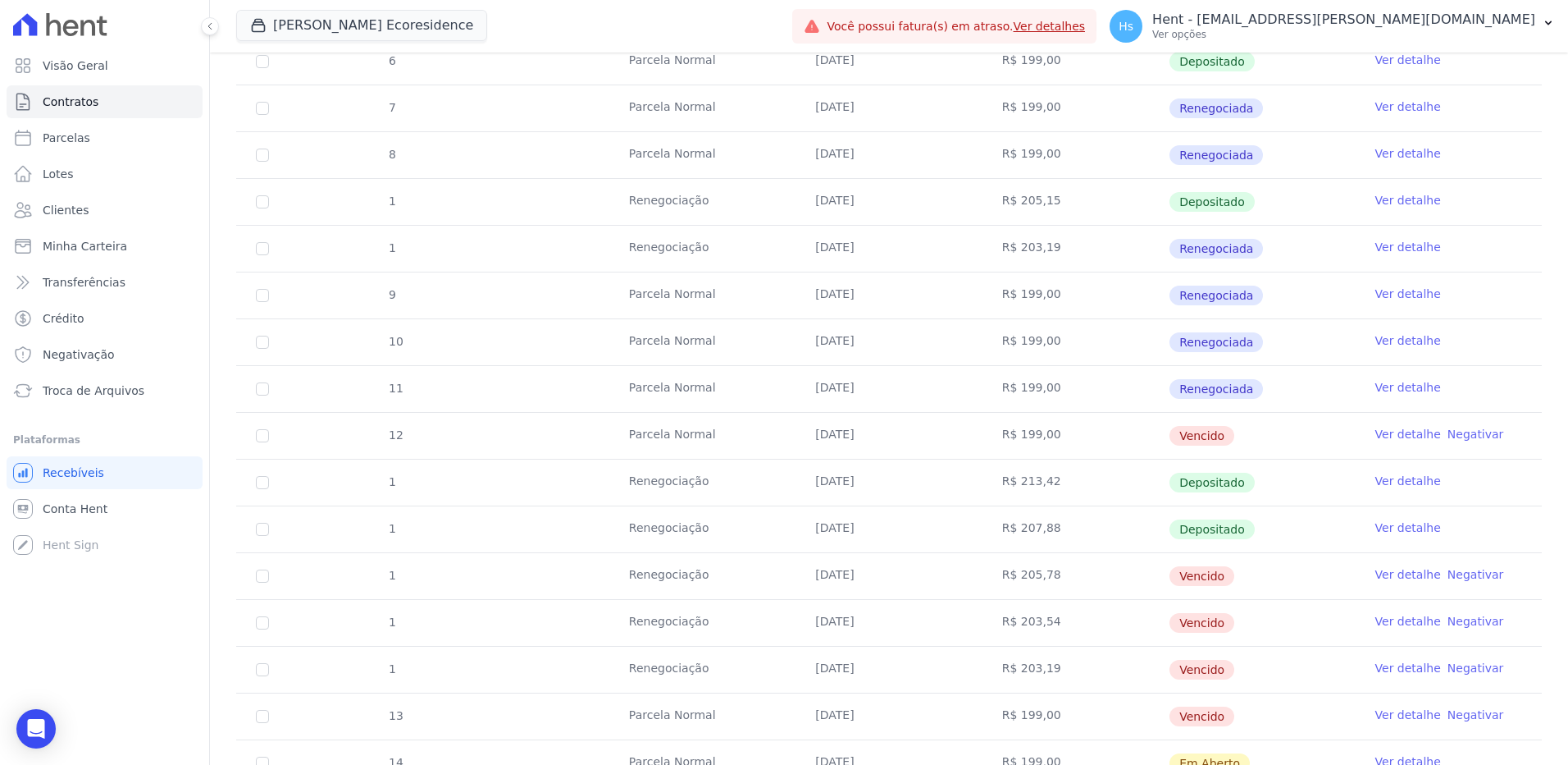
scroll to position [411, 0]
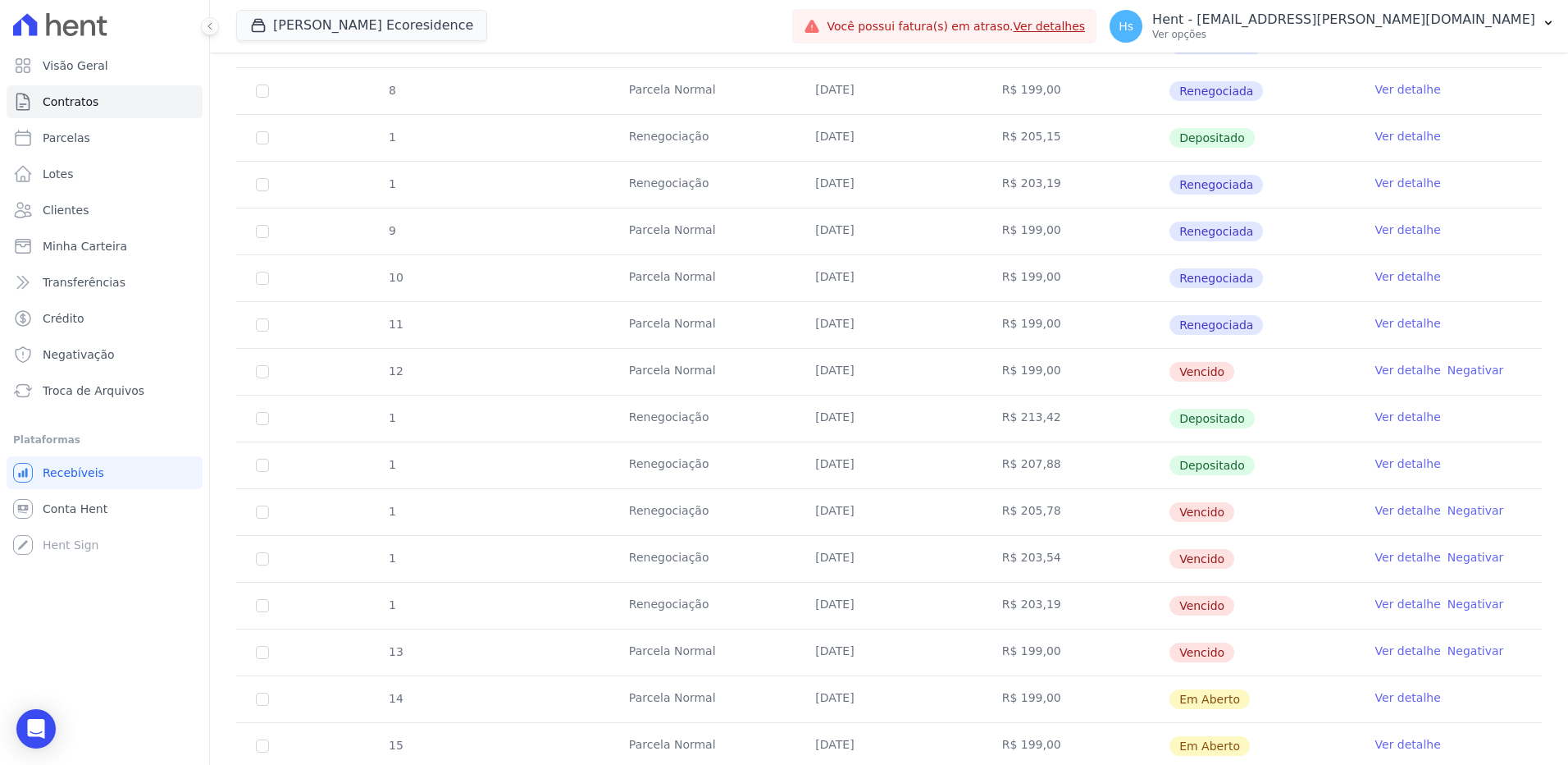
click at [1396, 370] on link "Ver detalhe" at bounding box center [1408, 370] width 65 height 17
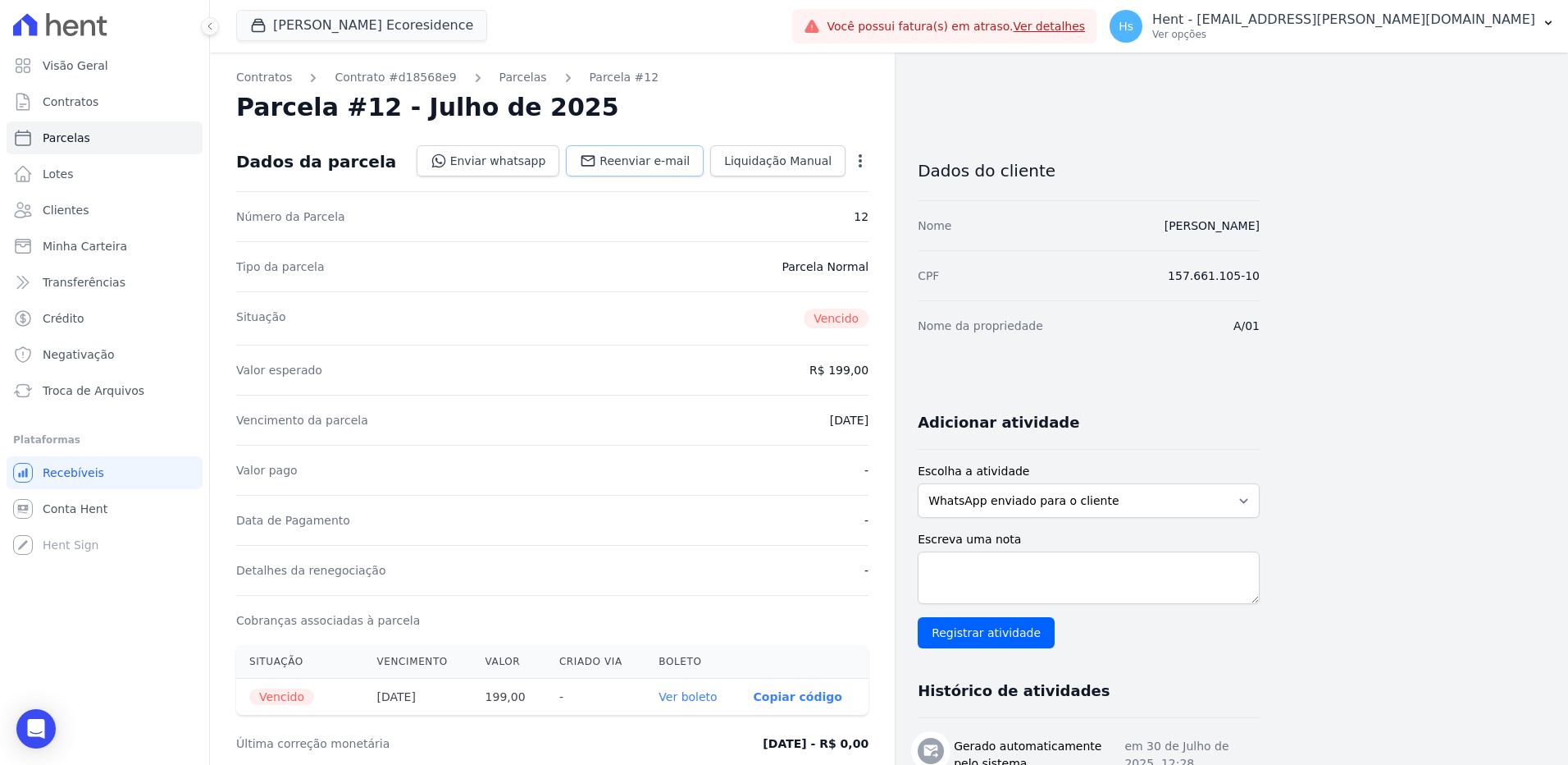
click at [677, 160] on span "Reenviar e-mail" at bounding box center [644, 161] width 90 height 17
click at [942, 591] on textarea "Escreva uma nota" at bounding box center [1089, 577] width 342 height 52
paste textarea "Enviado e-mail e WhatsApp, aguardando interação do cliente."
type textarea "Enviado e-mail e WhatsApp, aguardando interação do cliente."
click at [971, 625] on input "Registrar atividade" at bounding box center [986, 632] width 137 height 31
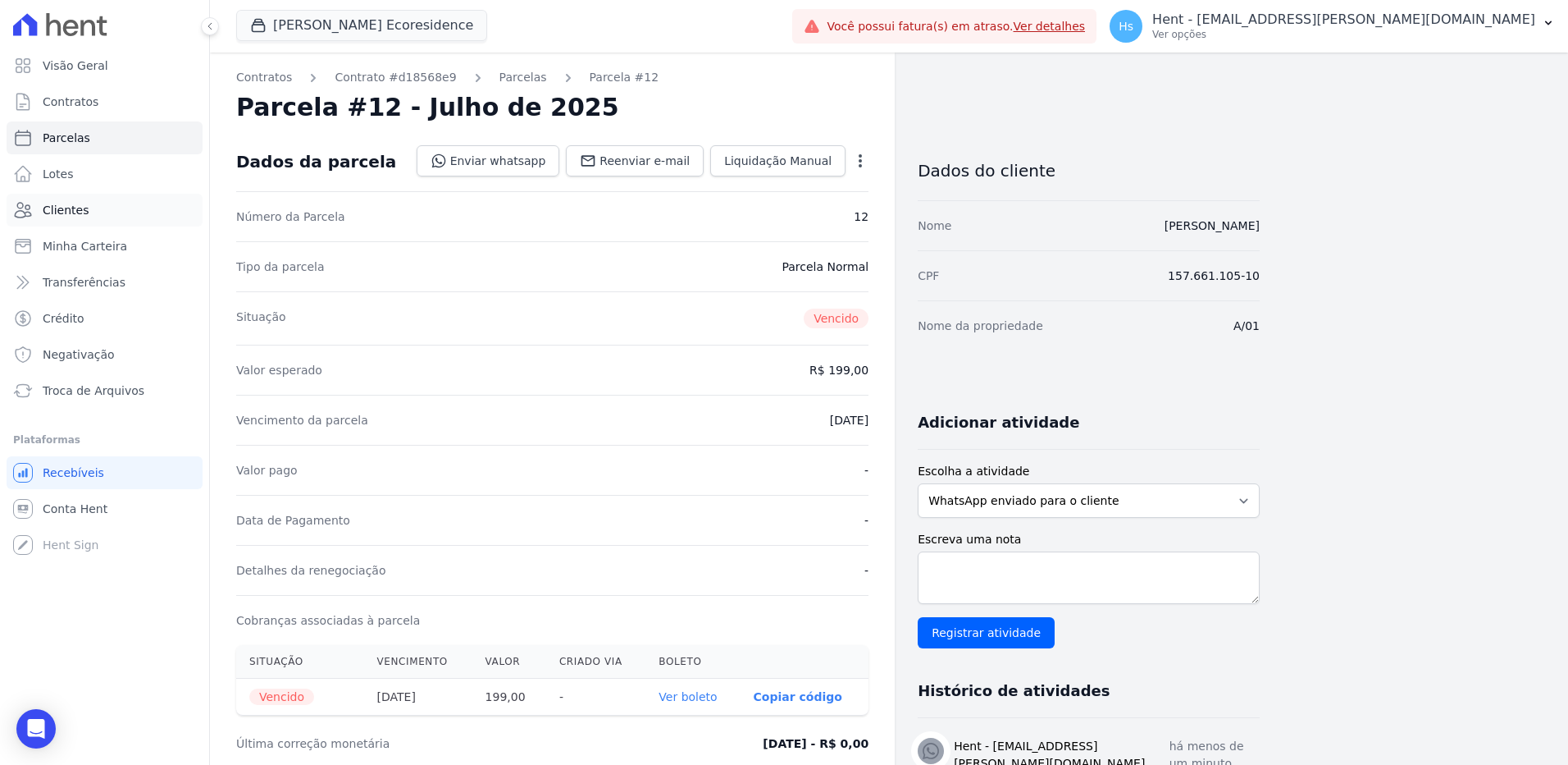
click at [54, 202] on link "Clientes" at bounding box center [105, 209] width 196 height 33
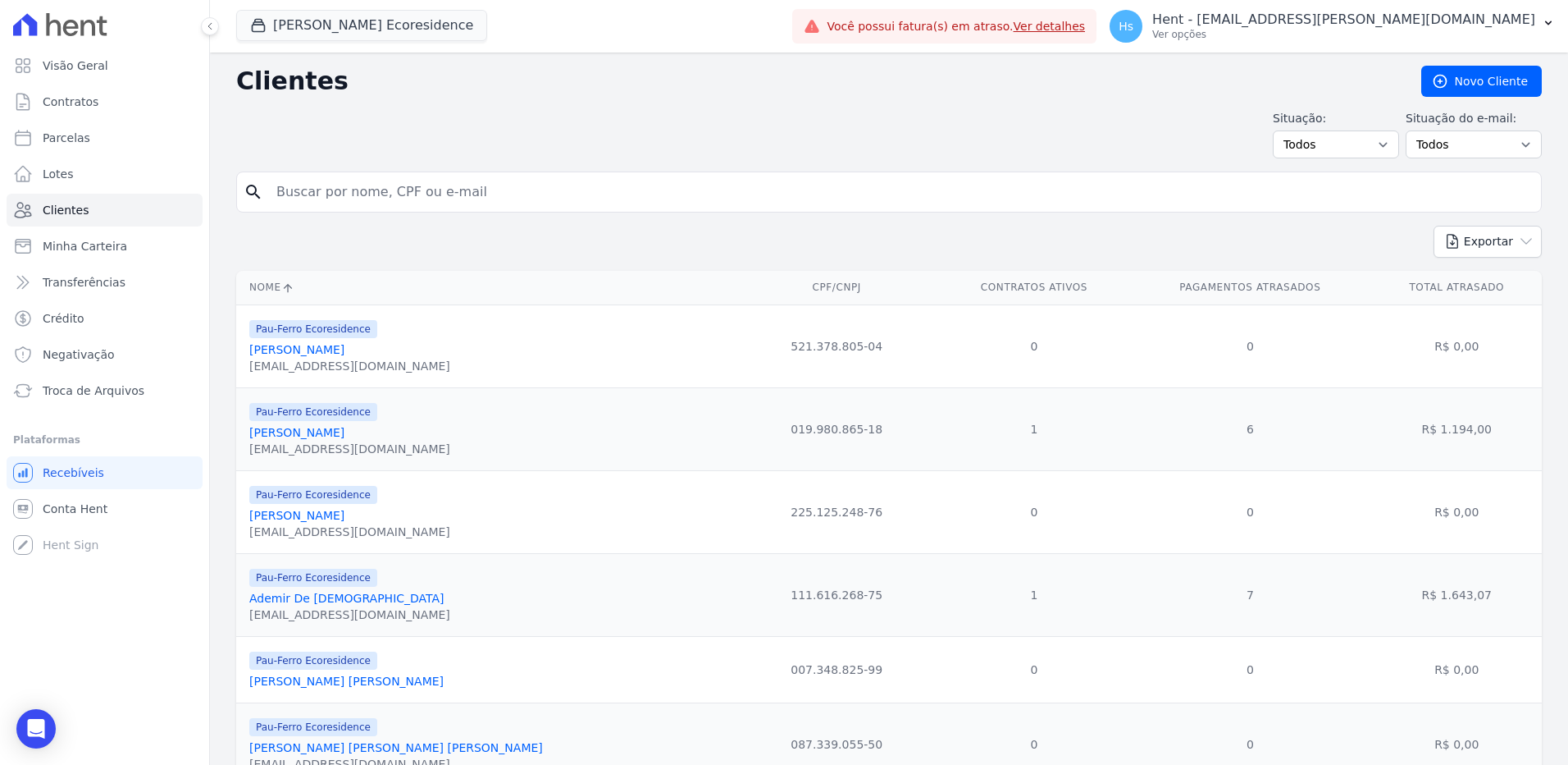
click at [381, 188] on input "search" at bounding box center [900, 192] width 1268 height 33
paste input "Stefany Andreya Santana Dos Santos"
type input "Stefany Andreya Santana Dos Santos"
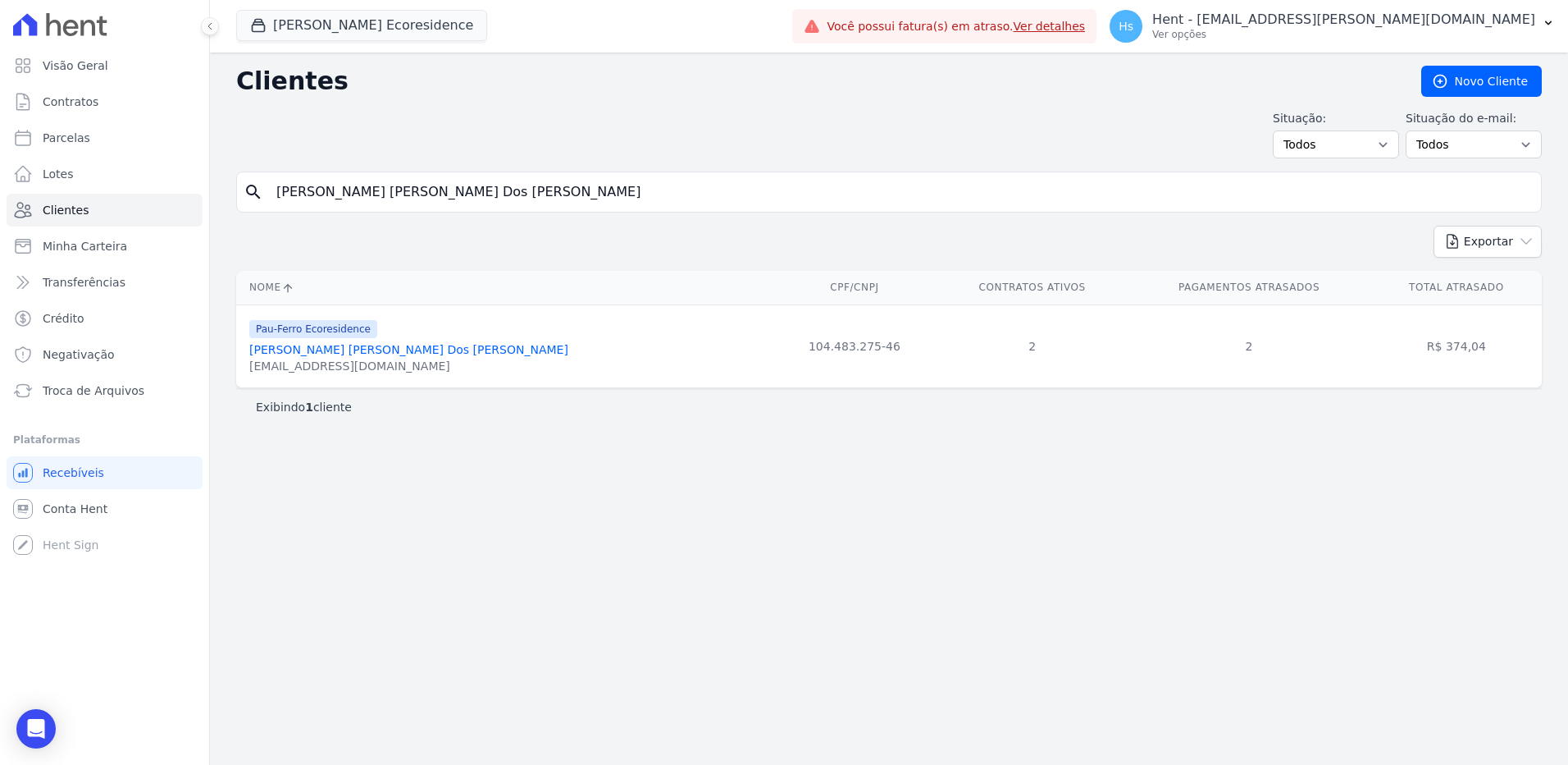
click at [331, 366] on div "santanajosiane814@gmail.com" at bounding box center [409, 366] width 319 height 17
click at [329, 357] on div "Stefany Andreya Santana Dos Santos" at bounding box center [409, 350] width 319 height 17
click at [325, 349] on link "Stefany Andreya Santana Dos Santos" at bounding box center [409, 350] width 319 height 13
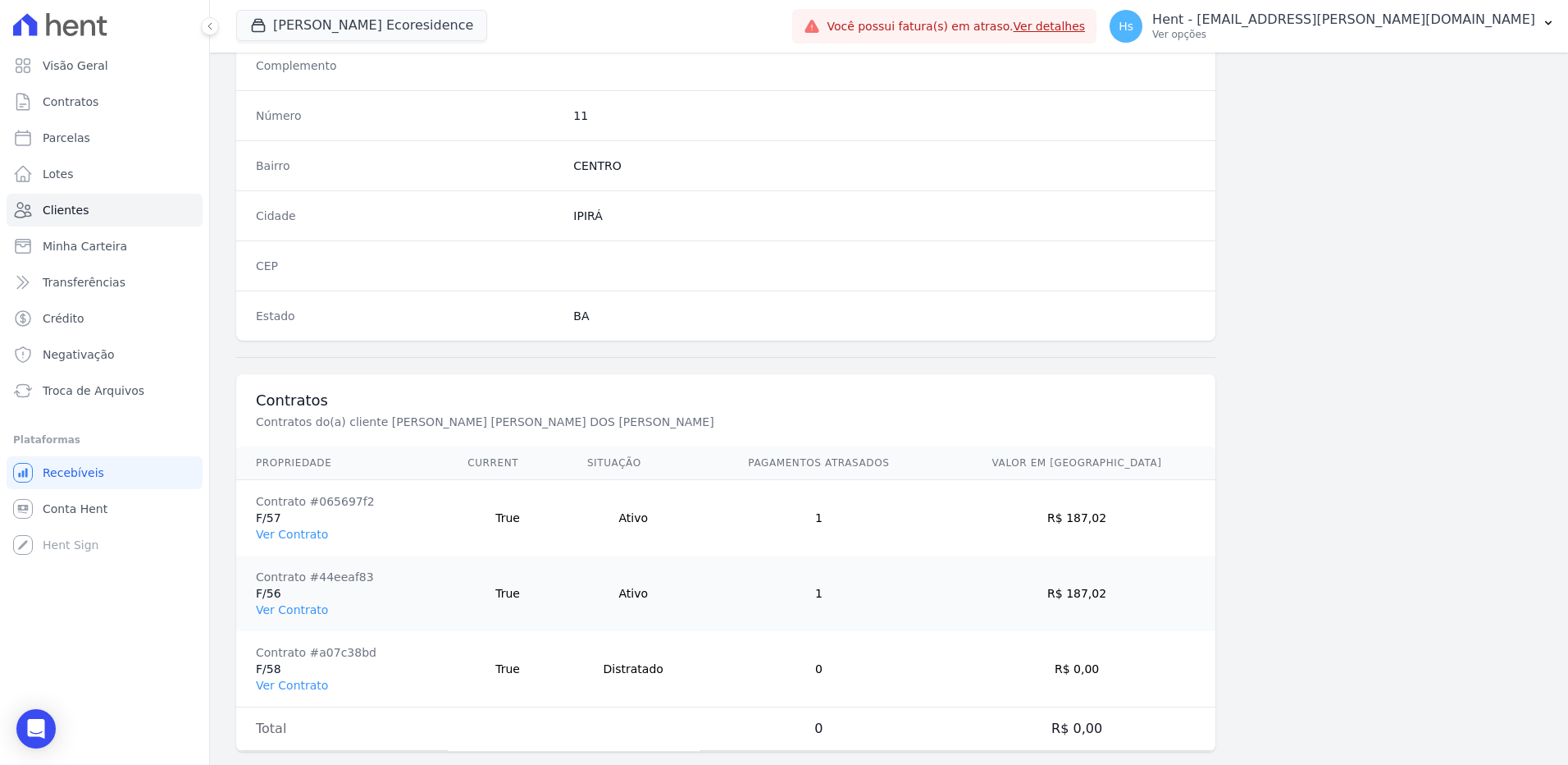
scroll to position [921, 0]
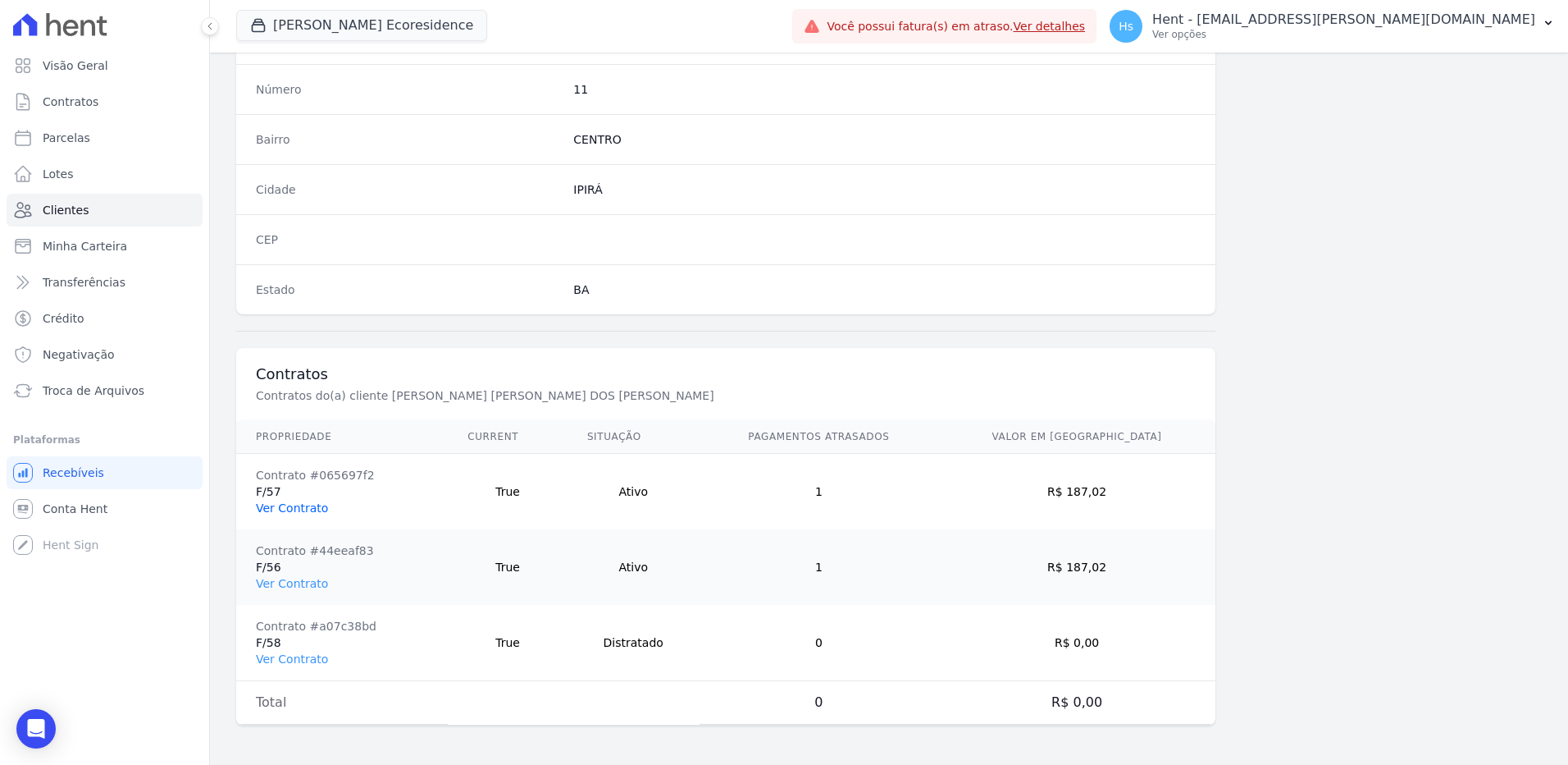
click at [273, 504] on link "Ver Contrato" at bounding box center [292, 508] width 72 height 13
click at [281, 588] on link "Ver Contrato" at bounding box center [292, 584] width 72 height 13
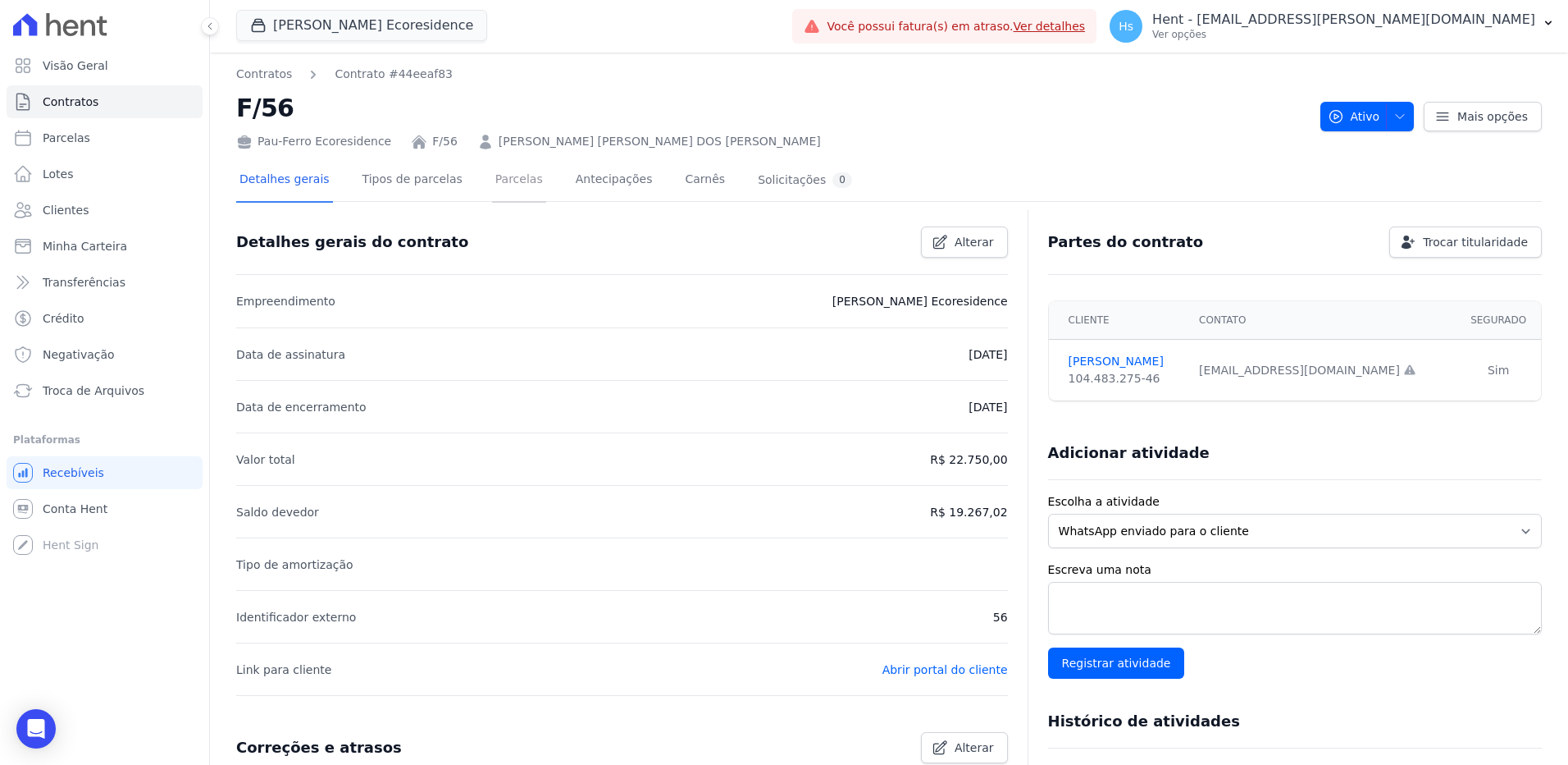
click at [511, 191] on link "Parcelas" at bounding box center [519, 180] width 54 height 43
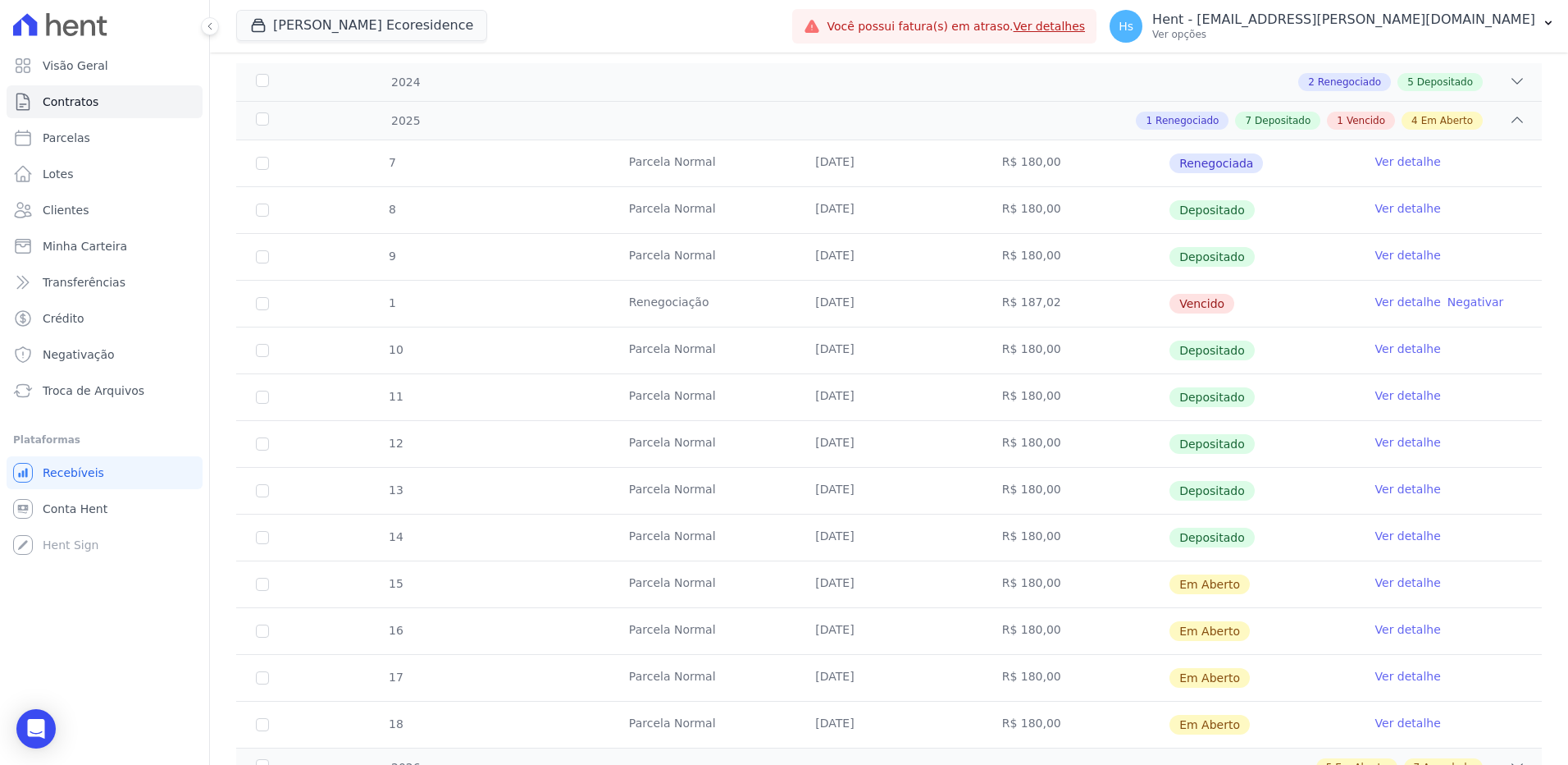
scroll to position [246, 0]
click at [1388, 292] on link "Ver detalhe" at bounding box center [1408, 300] width 65 height 17
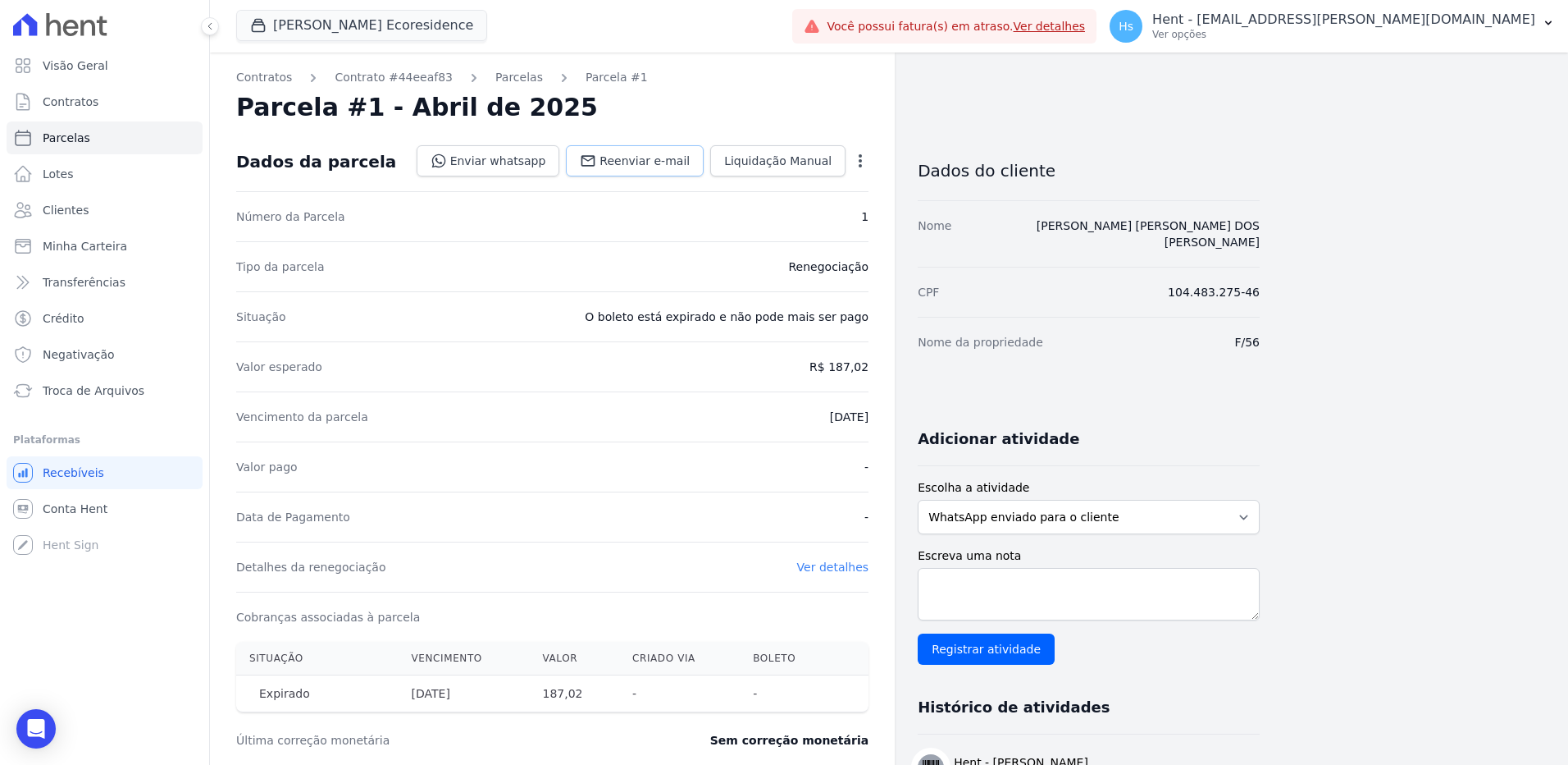
click at [639, 163] on span "Reenviar e-mail" at bounding box center [644, 161] width 90 height 17
click at [1003, 568] on textarea "Escreva uma nota" at bounding box center [1089, 594] width 342 height 52
paste textarea "Enviado e-mail e WhatsApp, aguardando interação do cliente."
type textarea "Enviado e-mail e WhatsApp, aguardando interação do cliente."
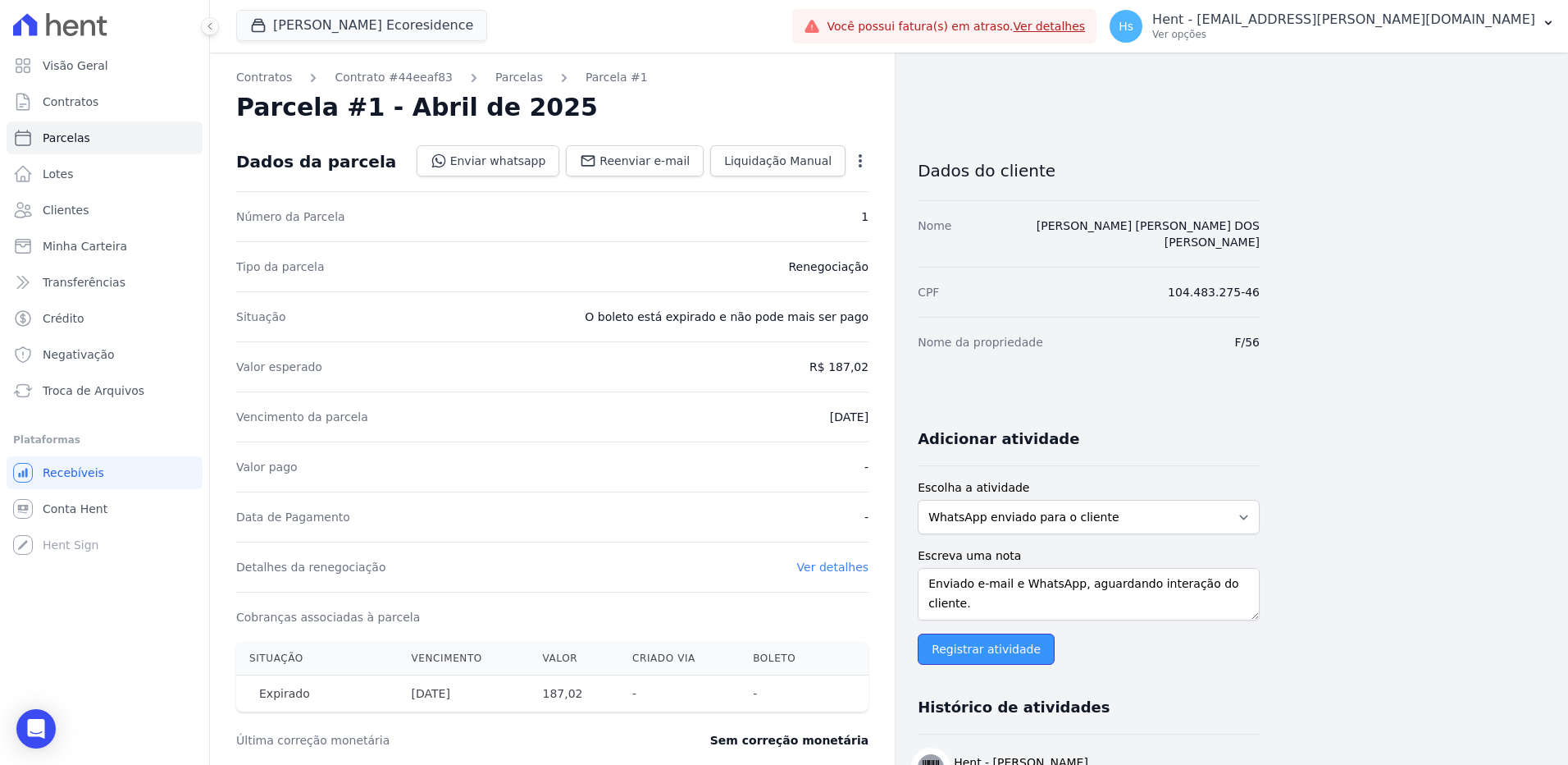
click at [973, 637] on input "Registrar atividade" at bounding box center [986, 648] width 137 height 31
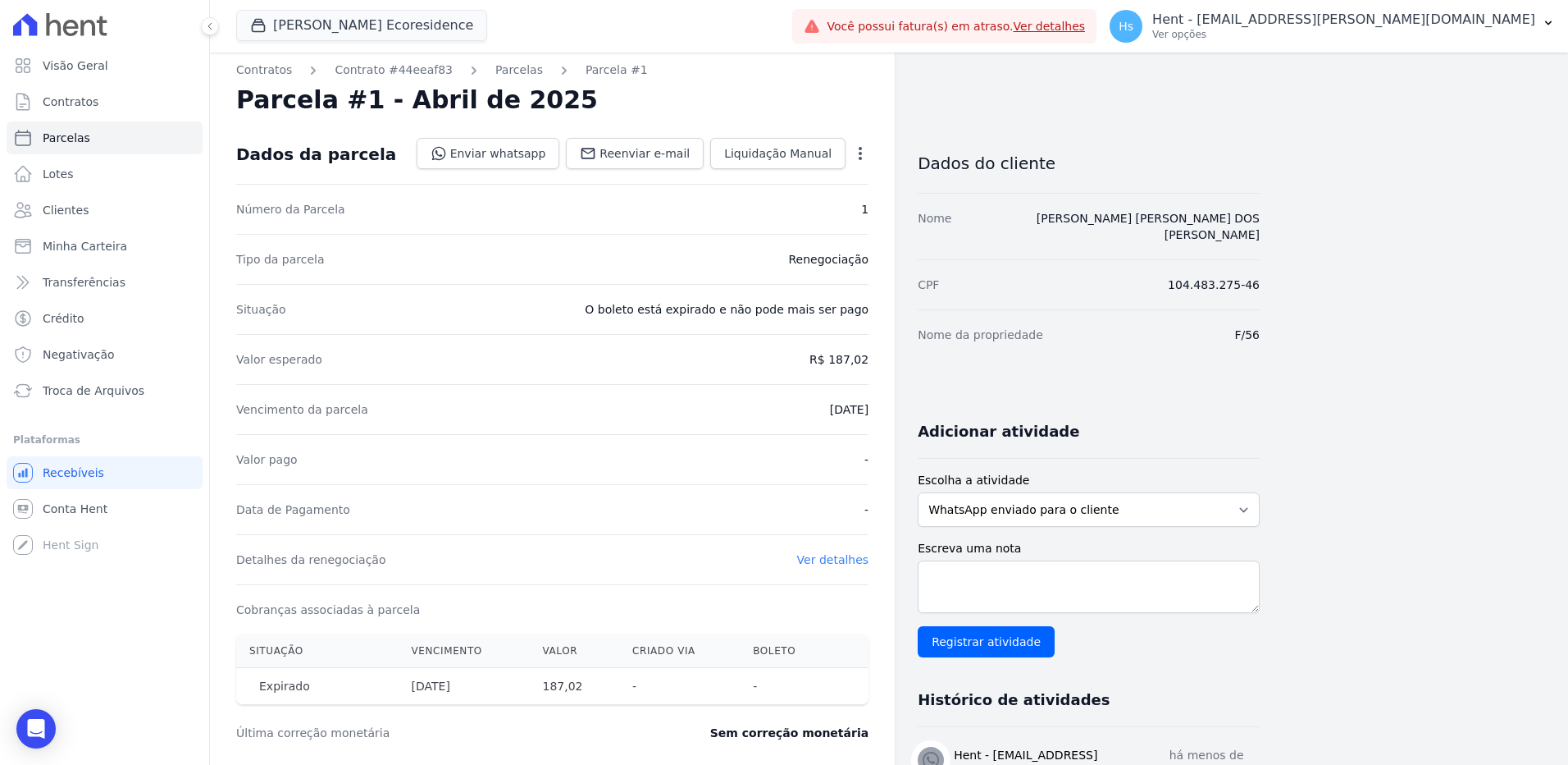
scroll to position [0, 0]
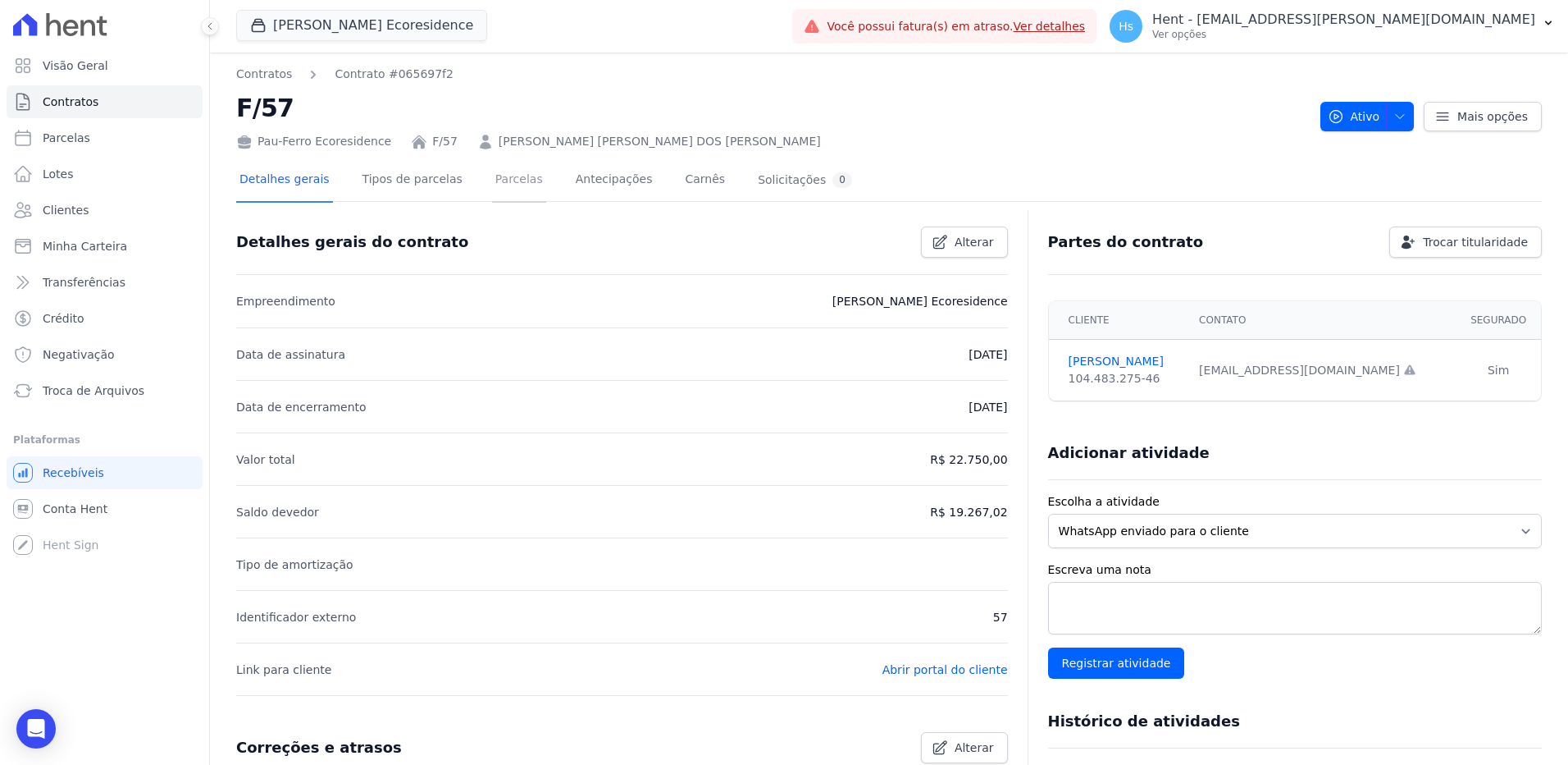
click at [512, 170] on link "Parcelas" at bounding box center [519, 180] width 54 height 43
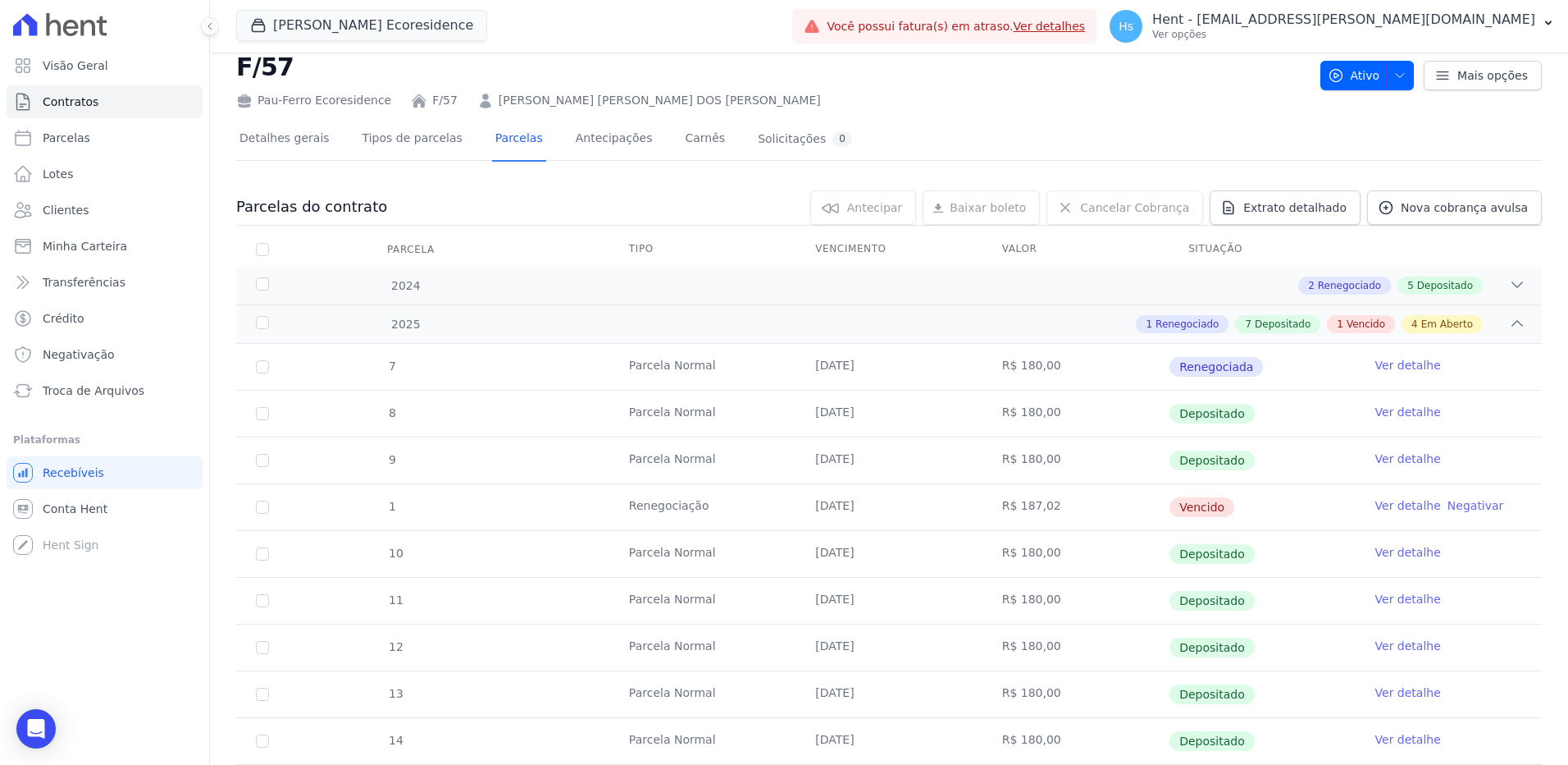
scroll to position [82, 0]
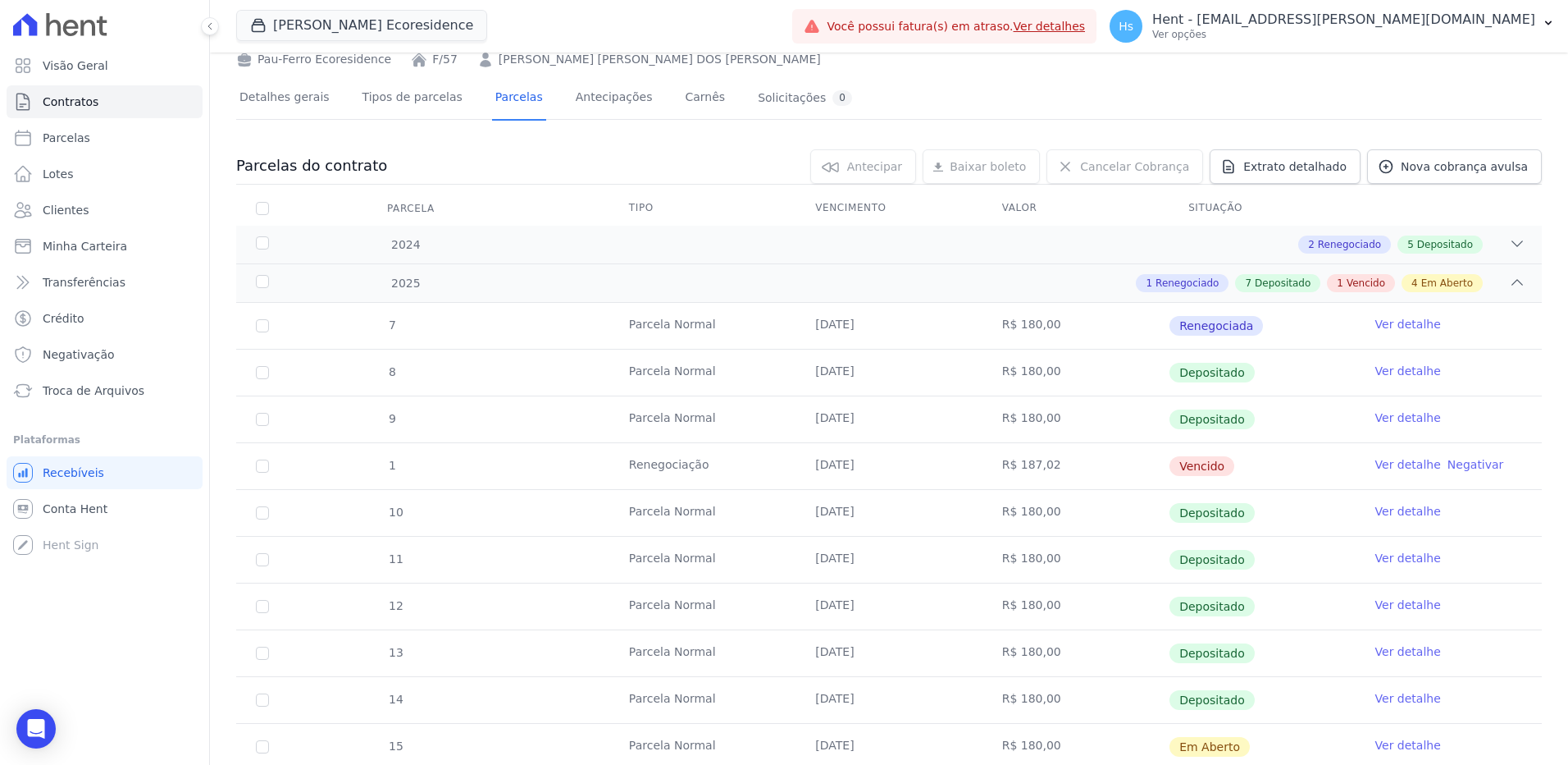
click at [1390, 473] on td "Ver detalhe Negativar" at bounding box center [1448, 466] width 186 height 46
click at [1390, 466] on link "Ver detalhe" at bounding box center [1408, 465] width 65 height 17
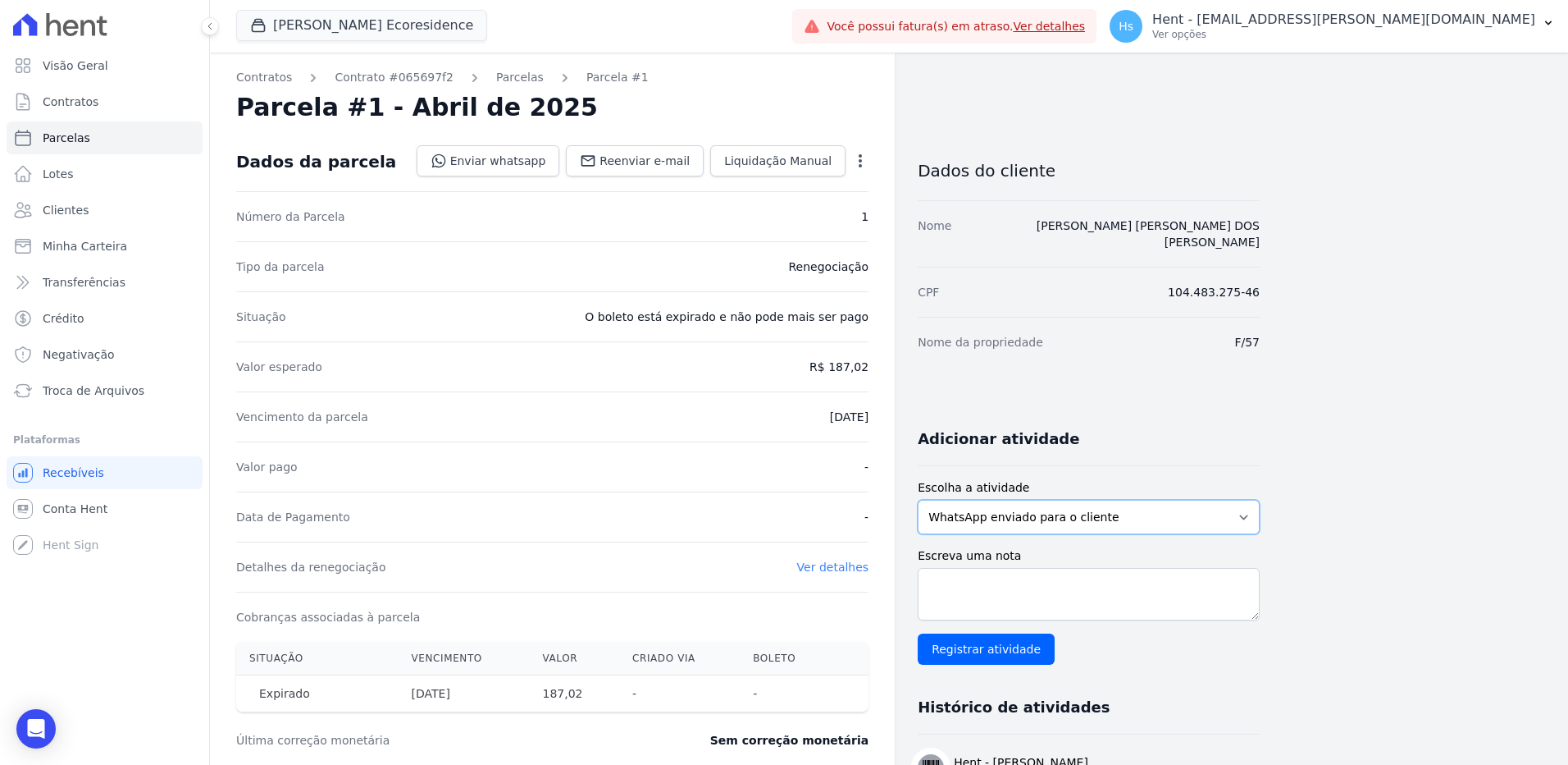
click at [1098, 500] on select "WhatsApp enviado para o cliente Adicionar um comentário Ligação feita para o cl…" at bounding box center [1089, 516] width 342 height 35
click at [918, 499] on select "WhatsApp enviado para o cliente Adicionar um comentário Ligação feita para o cl…" at bounding box center [1089, 516] width 342 height 35
click at [971, 581] on textarea "Escreva uma nota" at bounding box center [1089, 594] width 342 height 52
click at [1151, 599] on textarea "Escreva uma nota" at bounding box center [1089, 594] width 342 height 52
paste textarea "Enviado e-mail e WhatsApp, aguardando interação do cliente."
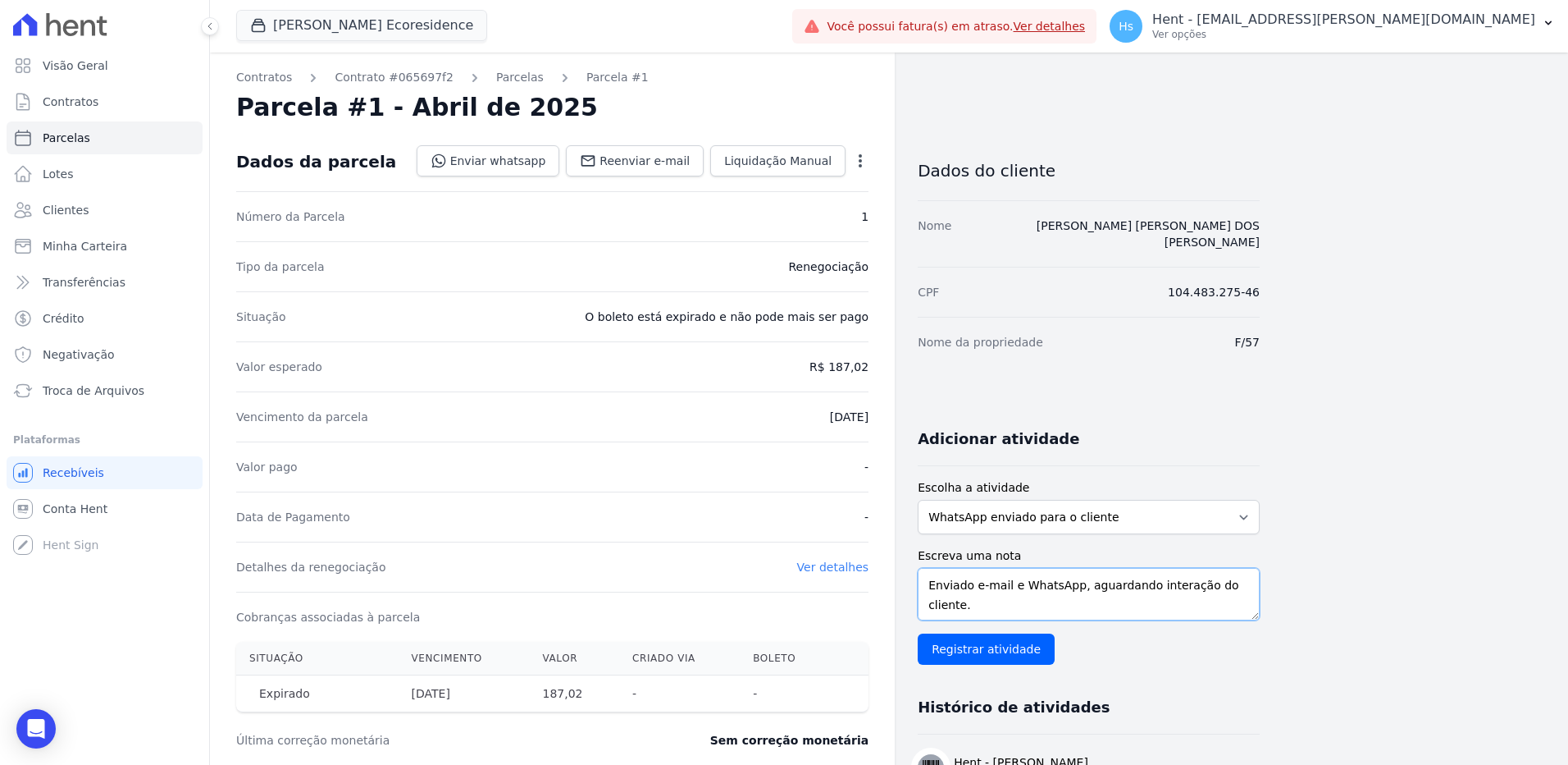
scroll to position [12, 0]
type textarea "Enviado e-mail e WhatsApp, aguardando interação do cliente."
click at [645, 168] on span "Reenviar e-mail" at bounding box center [644, 161] width 90 height 17
click at [985, 568] on textarea "Escreva uma nota" at bounding box center [1089, 594] width 342 height 52
paste textarea "Enviado e-mail e WhatsApp, aguardando interação do cliente."
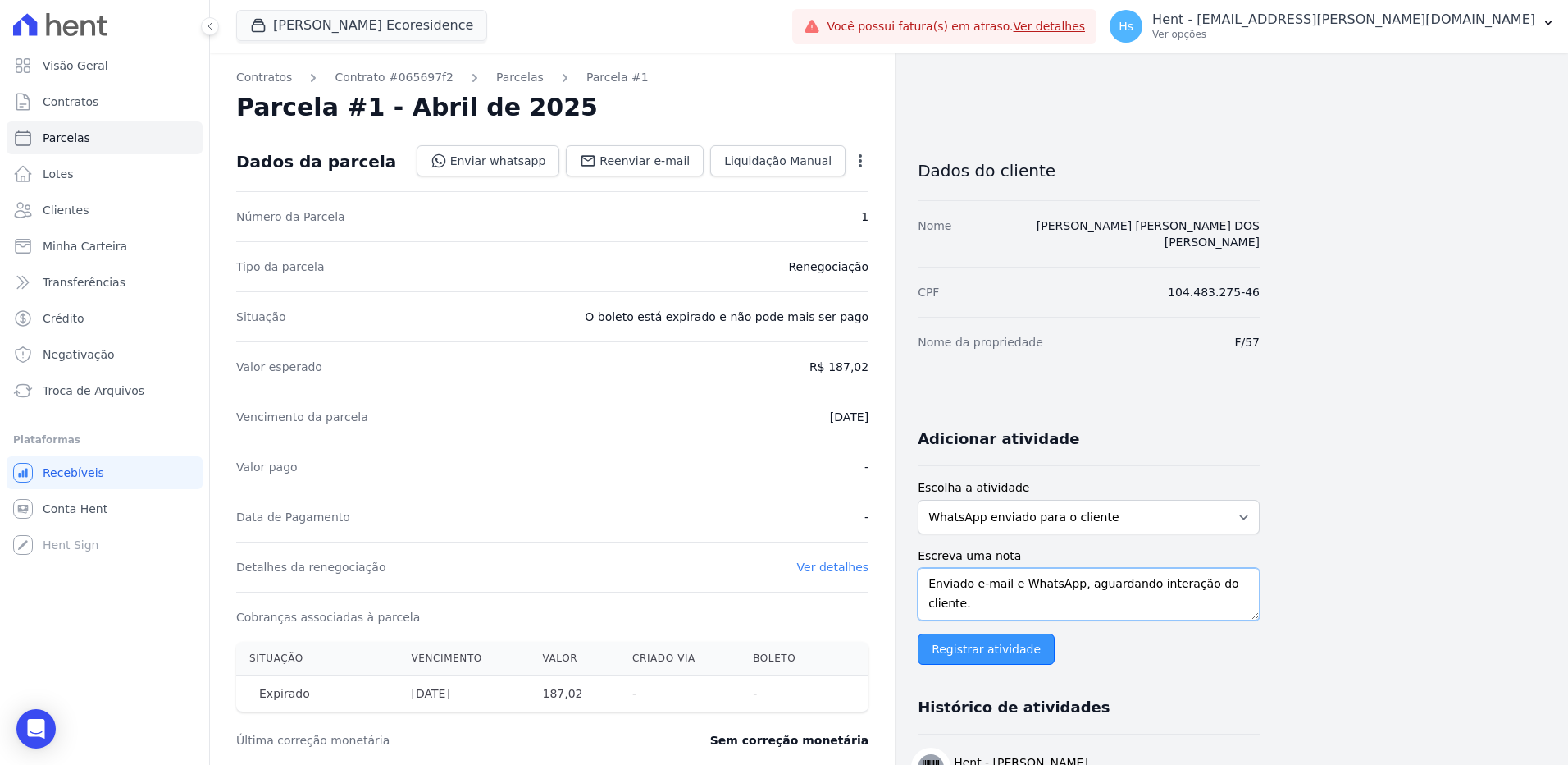
type textarea "Enviado e-mail e WhatsApp, aguardando interação do cliente."
click at [971, 633] on input "Registrar atividade" at bounding box center [986, 648] width 137 height 31
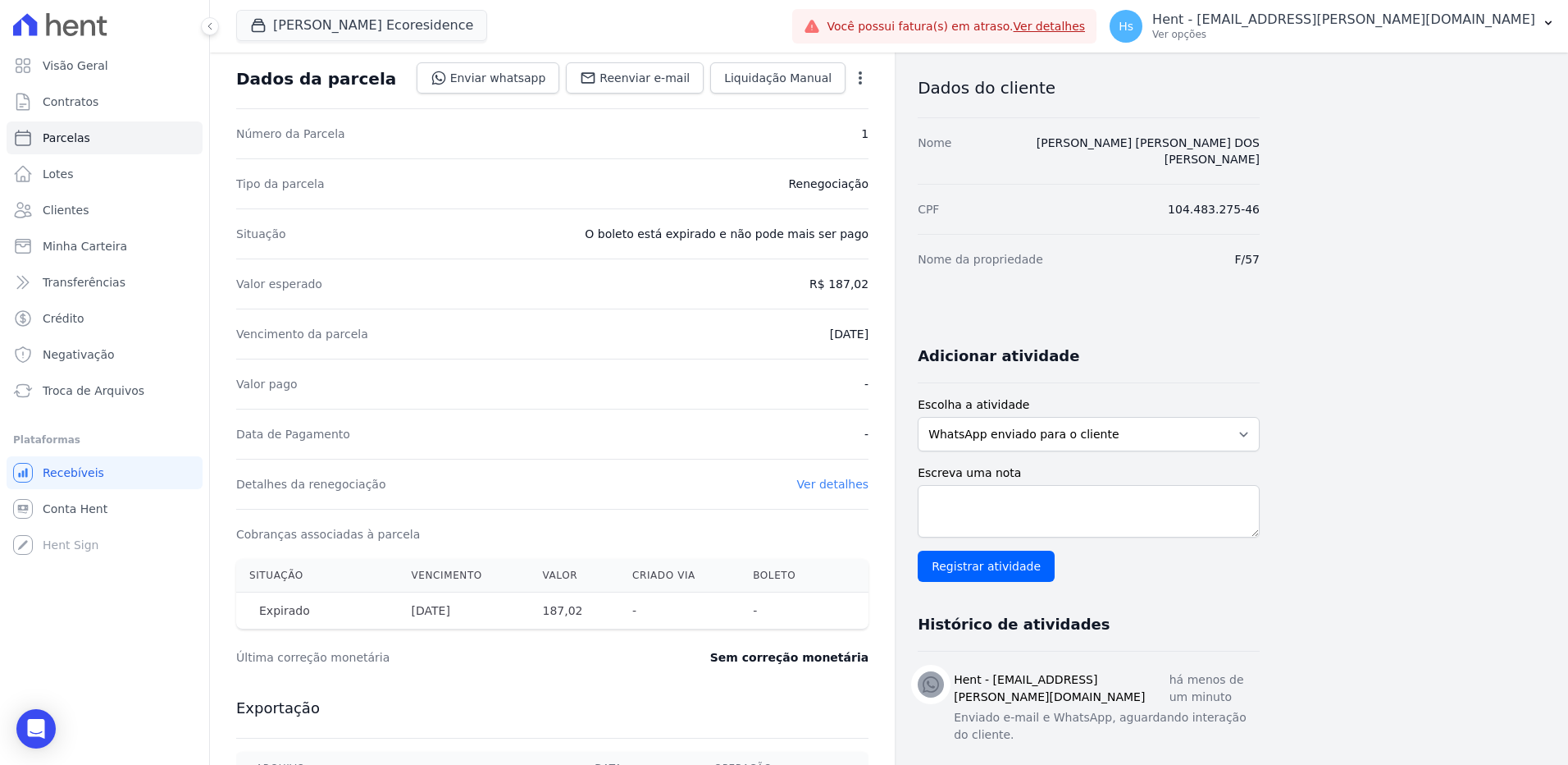
scroll to position [82, 0]
click at [53, 210] on span "Clientes" at bounding box center [65, 210] width 46 height 17
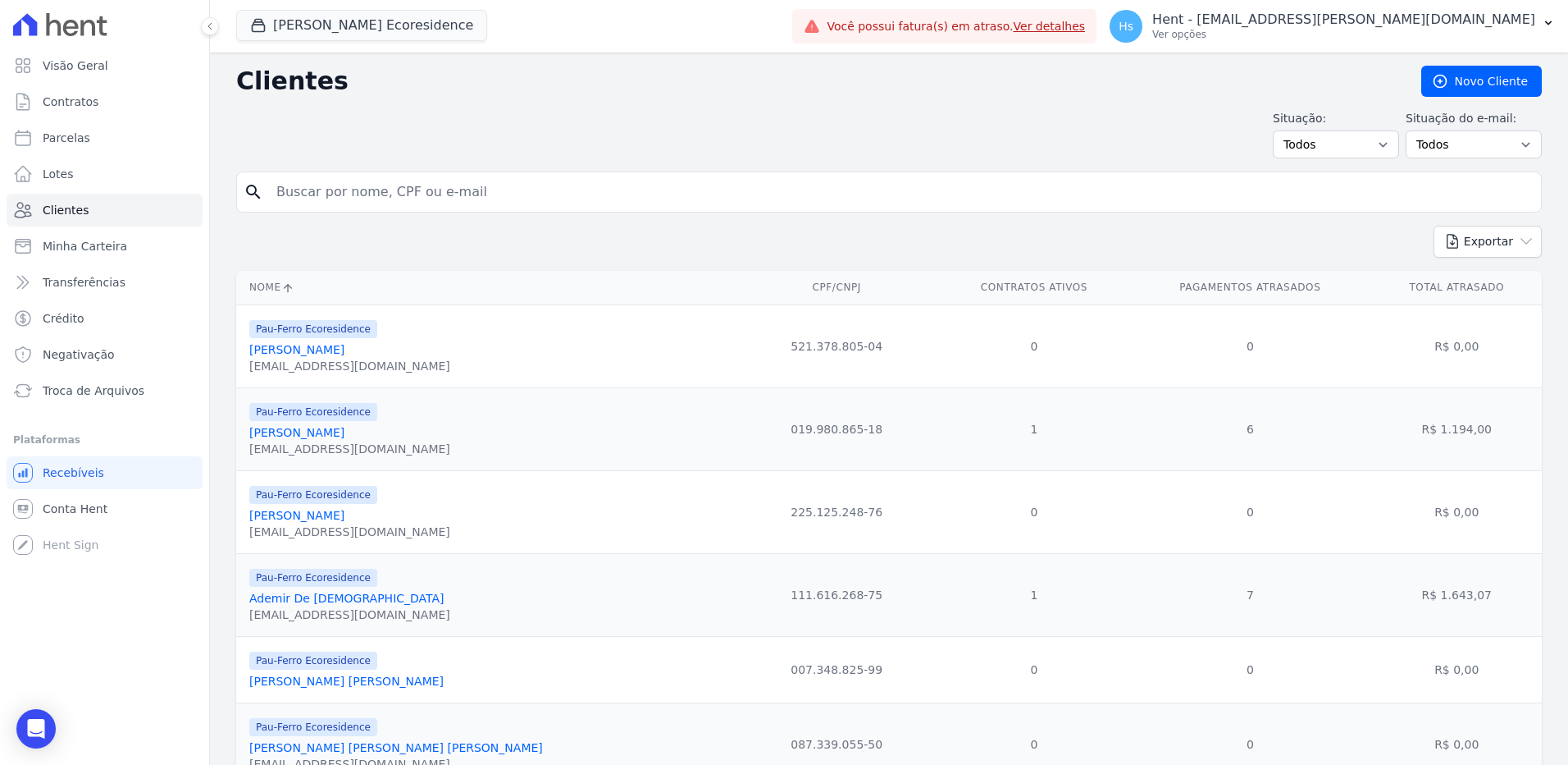
click at [385, 194] on input "search" at bounding box center [900, 192] width 1268 height 33
paste input "Jucelia De Jesus Oliveira"
type input "Jucelia De Jesus Oliveira"
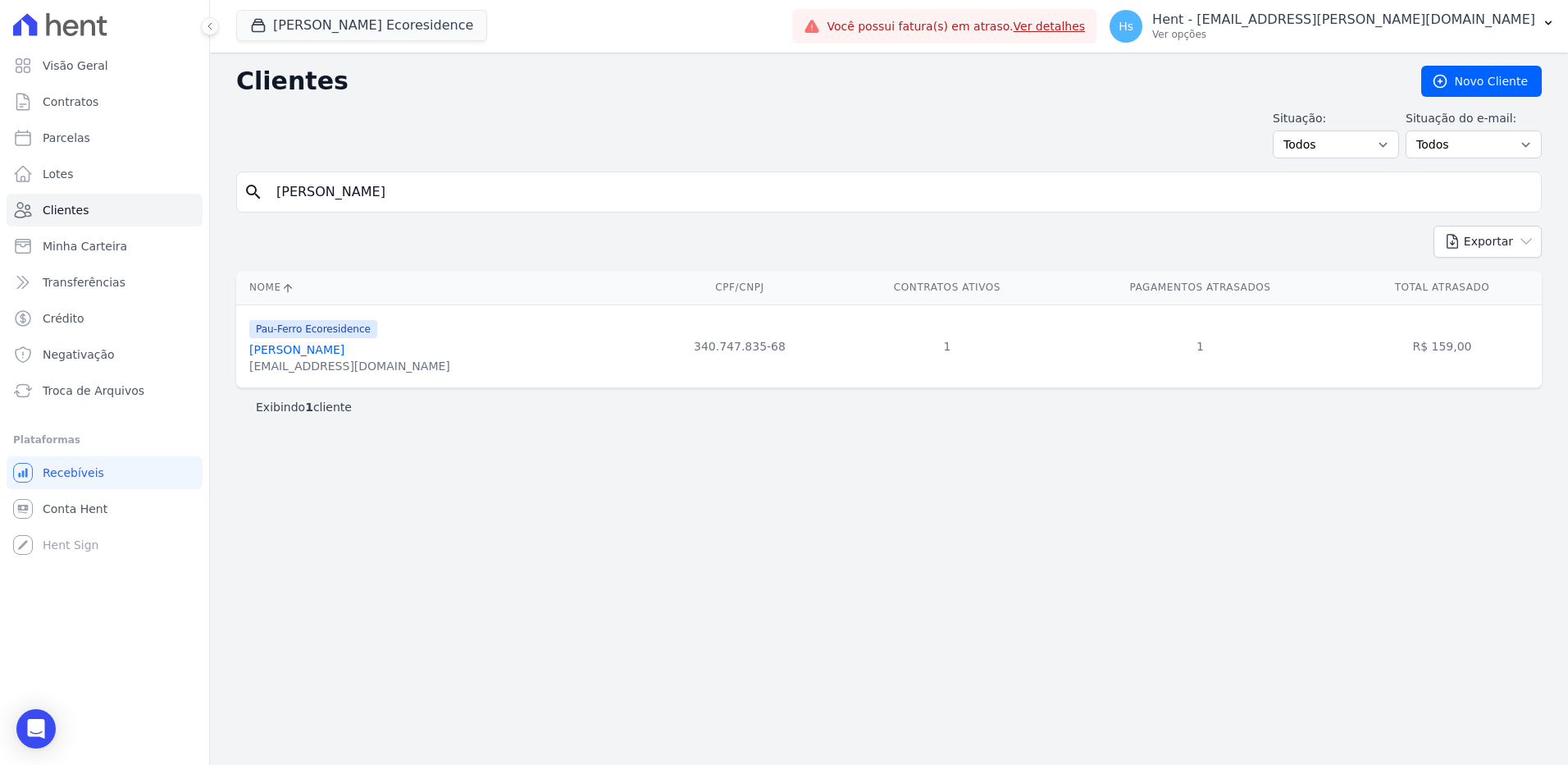
click at [294, 207] on input "Jucelia De Jesus Oliveira" at bounding box center [900, 192] width 1268 height 33
click at [312, 354] on link "Jucelia De Jesus Oliveira" at bounding box center [297, 350] width 95 height 13
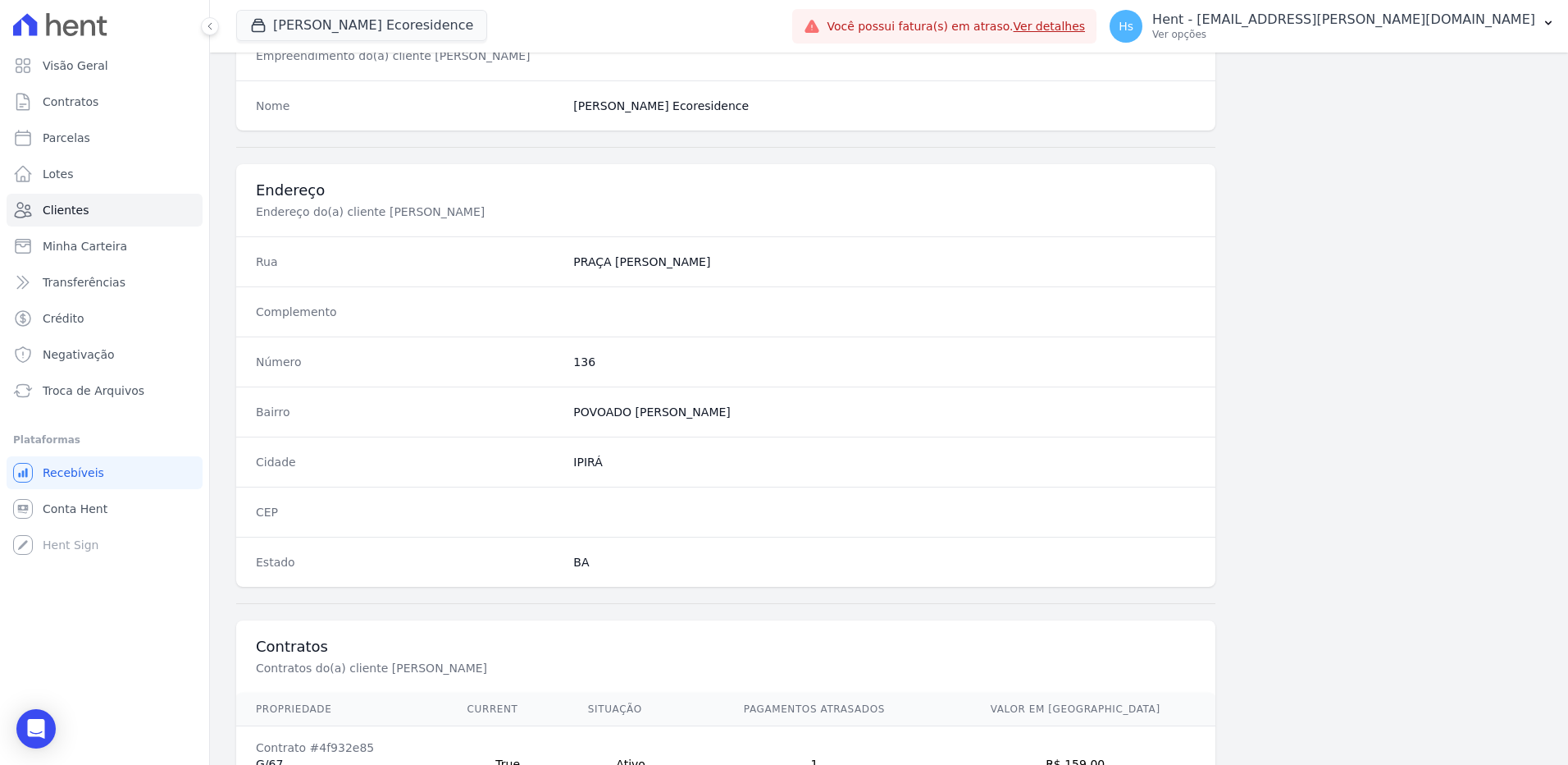
scroll to position [738, 0]
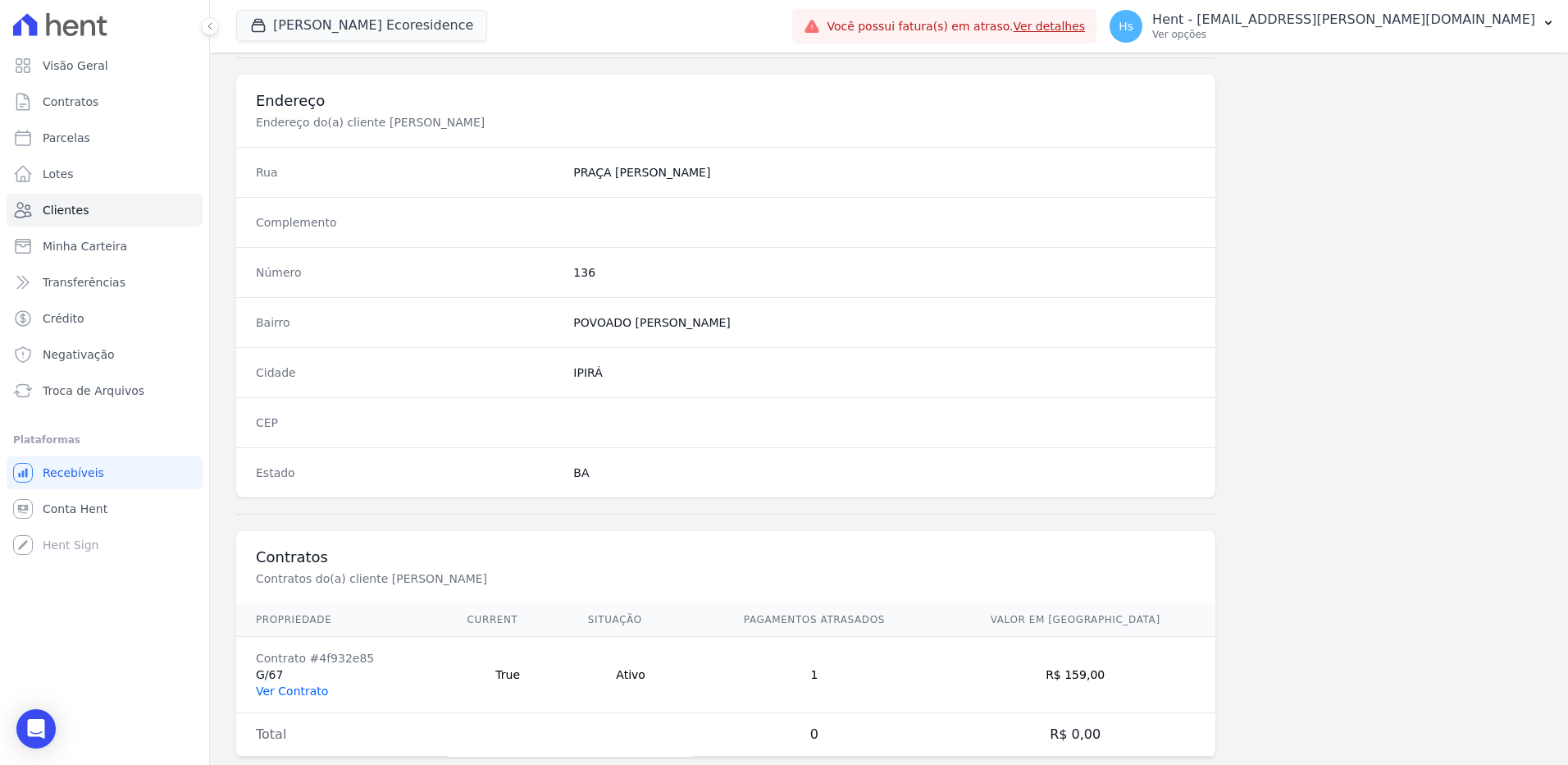
click at [296, 686] on link "Ver Contrato" at bounding box center [292, 691] width 72 height 13
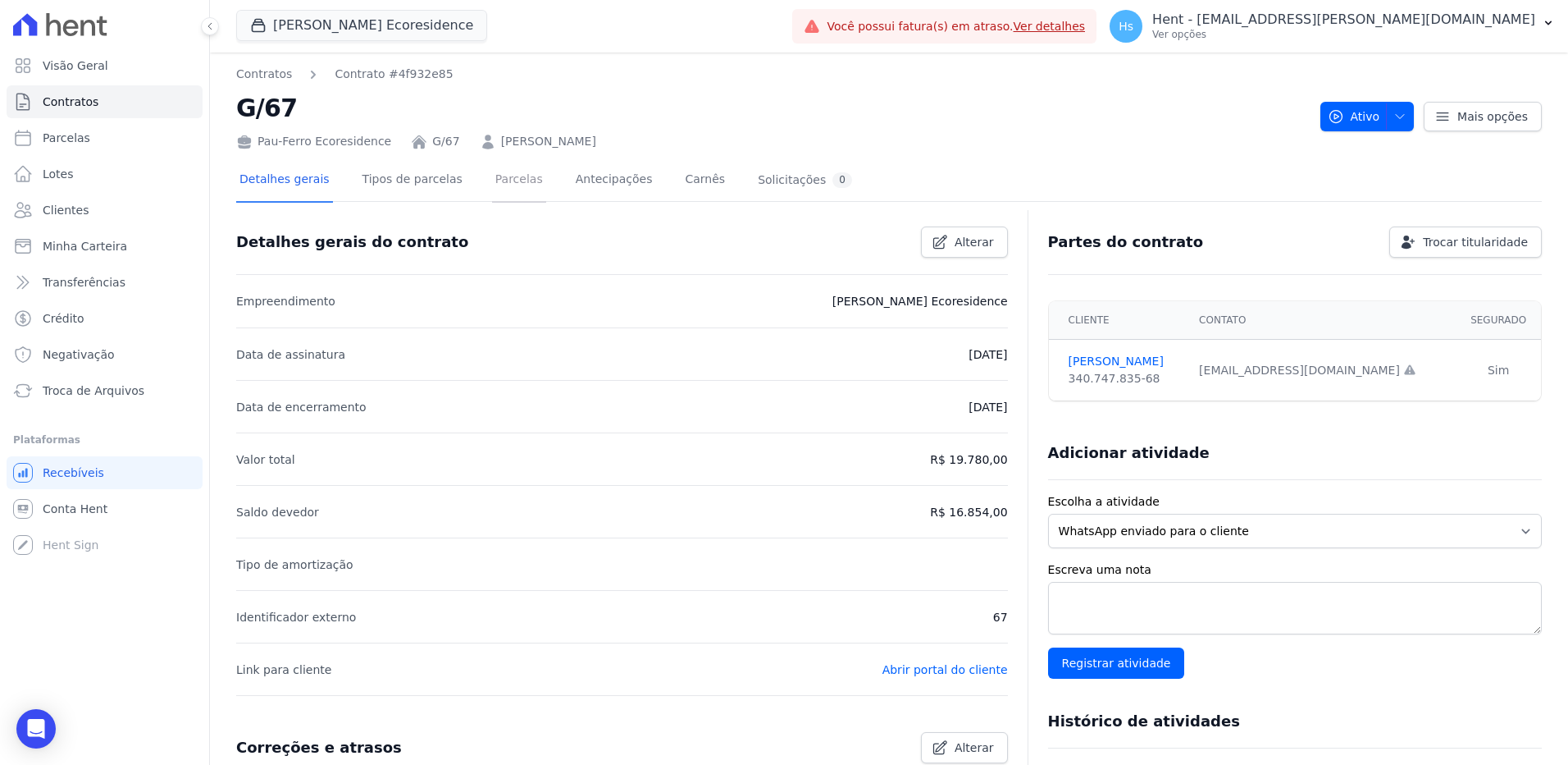
click at [492, 180] on link "Parcelas" at bounding box center [519, 180] width 54 height 43
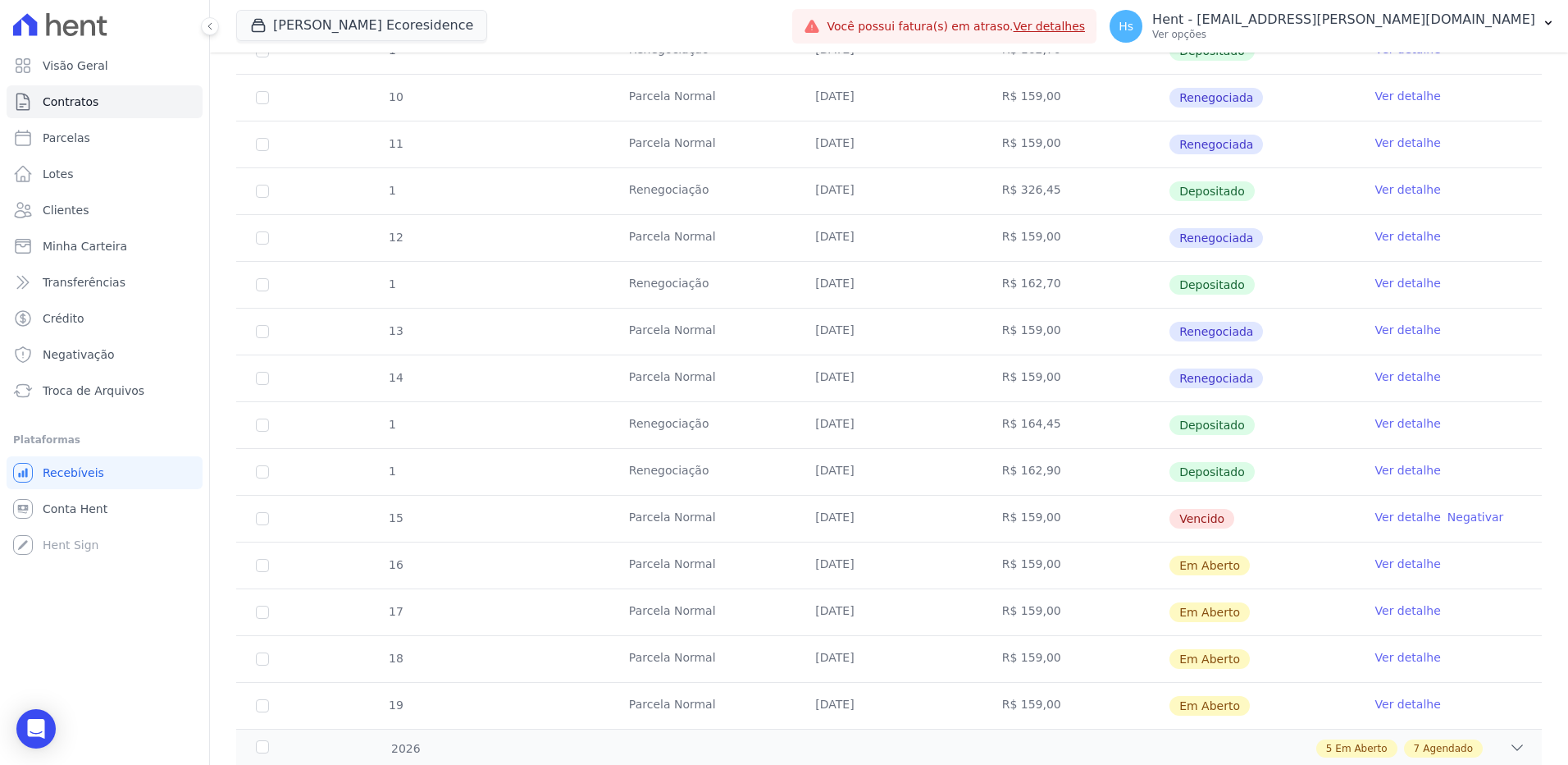
scroll to position [574, 0]
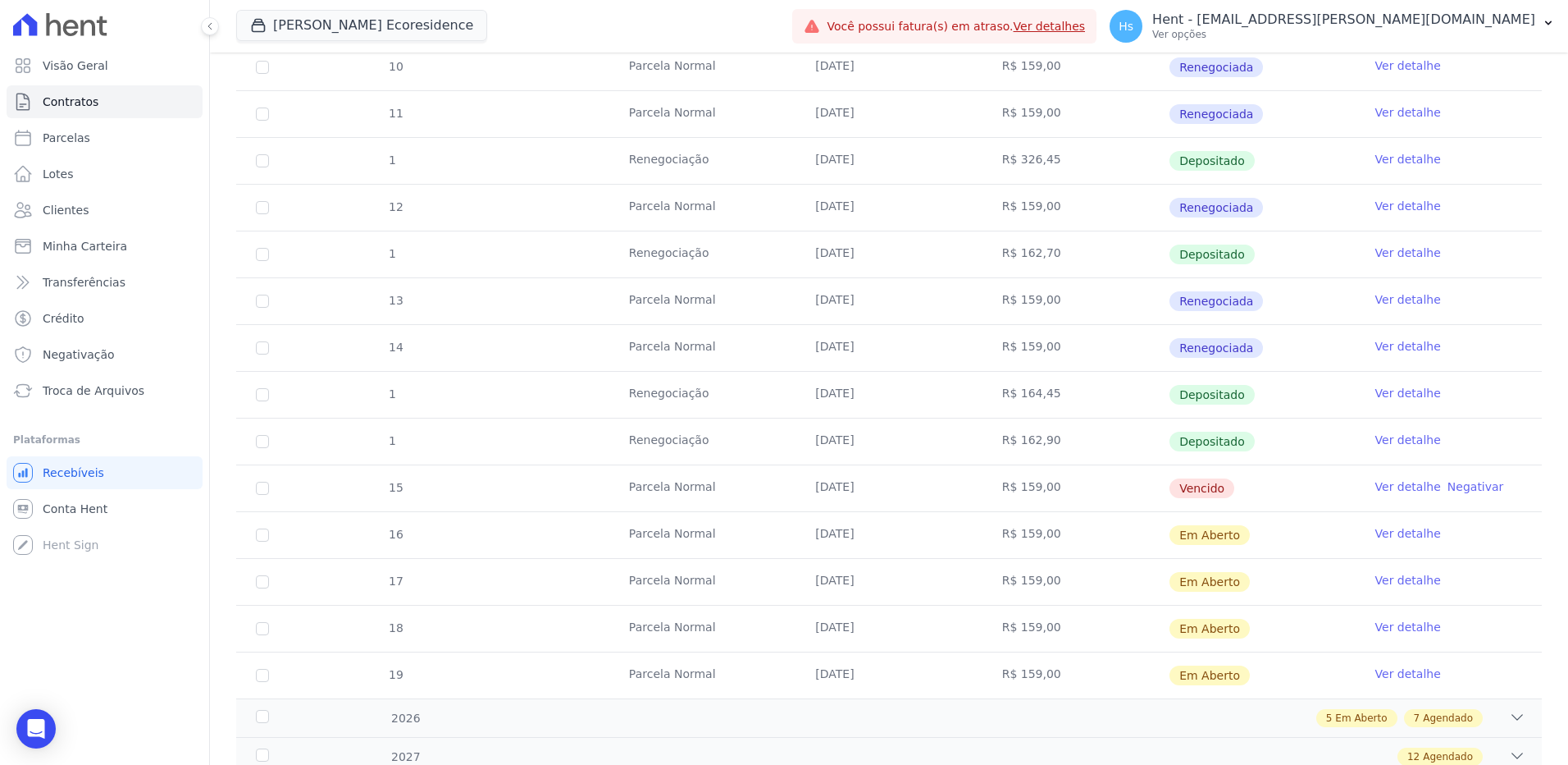
click at [1389, 484] on link "Ver detalhe" at bounding box center [1408, 486] width 65 height 17
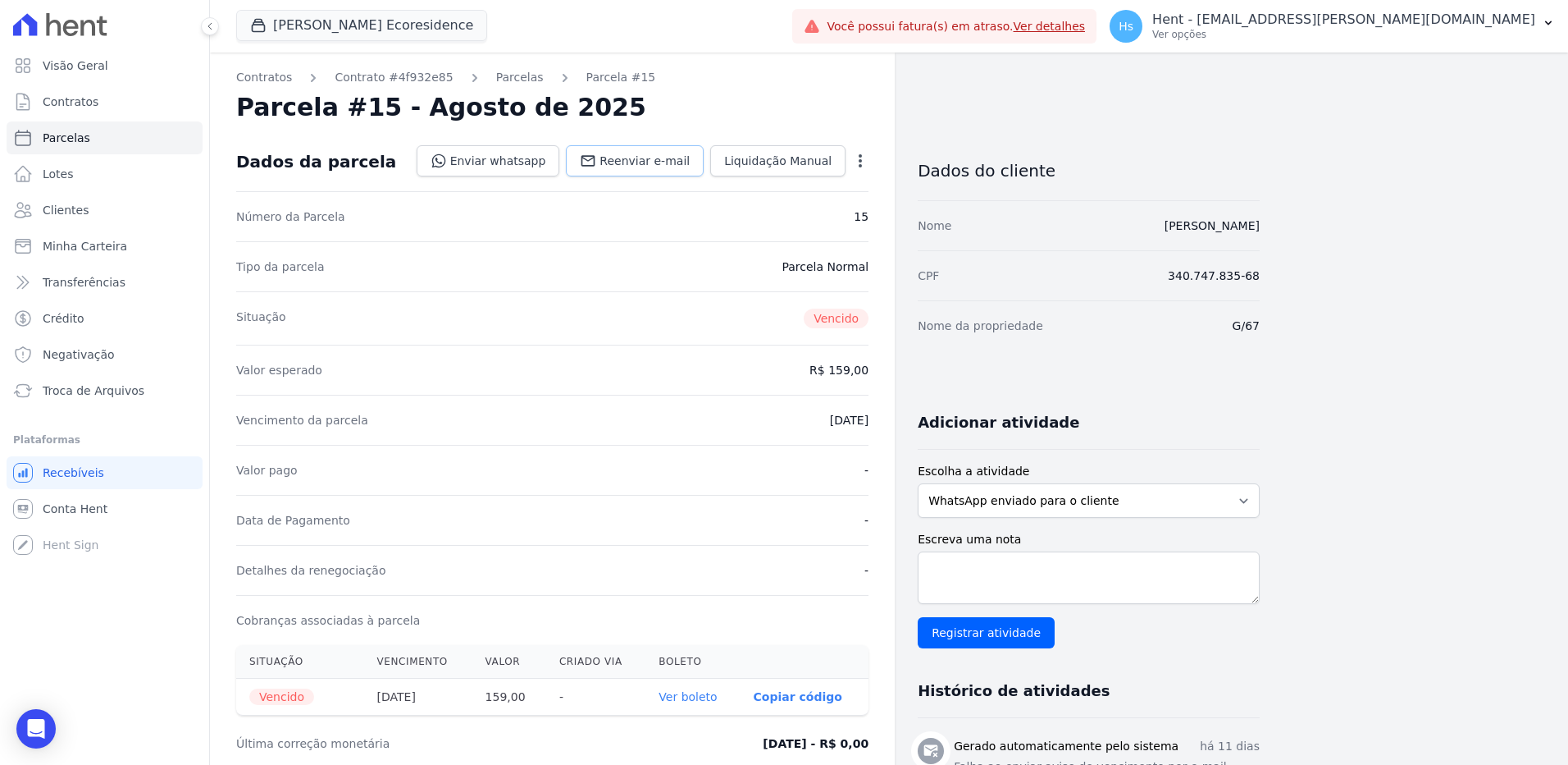
click at [663, 155] on span "Reenviar e-mail" at bounding box center [644, 161] width 90 height 17
click at [986, 607] on div "Escreva uma nota Registrar atividade" at bounding box center [1089, 589] width 342 height 117
click at [985, 578] on textarea "Escreva uma nota" at bounding box center [1089, 577] width 342 height 52
paste textarea "Enviado e-mail e WhatsApp, aguardando interação do cliente."
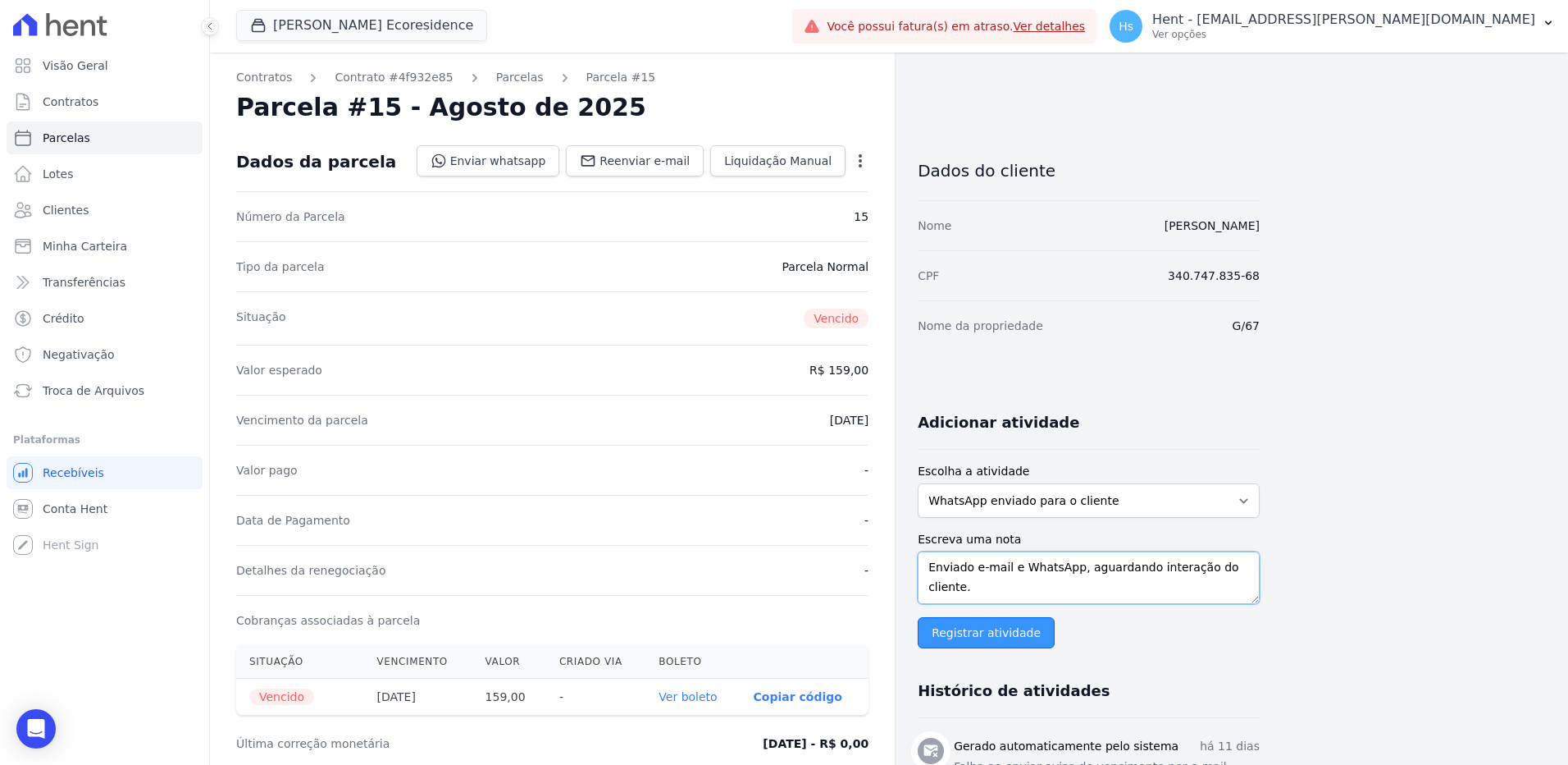
type textarea "Enviado e-mail e WhatsApp, aguardando interação do cliente."
click at [971, 625] on input "Registrar atividade" at bounding box center [986, 632] width 137 height 31
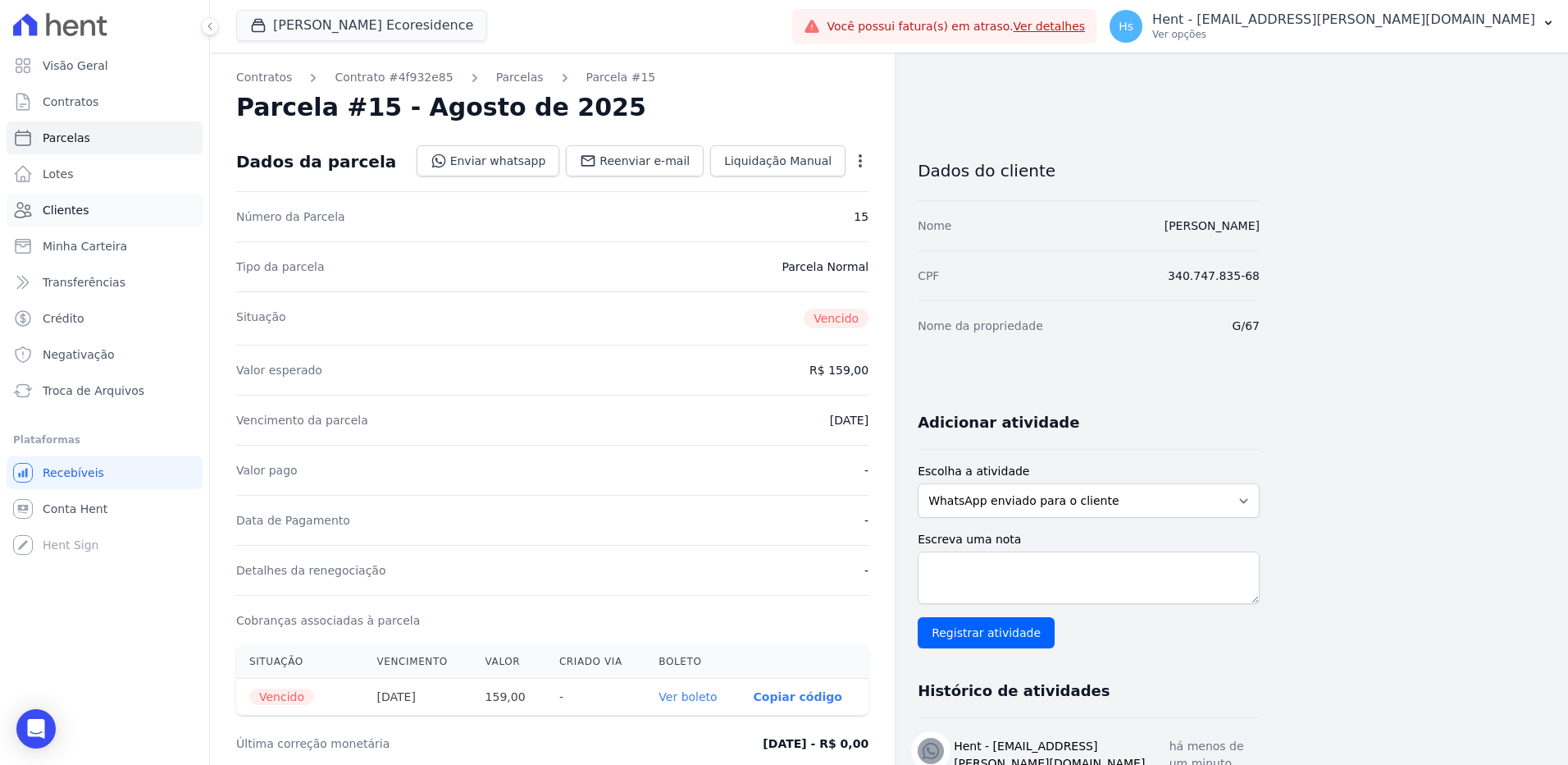
click at [50, 210] on span "Clientes" at bounding box center [65, 210] width 46 height 17
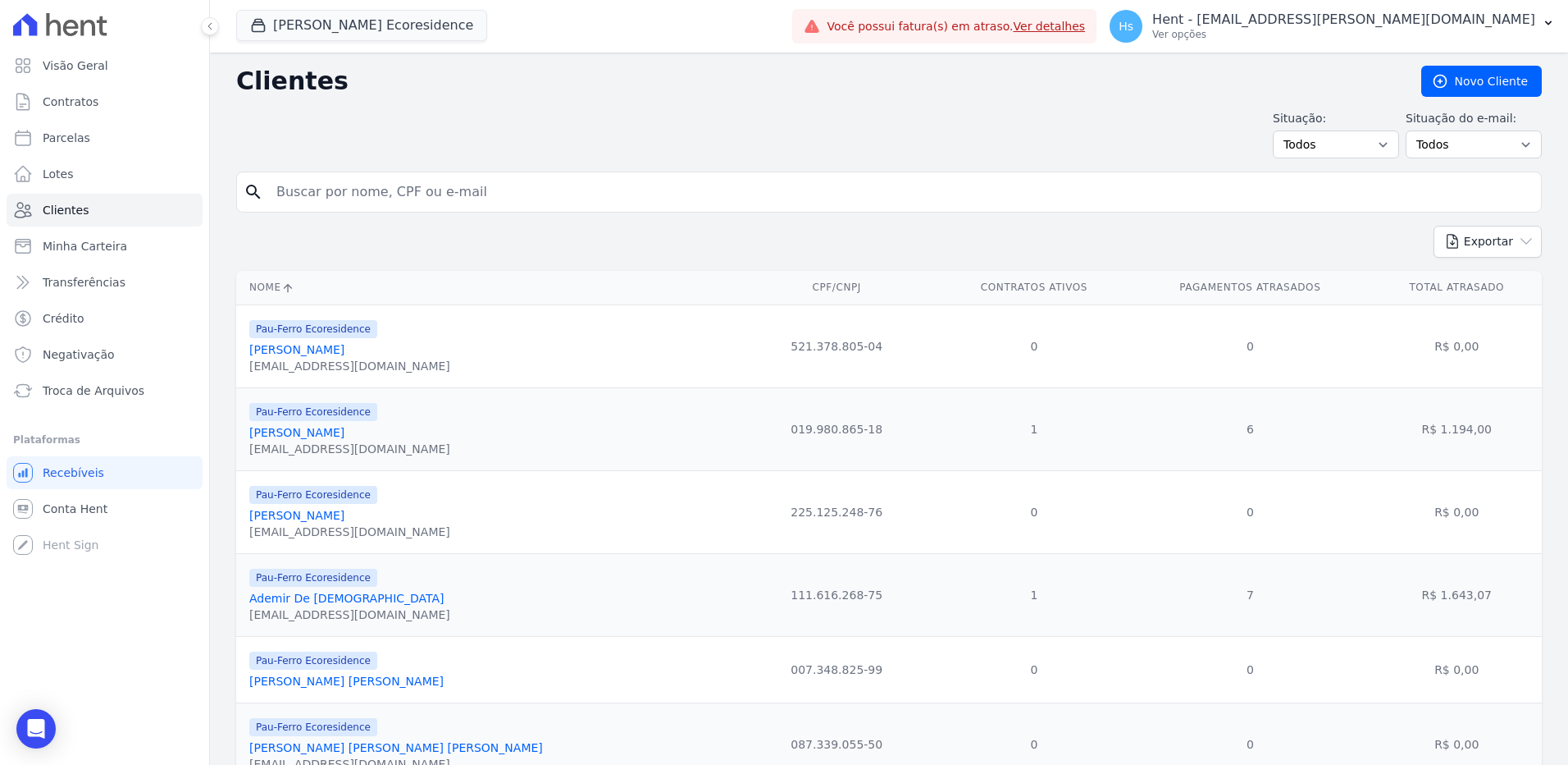
drag, startPoint x: 387, startPoint y: 179, endPoint x: 381, endPoint y: 185, distance: 8.5
click at [387, 179] on input "search" at bounding box center [900, 192] width 1268 height 33
paste input "[PERSON_NAME]"
type input "[PERSON_NAME]"
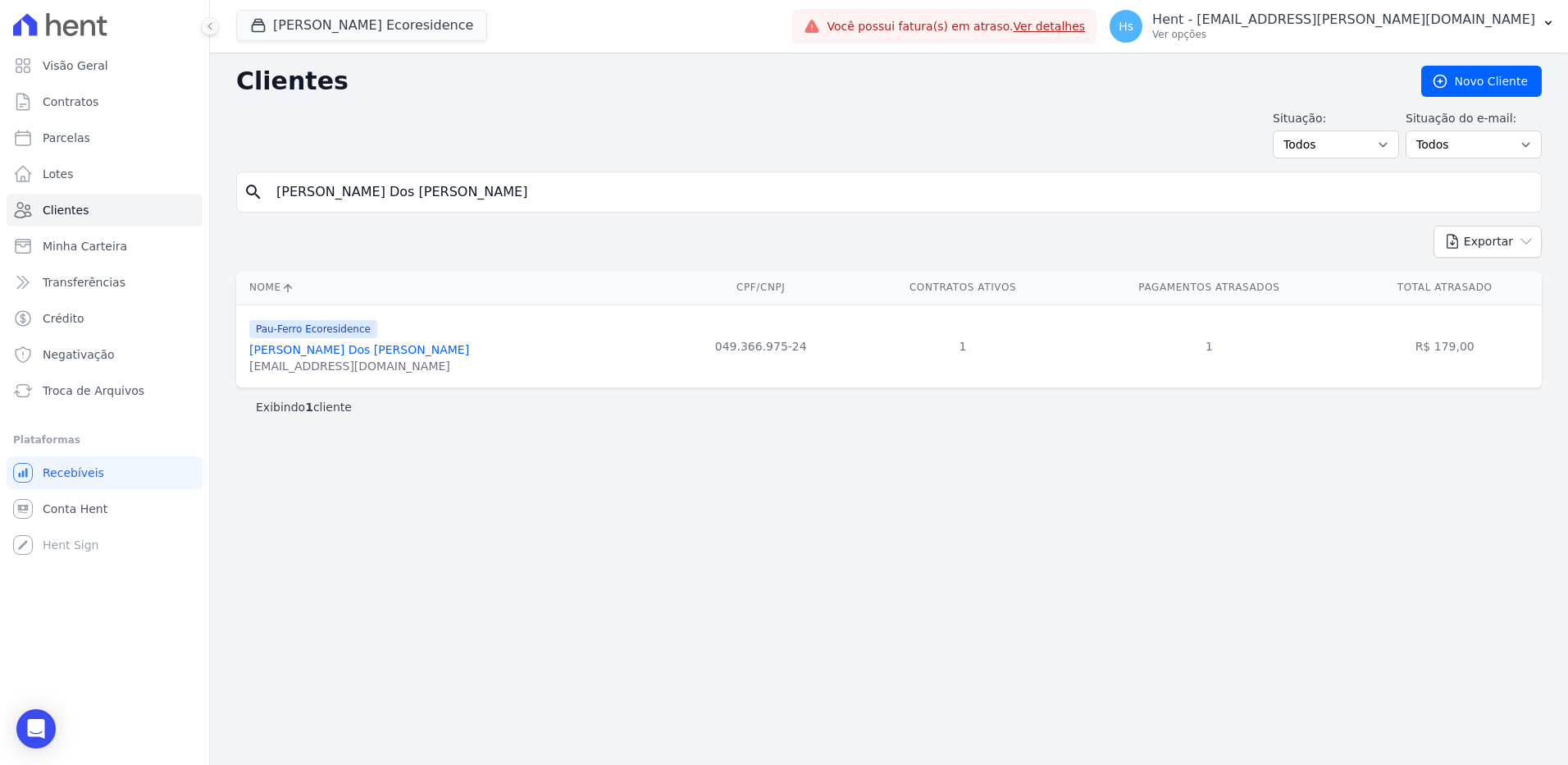
click at [321, 355] on link "[PERSON_NAME]" at bounding box center [359, 350] width 220 height 13
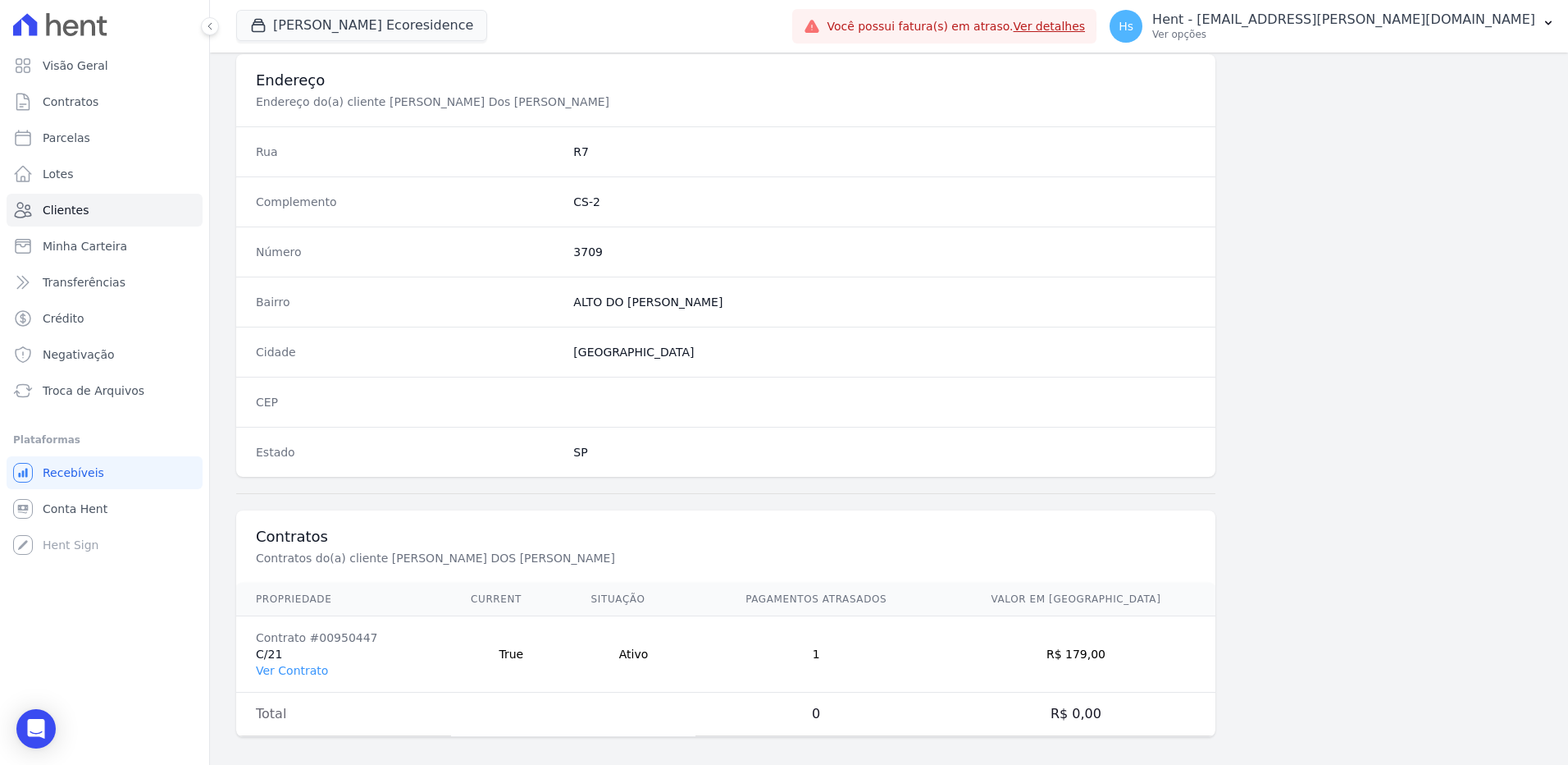
scroll to position [771, 0]
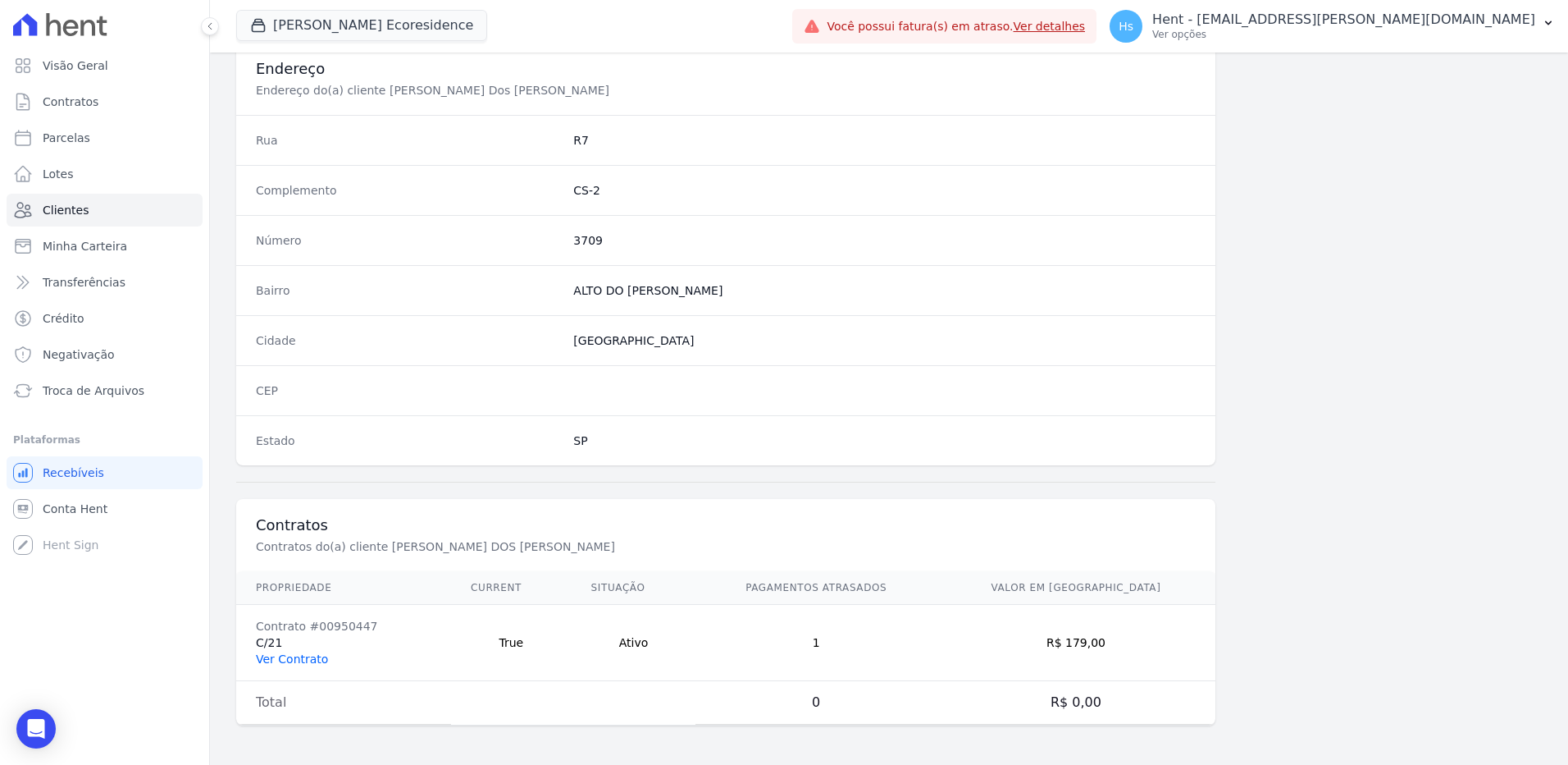
click at [281, 660] on link "Ver Contrato" at bounding box center [292, 658] width 72 height 13
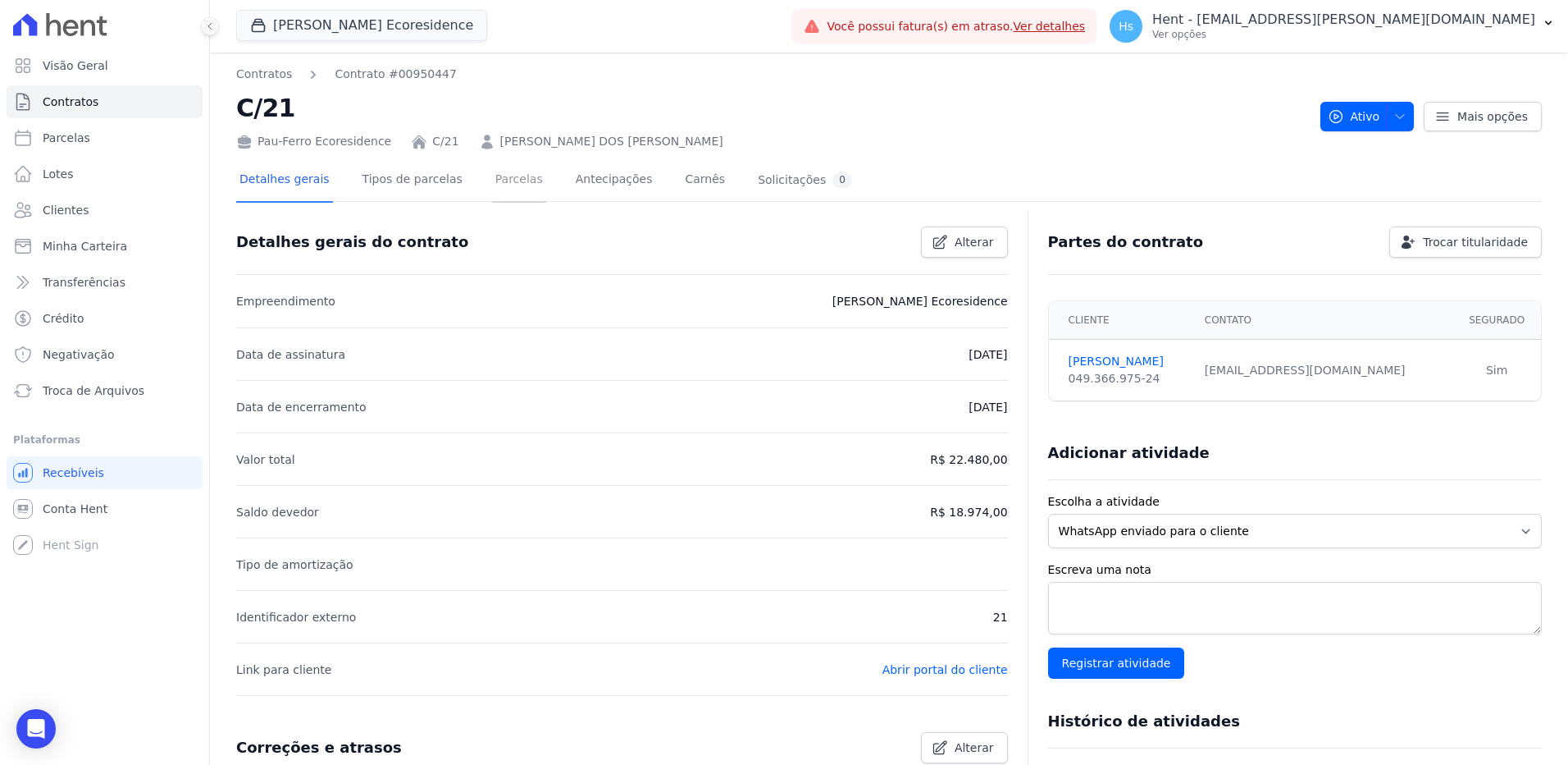
click at [497, 181] on link "Parcelas" at bounding box center [519, 180] width 54 height 43
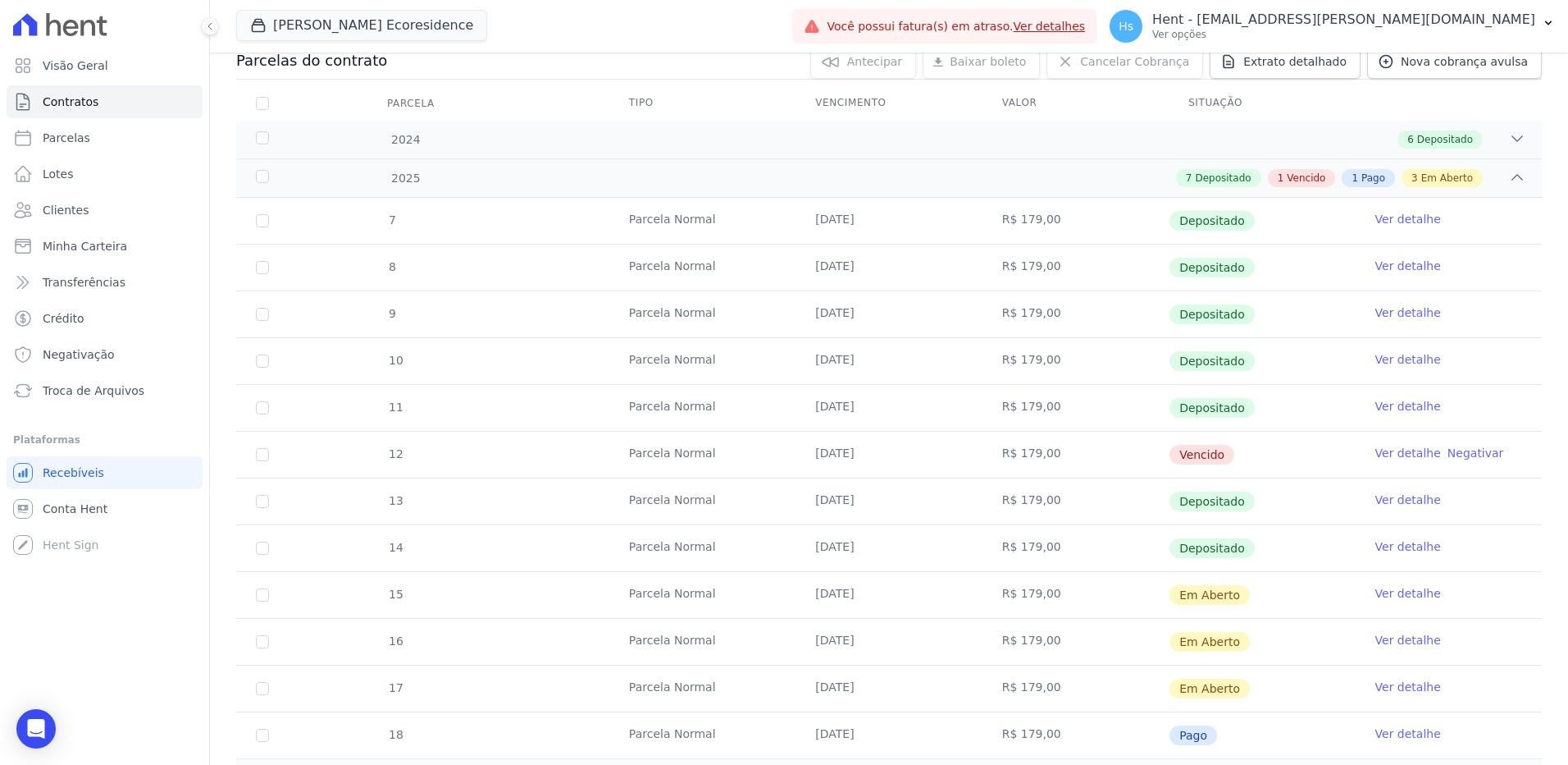
scroll to position [328, 0]
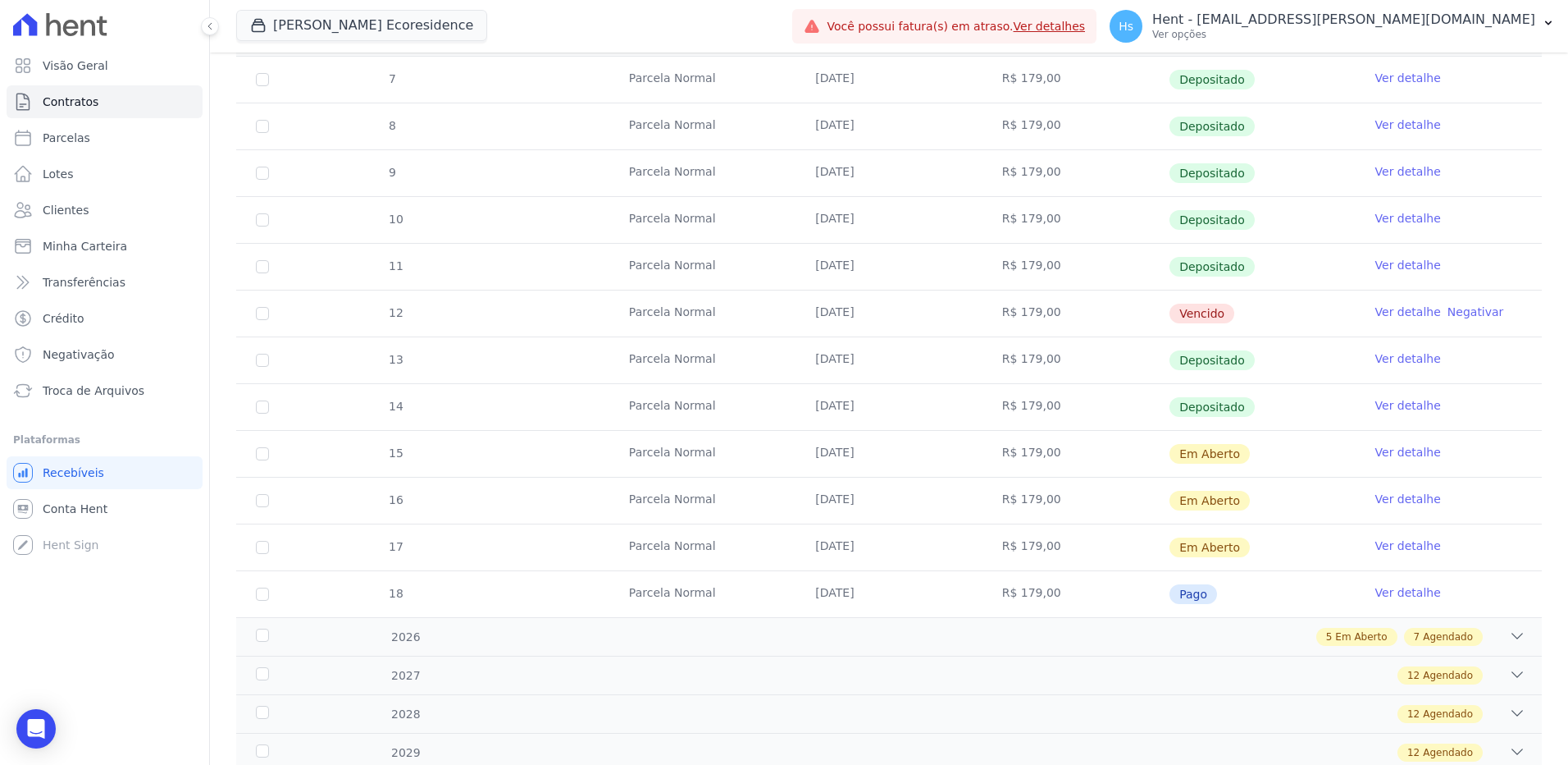
click at [1399, 310] on link "Ver detalhe" at bounding box center [1408, 312] width 65 height 17
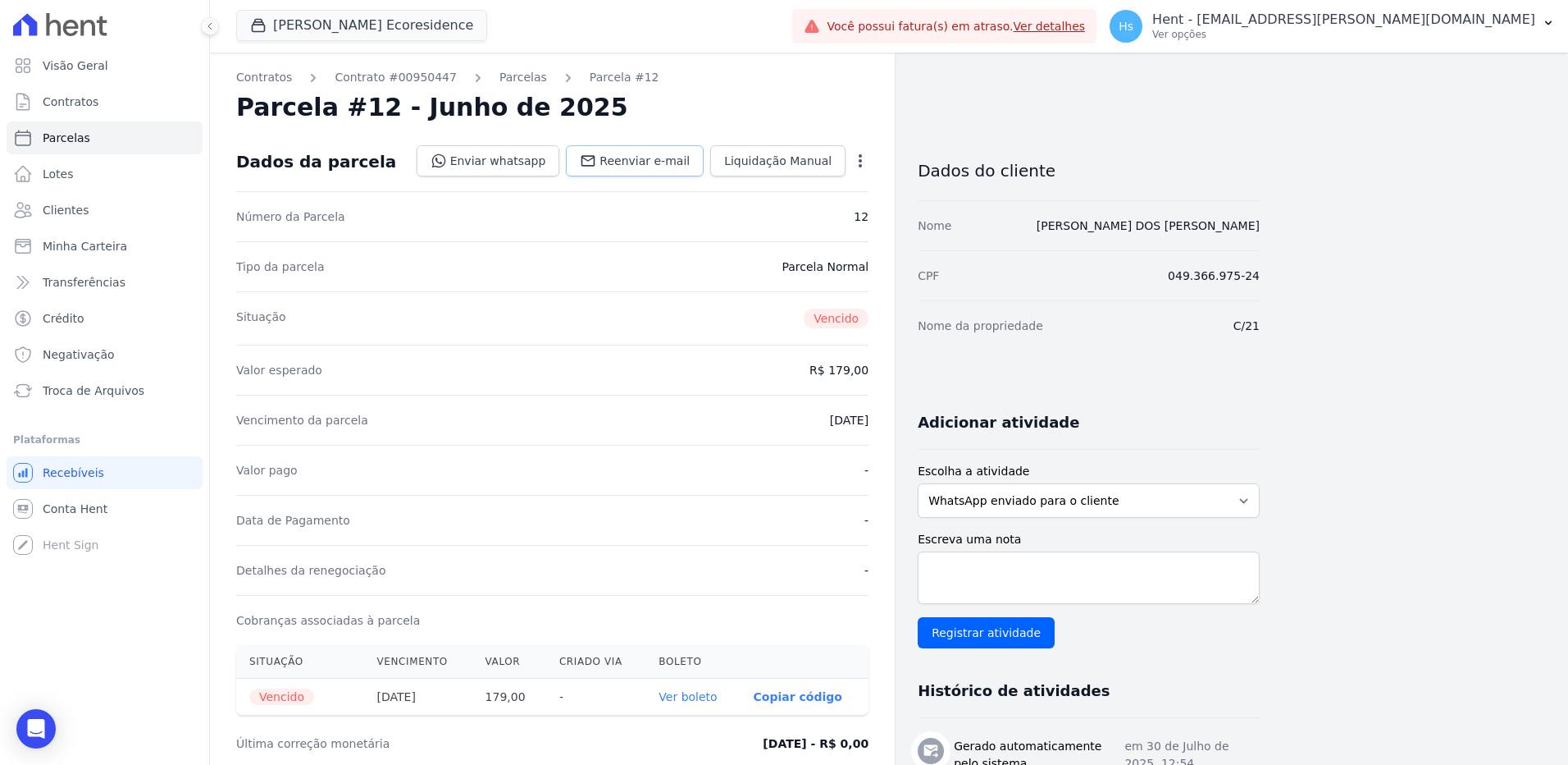
click at [647, 170] on link "Reenviar e-mail" at bounding box center [634, 160] width 137 height 31
click at [1106, 575] on textarea "Escreva uma nota" at bounding box center [1089, 577] width 342 height 52
paste textarea "Enviado e-mail e WhatsApp, aguardando interação do cliente."
type textarea "Enviado e-mail e WhatsApp, aguardando interação do cliente."
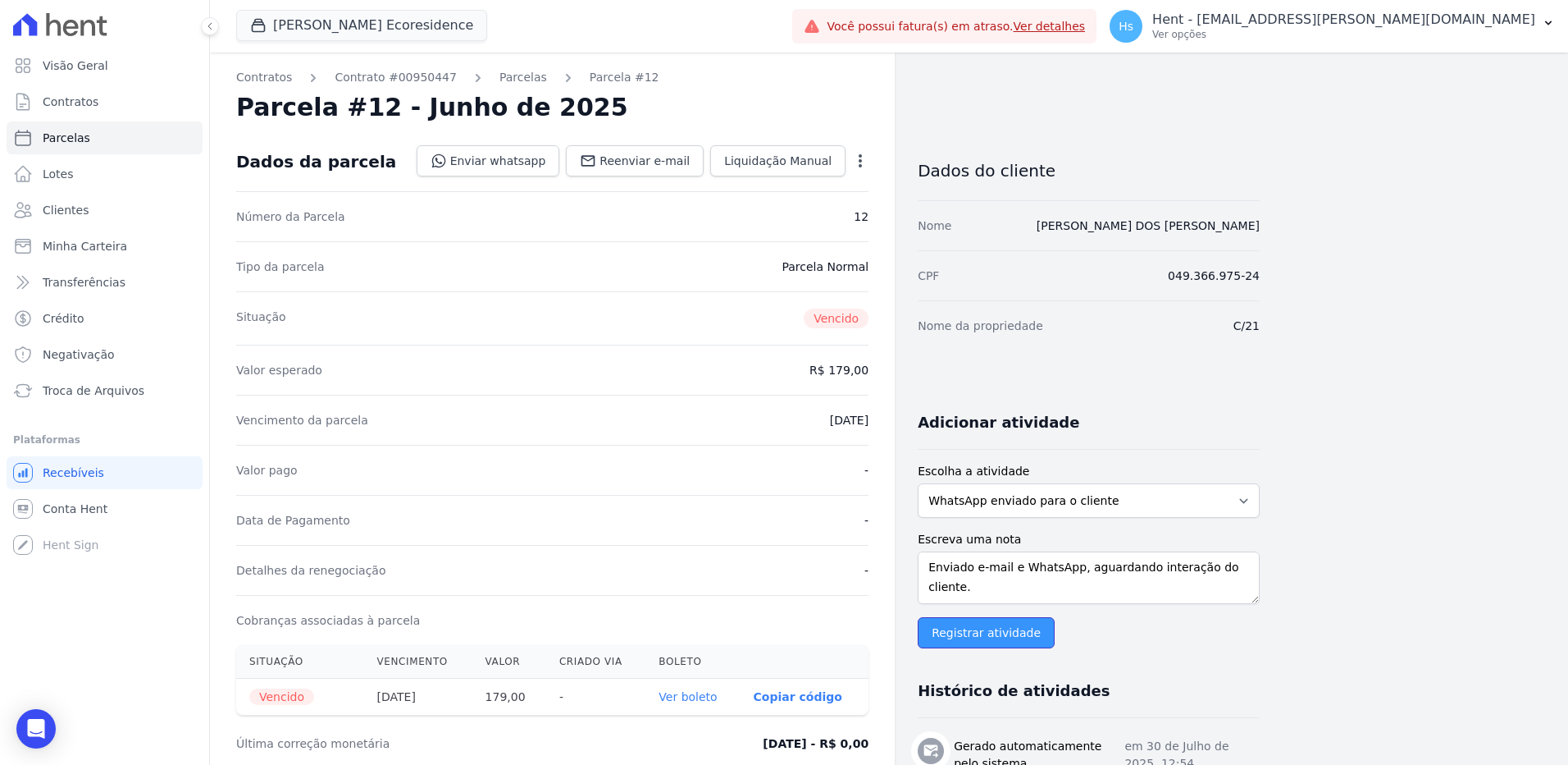
click at [965, 641] on input "Registrar atividade" at bounding box center [986, 632] width 137 height 31
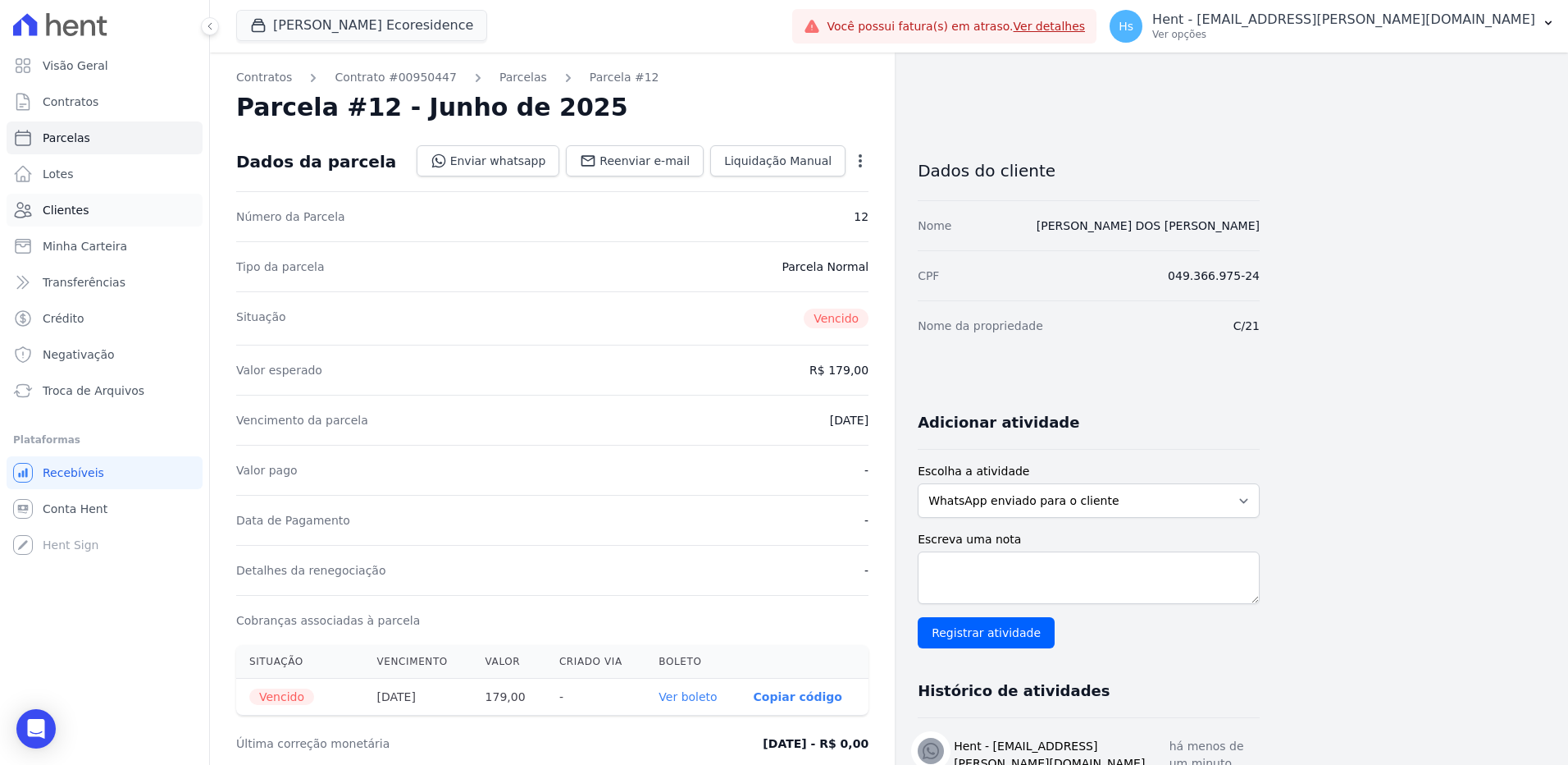
click at [55, 225] on link "Clientes" at bounding box center [105, 209] width 196 height 33
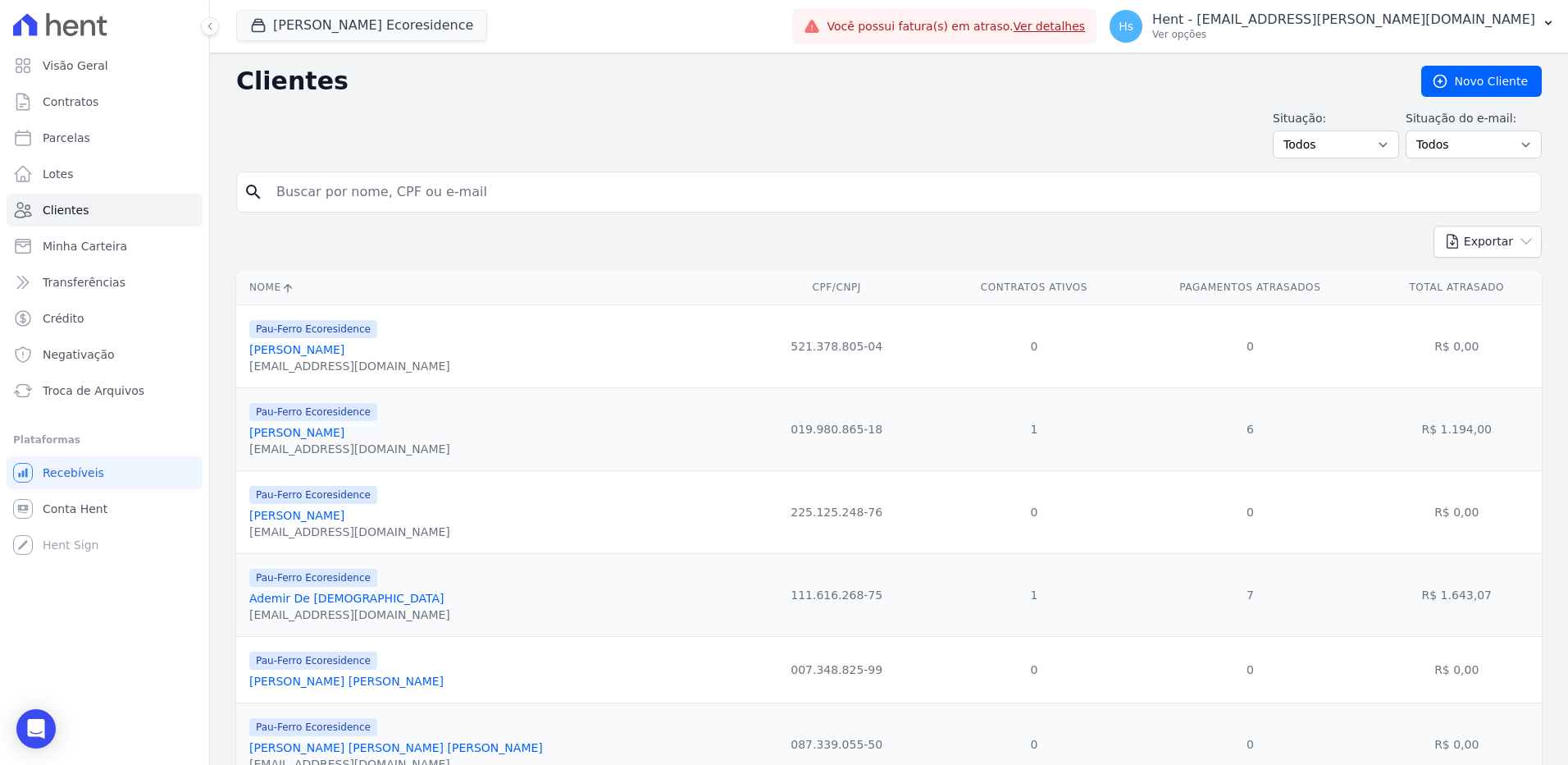
click at [332, 193] on input "search" at bounding box center [900, 192] width 1268 height 33
paste input "Paulo Roberto Gomes Pithon Nascimento"
type input "Paulo Roberto Gomes Pithon Nascimento"
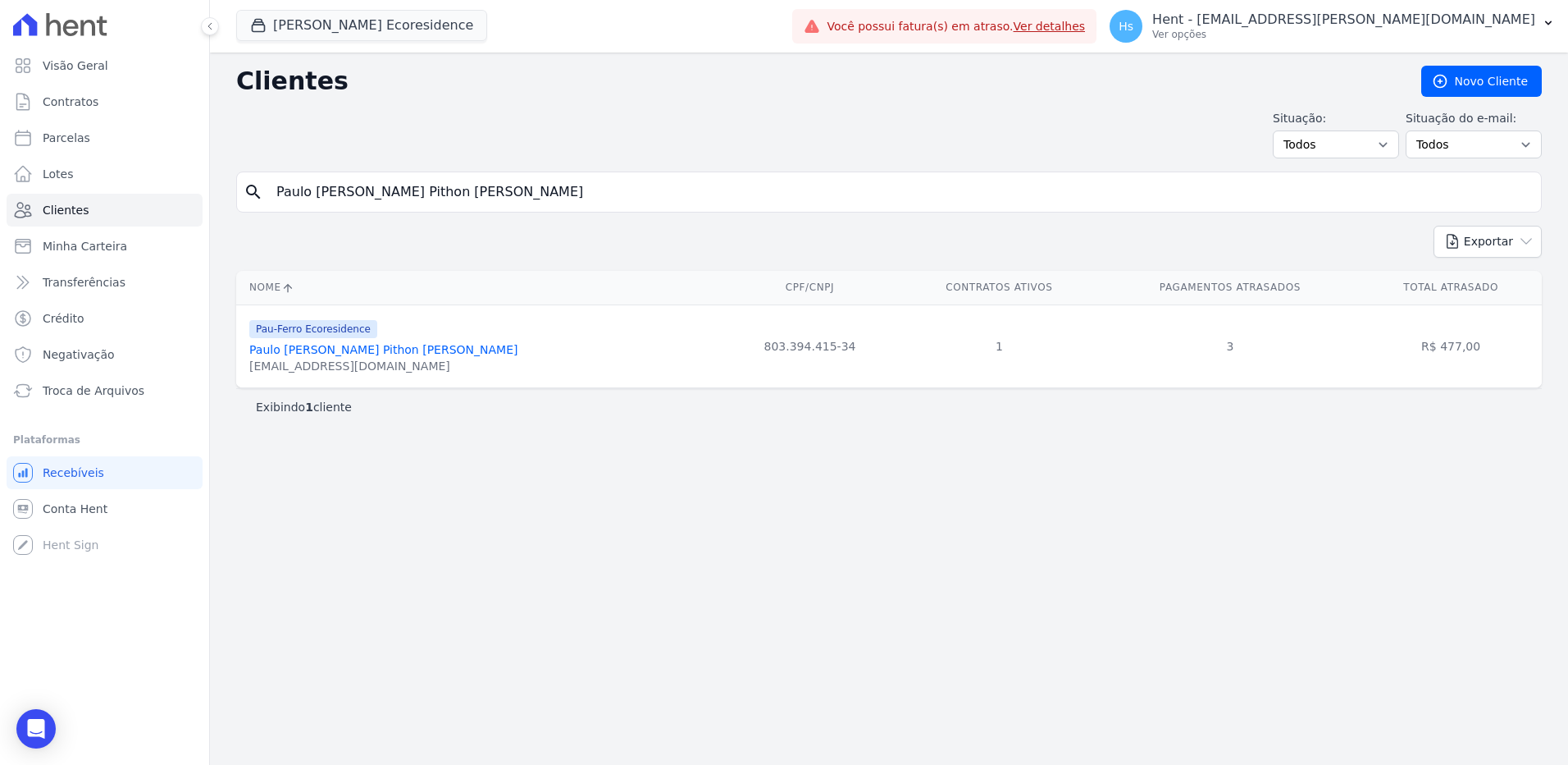
click at [412, 346] on link "Paulo Roberto Gomes Pithon Nascimento" at bounding box center [383, 350] width 268 height 13
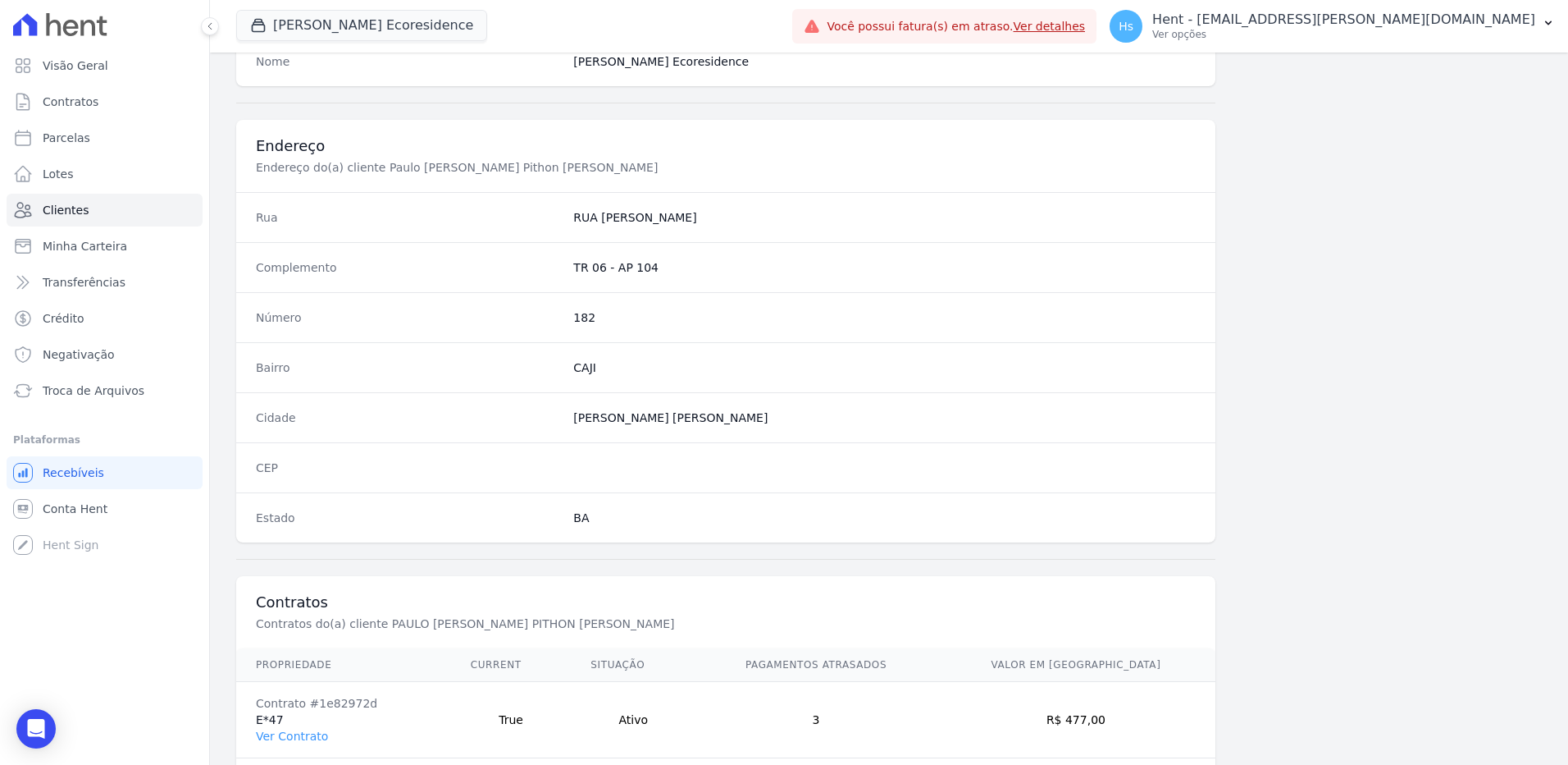
scroll to position [688, 0]
click at [285, 739] on link "Ver Contrato" at bounding box center [292, 741] width 72 height 13
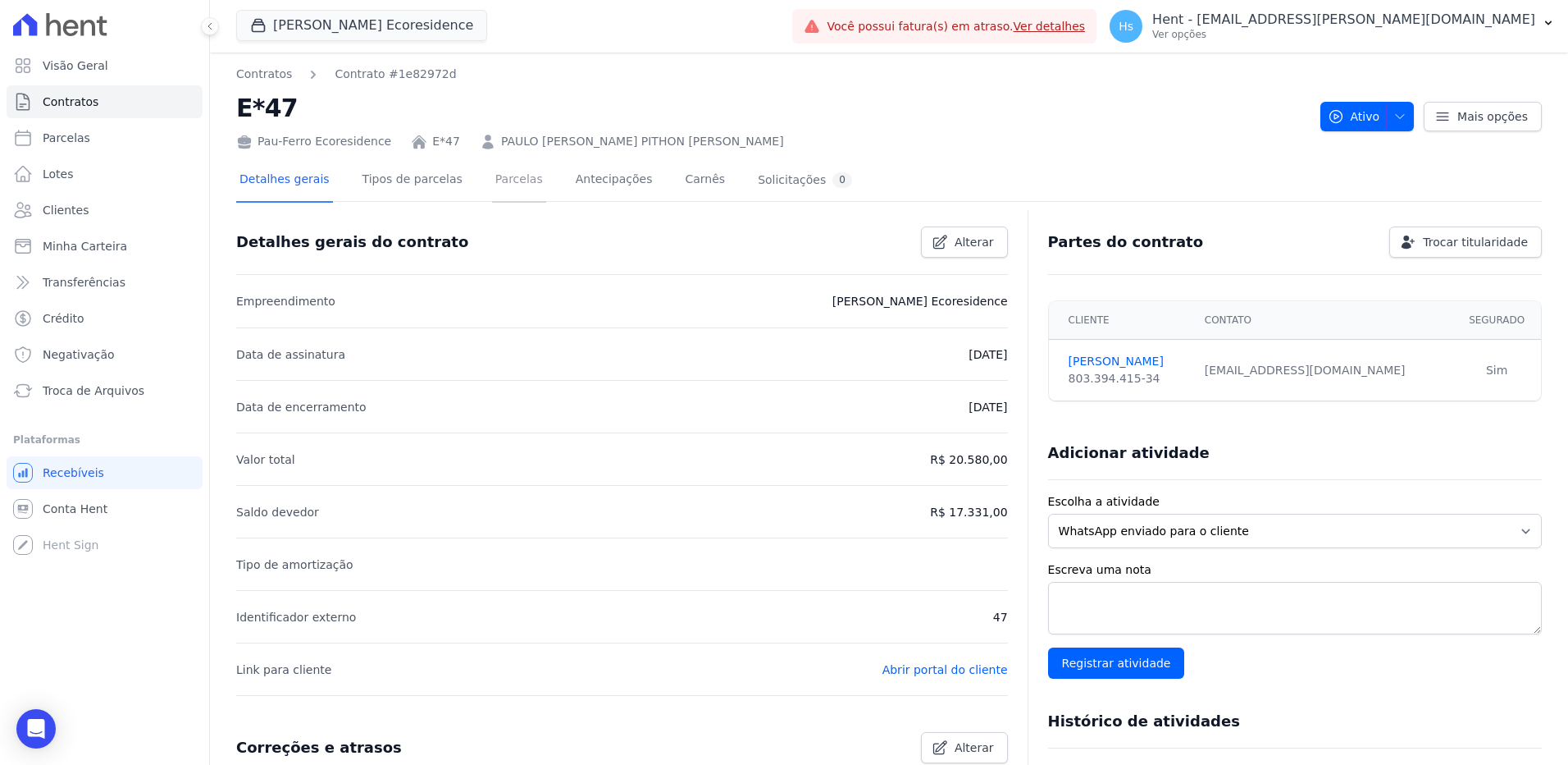
click at [492, 181] on link "Parcelas" at bounding box center [519, 180] width 54 height 43
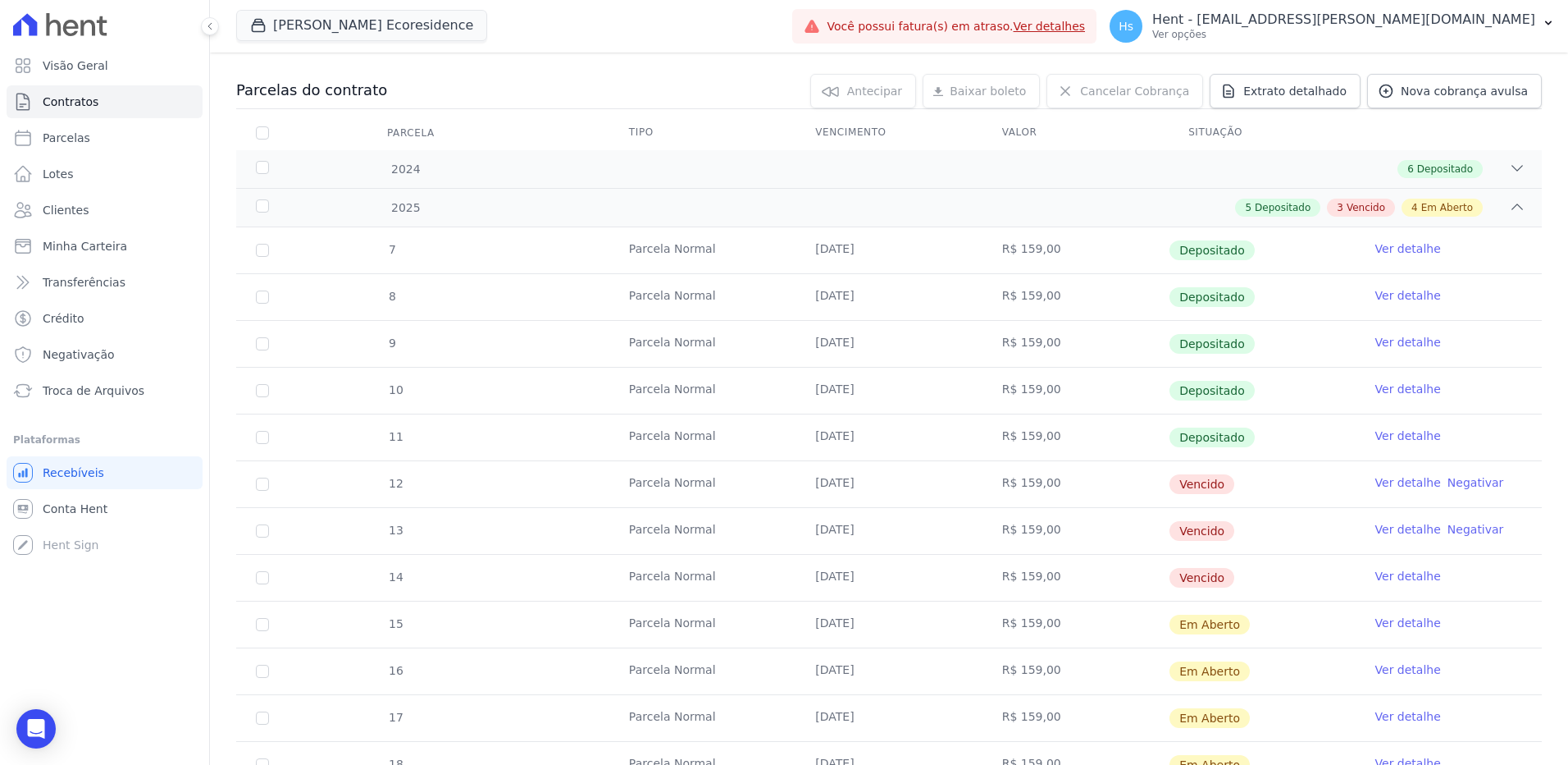
scroll to position [164, 0]
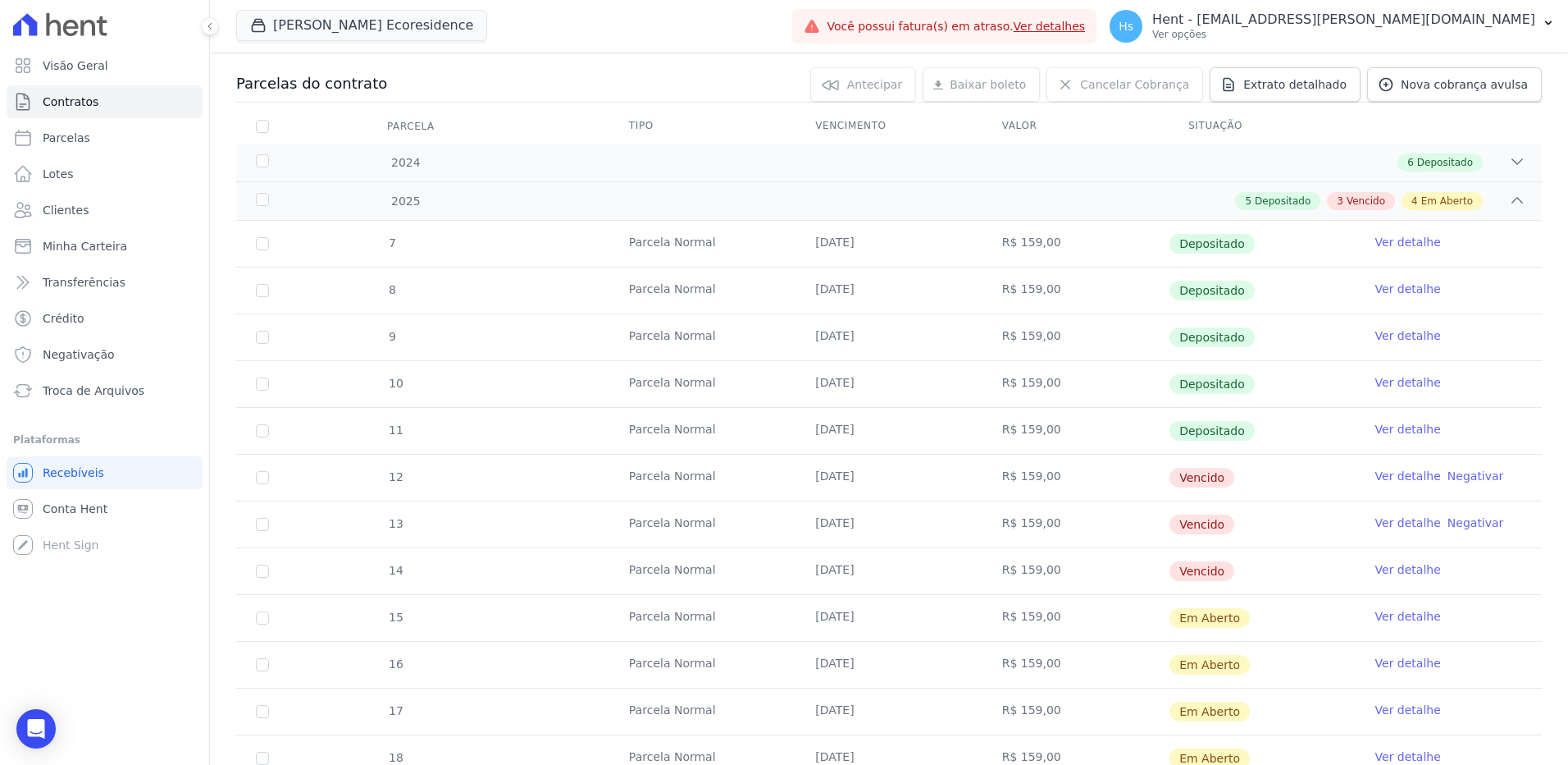
click at [1389, 482] on link "Ver detalhe" at bounding box center [1408, 476] width 65 height 17
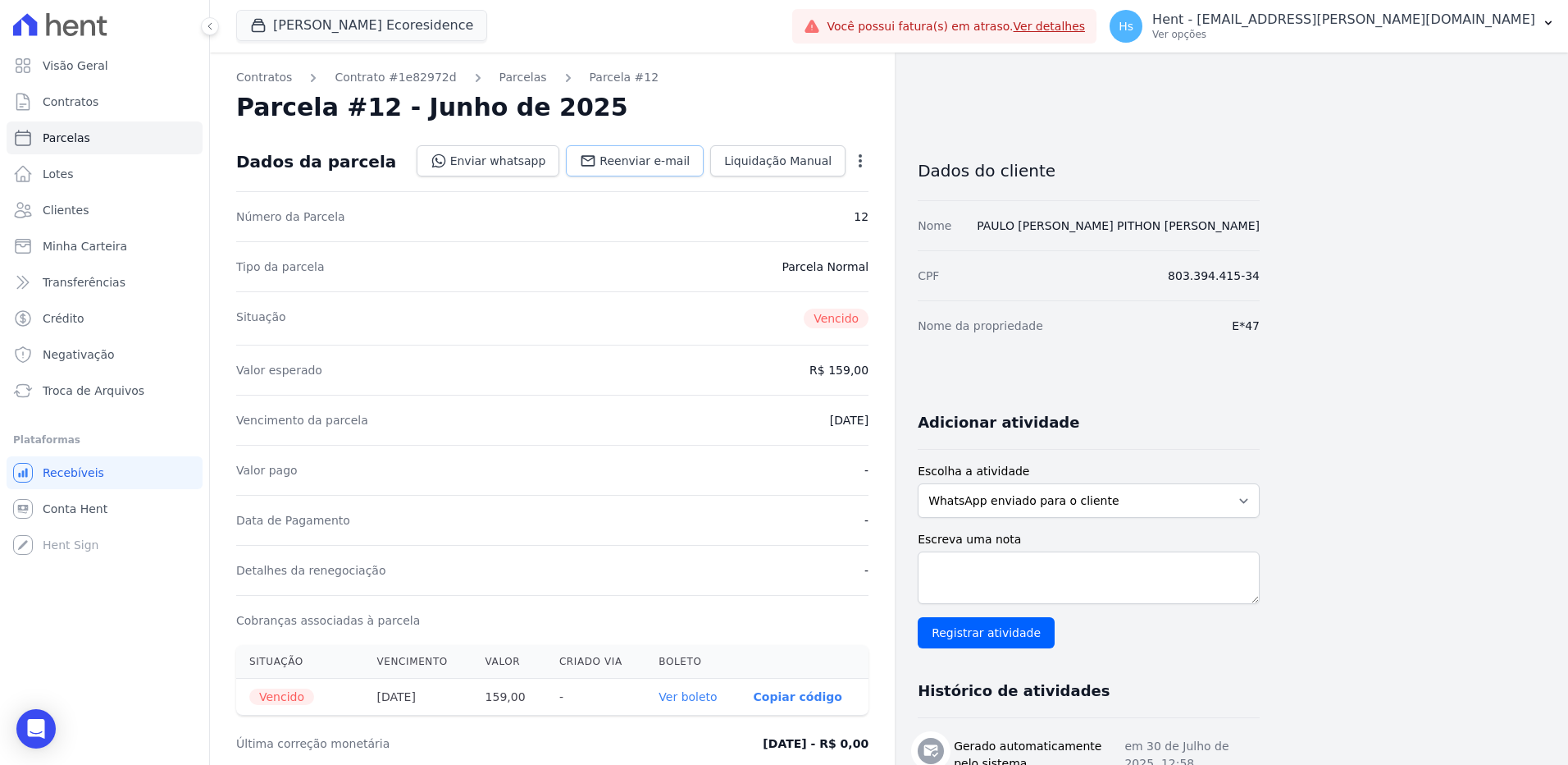
click at [641, 167] on span "Reenviar e-mail" at bounding box center [644, 161] width 90 height 17
click at [1100, 583] on textarea "Escreva uma nota" at bounding box center [1089, 577] width 342 height 52
click at [1086, 571] on textarea "Escreva uma nota" at bounding box center [1089, 577] width 342 height 52
paste textarea "Enviado e-mail e WhatsApp, aguardando interação do cliente."
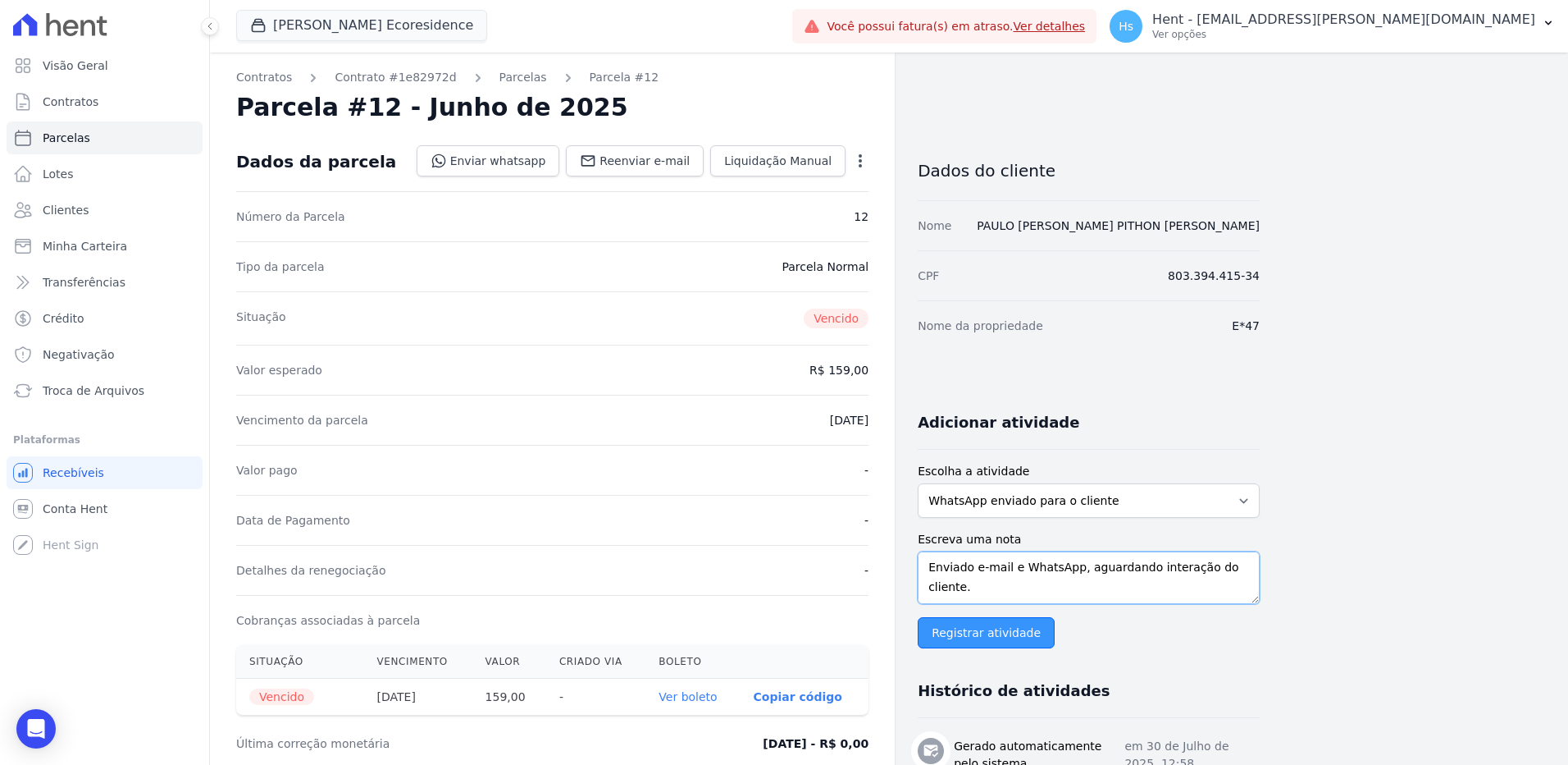
type textarea "Enviado e-mail e WhatsApp, aguardando interação do cliente."
click at [999, 635] on input "Registrar atividade" at bounding box center [986, 632] width 137 height 31
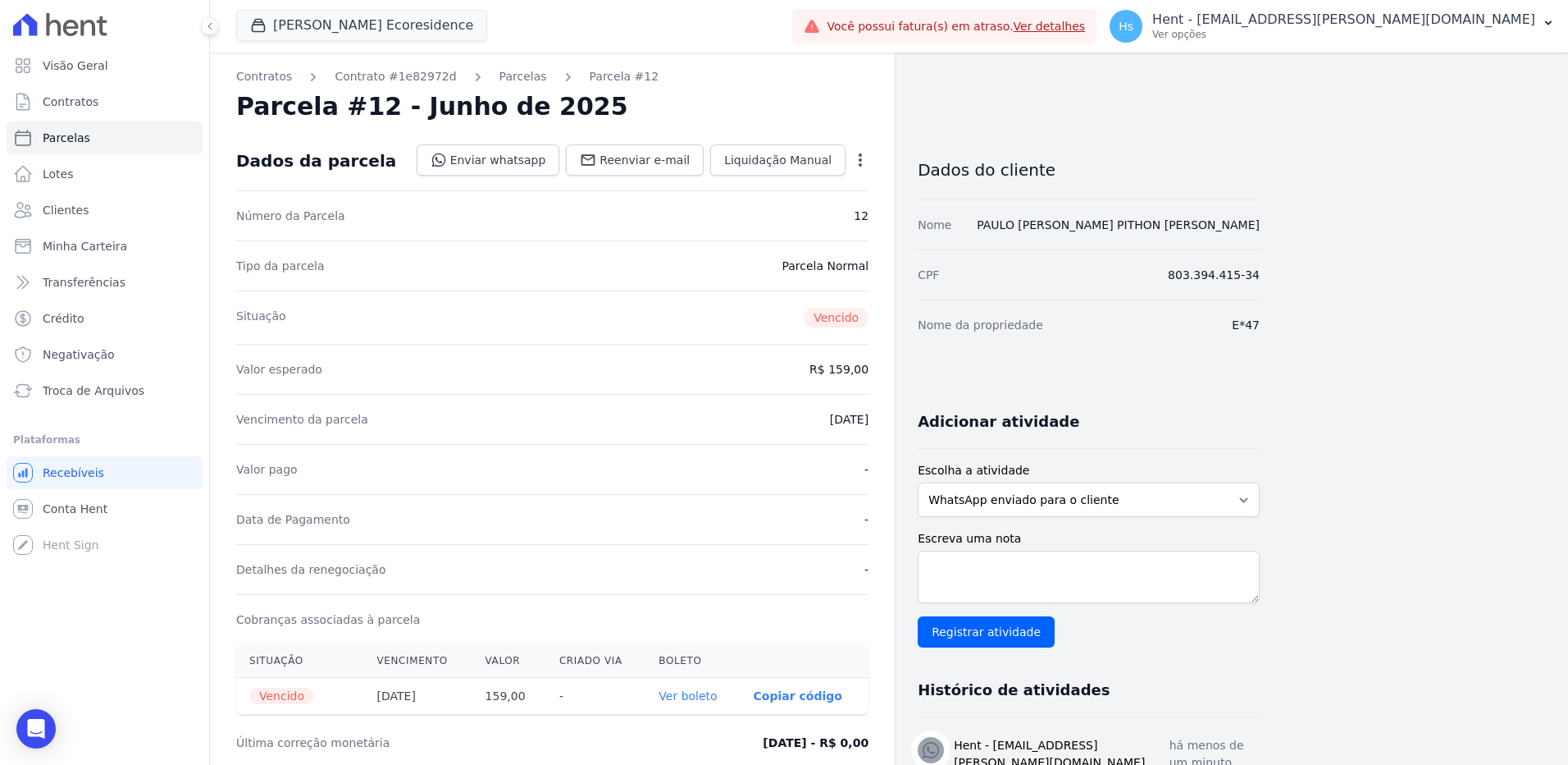
scroll to position [0, 0]
click at [53, 217] on span "Clientes" at bounding box center [65, 210] width 46 height 17
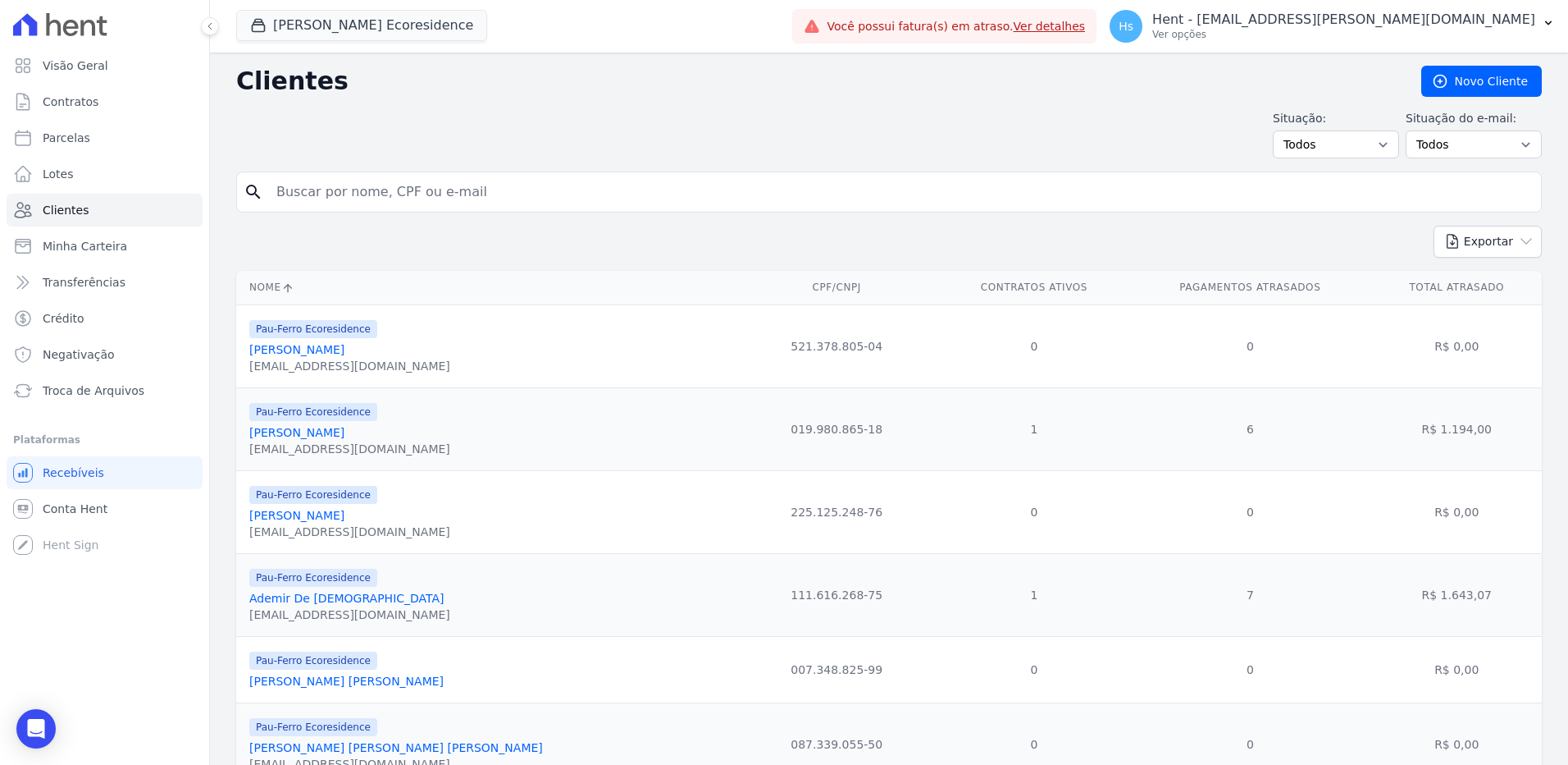
click at [318, 156] on div "Situação: Todos Adimplentes Inadimplentes Situação do e-mail: Todos Confirmado …" at bounding box center [889, 135] width 1306 height 49
click at [321, 191] on input "search" at bounding box center [900, 192] width 1268 height 33
paste input "[PERSON_NAME]"
type input "[PERSON_NAME]"
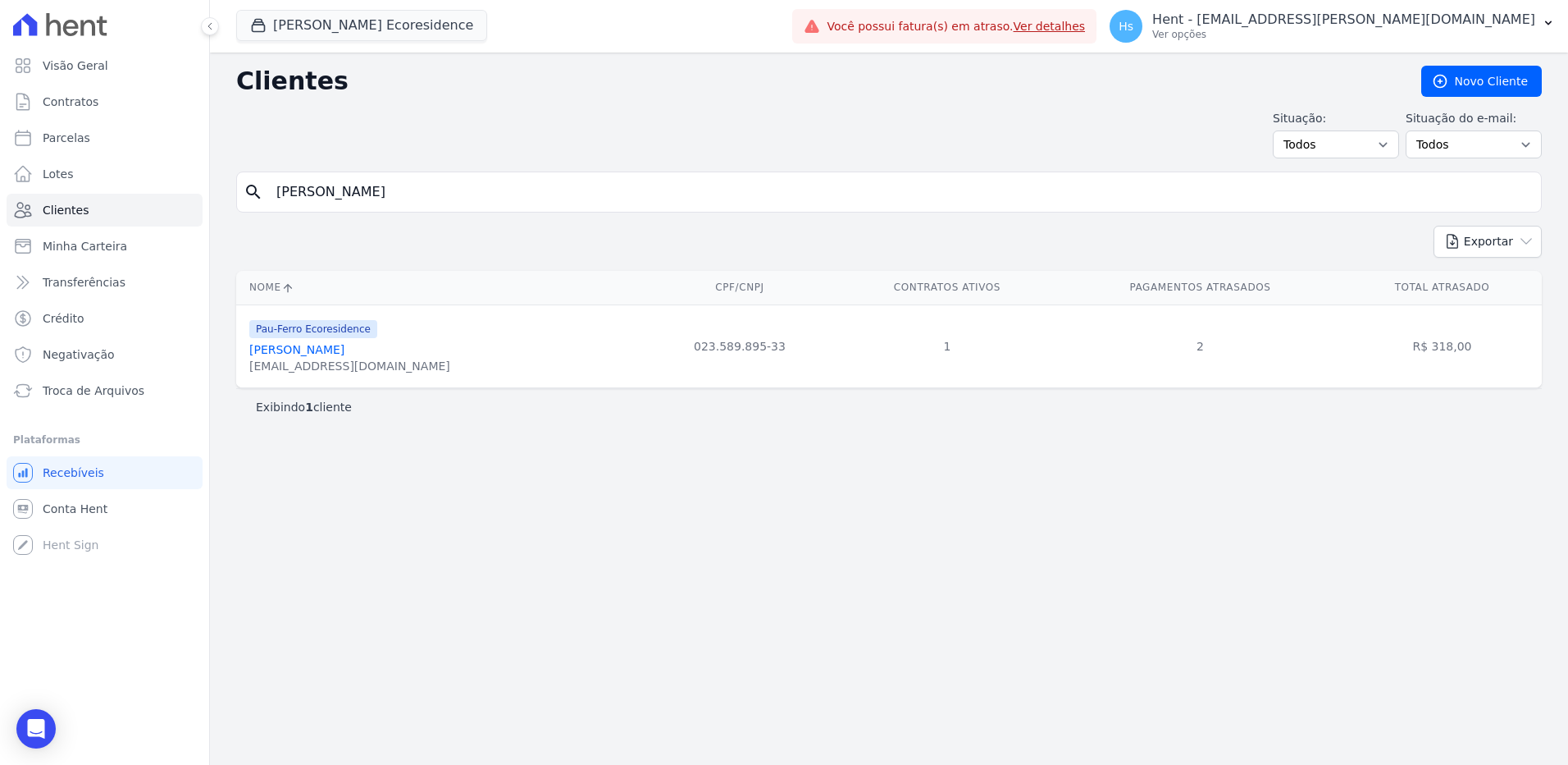
click at [309, 356] on link "[PERSON_NAME]" at bounding box center [297, 350] width 95 height 13
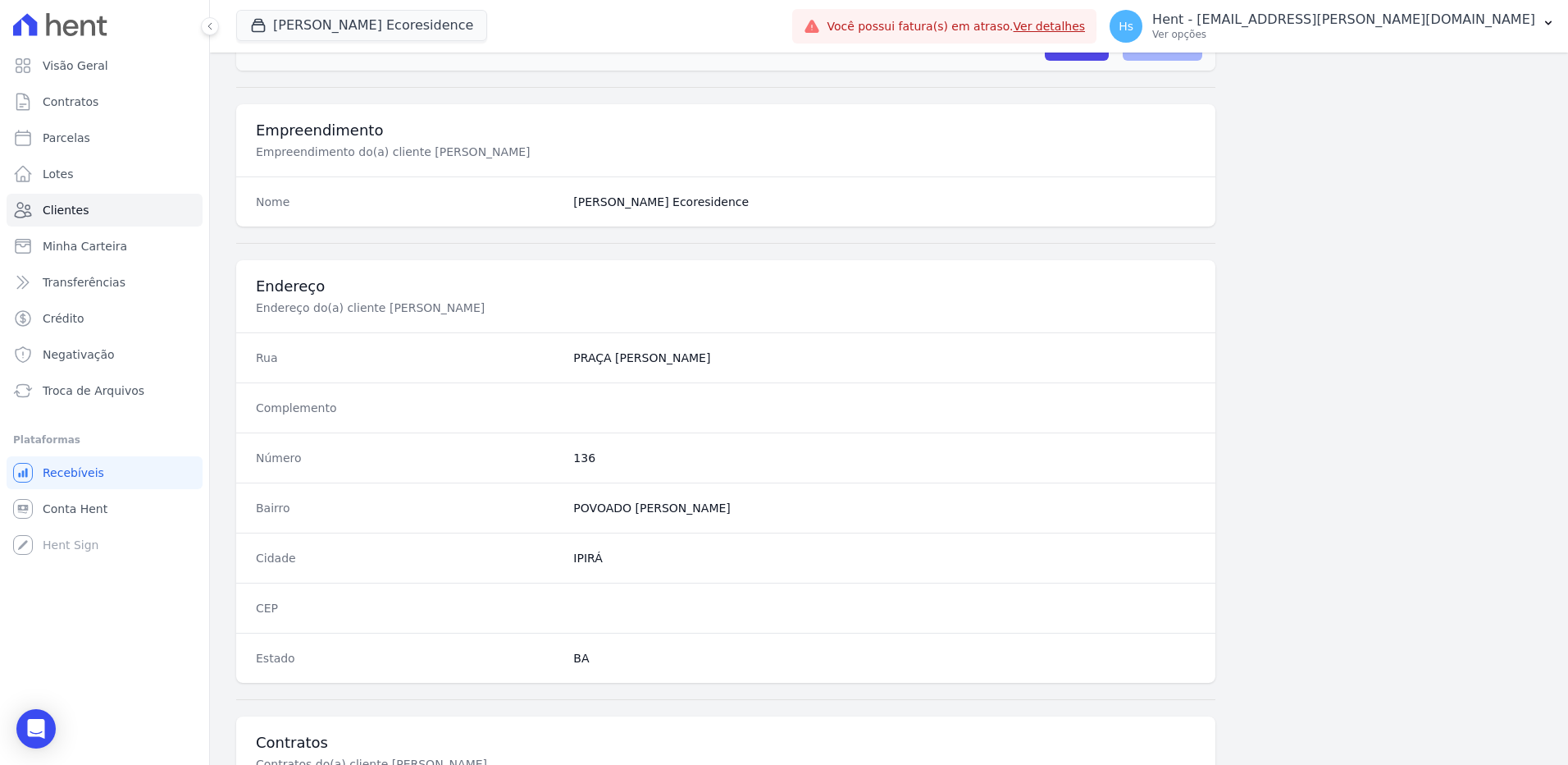
scroll to position [771, 0]
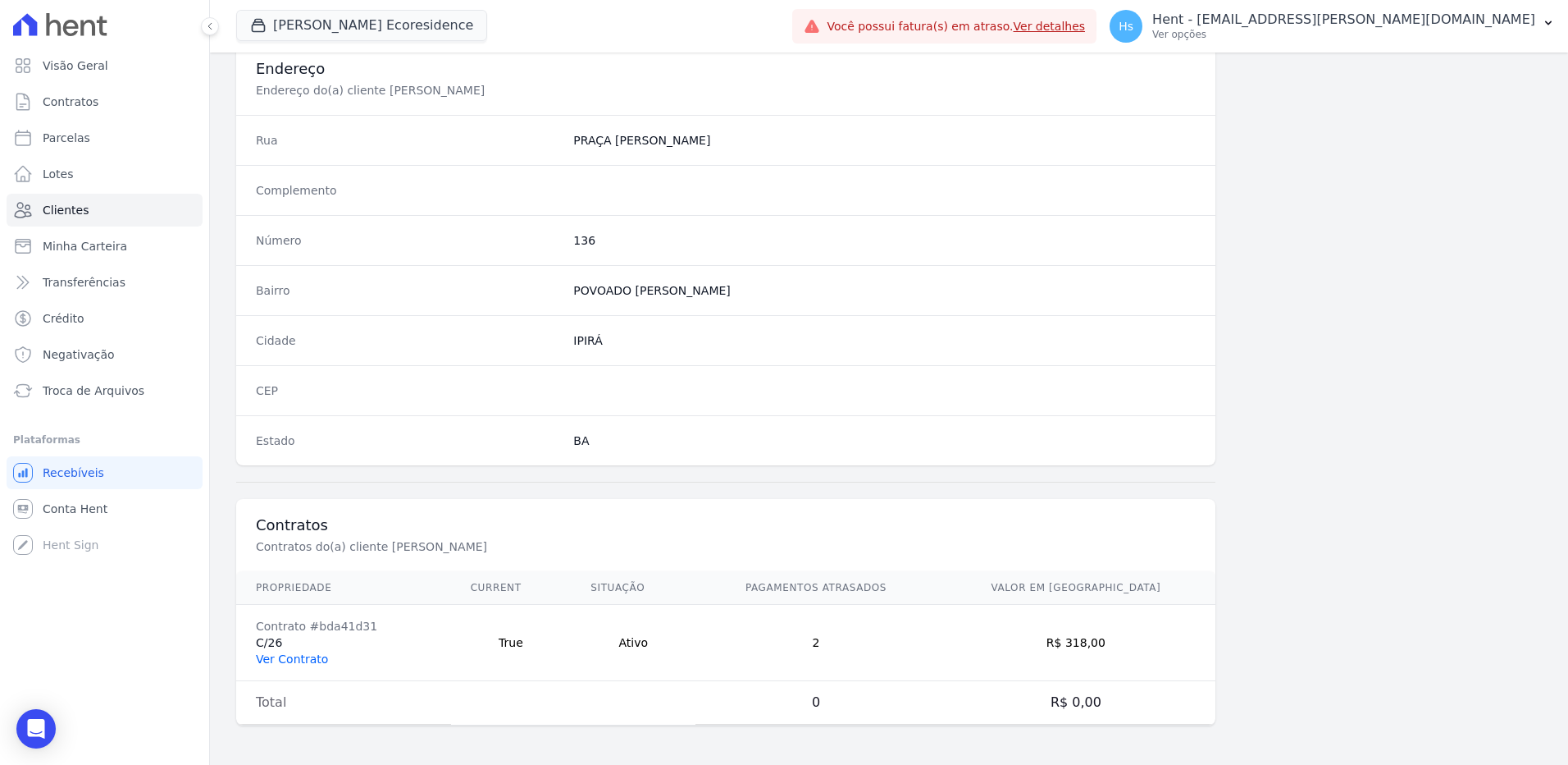
click at [305, 652] on link "Ver Contrato" at bounding box center [292, 658] width 72 height 13
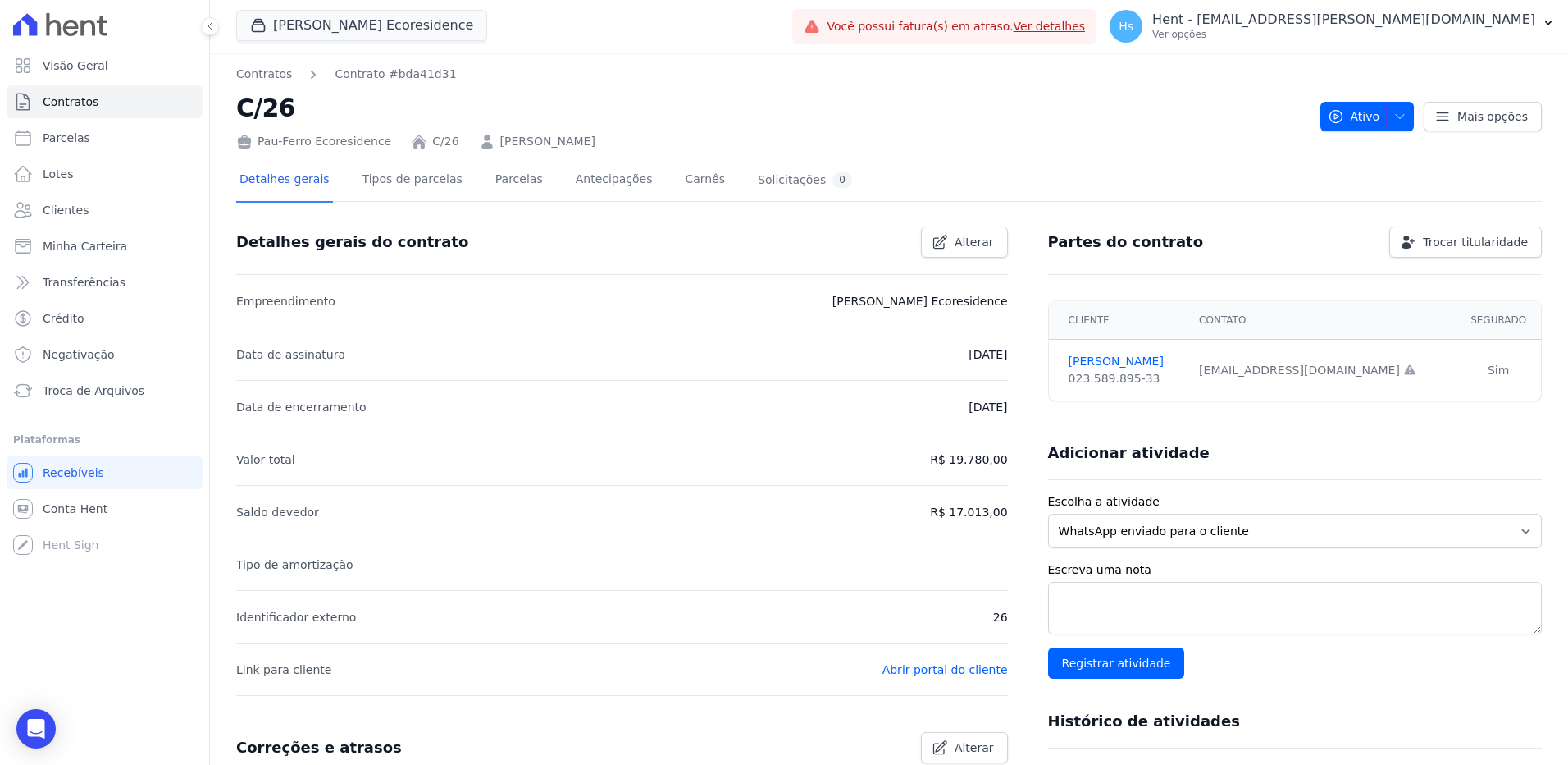
click at [531, 175] on div "Detalhes gerais Tipos de parcelas Parcelas Antecipações Carnês Solicitações 0" at bounding box center [546, 180] width 619 height 43
click at [506, 173] on link "Parcelas" at bounding box center [519, 180] width 54 height 43
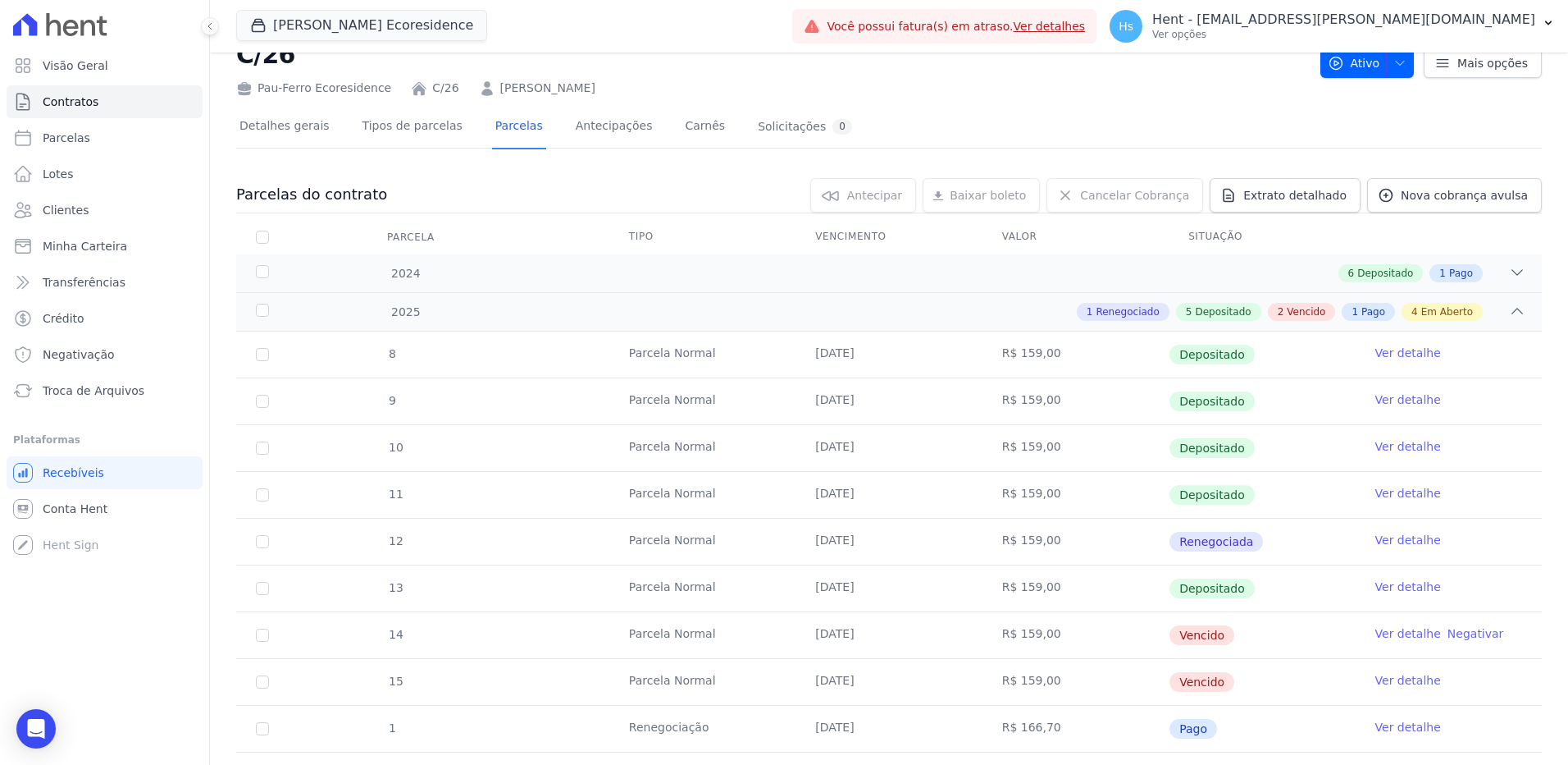
scroll to position [82, 0]
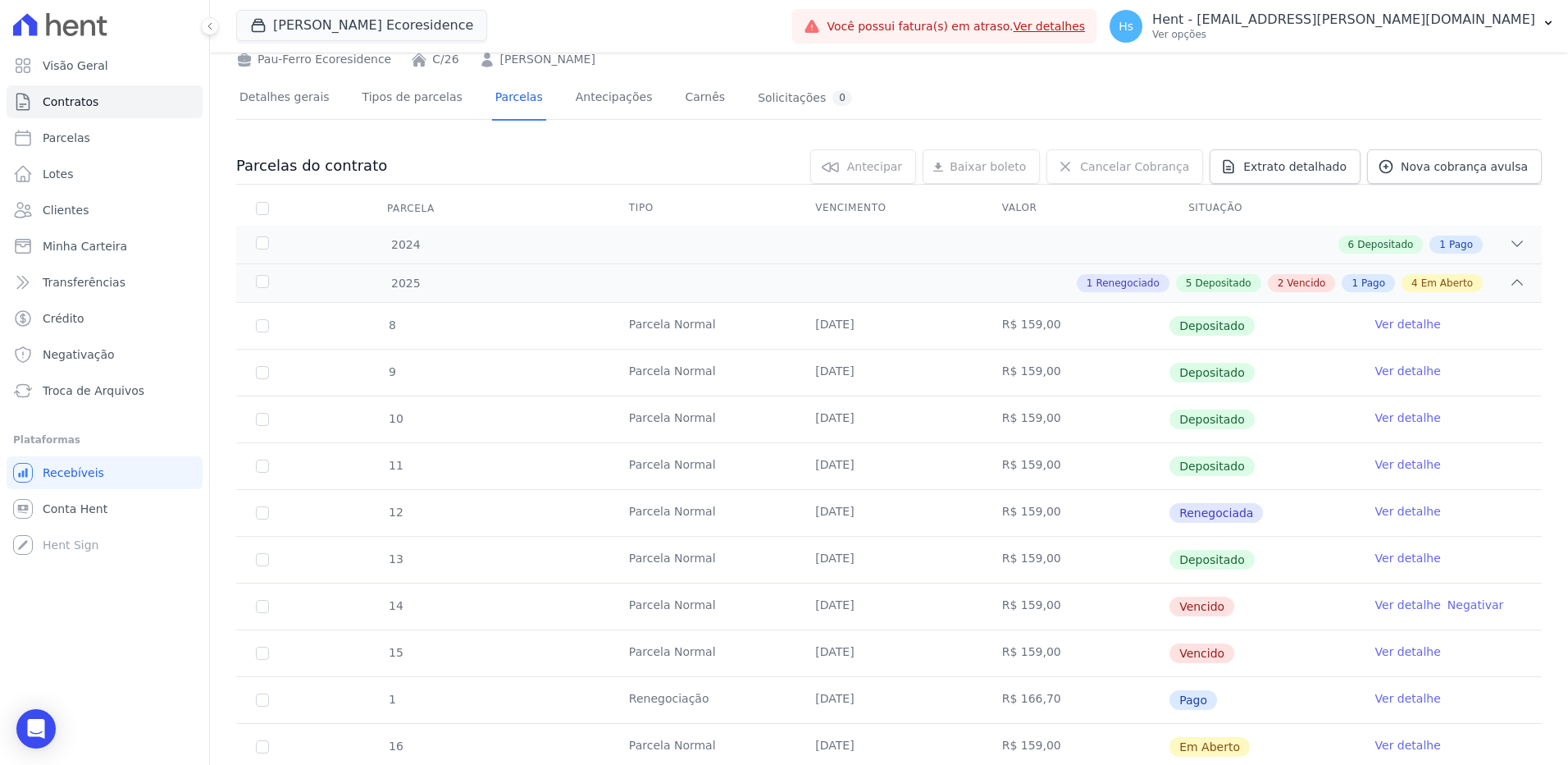
click at [1379, 608] on link "Ver detalhe" at bounding box center [1408, 605] width 65 height 17
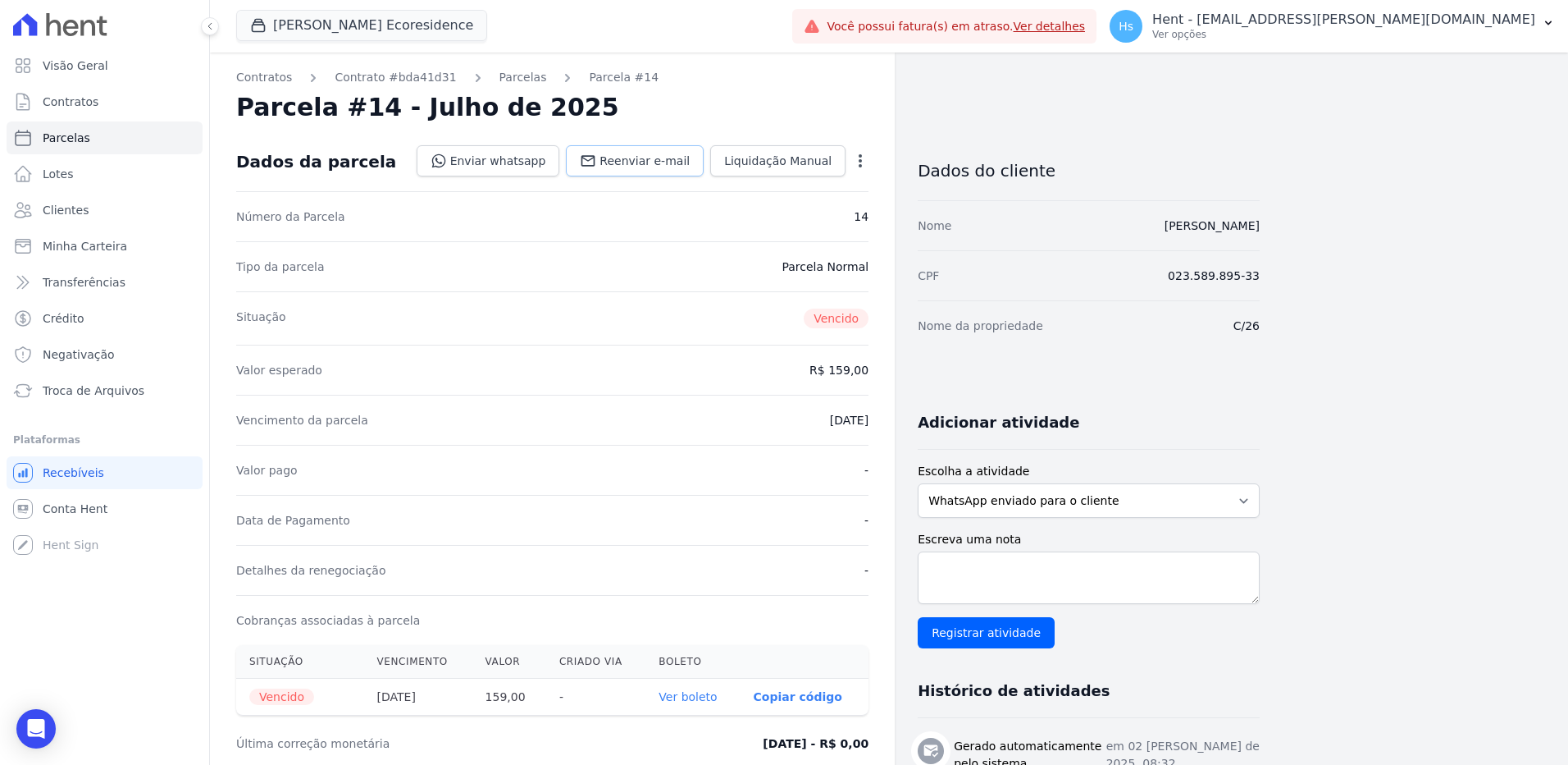
click at [631, 162] on span "Reenviar e-mail" at bounding box center [644, 161] width 90 height 17
click at [939, 605] on div "Escreva uma nota Registrar atividade" at bounding box center [1089, 589] width 342 height 117
click at [964, 571] on textarea "Escreva uma nota" at bounding box center [1089, 577] width 342 height 52
paste textarea "Enviado e-mail e WhatsApp, aguardando interação do cliente."
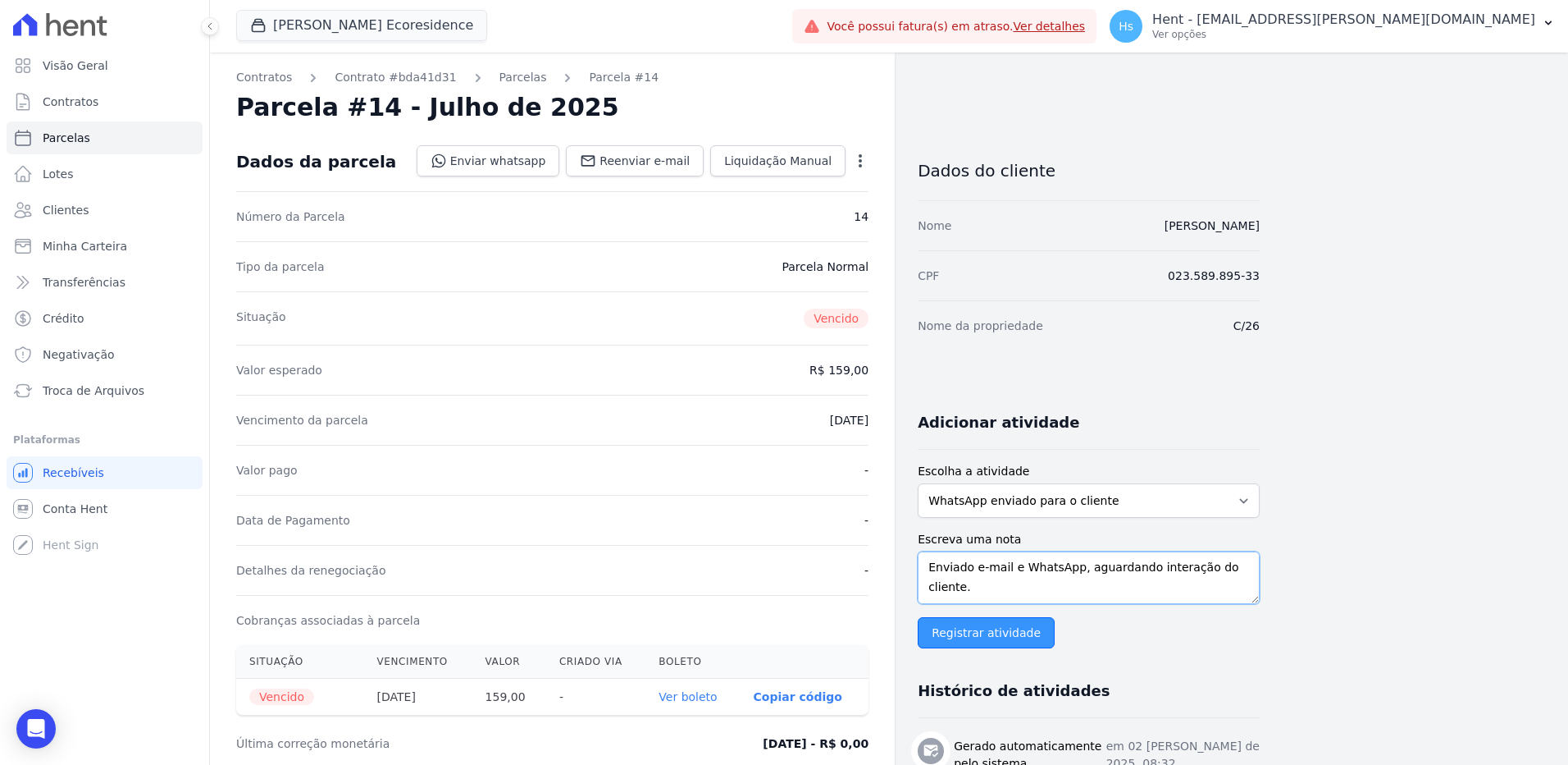
type textarea "Enviado e-mail e WhatsApp, aguardando interação do cliente."
click at [967, 632] on input "Registrar atividade" at bounding box center [986, 632] width 137 height 31
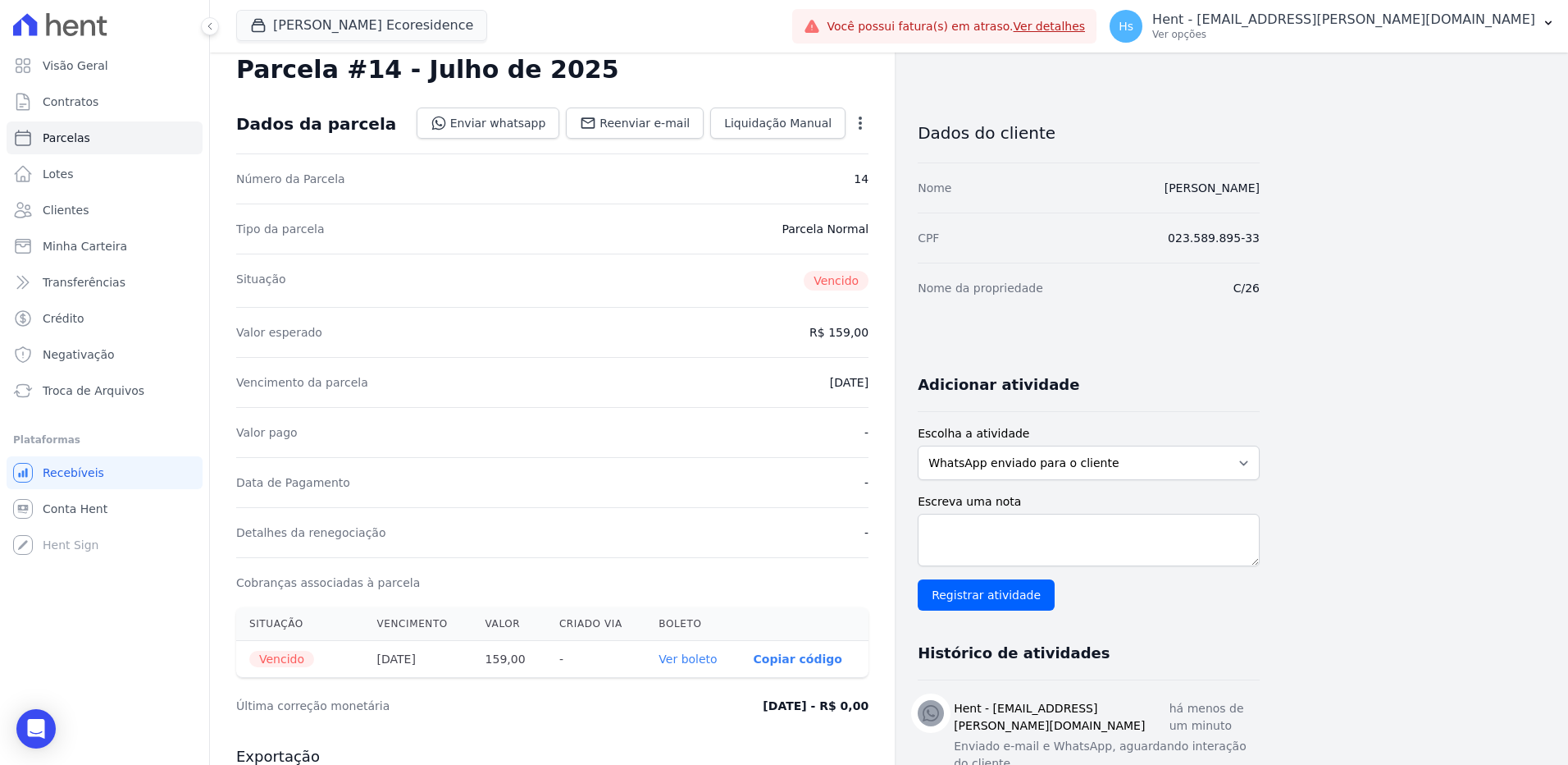
scroll to position [0, 0]
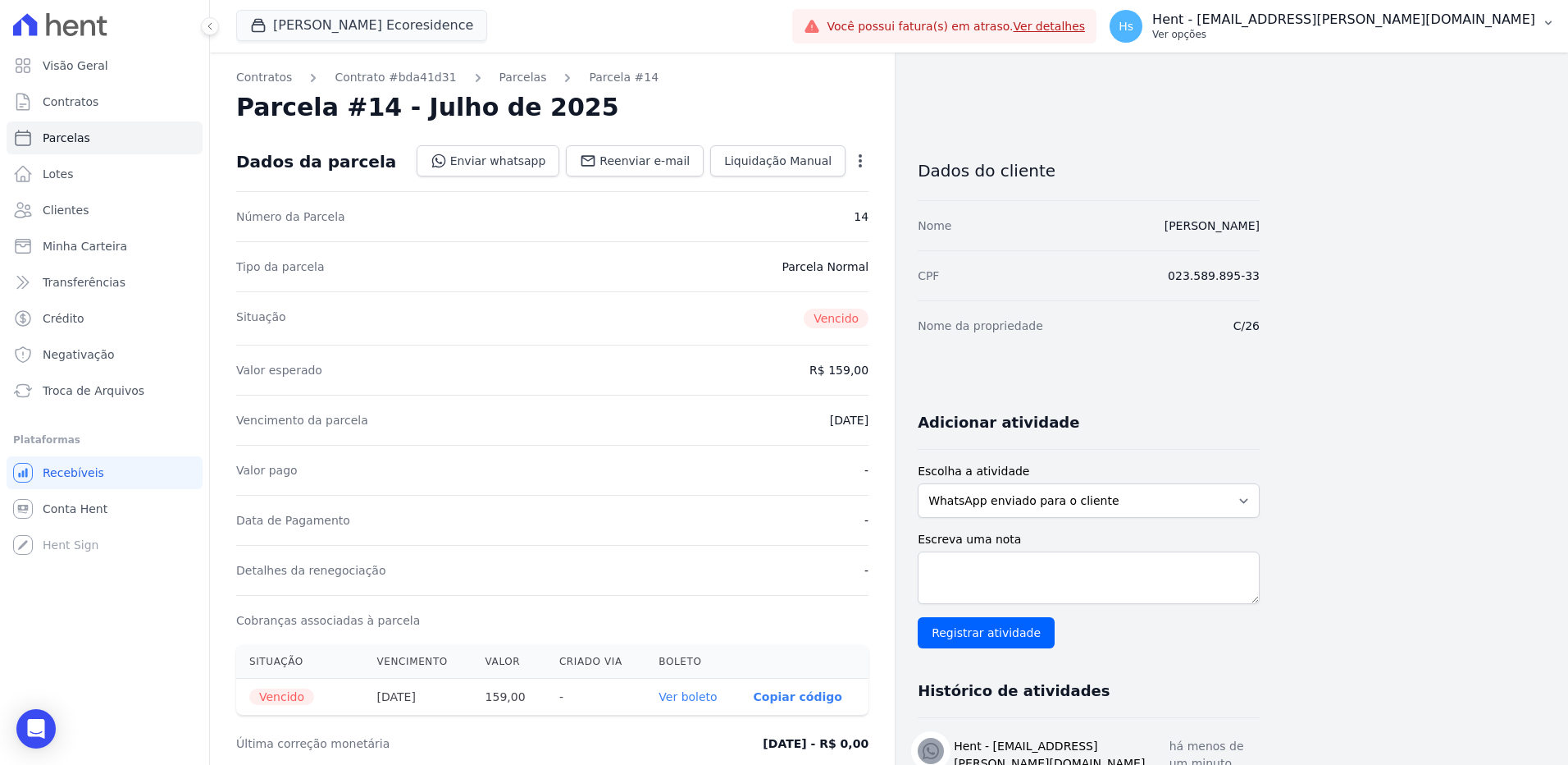
click at [1500, 26] on p "Hent - [EMAIL_ADDRESS][DOMAIN_NAME]" at bounding box center [1344, 20] width 383 height 17
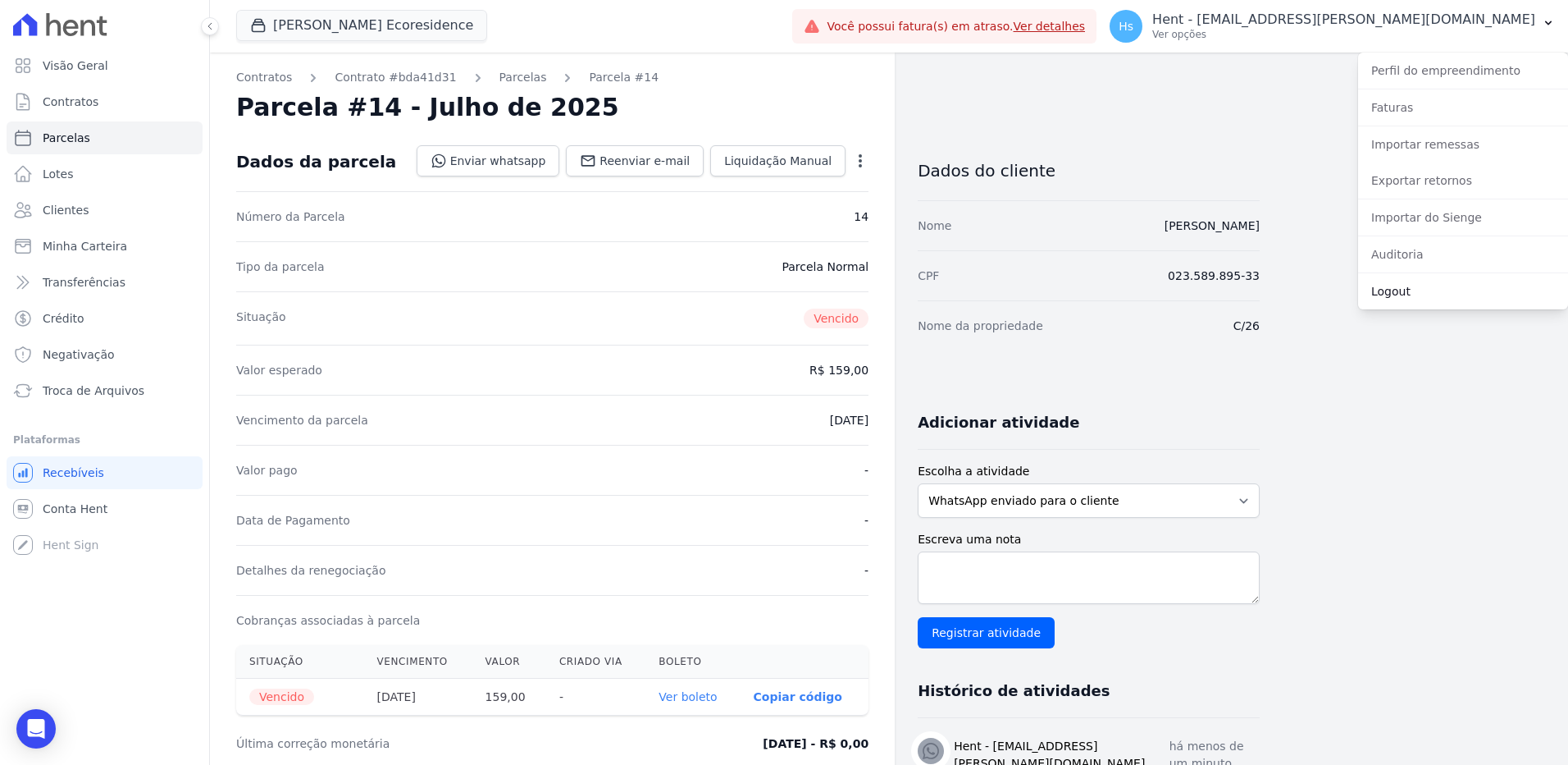
drag, startPoint x: 1439, startPoint y: 291, endPoint x: 1403, endPoint y: 273, distance: 40.2
click at [1439, 291] on link "Logout" at bounding box center [1463, 292] width 210 height 30
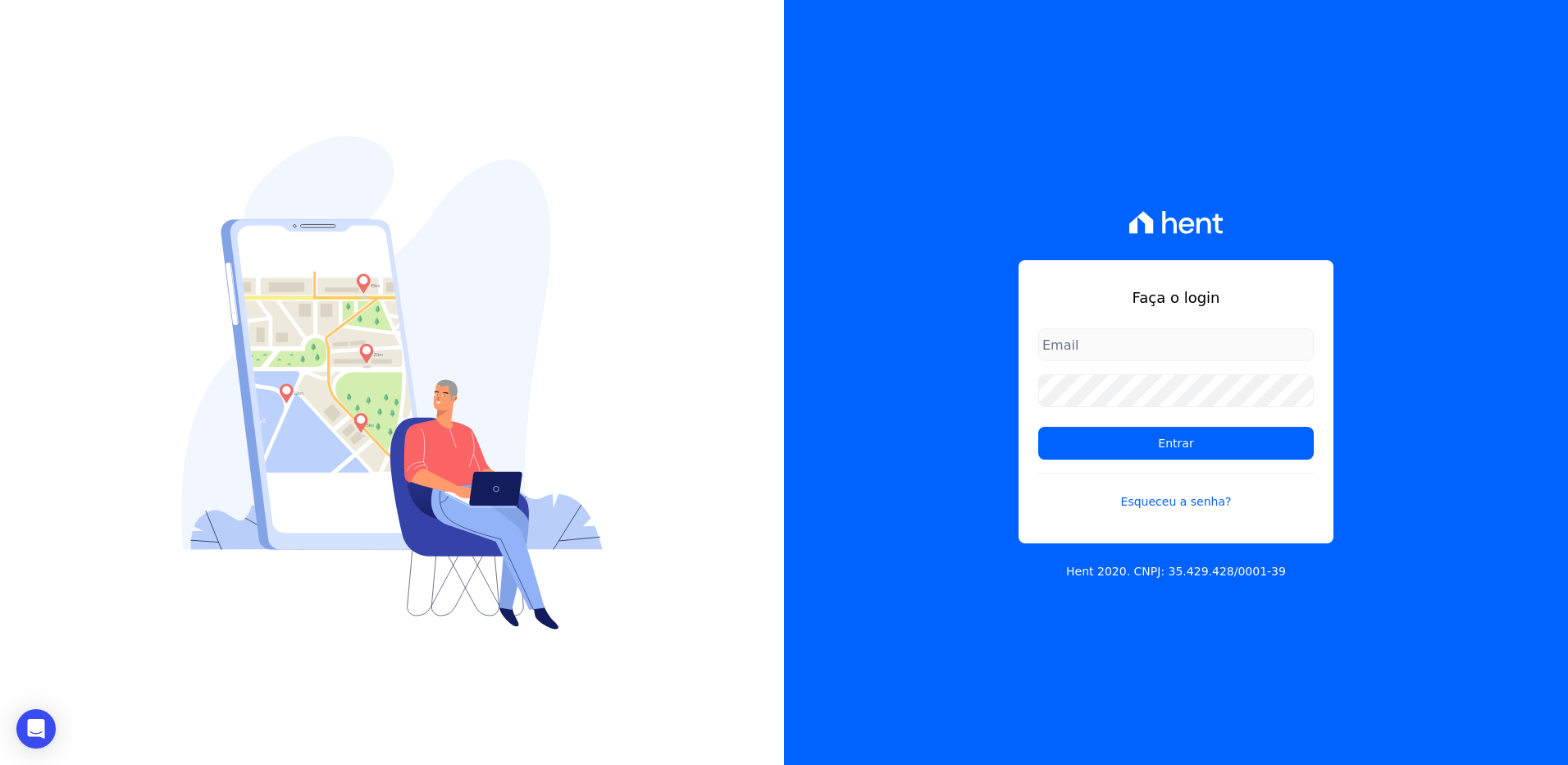
type input "suelem.almeida@e-arke.com"
